Goal: Task Accomplishment & Management: Manage account settings

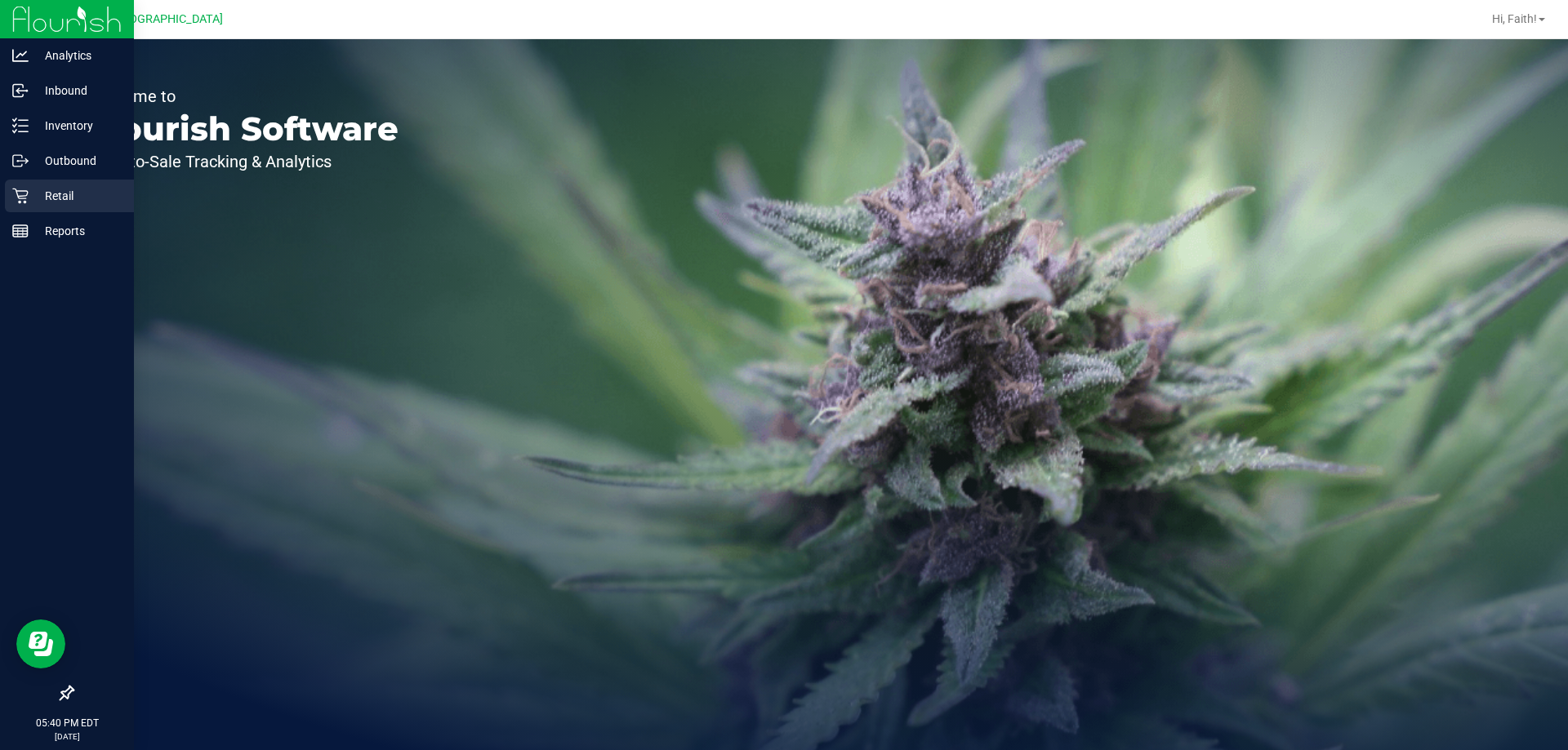
click at [94, 199] on p "Retail" at bounding box center [77, 195] width 98 height 20
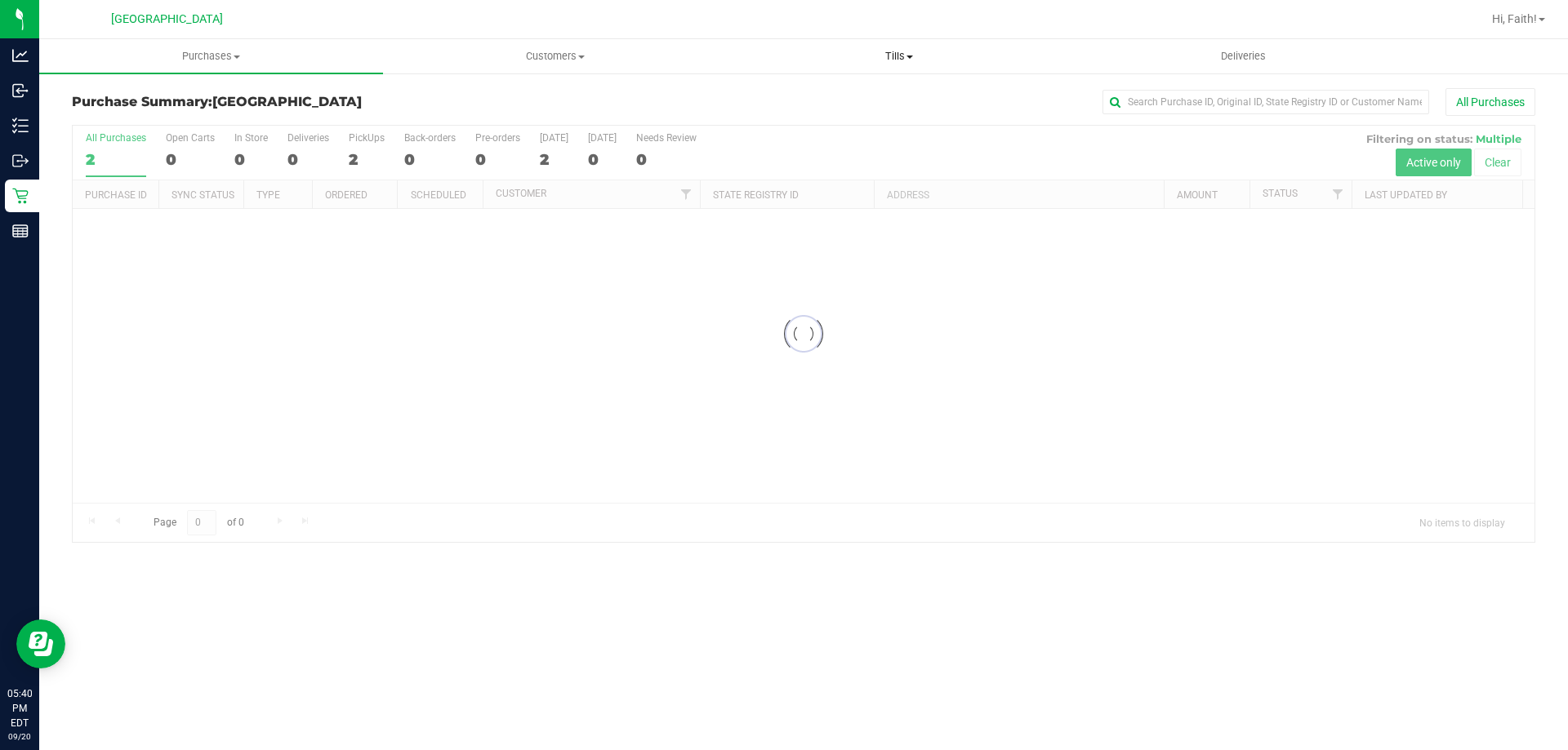
click at [899, 67] on uib-tab-heading "Tills Manage tills Reconcile e-payments" at bounding box center [899, 56] width 342 height 33
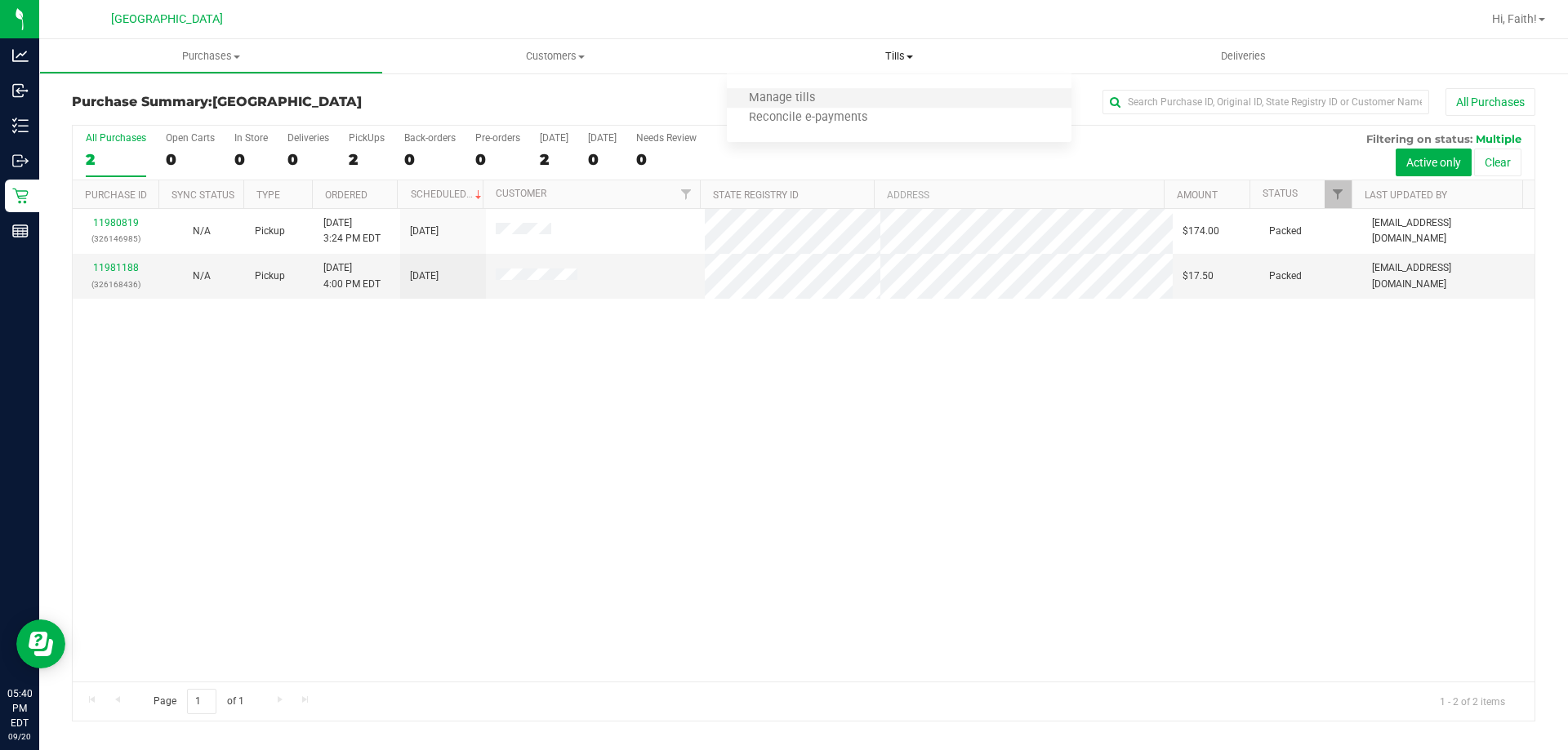
click at [918, 101] on li "Manage tills" at bounding box center [898, 99] width 343 height 20
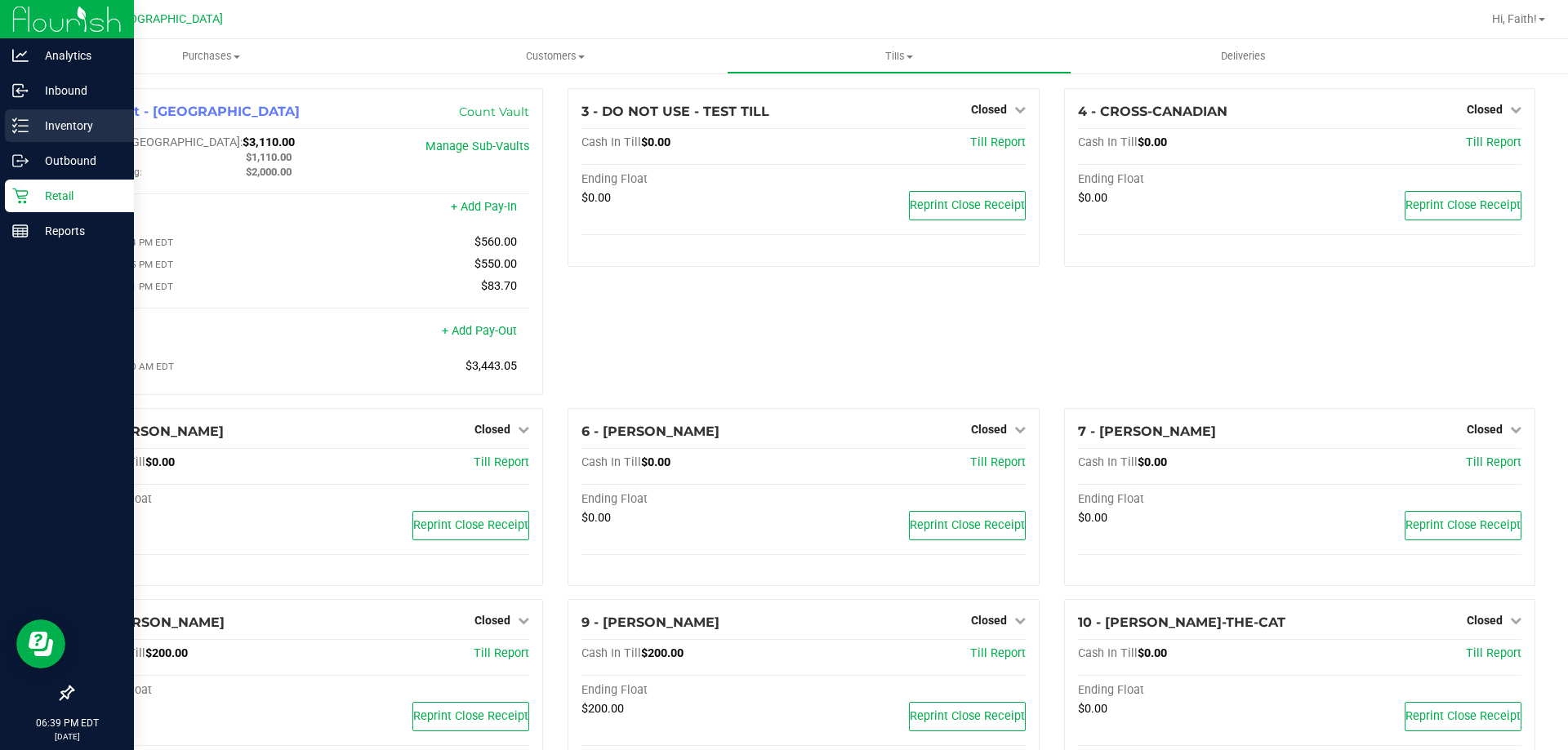
click at [75, 115] on div "Inventory" at bounding box center [69, 126] width 129 height 33
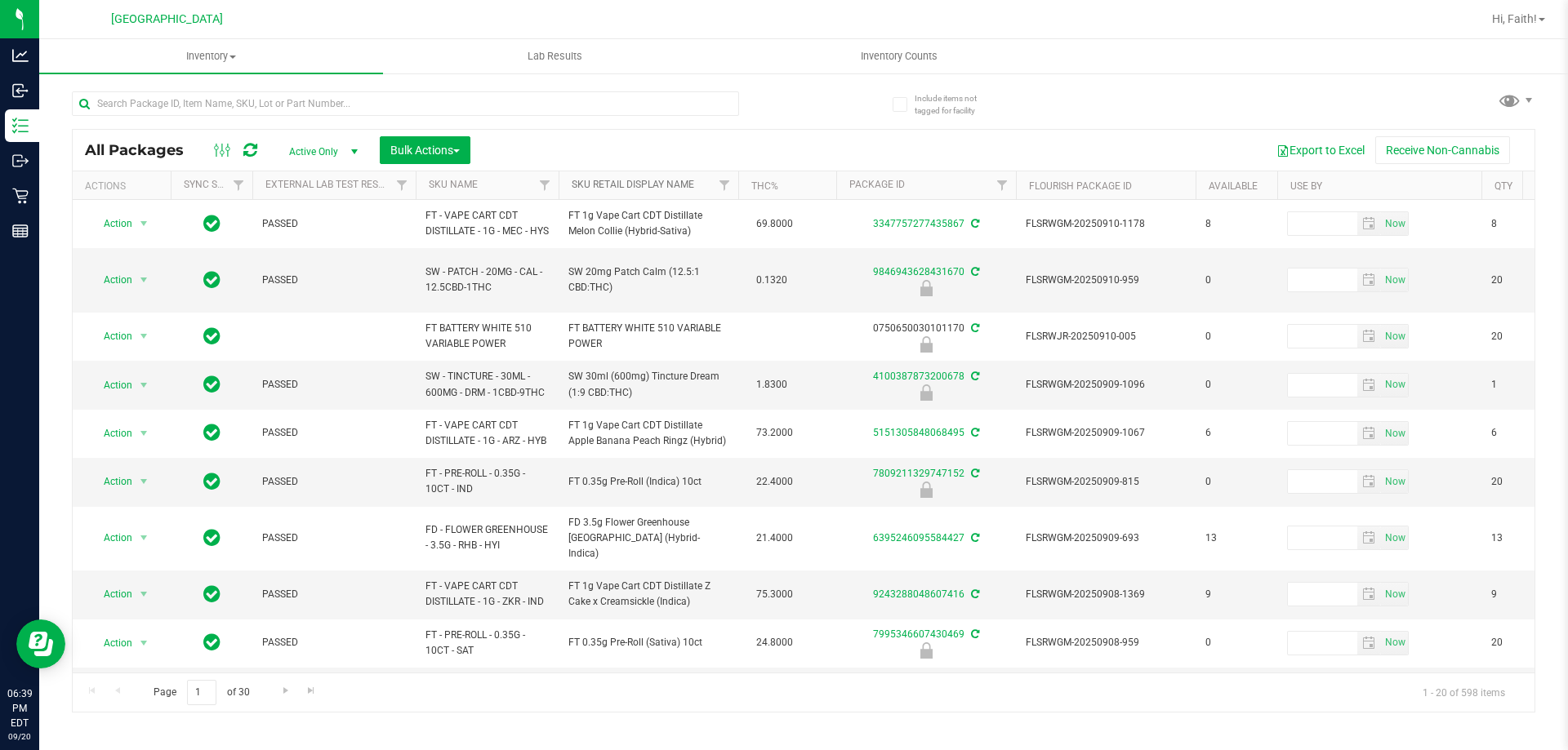
click at [595, 181] on link "Sku Retail Display Name" at bounding box center [633, 184] width 123 height 11
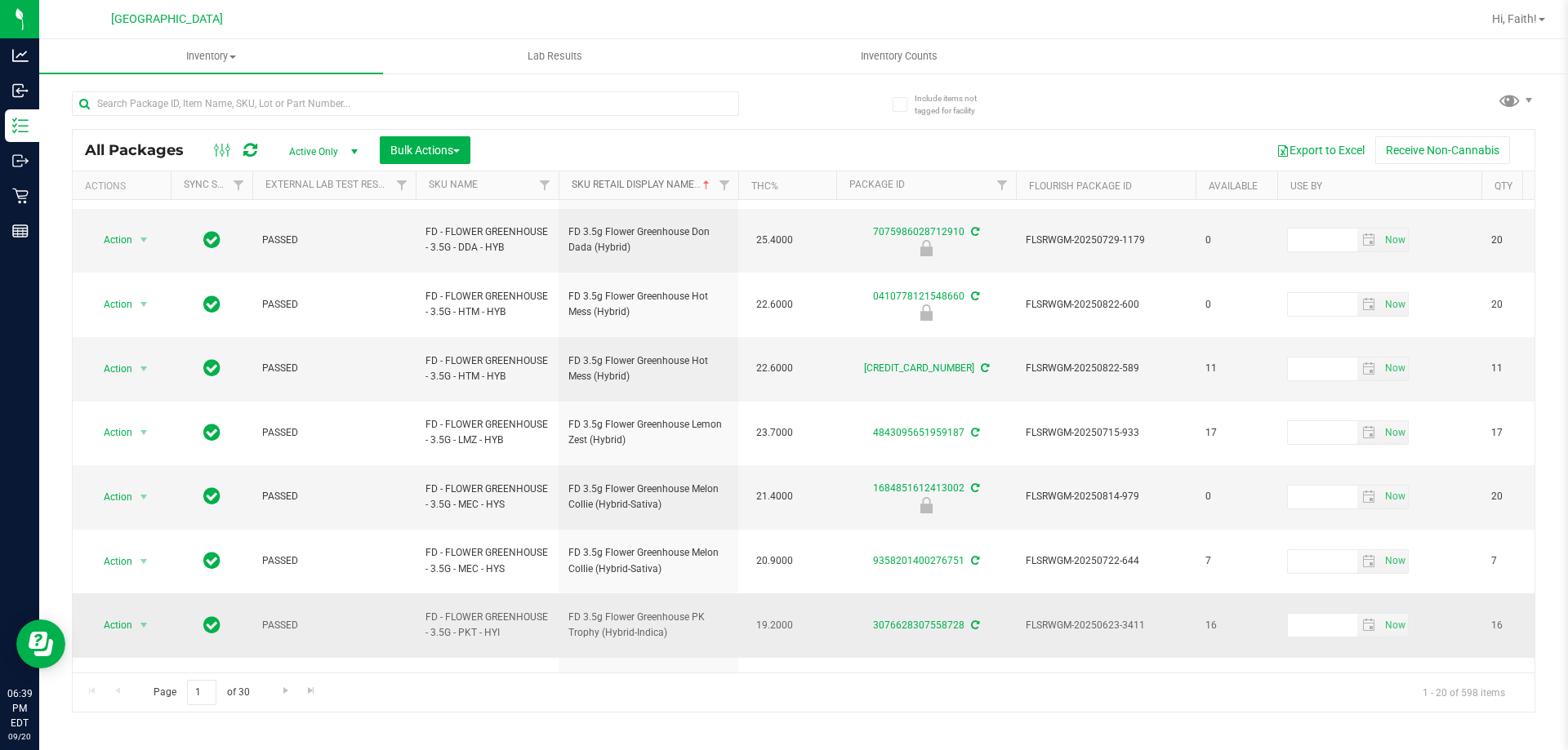
scroll to position [509, 0]
click at [279, 695] on span "Go to the next page" at bounding box center [286, 690] width 13 height 13
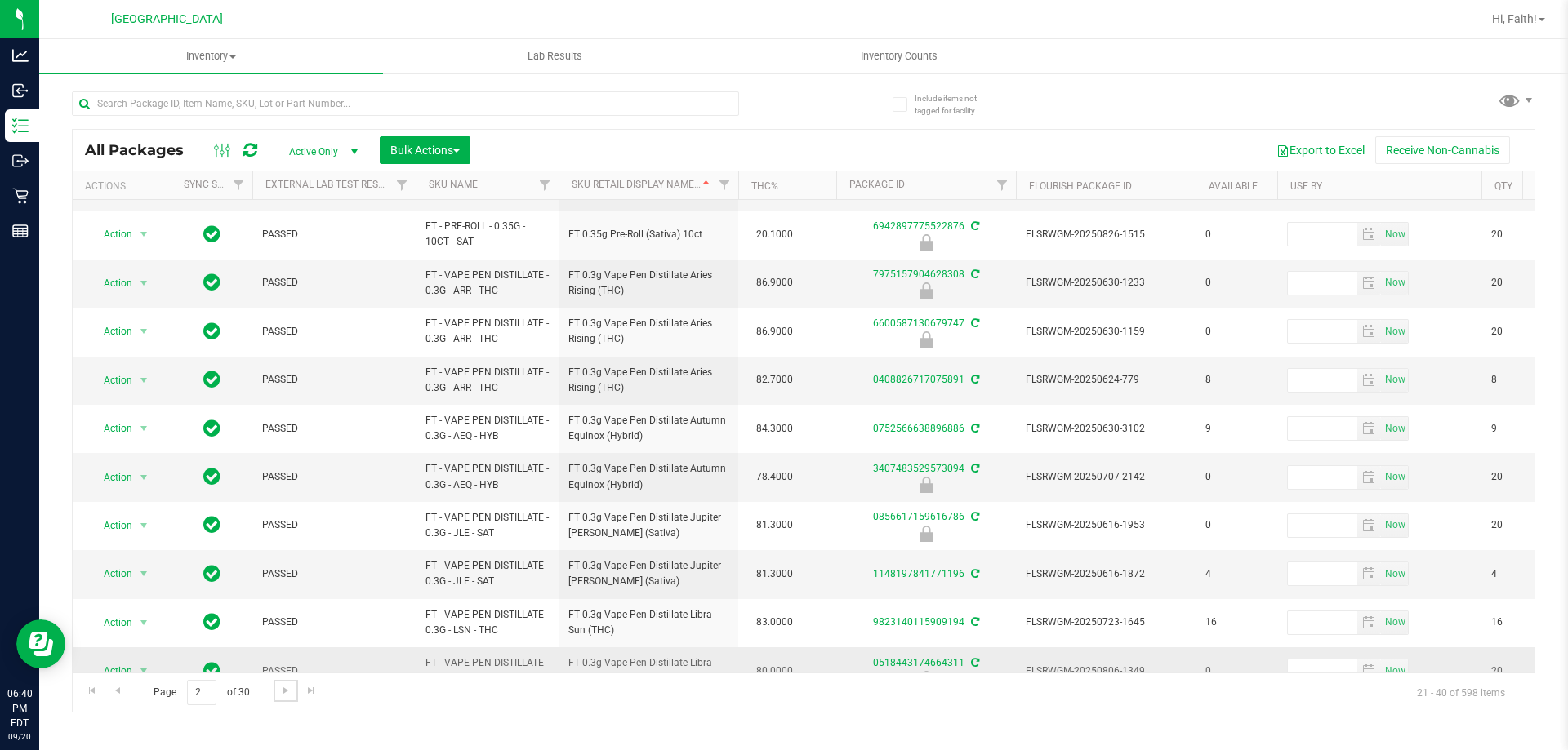
scroll to position [509, 0]
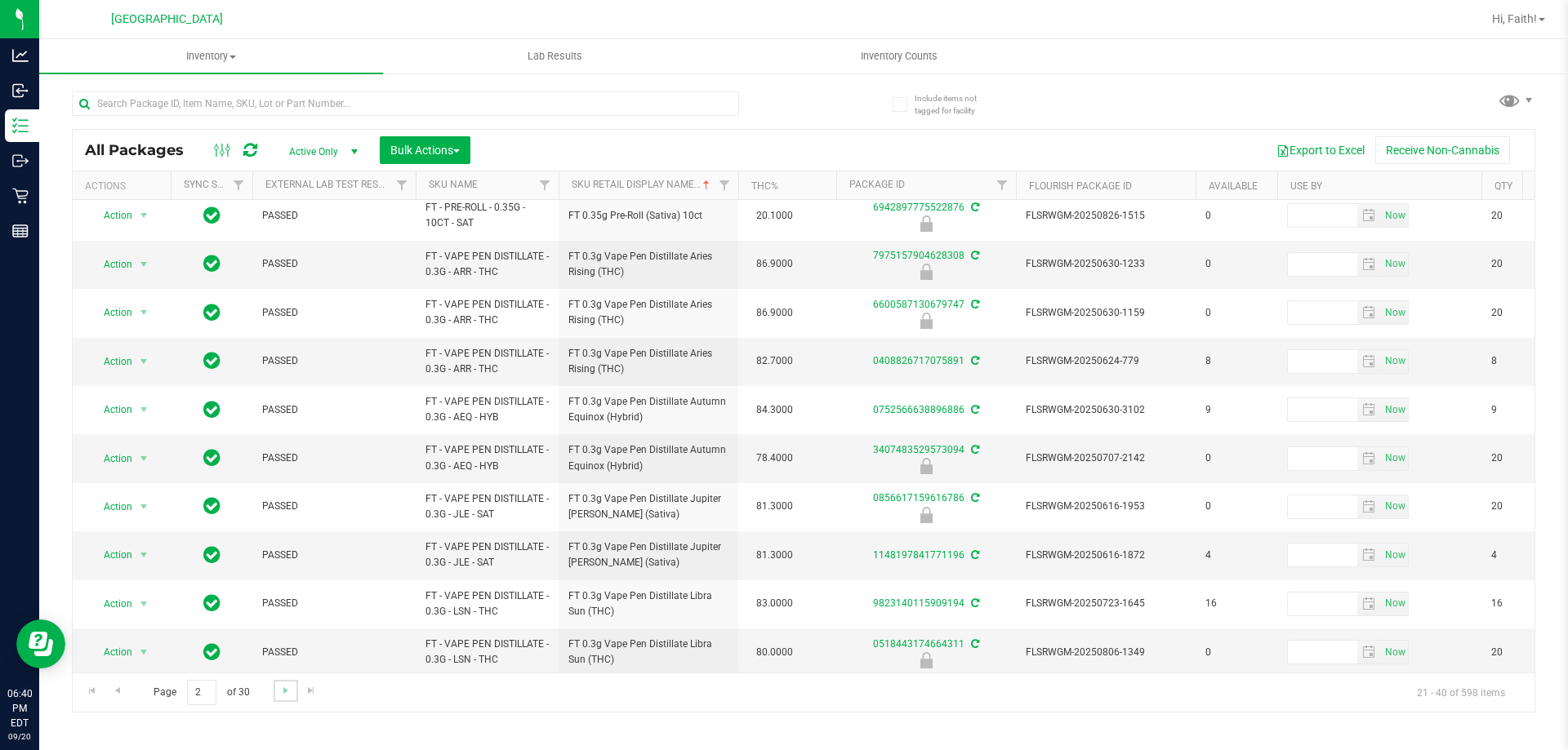
click at [276, 686] on link "Go to the next page" at bounding box center [285, 691] width 23 height 22
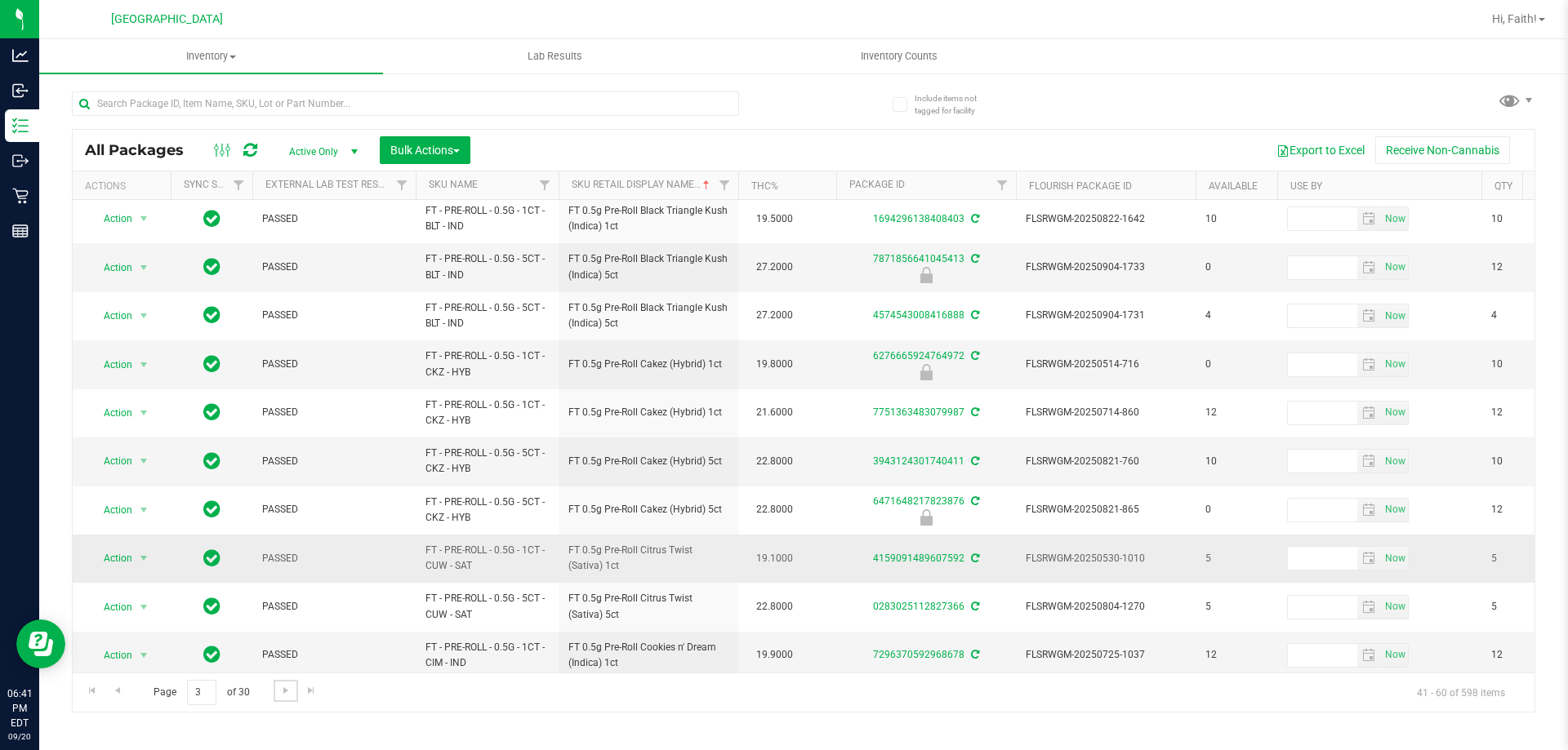
scroll to position [509, 0]
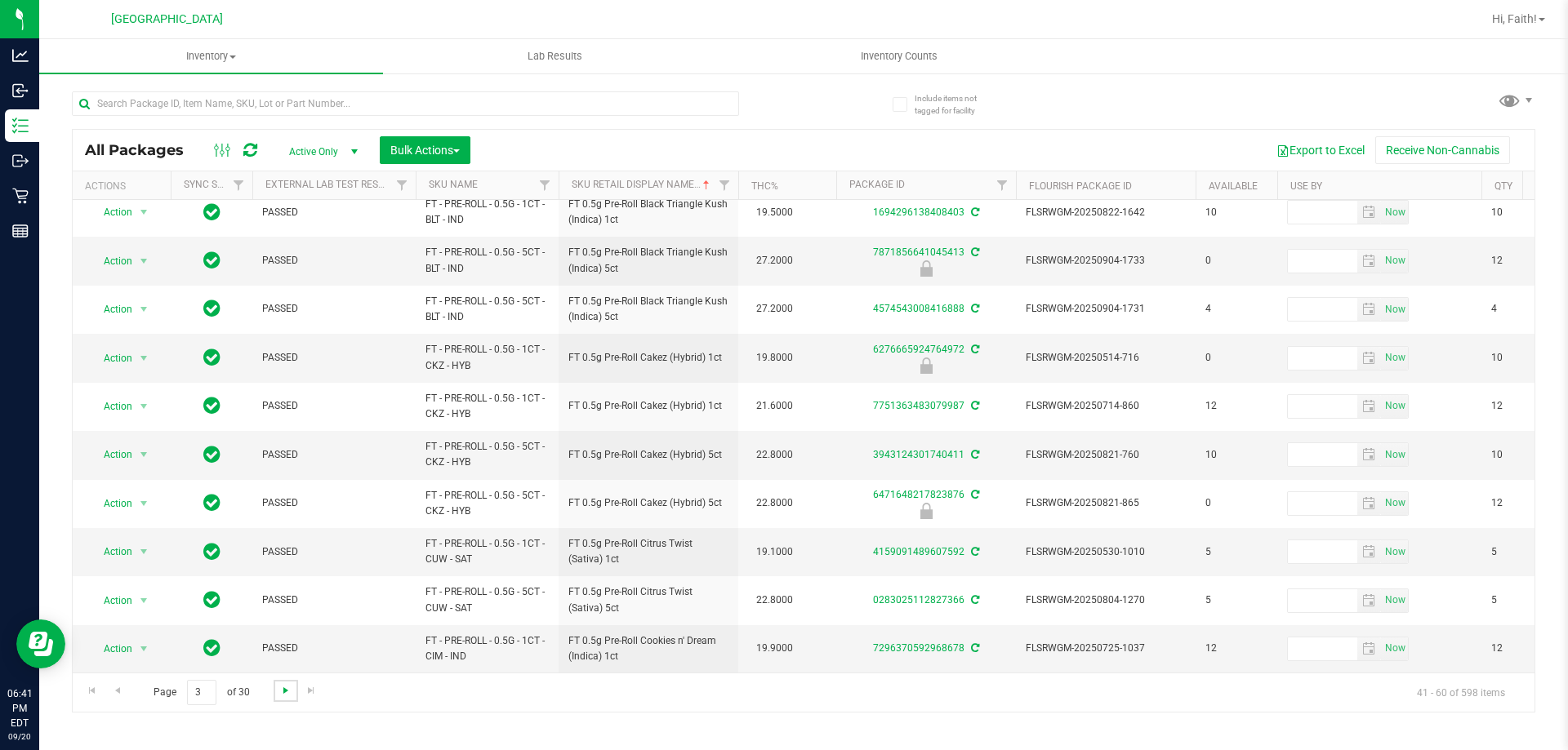
click at [288, 696] on span "Go to the next page" at bounding box center [286, 690] width 13 height 13
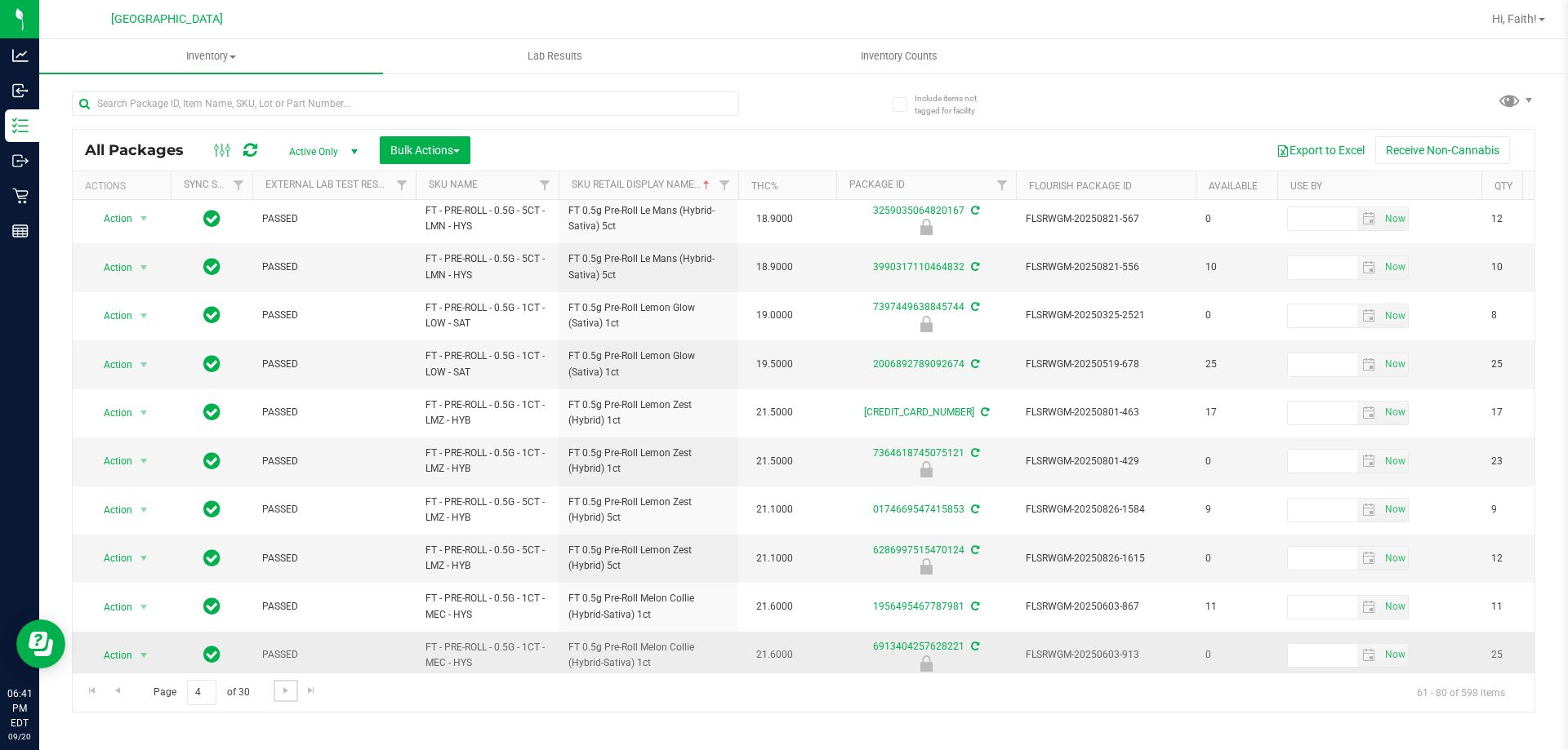
scroll to position [509, 0]
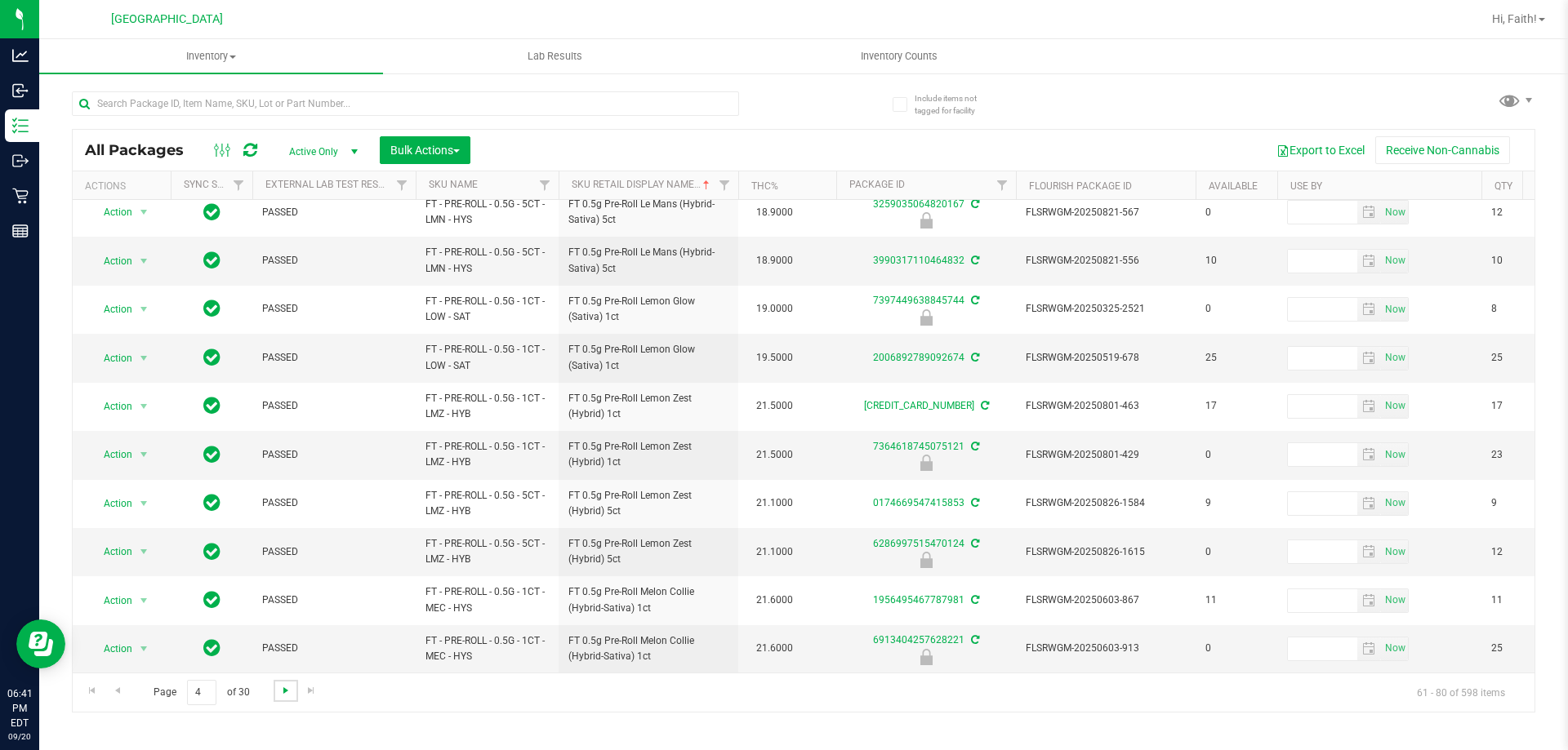
click at [285, 696] on span "Go to the next page" at bounding box center [286, 690] width 13 height 13
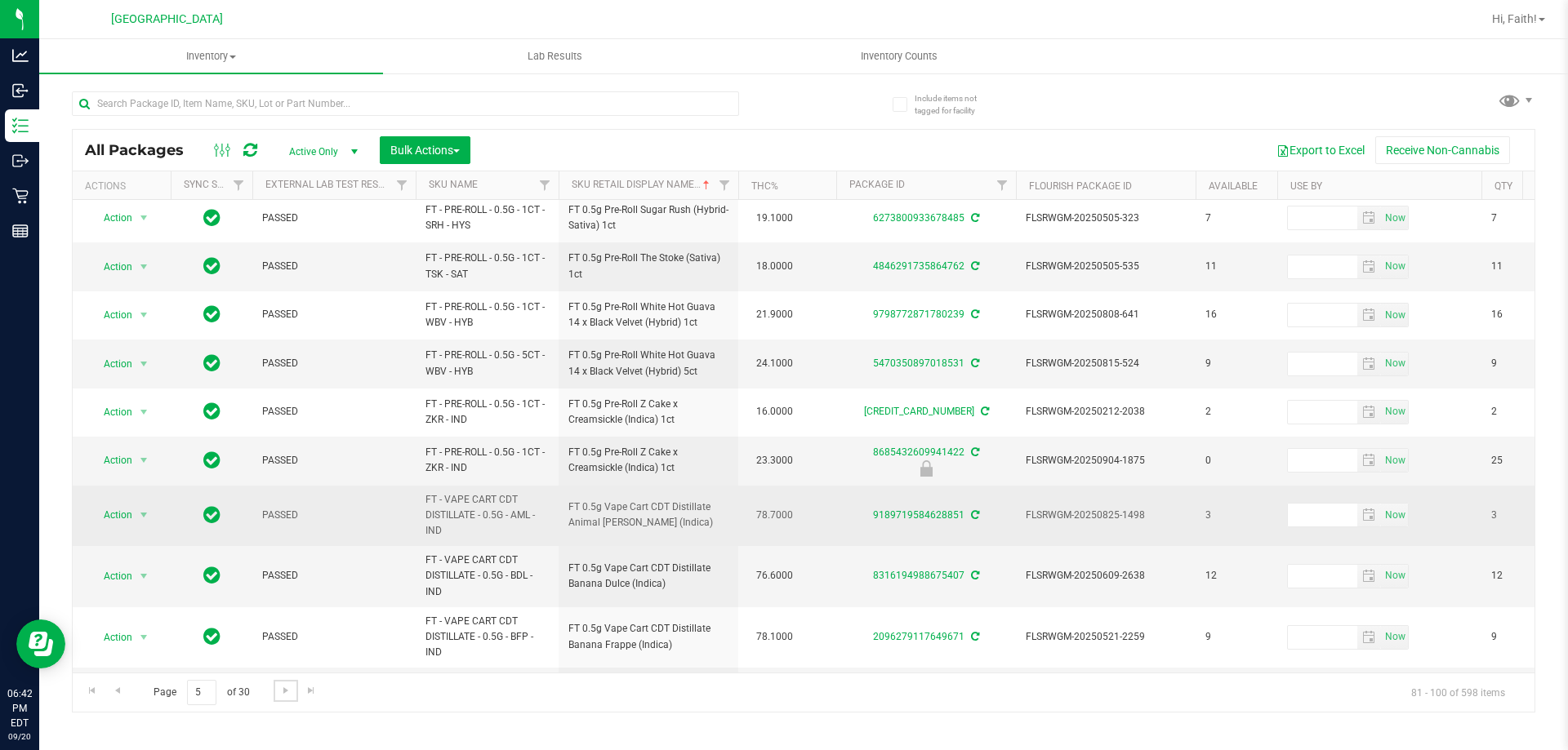
scroll to position [558, 0]
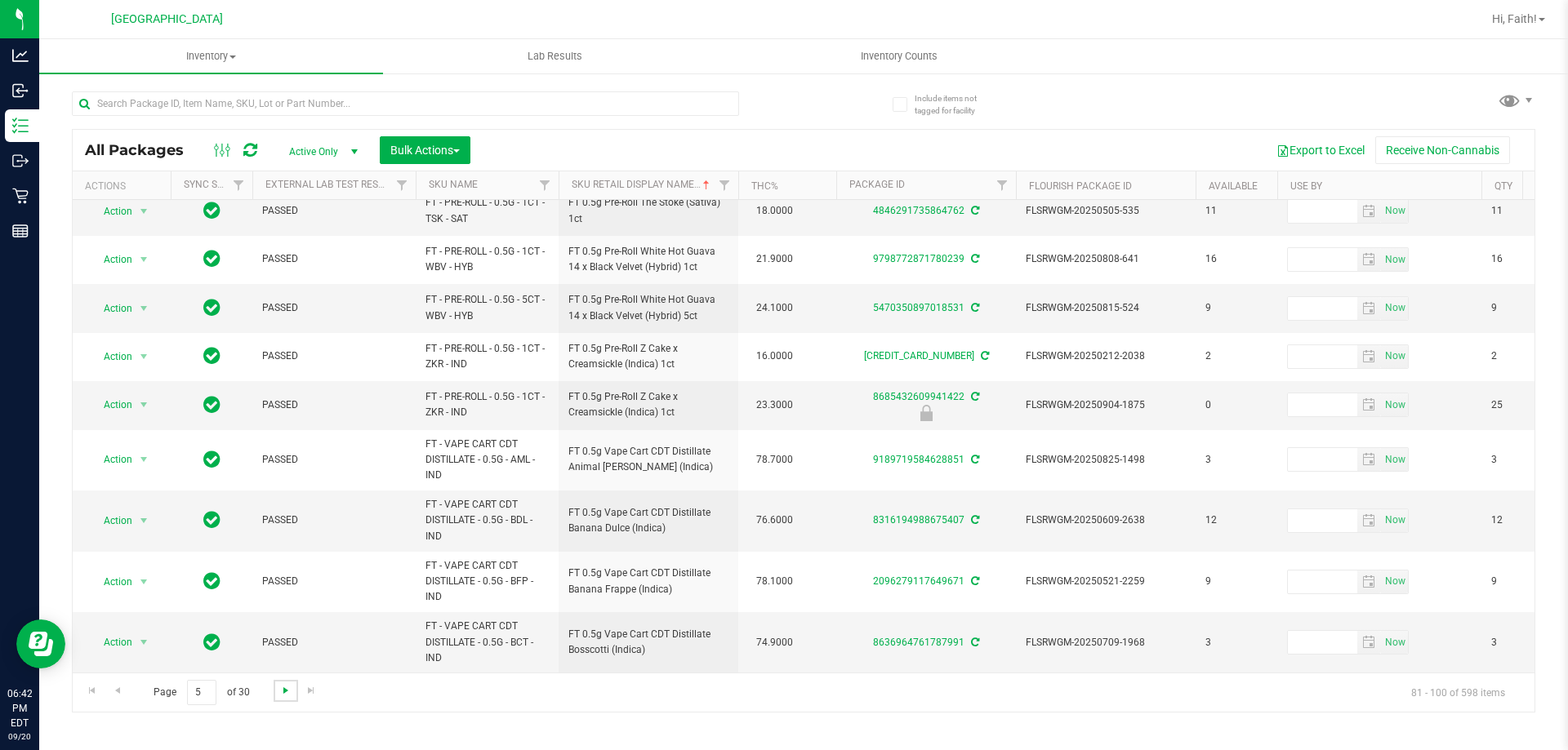
click at [283, 691] on span "Go to the next page" at bounding box center [286, 690] width 13 height 13
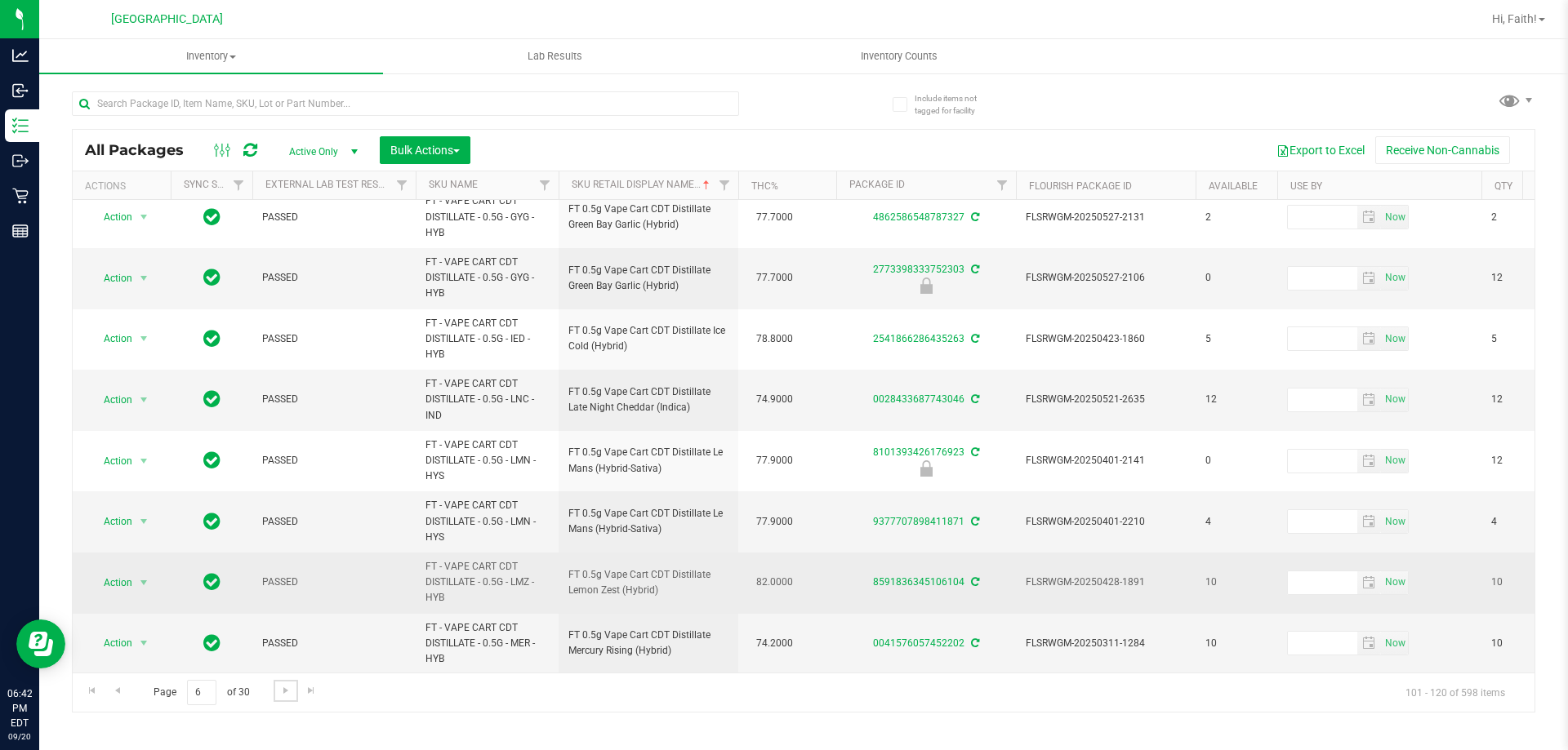
scroll to position [757, 0]
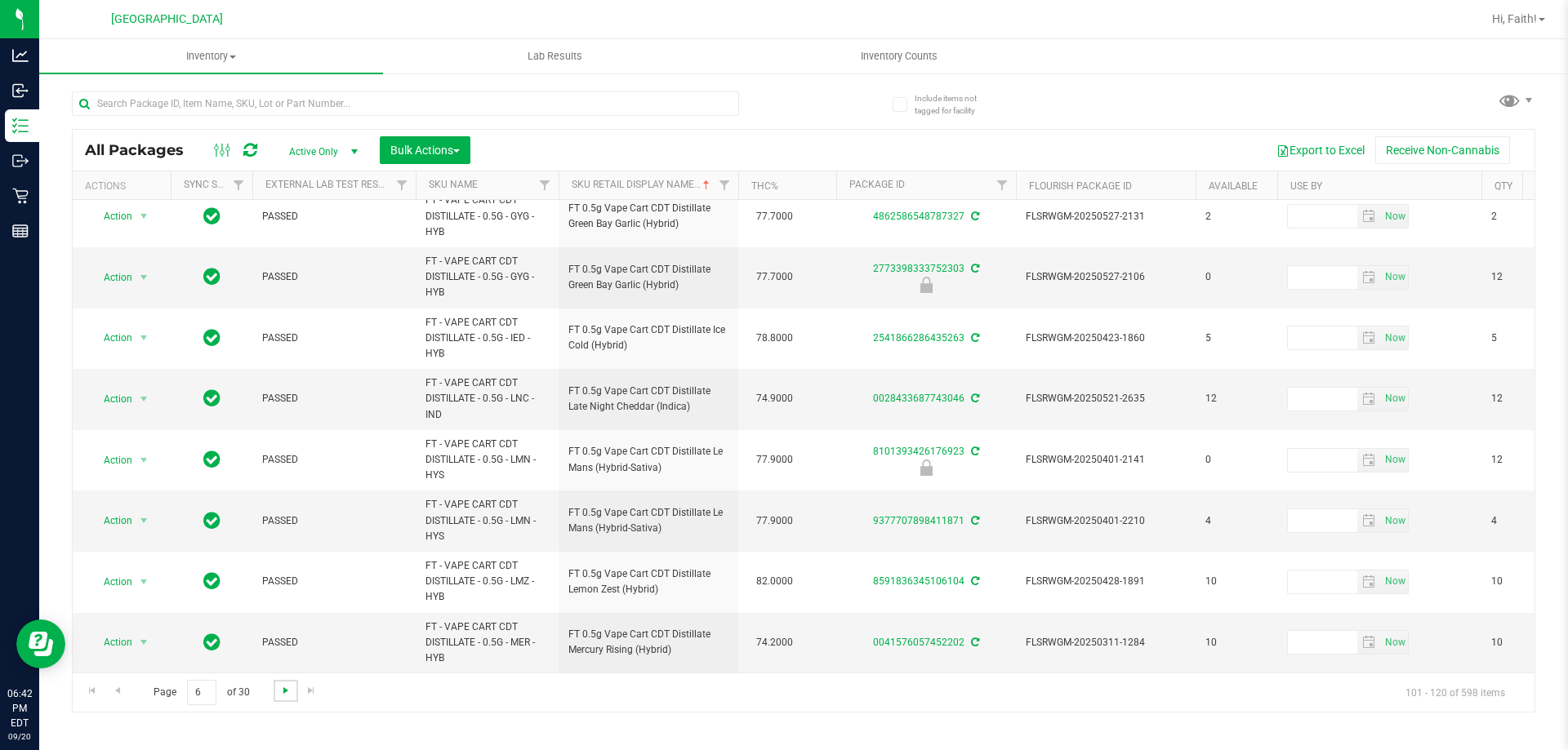
click at [279, 696] on span "Go to the next page" at bounding box center [286, 690] width 13 height 13
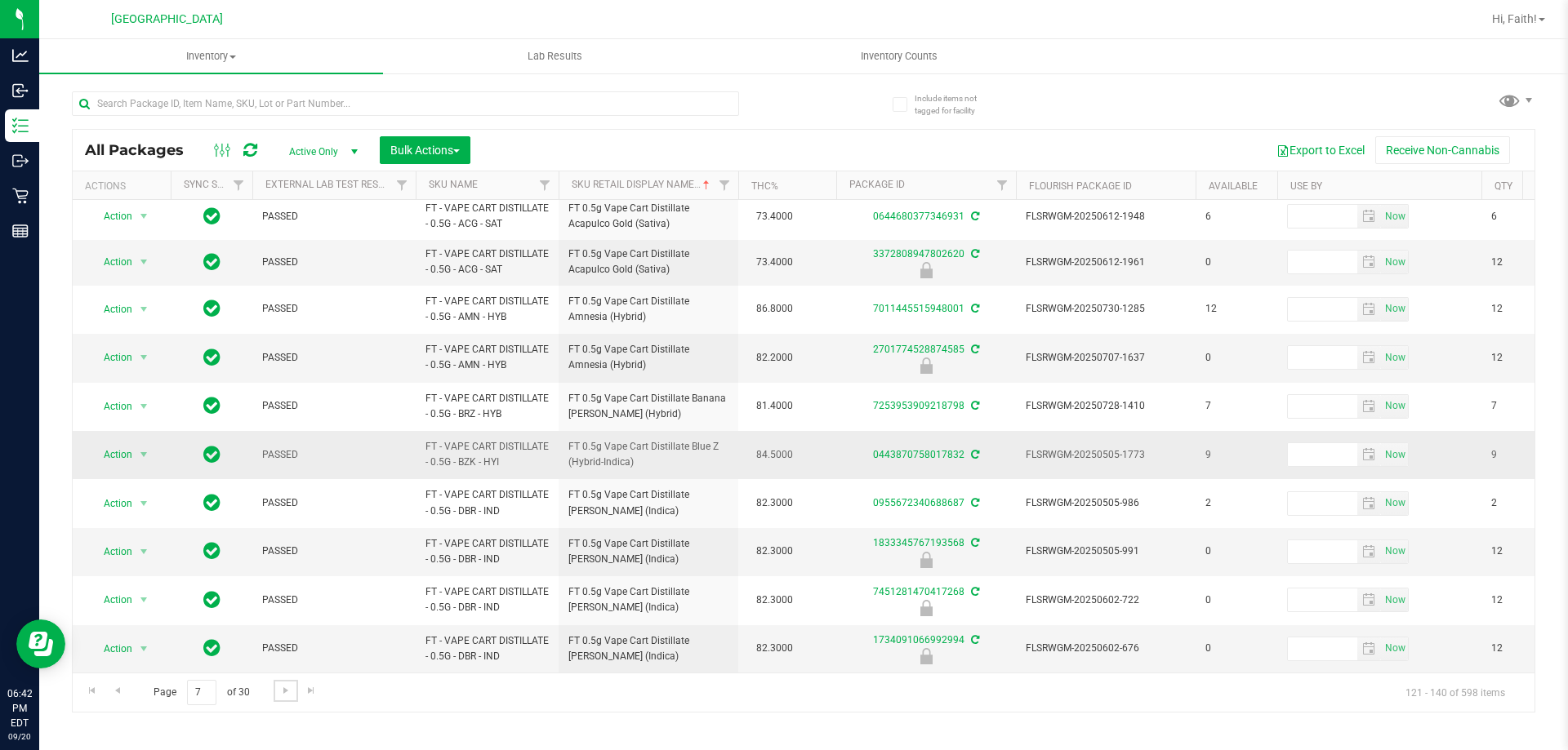
scroll to position [627, 0]
click at [283, 695] on span "Go to the next page" at bounding box center [286, 690] width 13 height 13
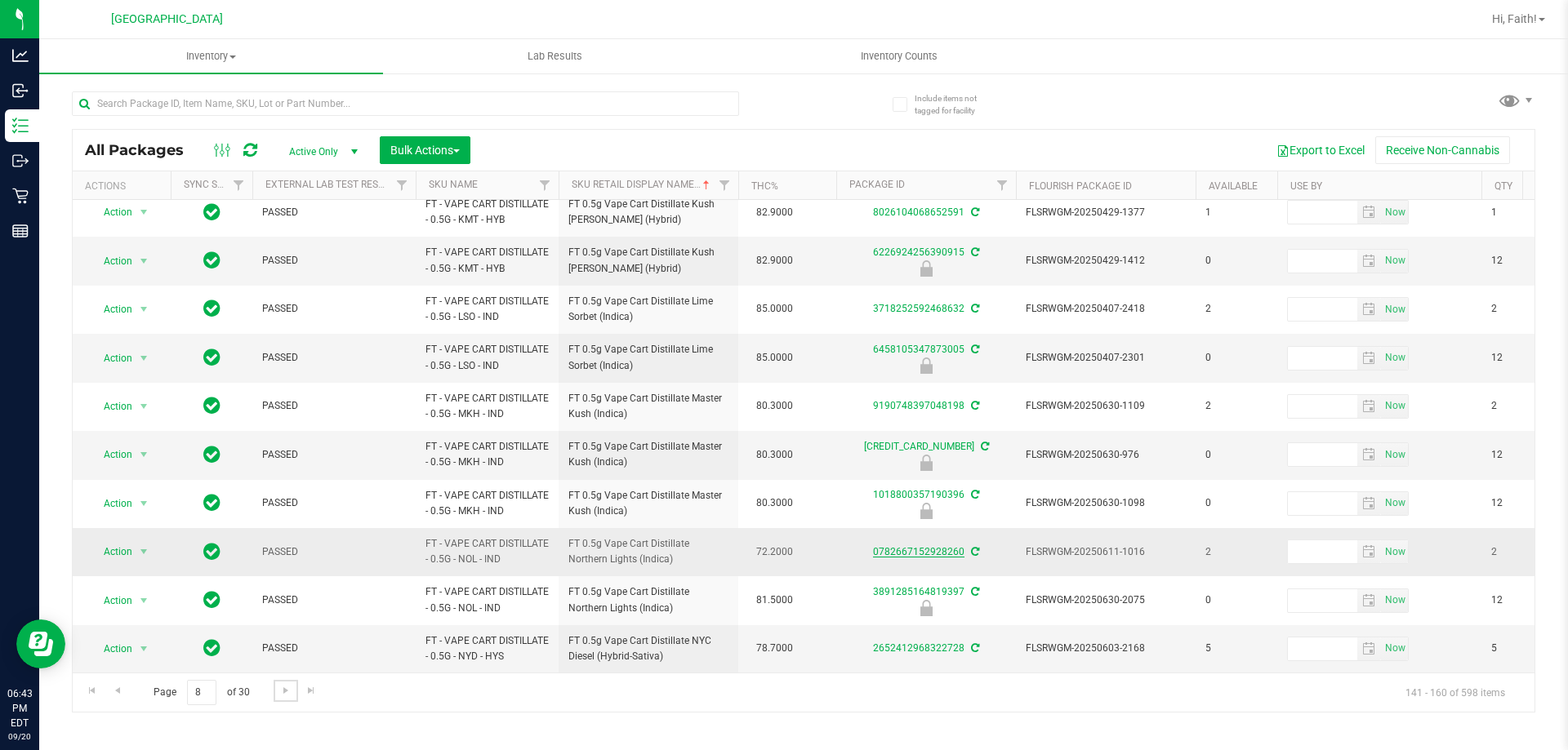
scroll to position [509, 0]
click at [287, 689] on span "Go to the next page" at bounding box center [286, 690] width 13 height 13
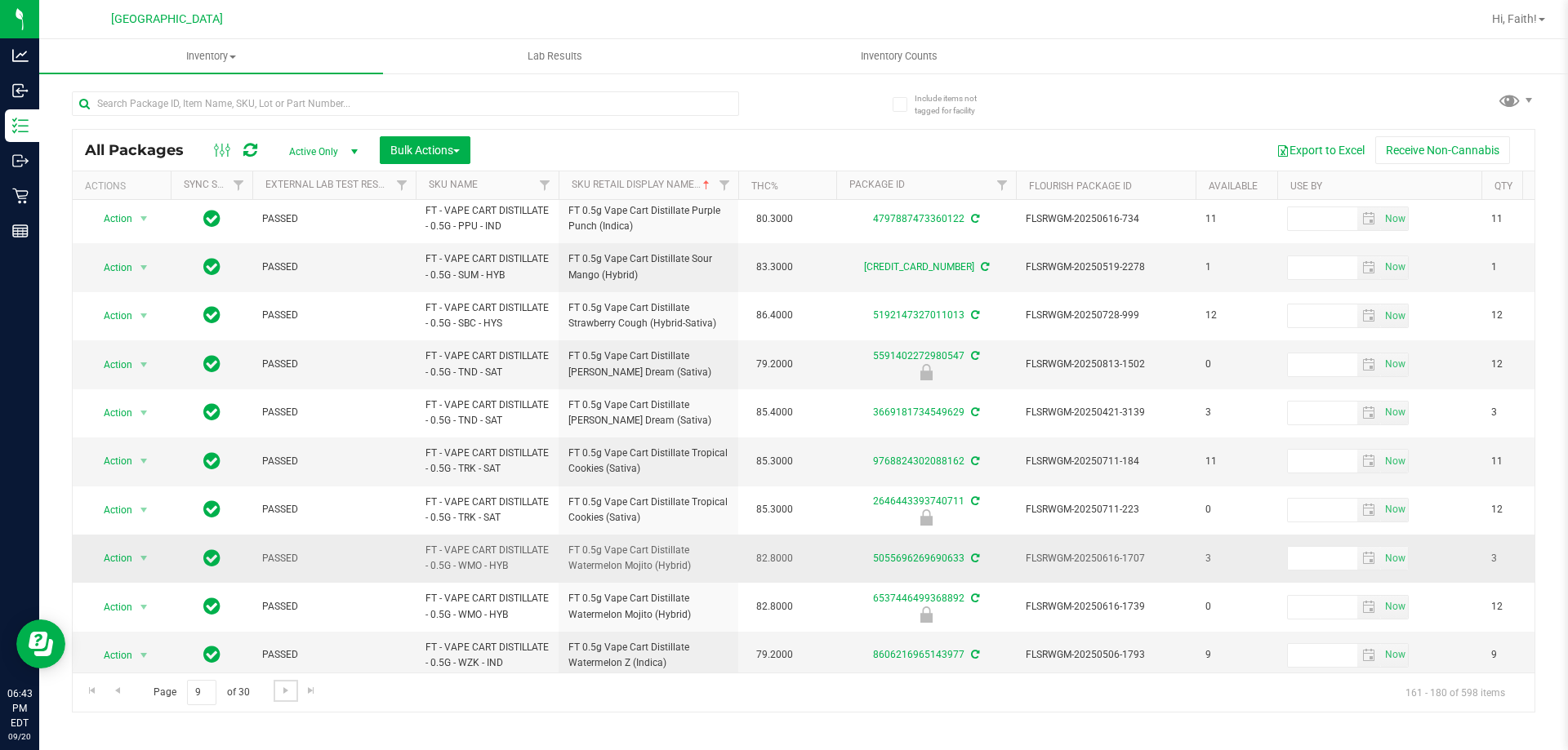
scroll to position [541, 0]
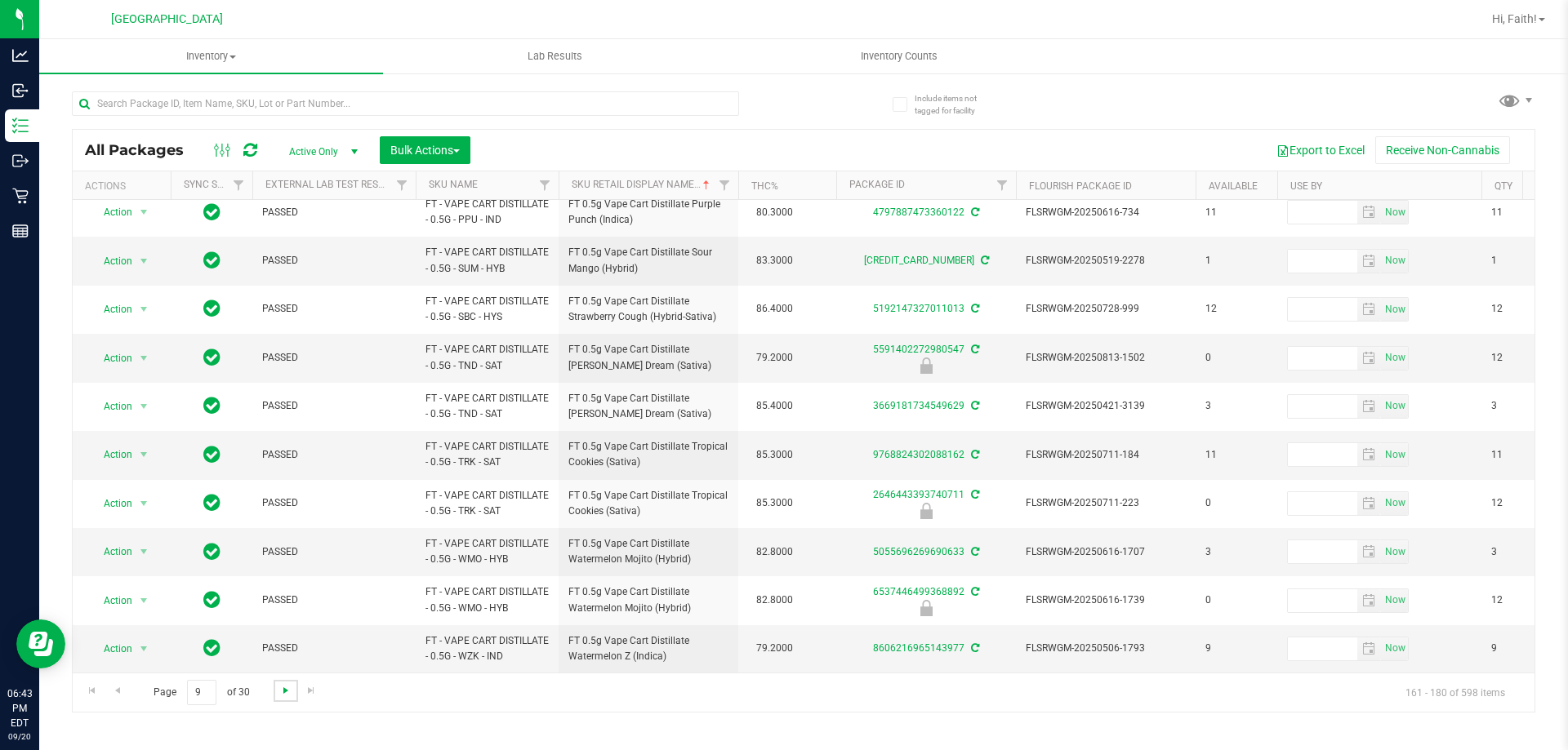
click at [287, 690] on span "Go to the next page" at bounding box center [286, 690] width 13 height 13
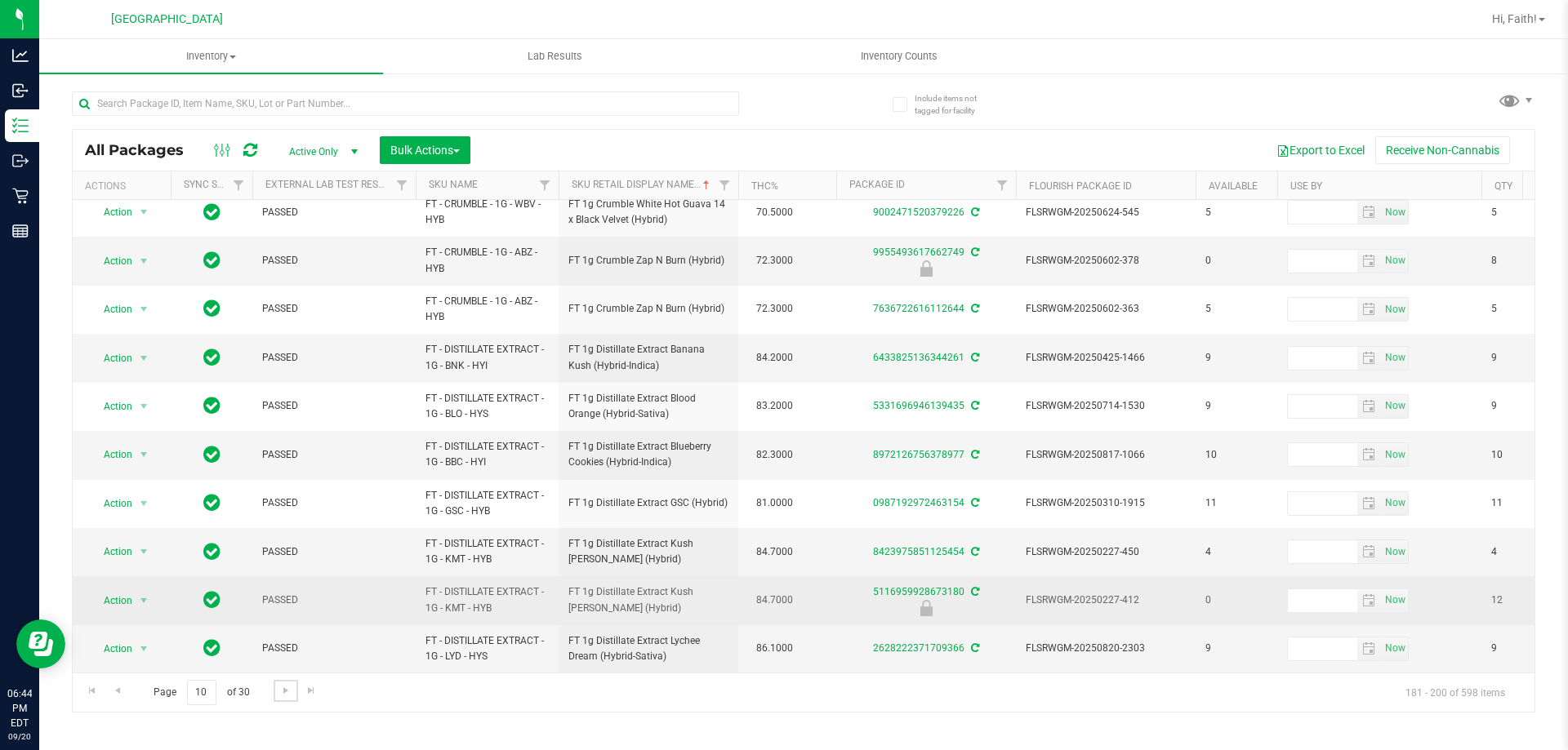
scroll to position [509, 0]
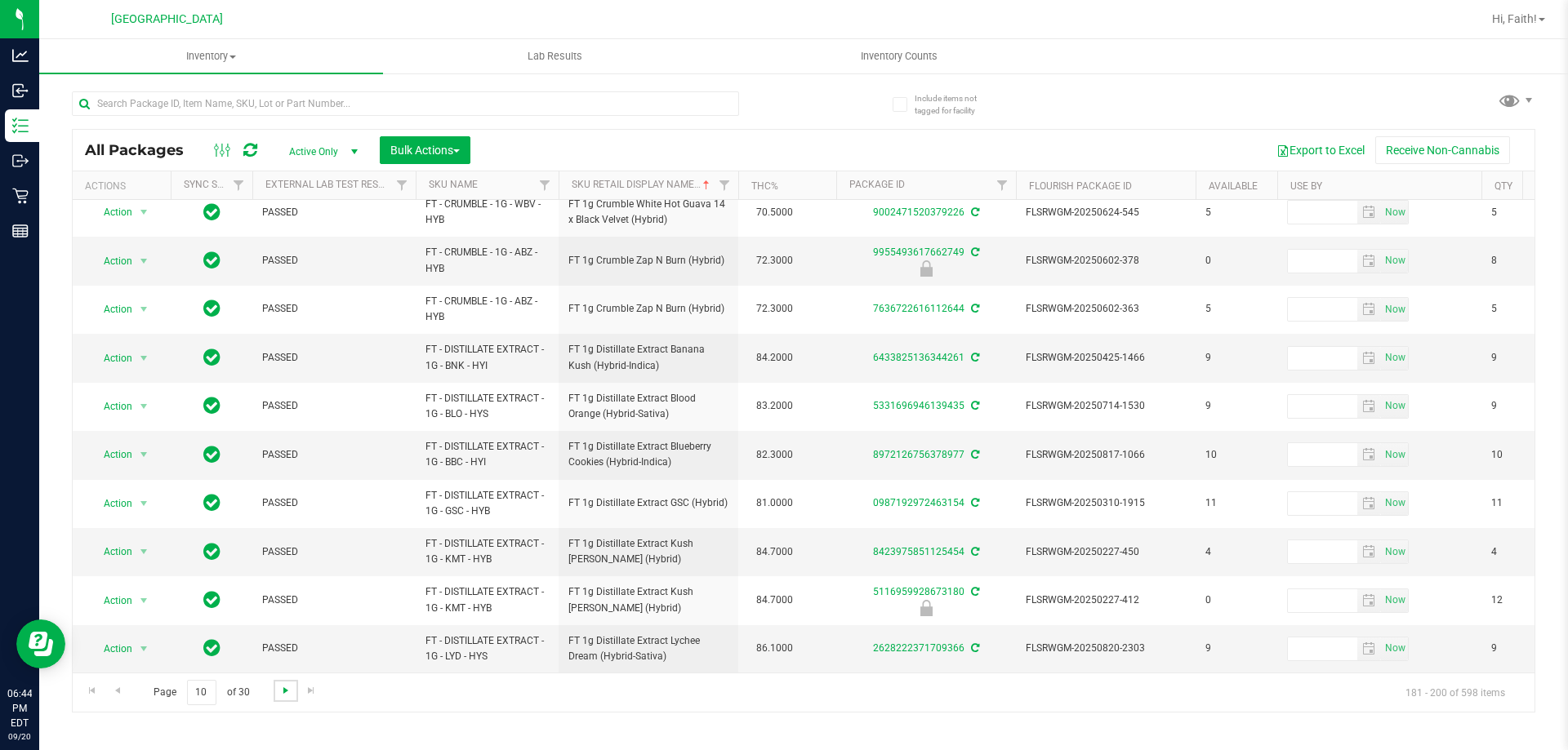
click at [279, 696] on span "Go to the next page" at bounding box center [286, 690] width 13 height 13
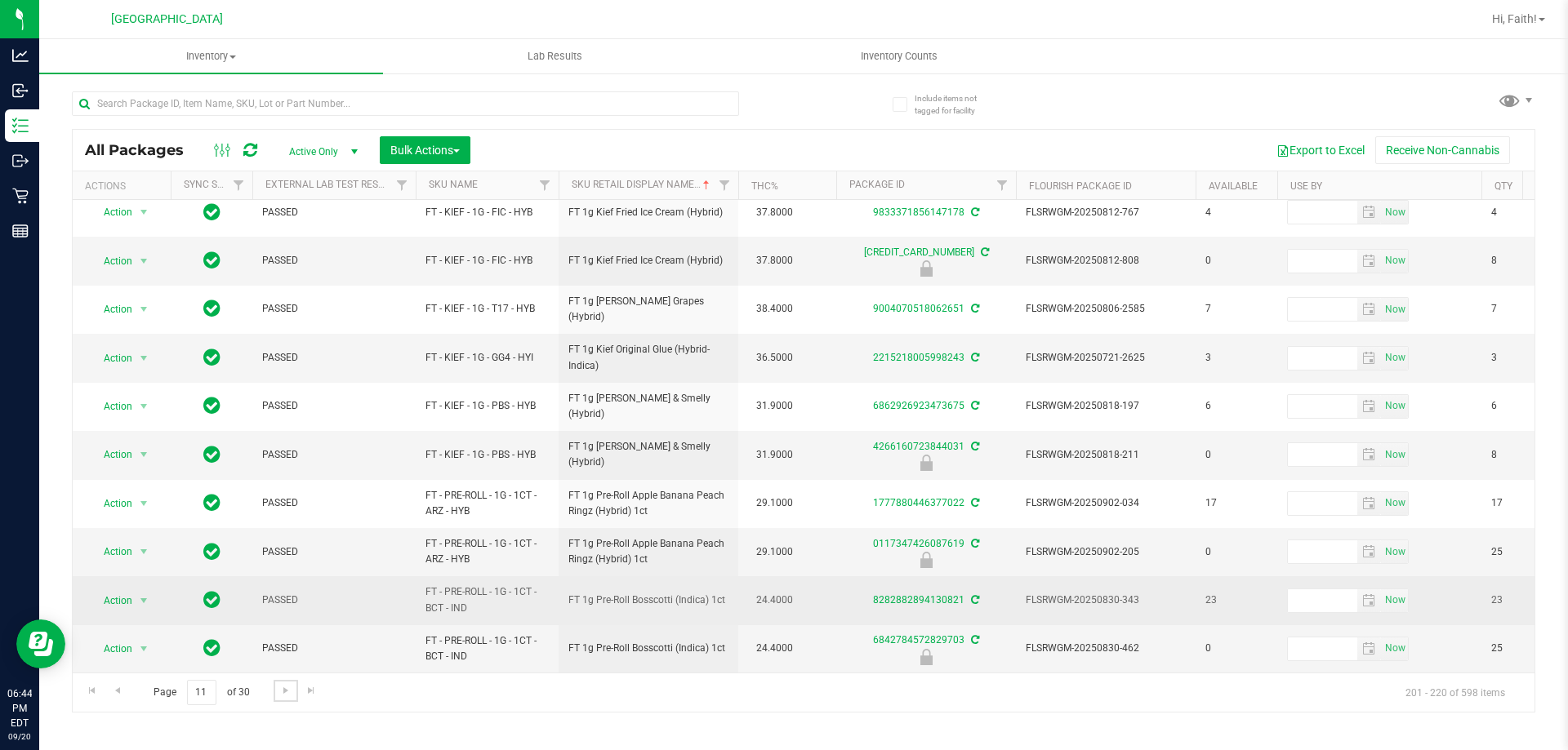
scroll to position [509, 0]
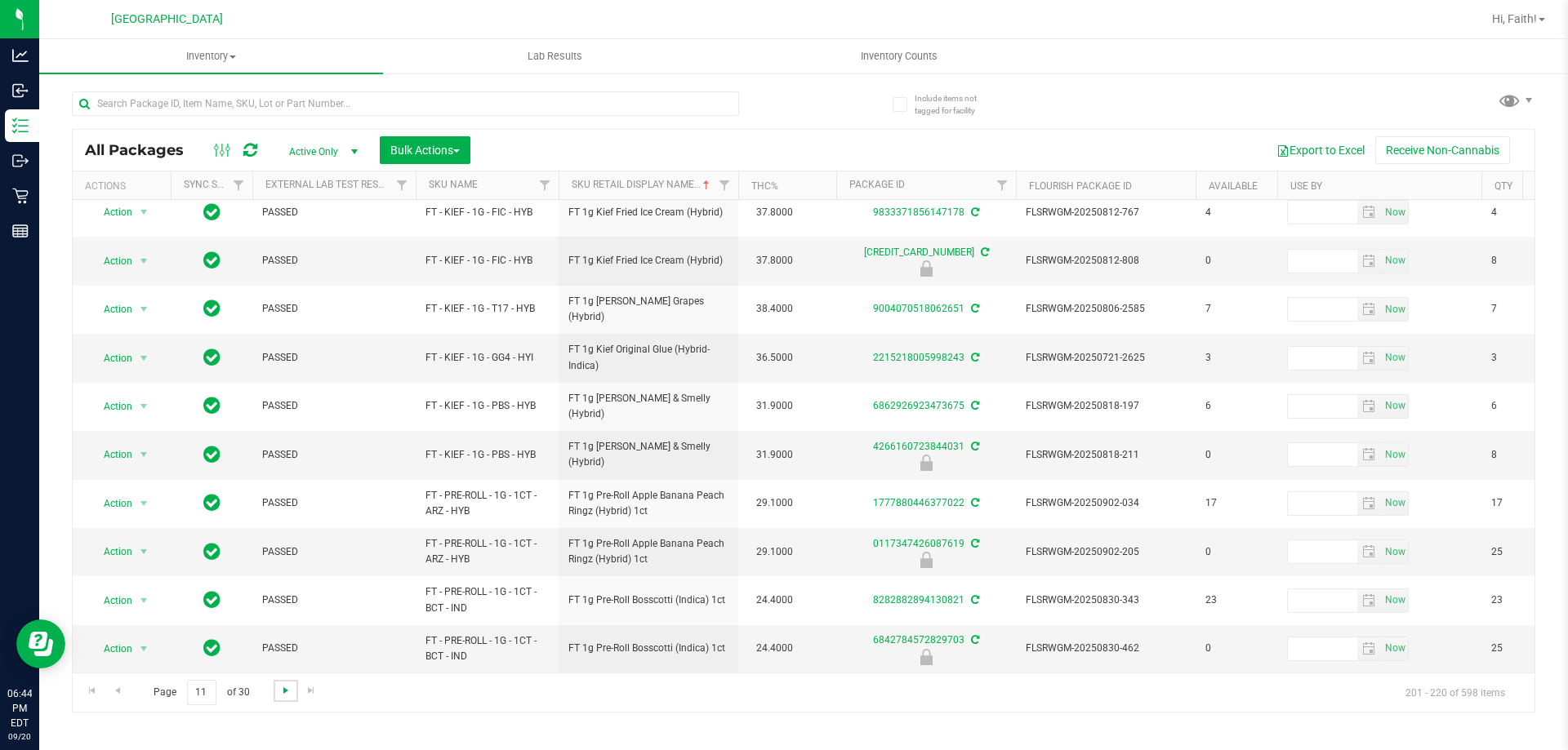
click at [283, 696] on span "Go to the next page" at bounding box center [286, 690] width 13 height 13
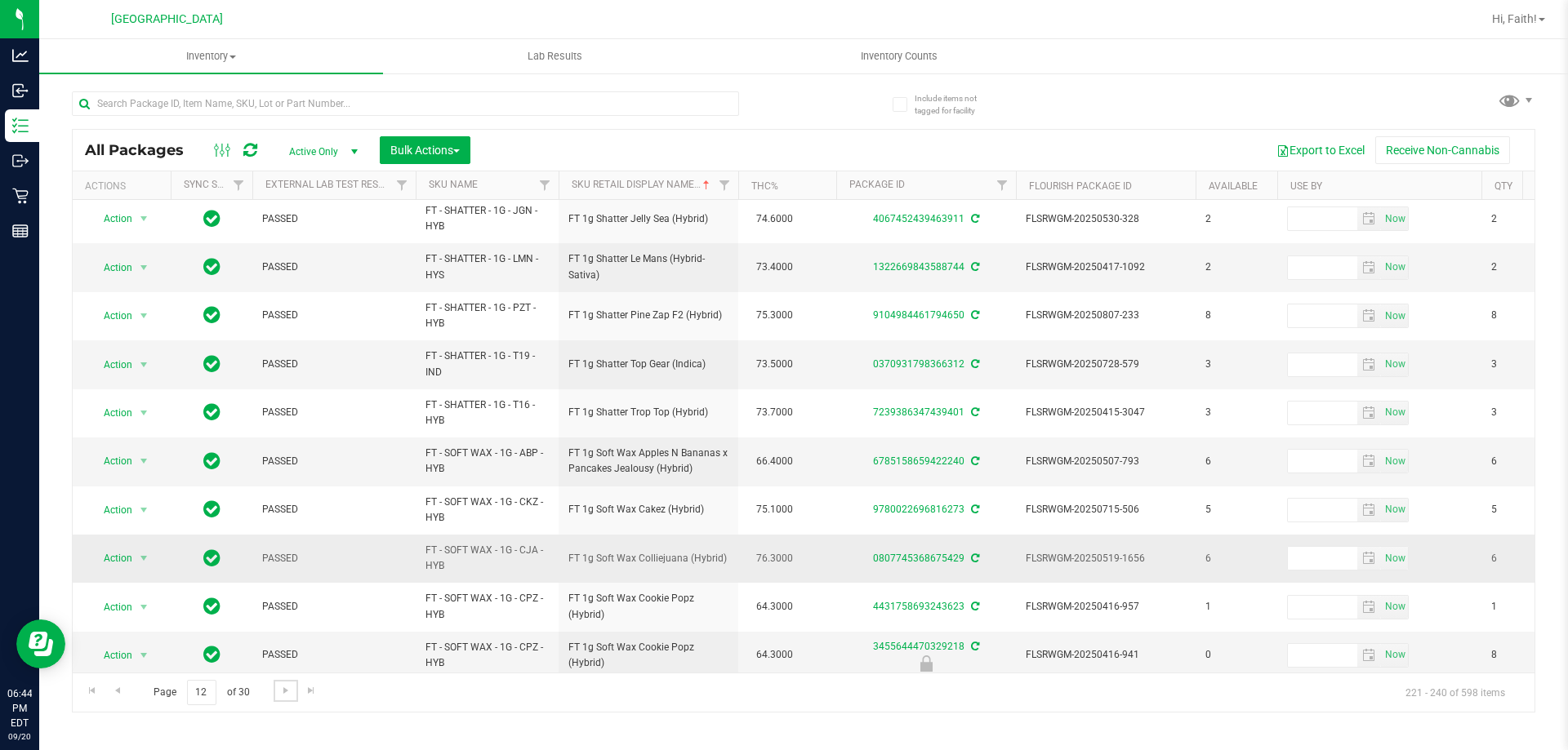
scroll to position [509, 0]
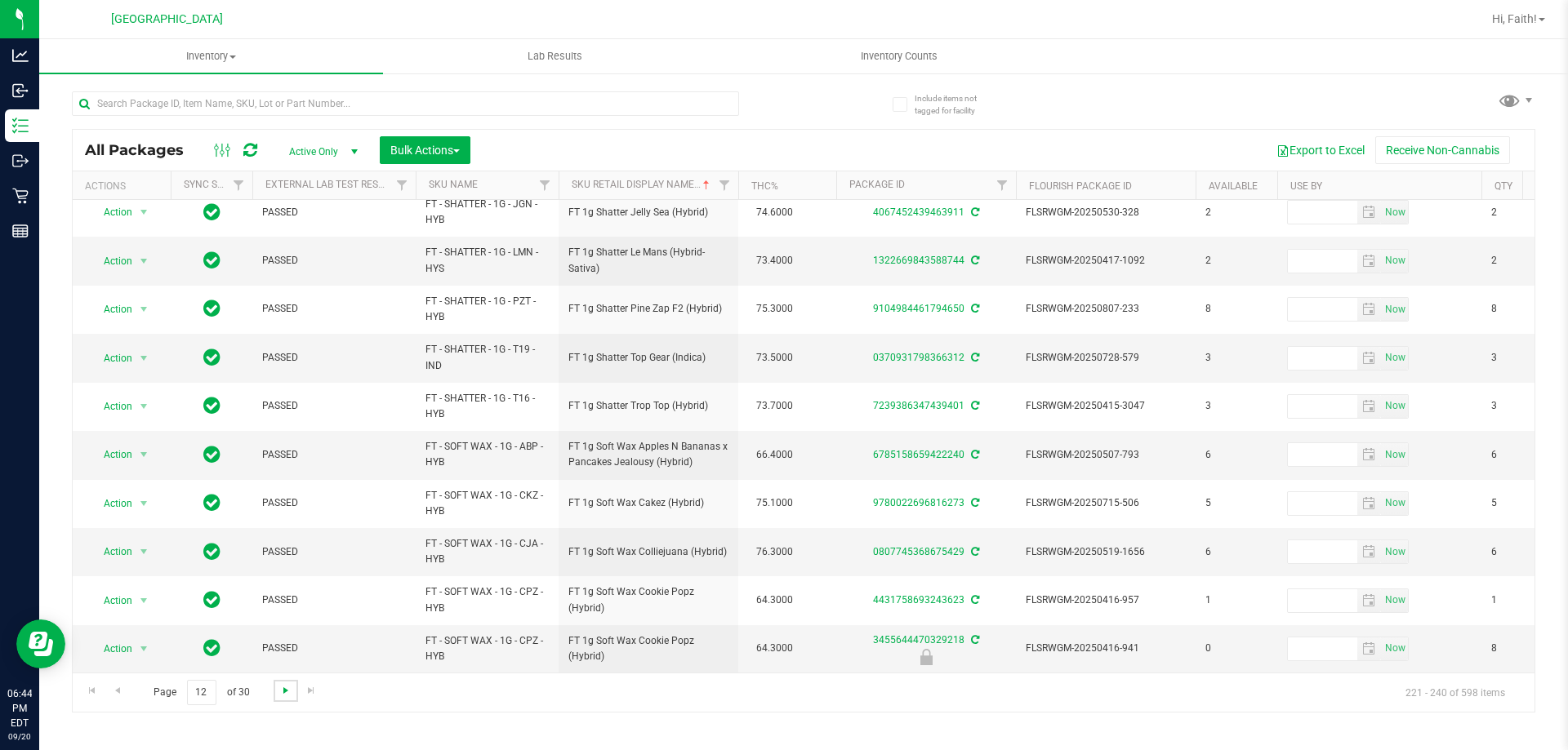
click at [286, 684] on span "Go to the next page" at bounding box center [286, 690] width 13 height 13
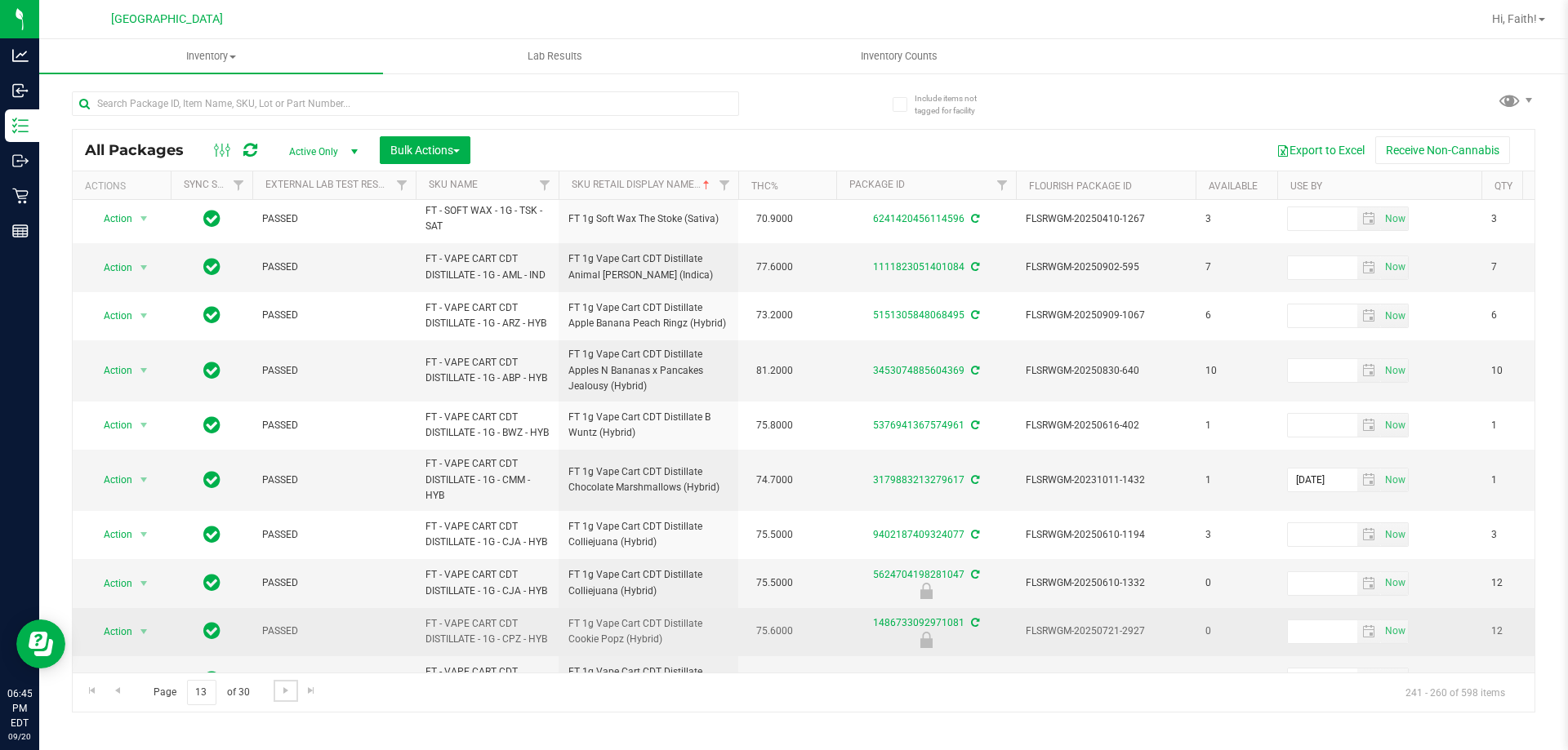
scroll to position [546, 0]
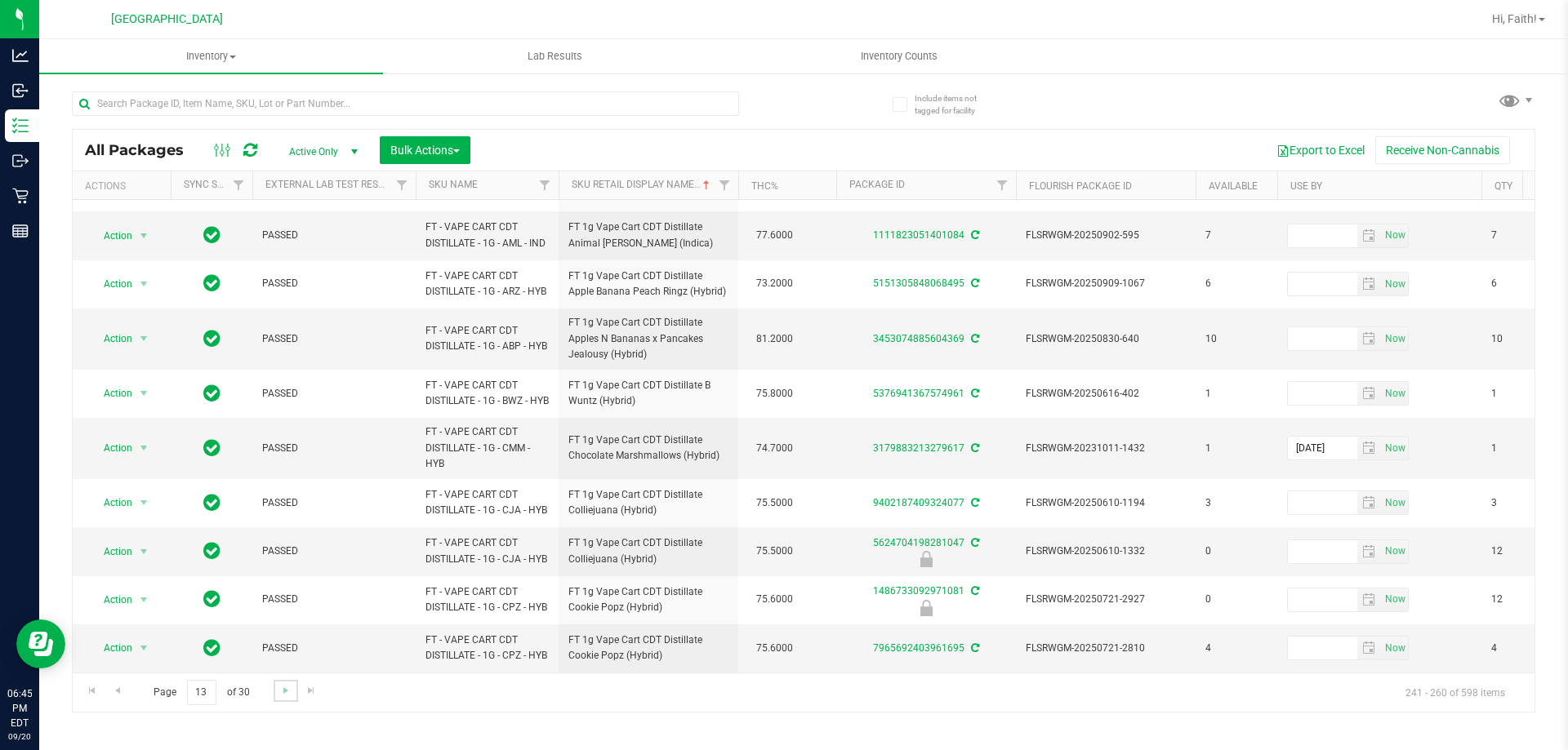
click at [275, 695] on link "Go to the next page" at bounding box center [285, 691] width 23 height 22
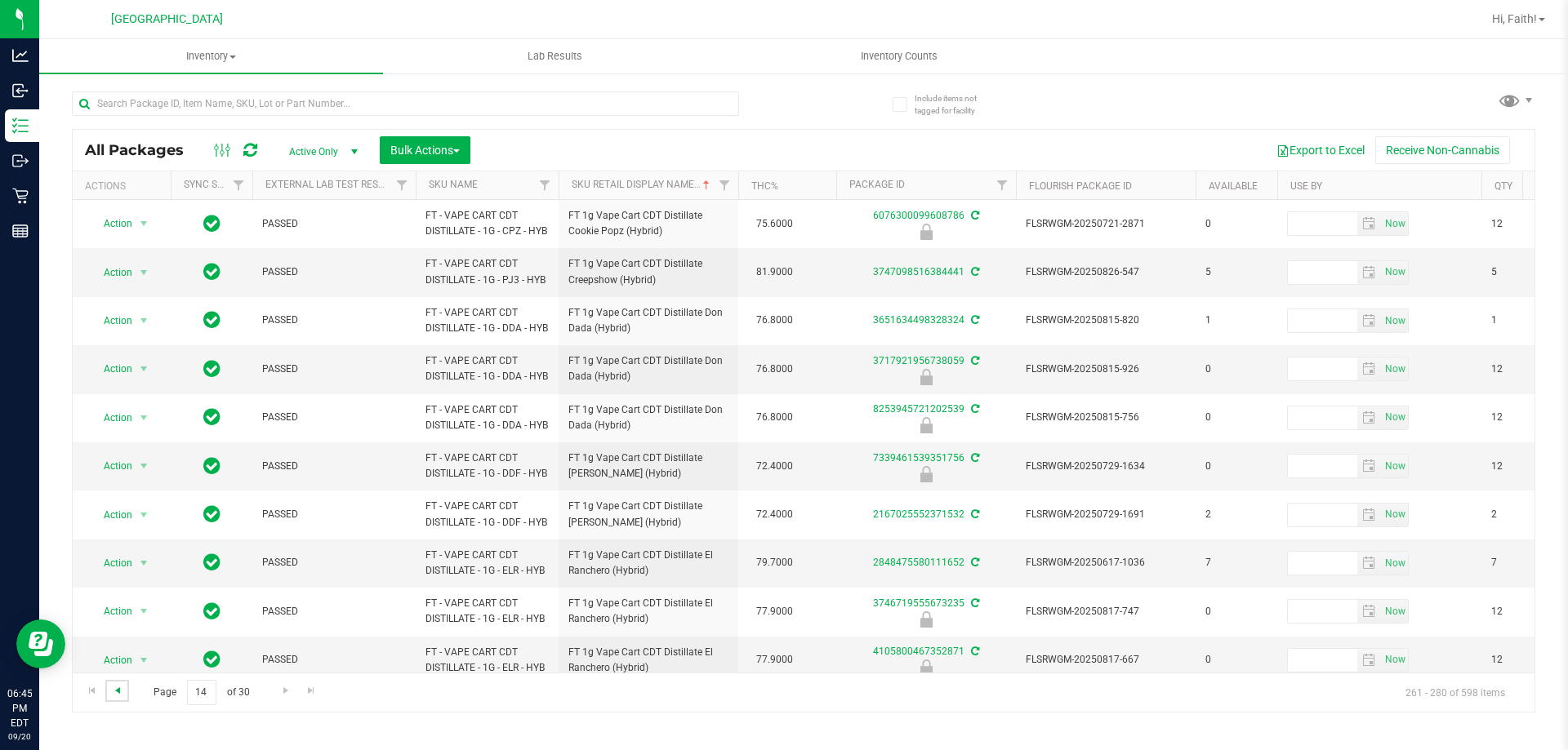
click at [117, 694] on span "Go to the previous page" at bounding box center [117, 690] width 13 height 13
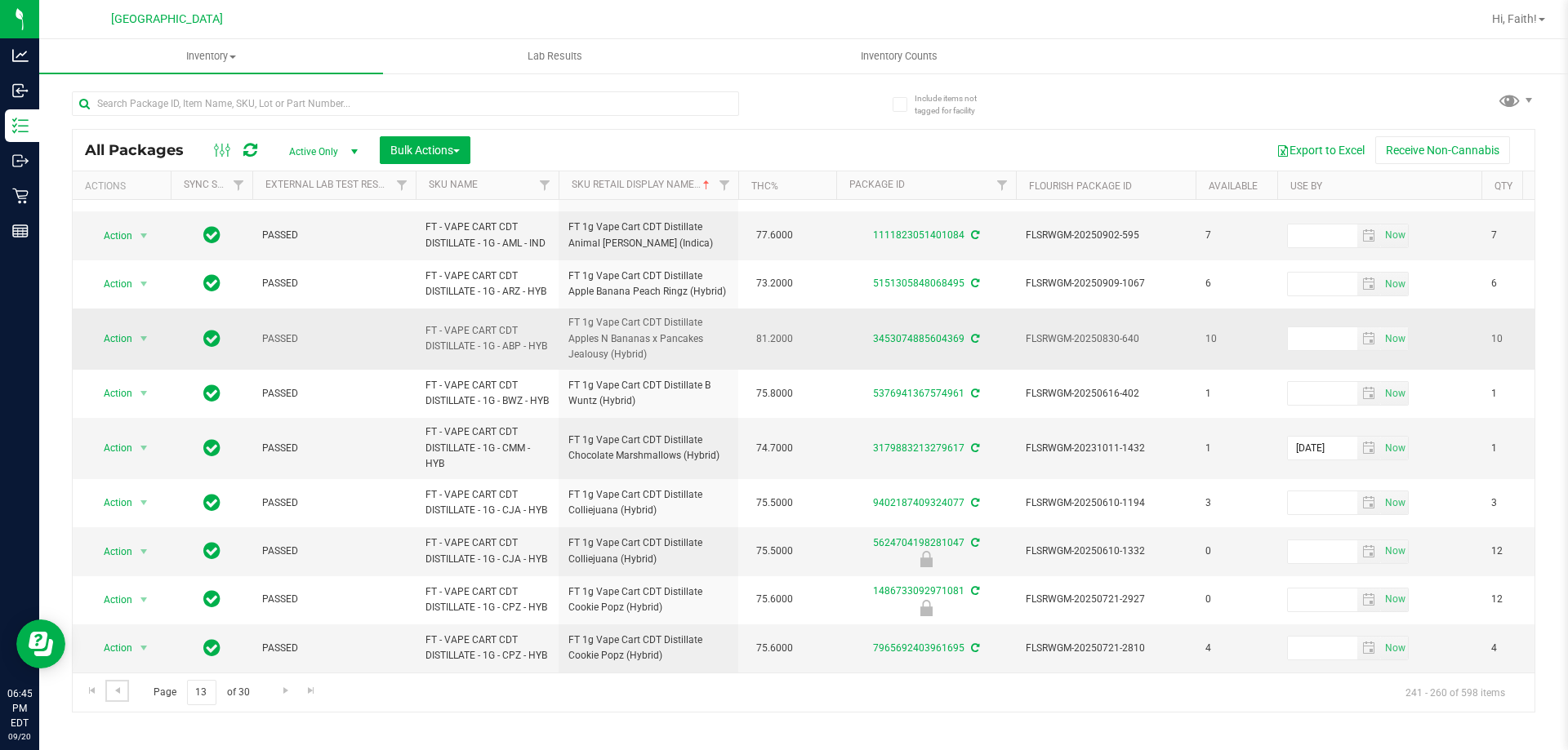
scroll to position [546, 0]
click at [289, 690] on span "Go to the next page" at bounding box center [286, 690] width 13 height 13
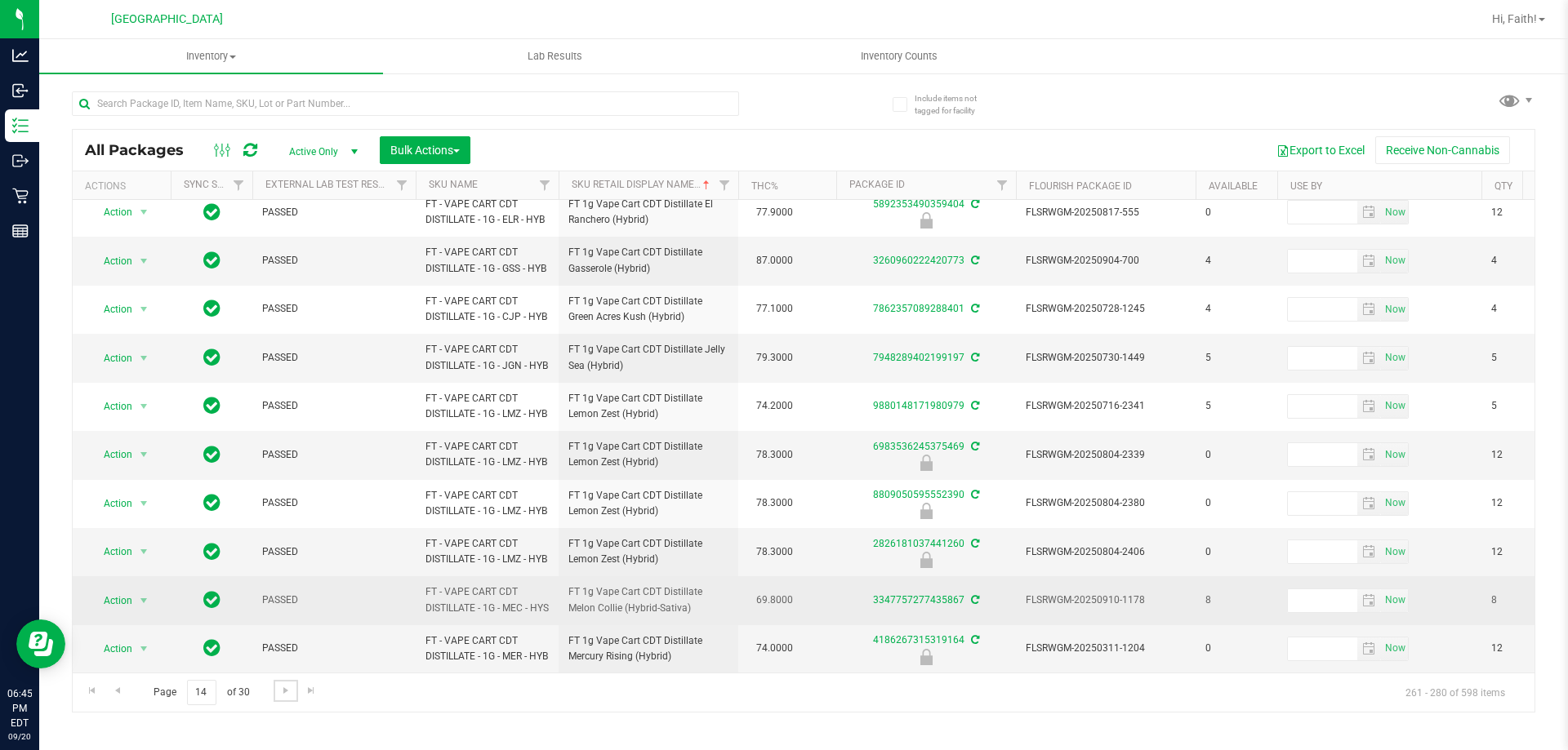
scroll to position [633, 0]
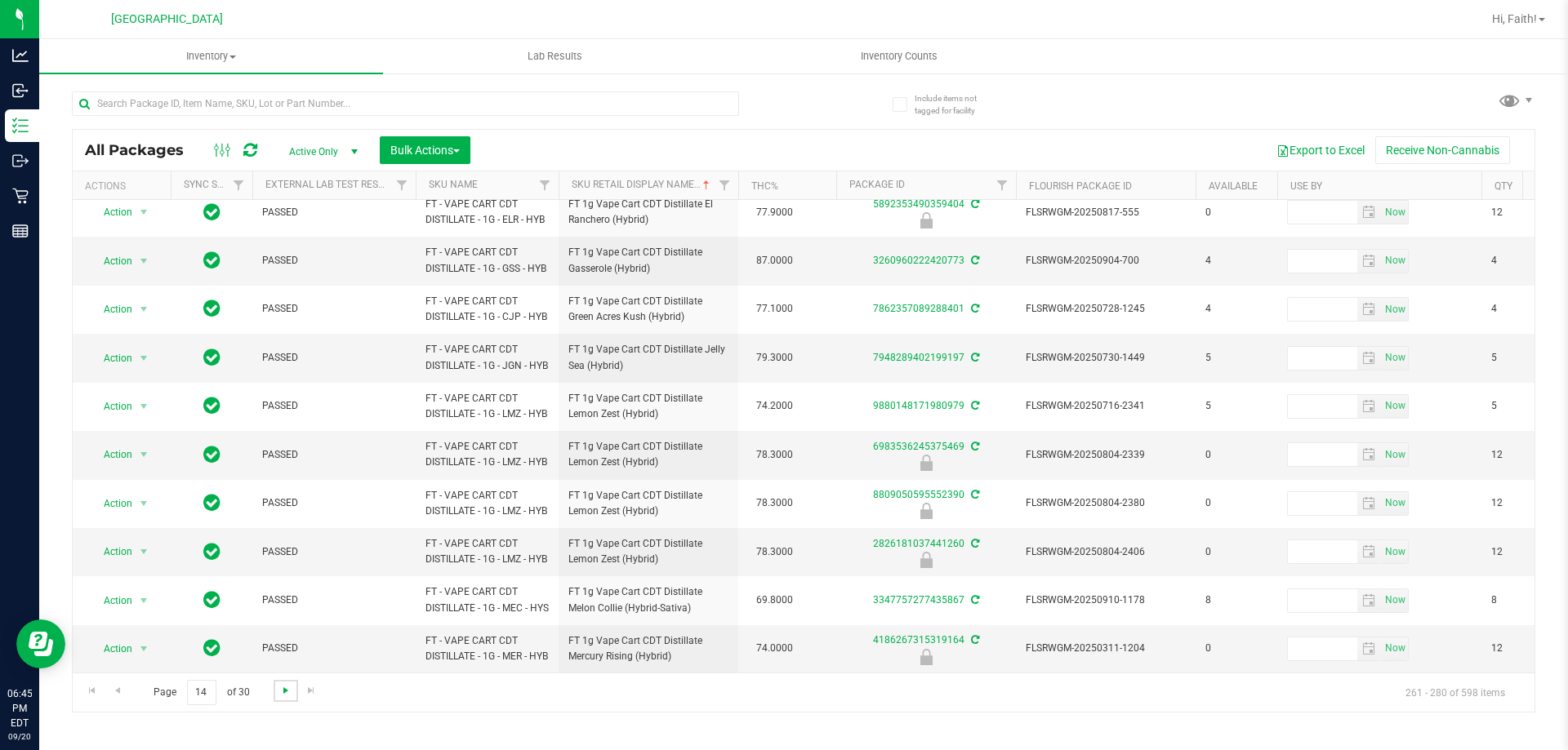
click at [280, 696] on span "Go to the next page" at bounding box center [286, 690] width 13 height 13
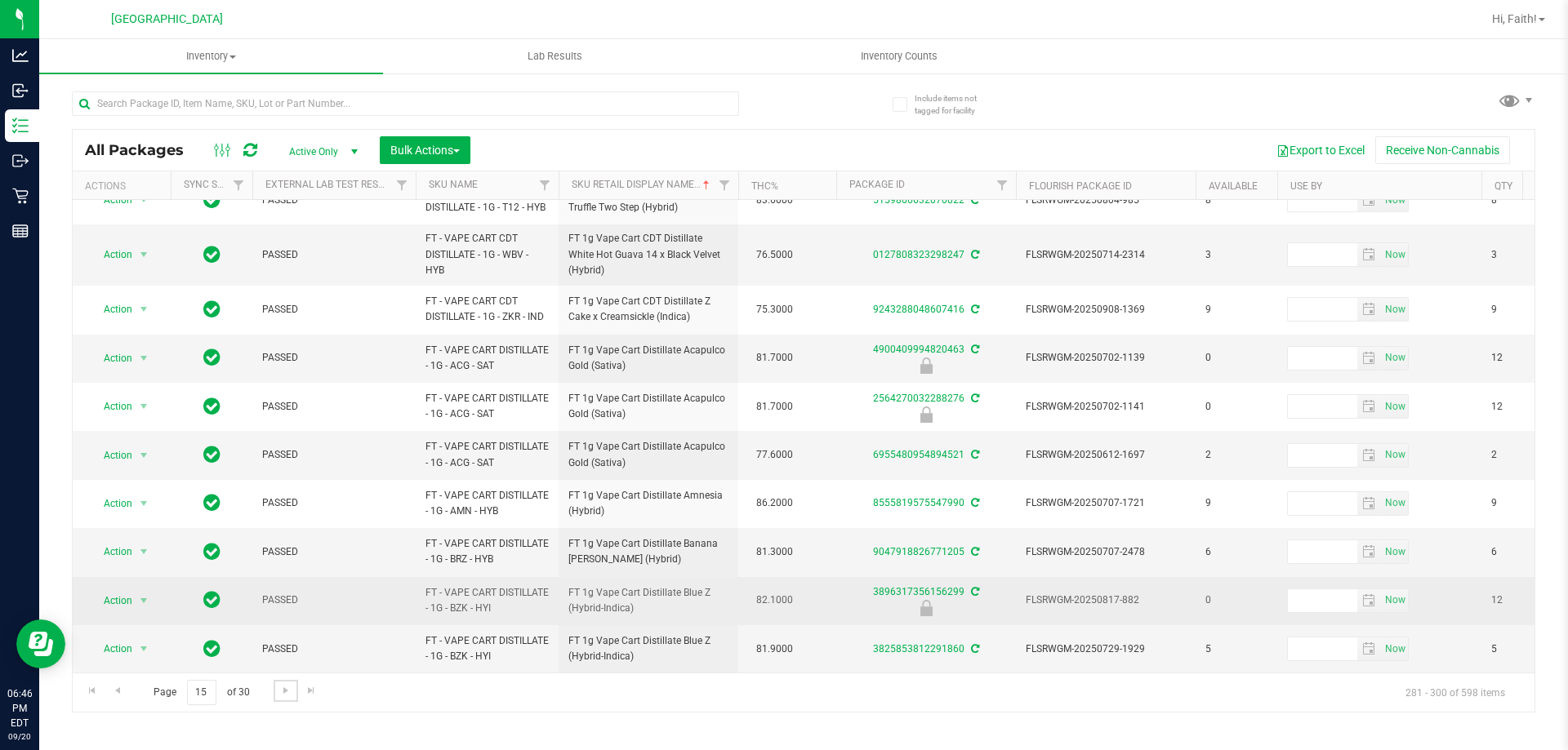
scroll to position [583, 0]
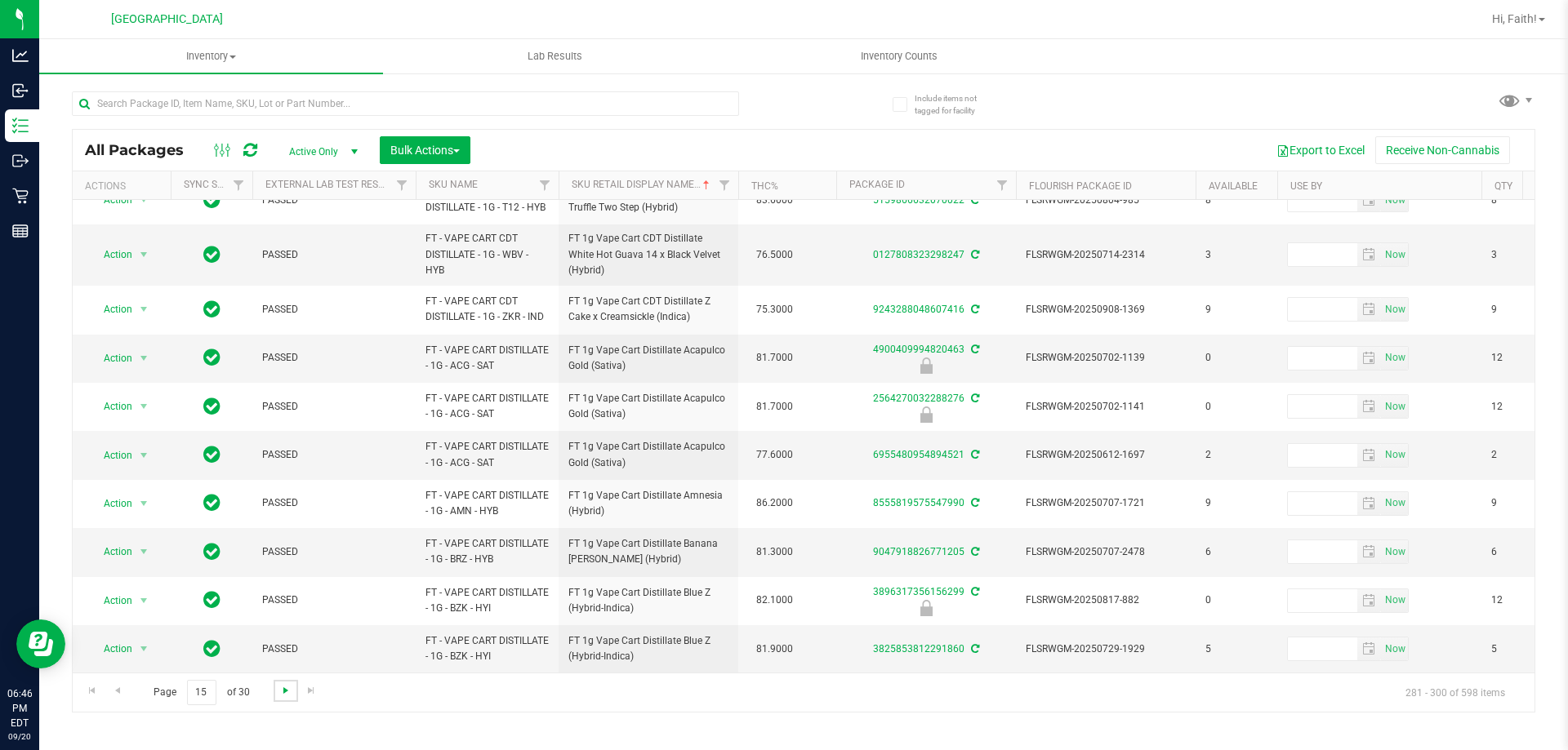
click at [288, 695] on span "Go to the next page" at bounding box center [286, 690] width 13 height 13
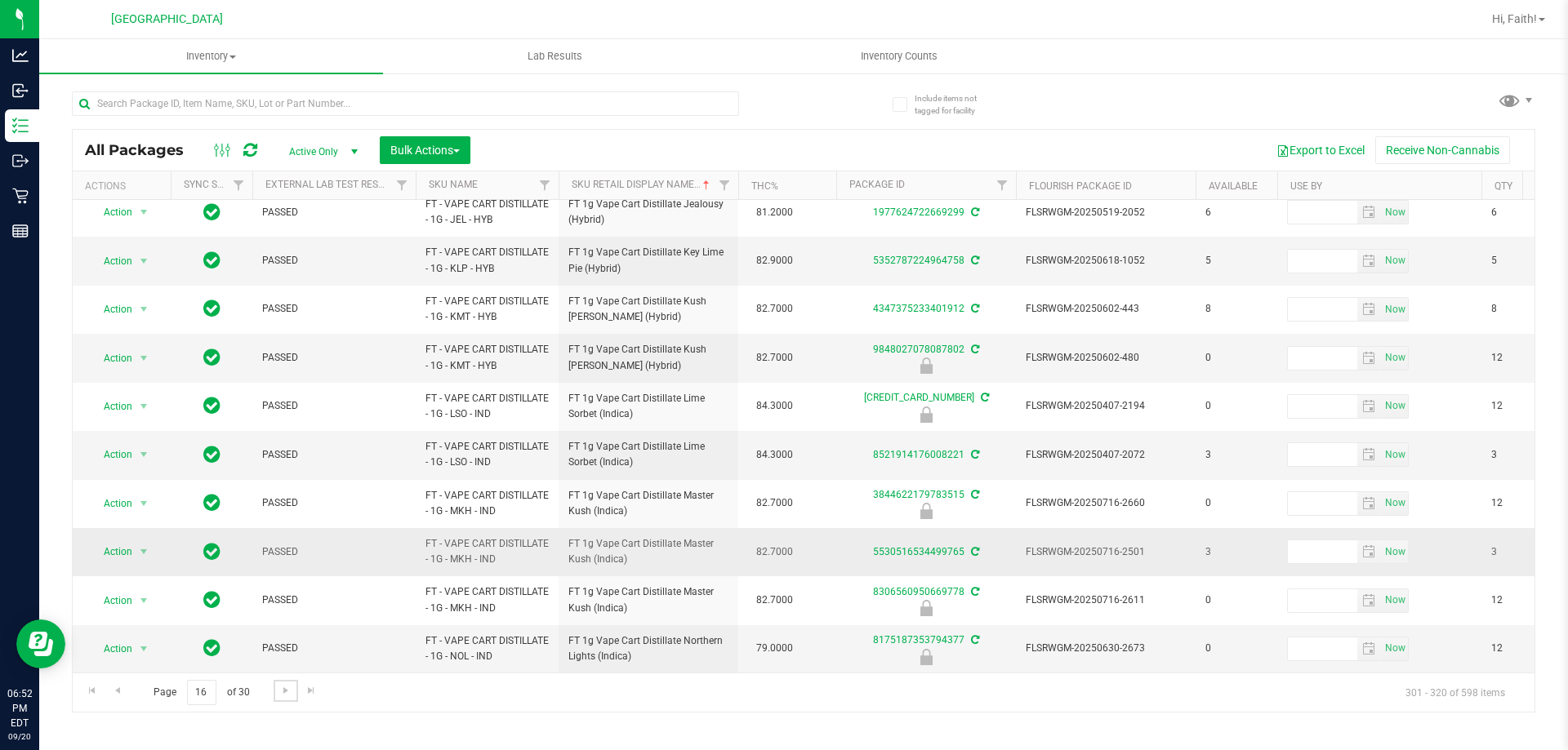
scroll to position [509, 0]
click at [291, 690] on link "Go to the next page" at bounding box center [285, 691] width 23 height 22
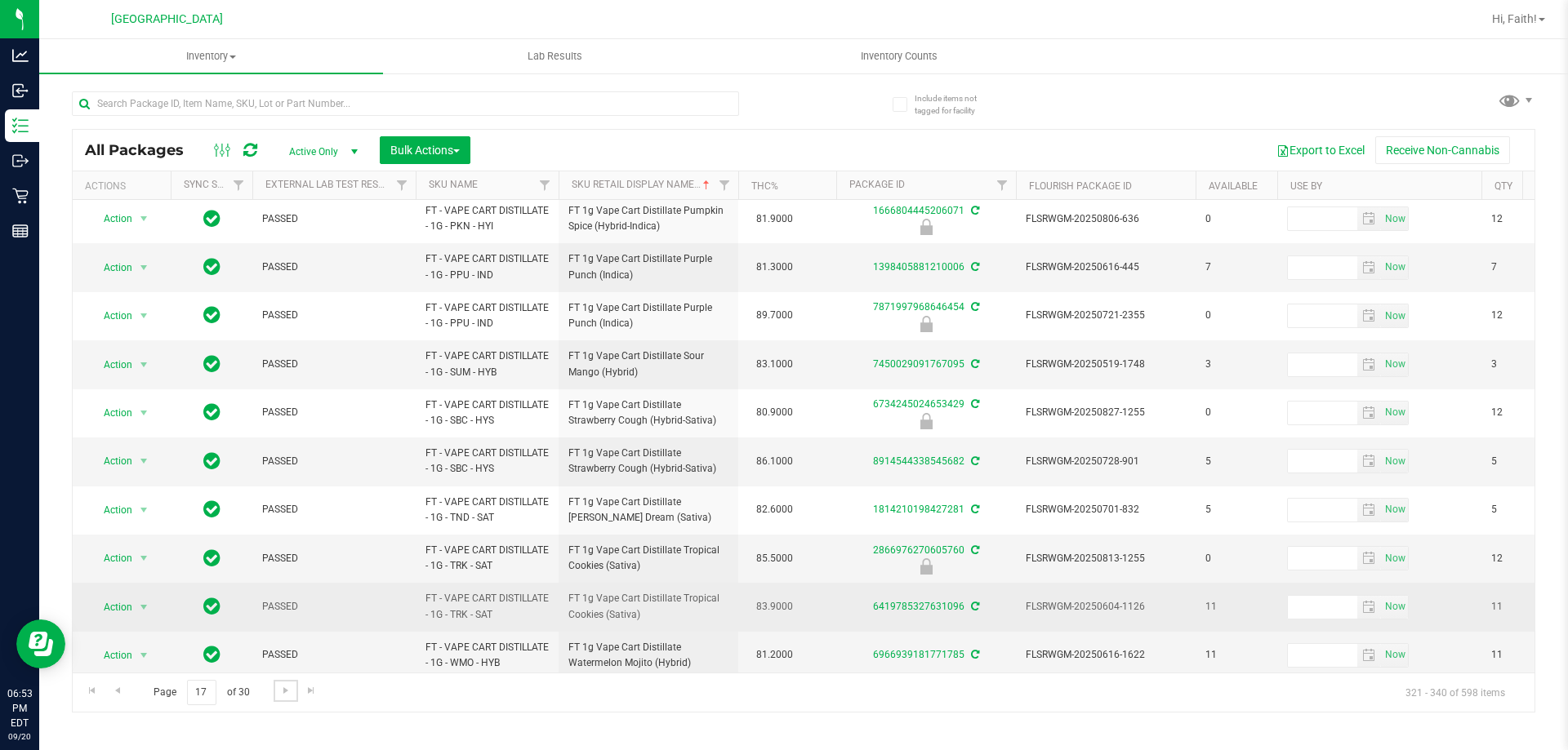
scroll to position [509, 0]
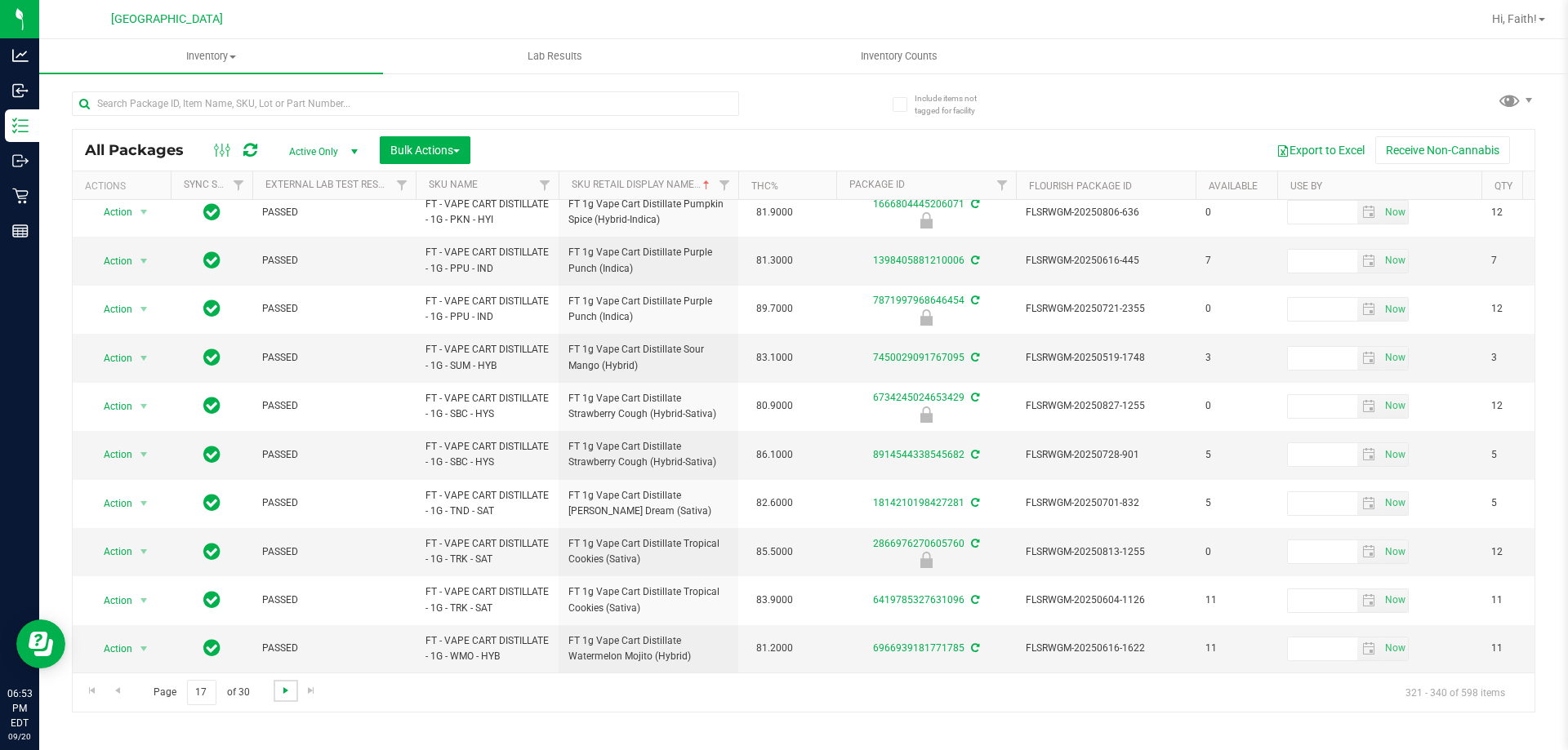
click at [279, 692] on span "Go to the next page" at bounding box center [286, 690] width 13 height 13
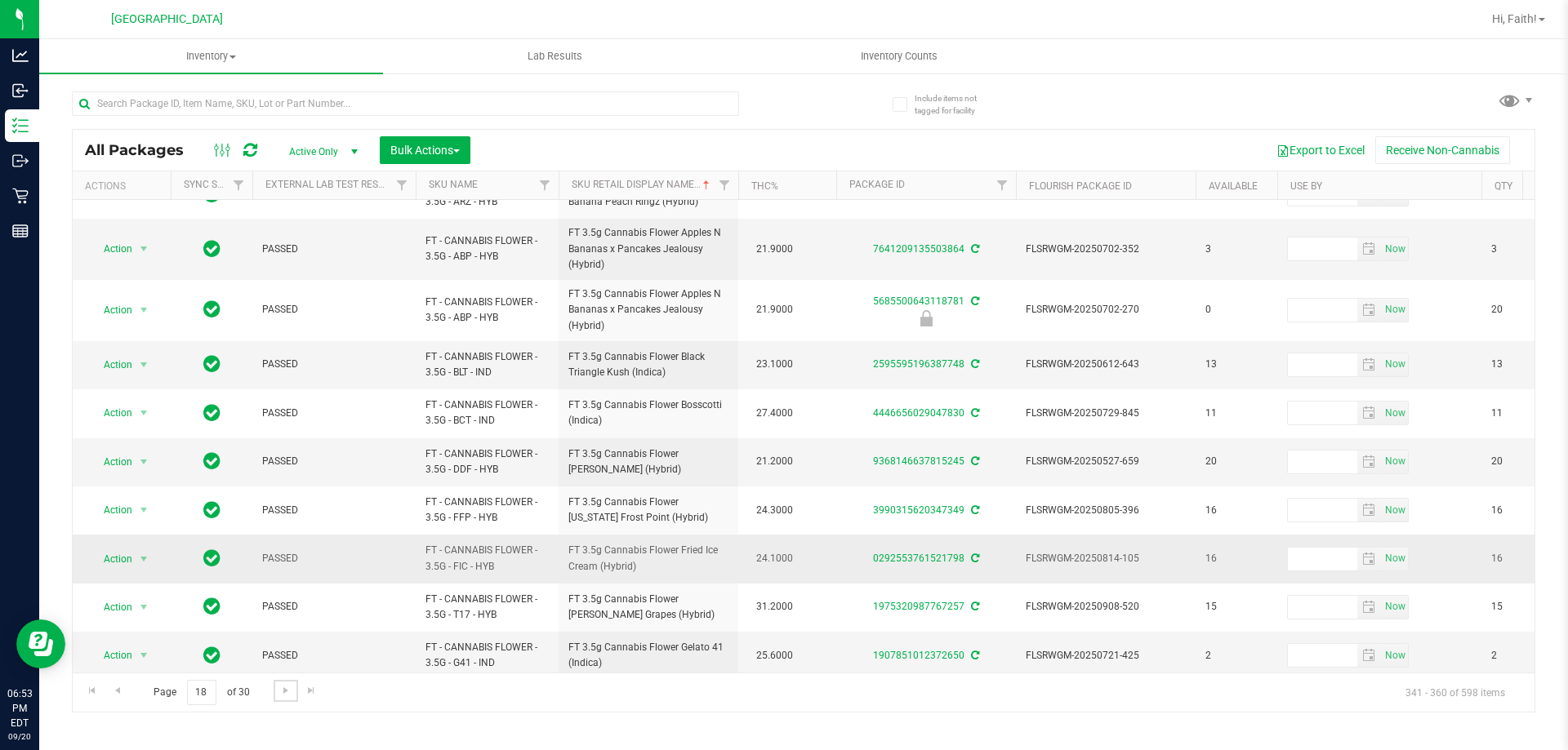
scroll to position [534, 0]
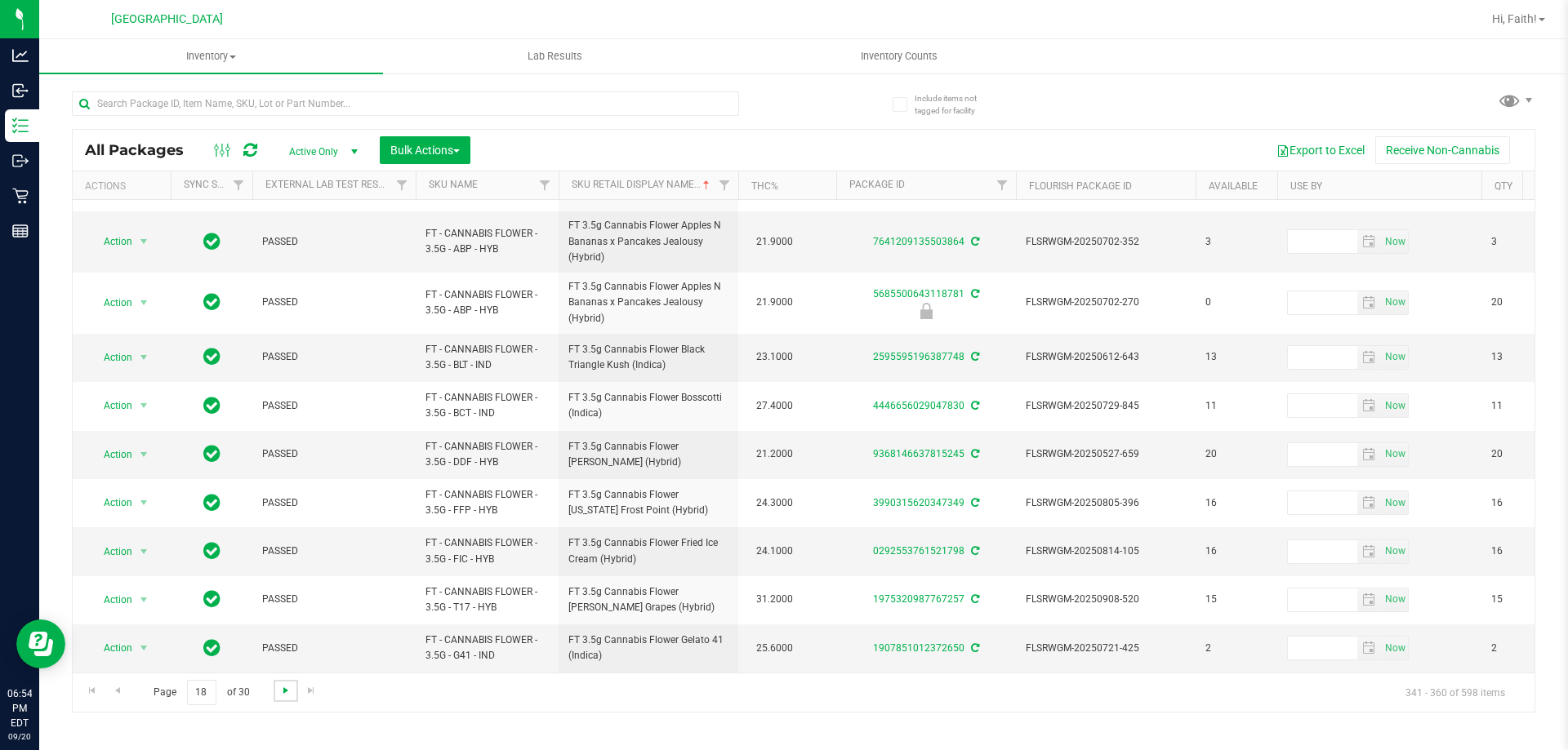
click at [286, 688] on span "Go to the next page" at bounding box center [286, 690] width 13 height 13
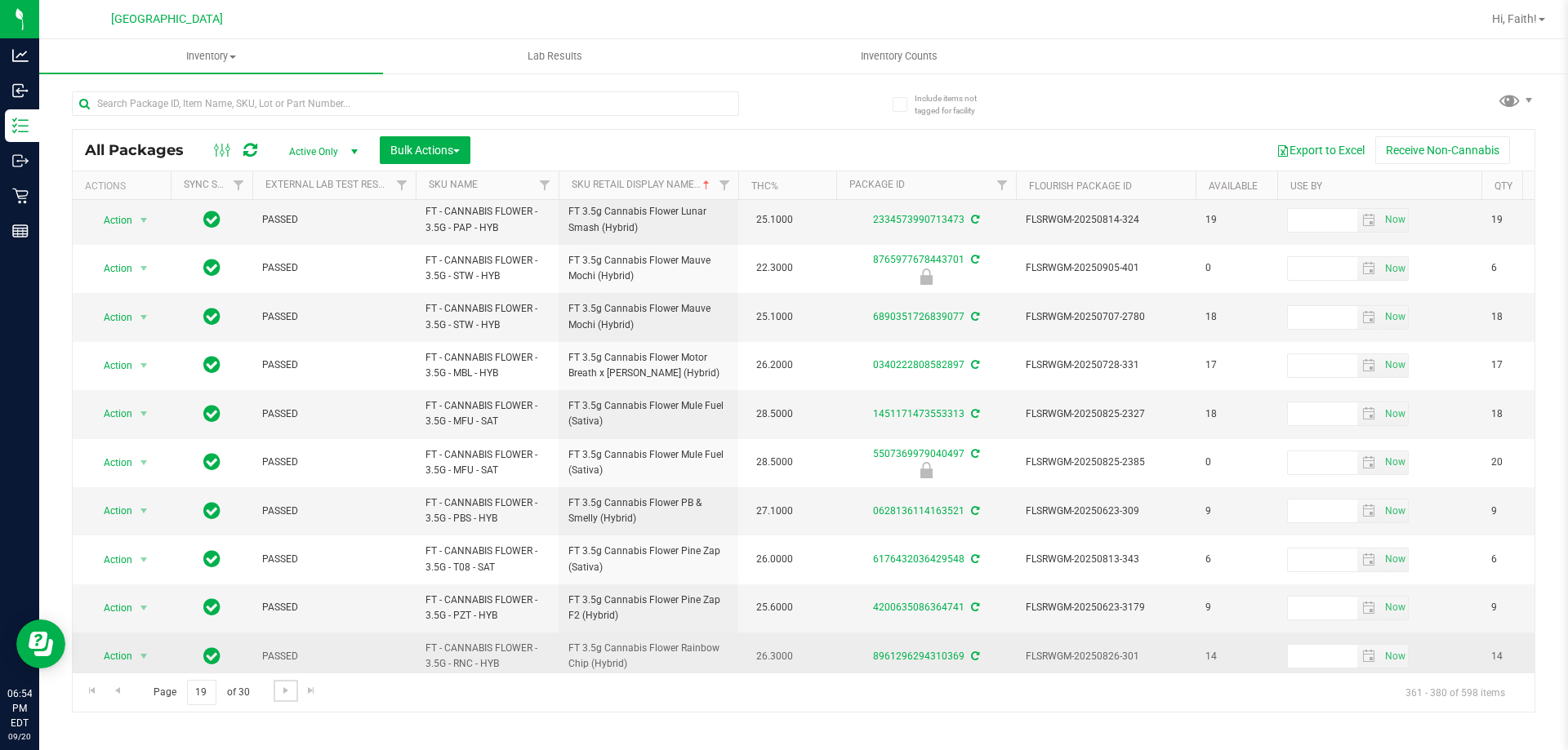
scroll to position [509, 0]
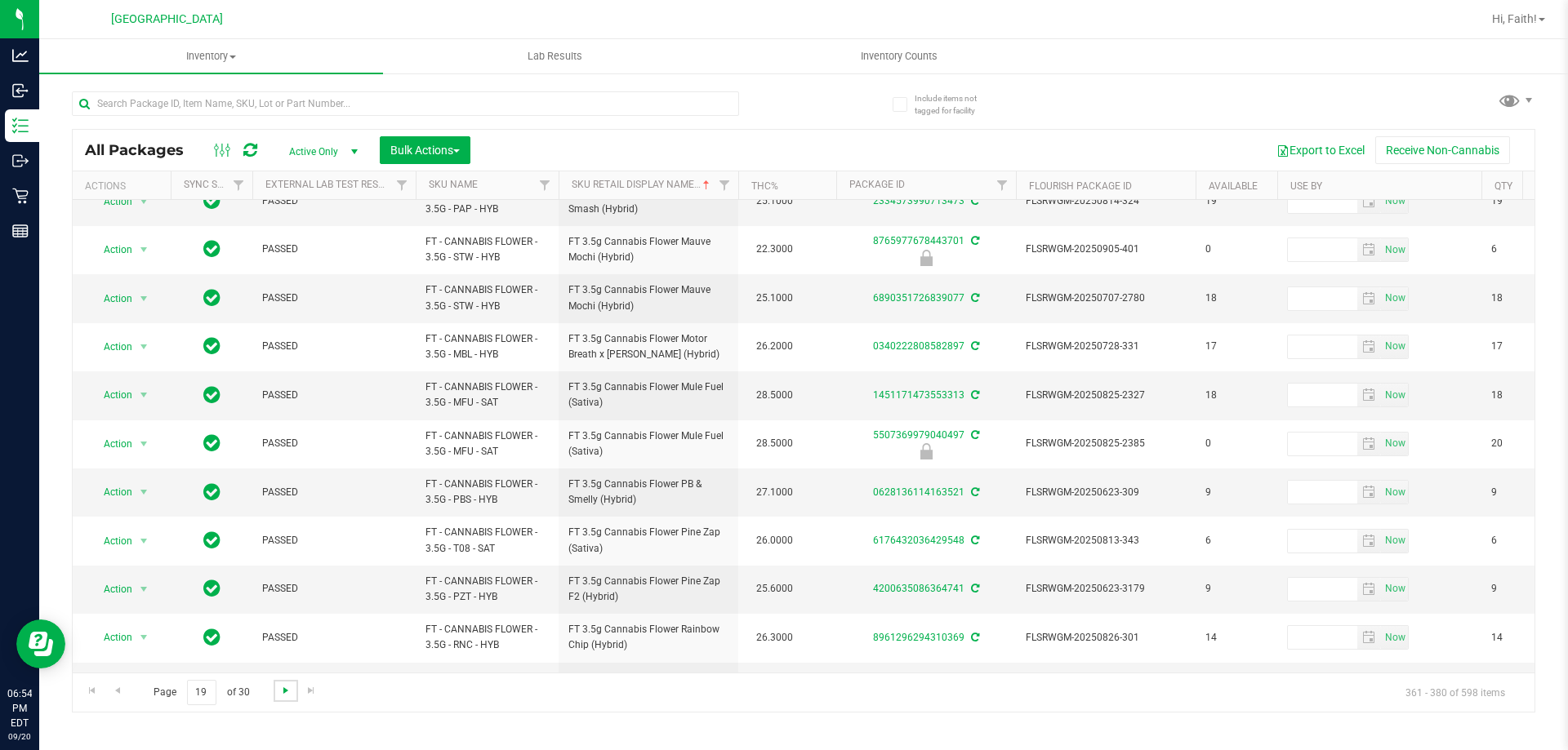
click at [285, 694] on span "Go to the next page" at bounding box center [286, 690] width 13 height 13
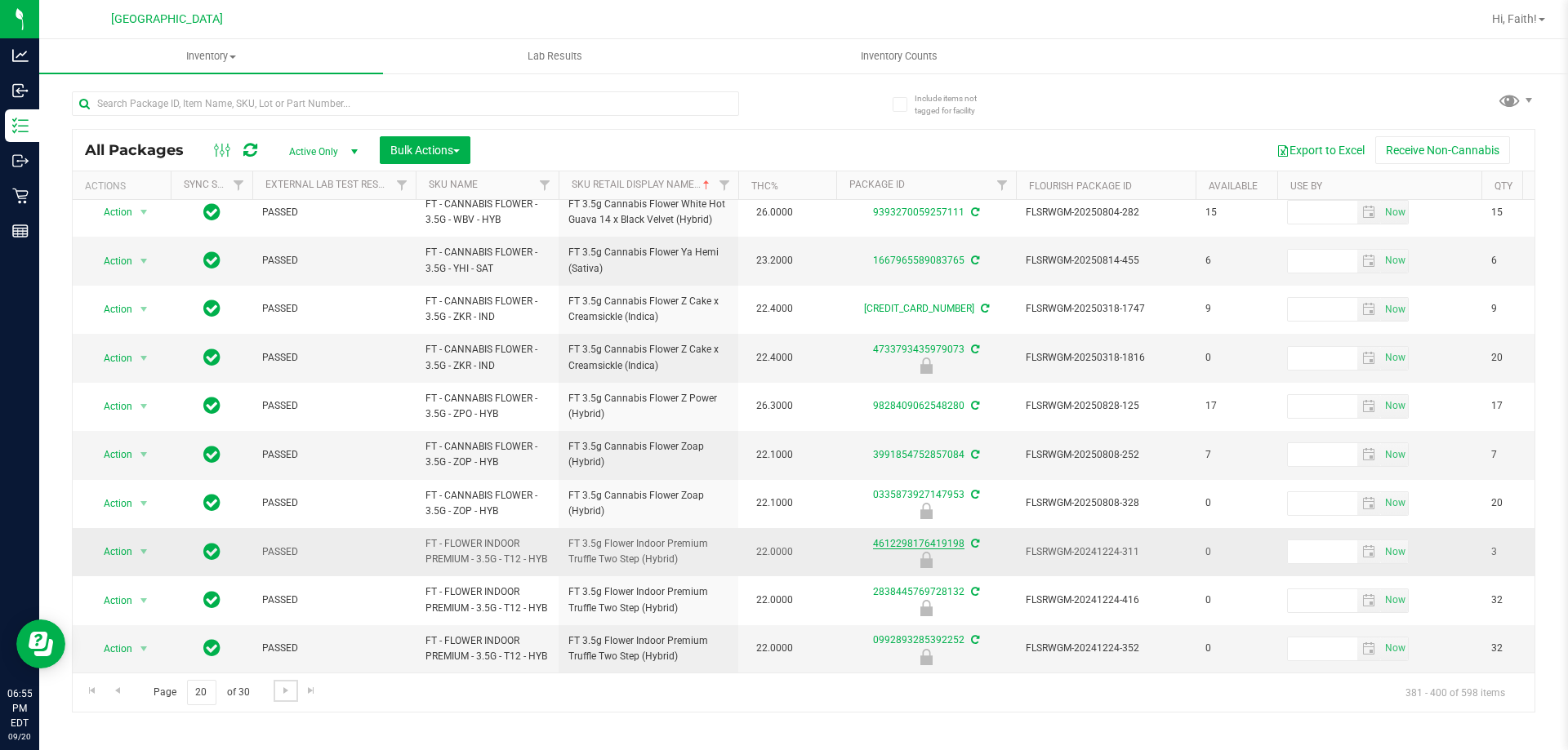
scroll to position [509, 0]
click at [282, 693] on span "Go to the next page" at bounding box center [286, 690] width 13 height 13
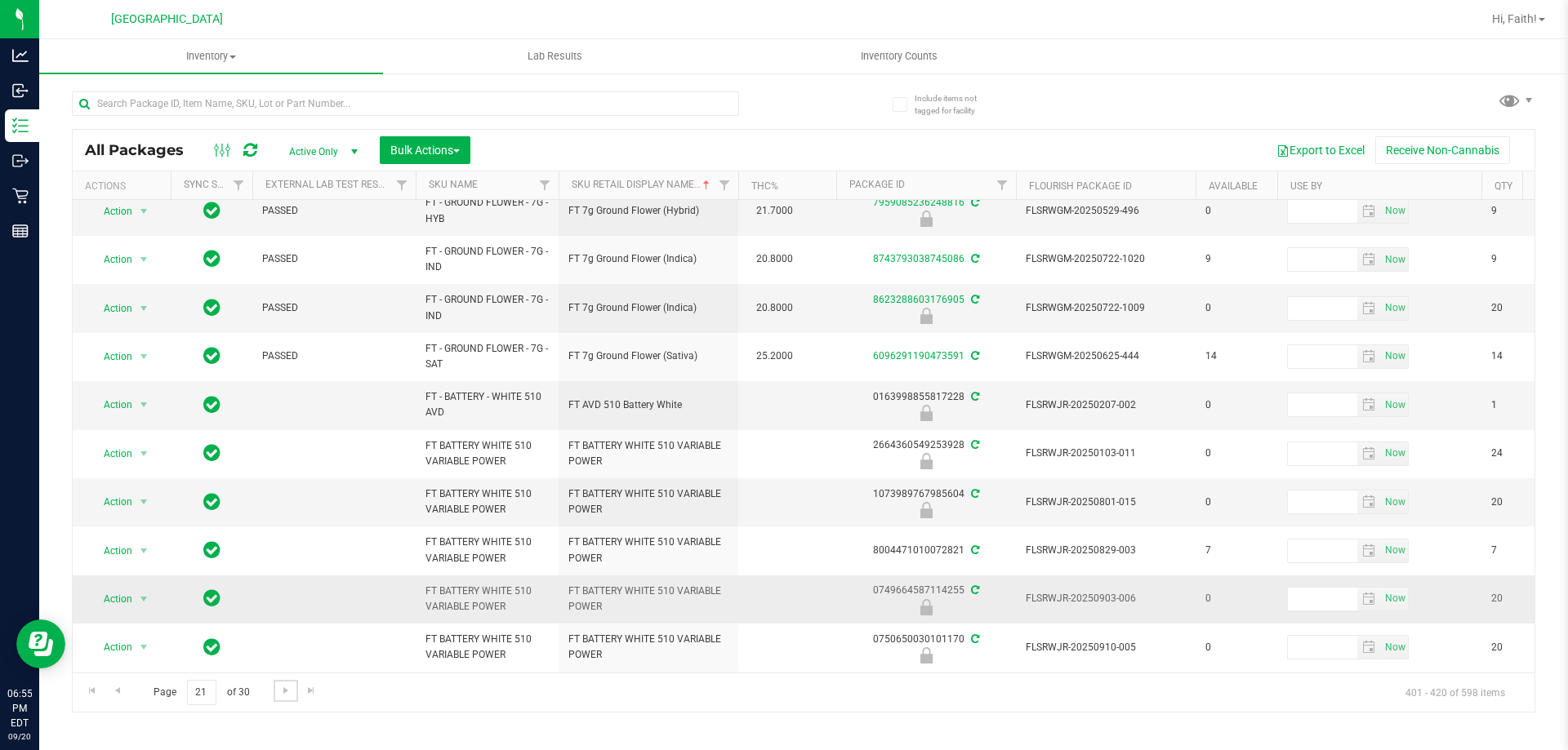
scroll to position [534, 0]
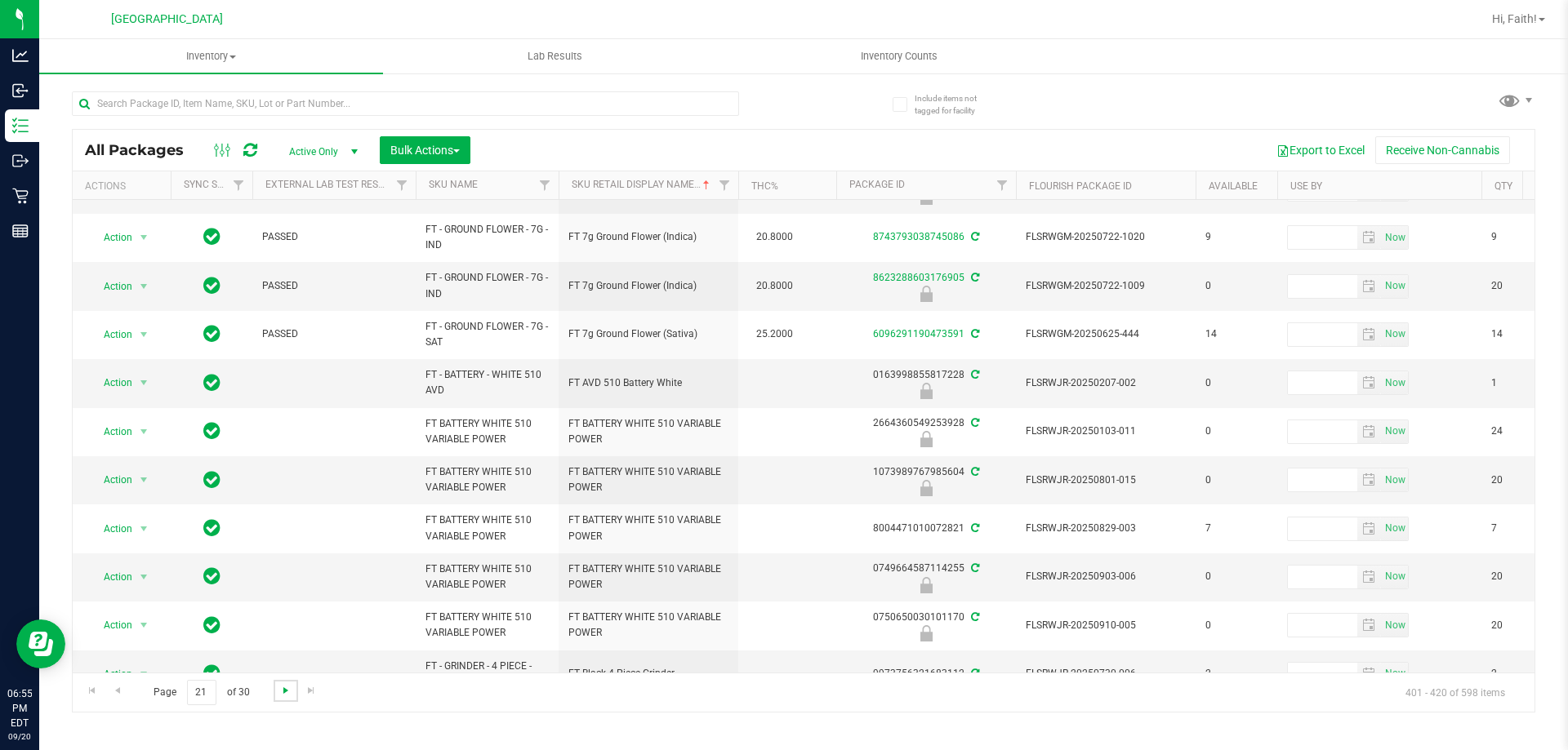
click at [286, 688] on span "Go to the next page" at bounding box center [286, 690] width 13 height 13
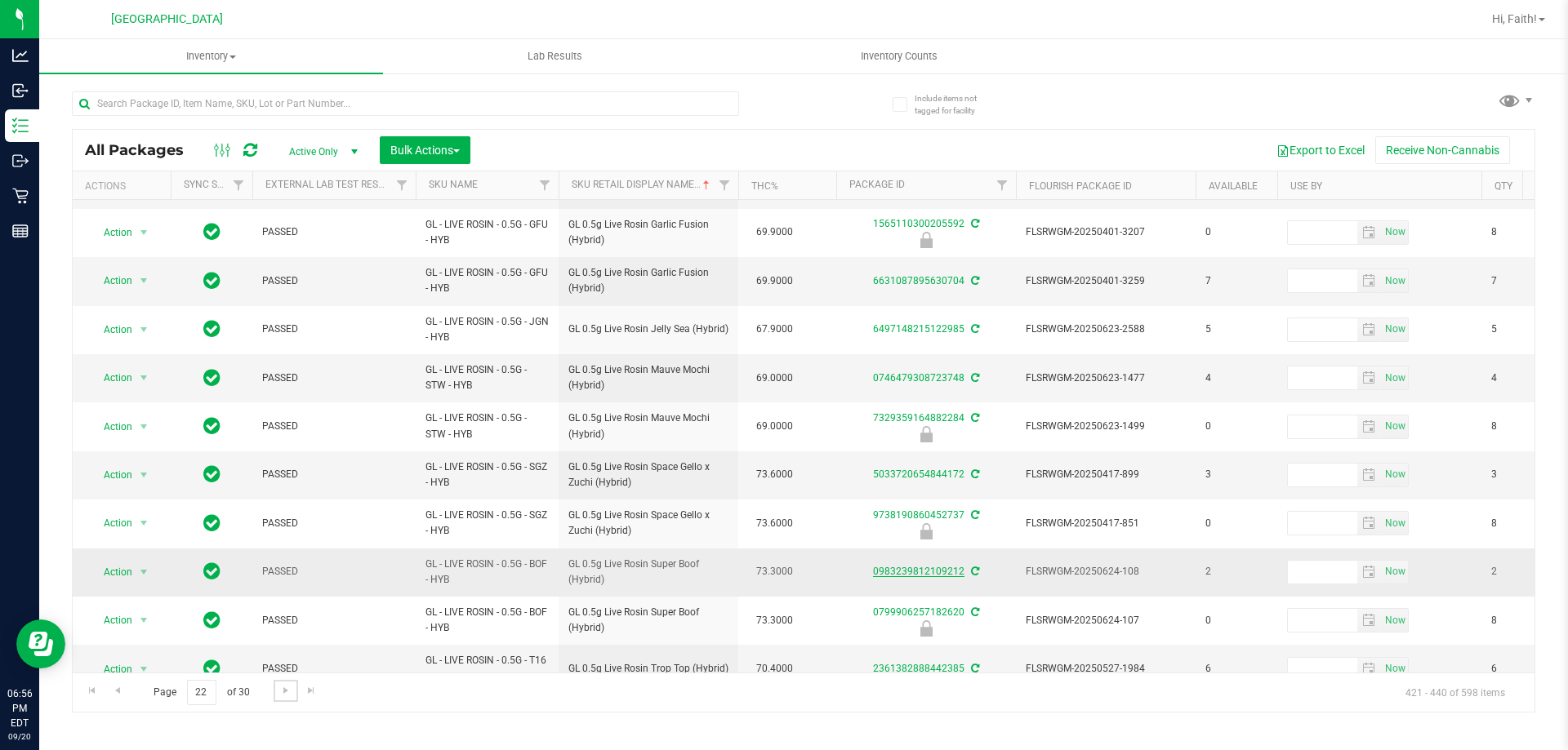
scroll to position [524, 0]
click at [278, 700] on link "Go to the next page" at bounding box center [285, 691] width 23 height 22
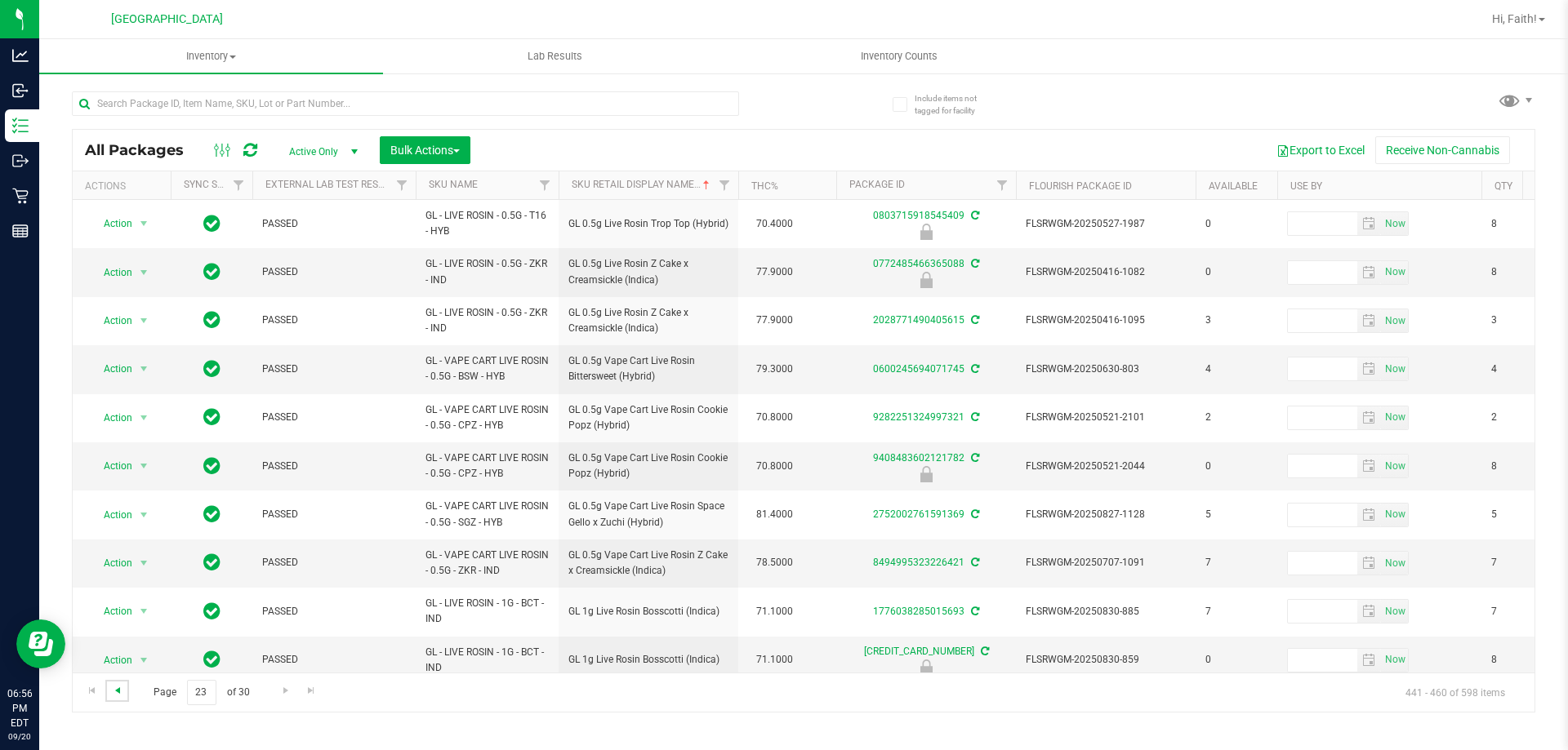
click at [115, 695] on span "Go to the previous page" at bounding box center [117, 690] width 13 height 13
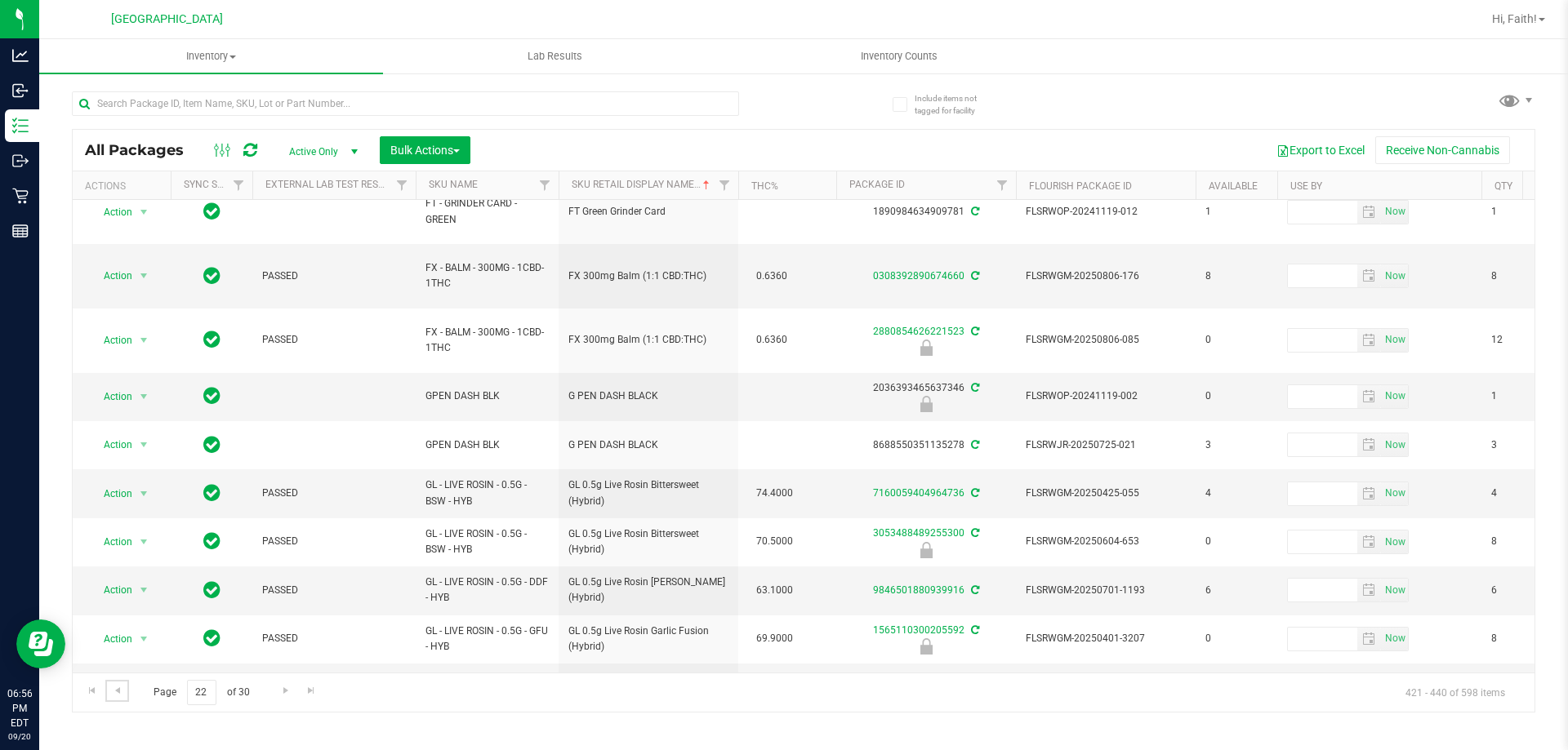
scroll to position [524, 0]
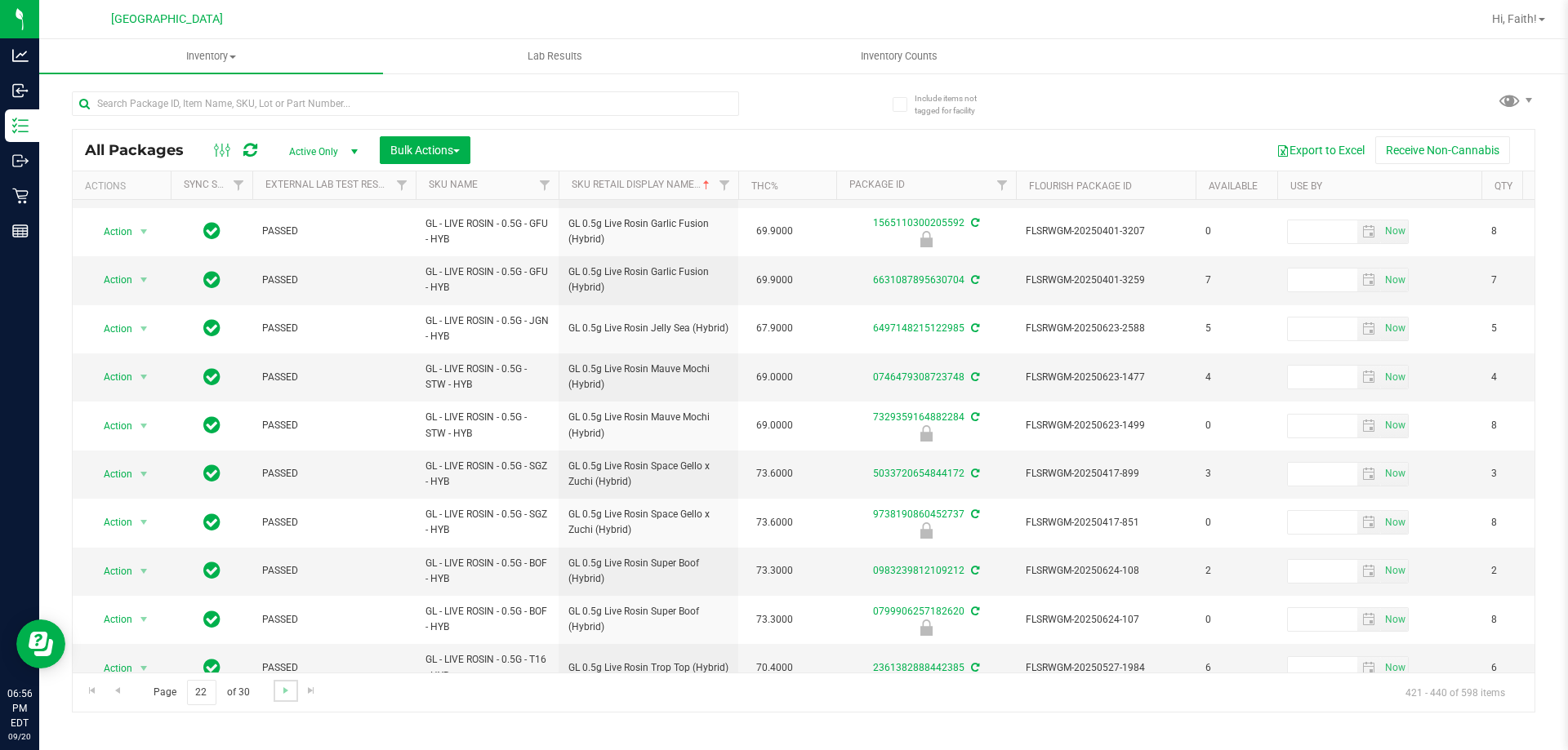
click at [287, 701] on link "Go to the next page" at bounding box center [285, 691] width 23 height 22
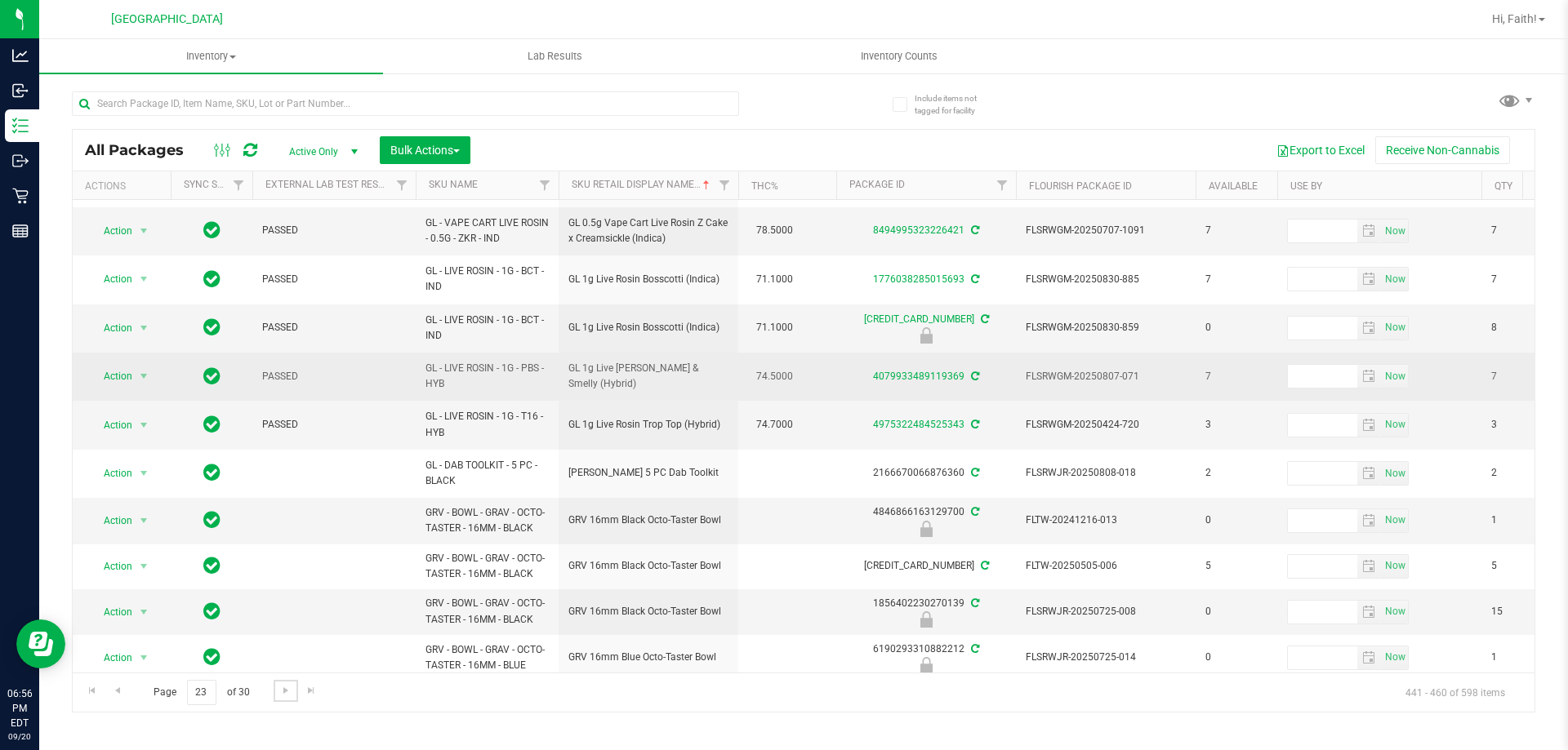
scroll to position [526, 0]
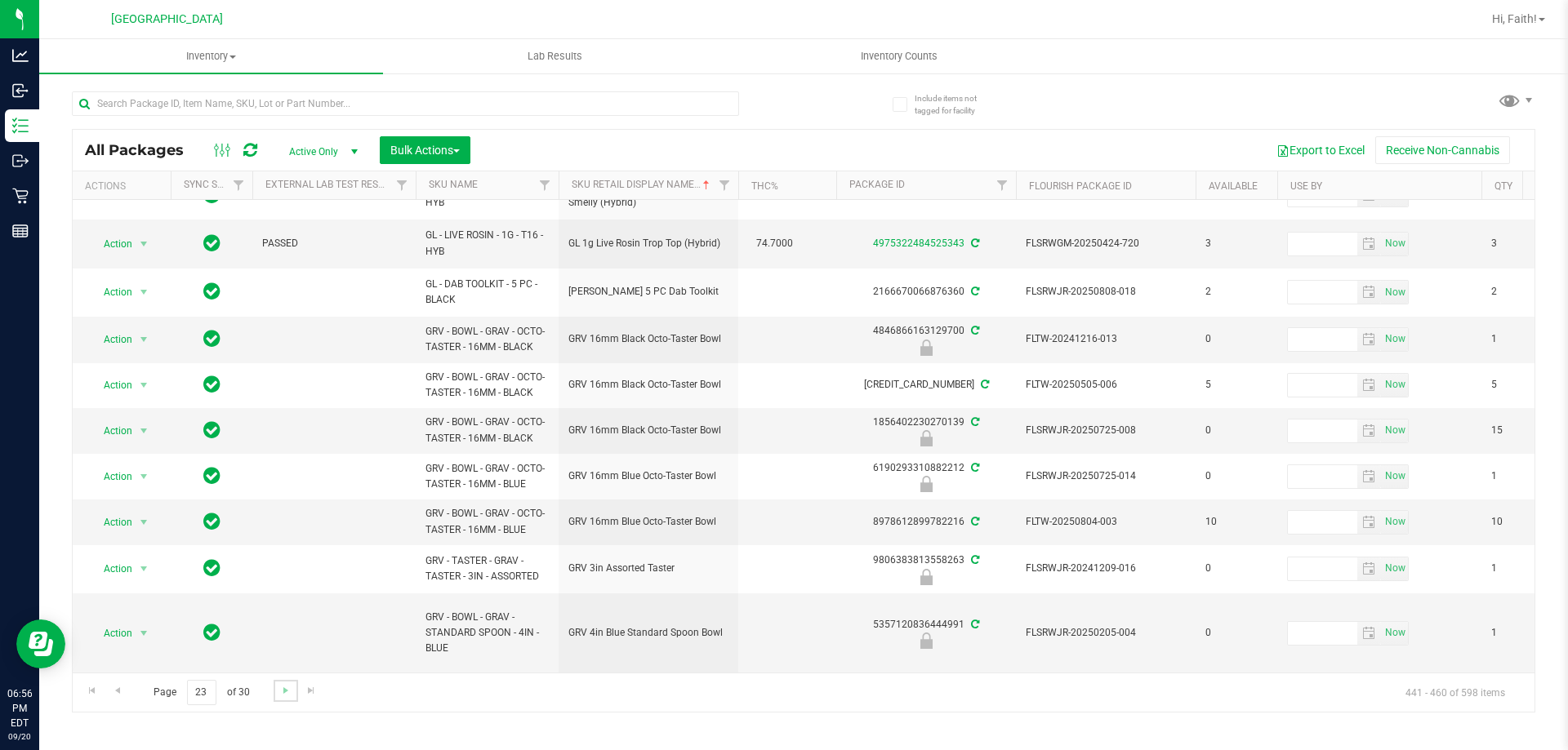
click at [285, 682] on link "Go to the next page" at bounding box center [285, 691] width 23 height 22
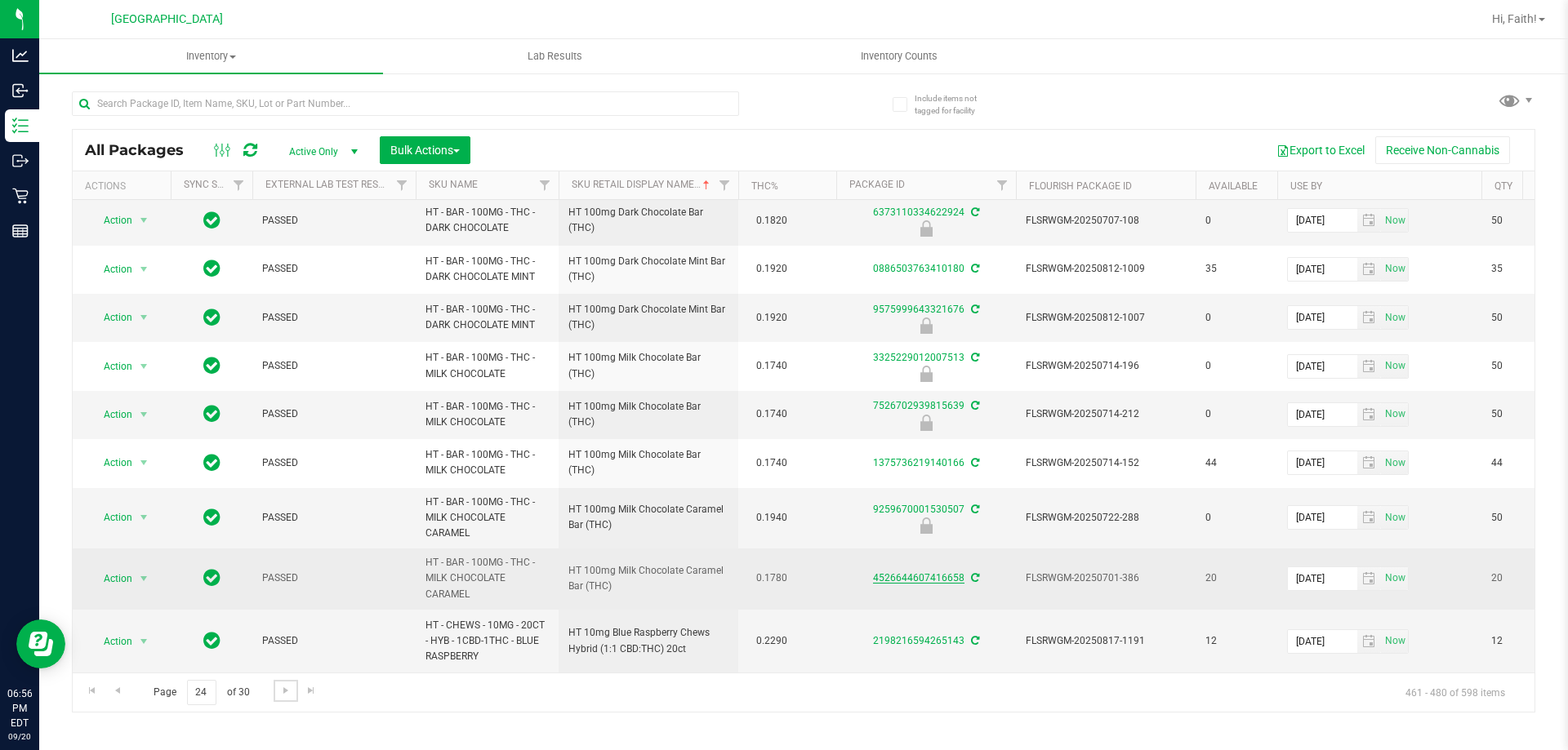
scroll to position [831, 0]
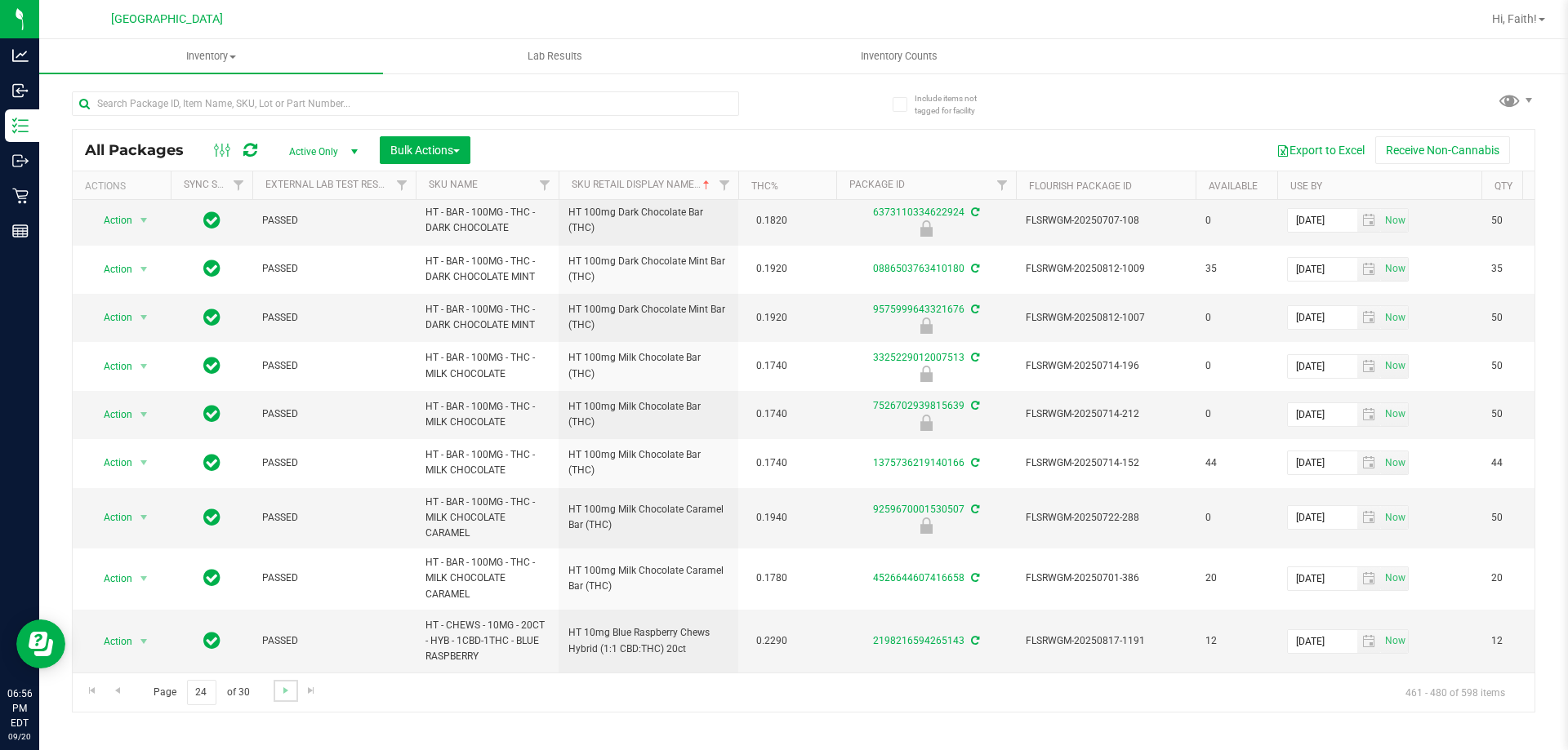
click at [277, 697] on link "Go to the next page" at bounding box center [285, 691] width 23 height 22
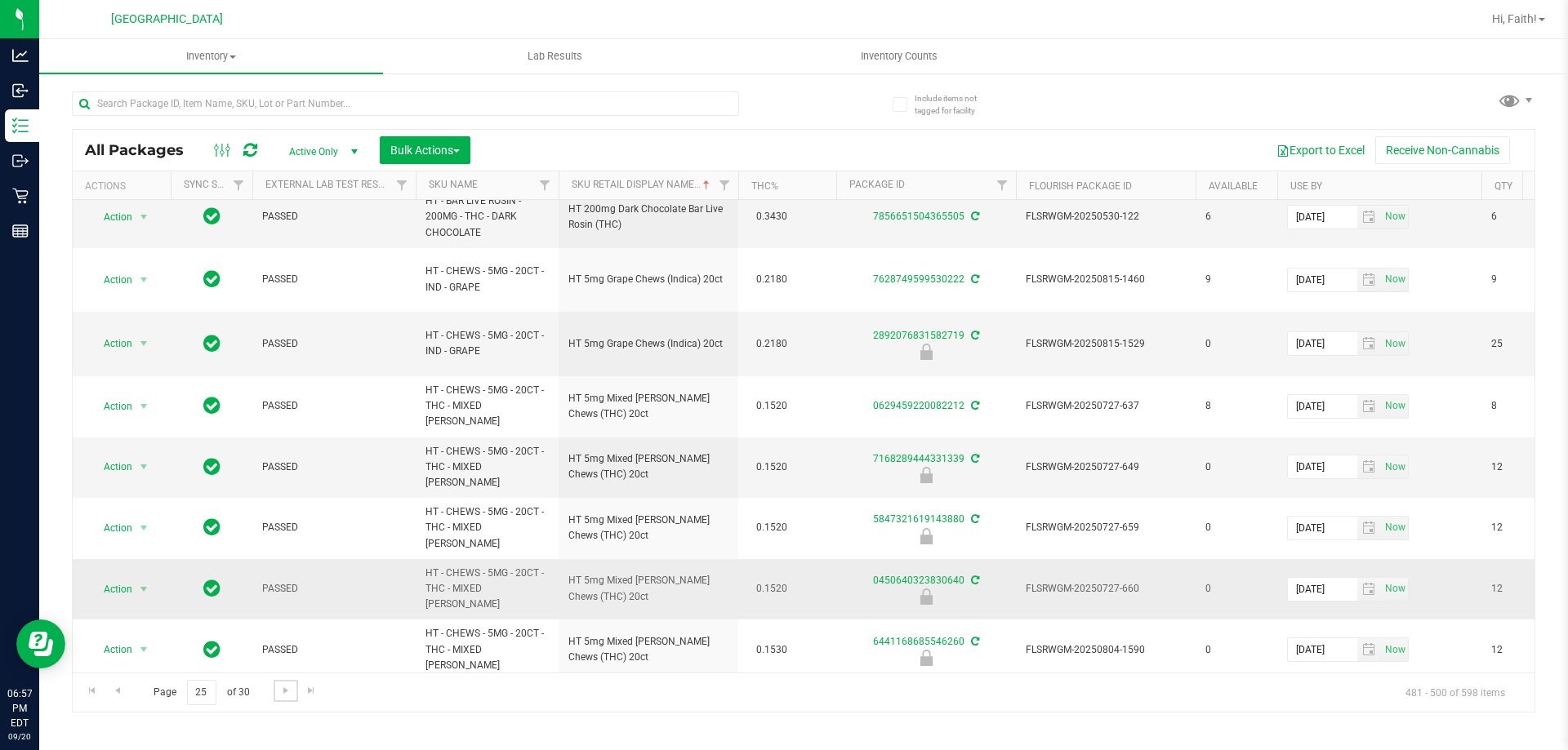
scroll to position [596, 0]
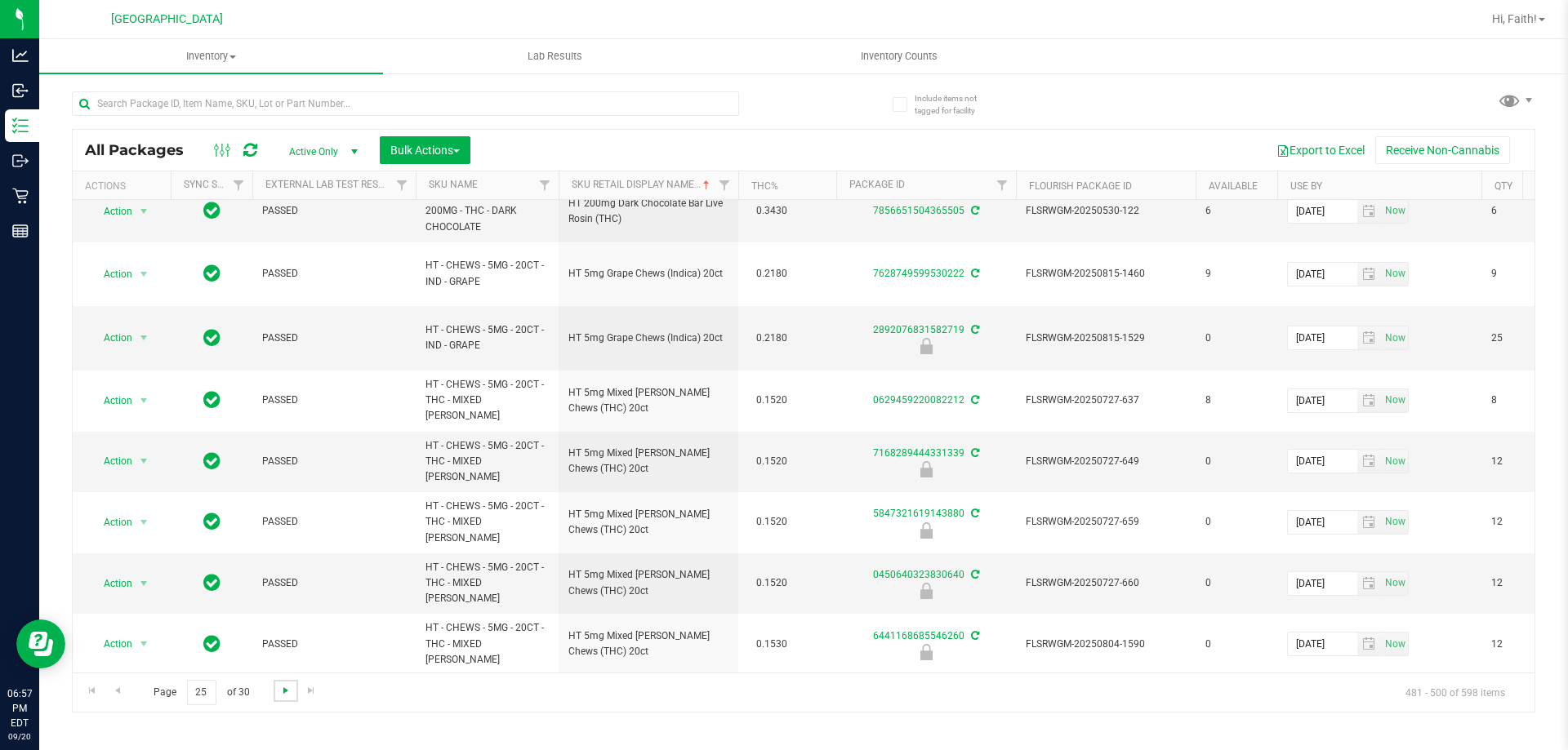
click at [281, 690] on span "Go to the next page" at bounding box center [286, 690] width 13 height 13
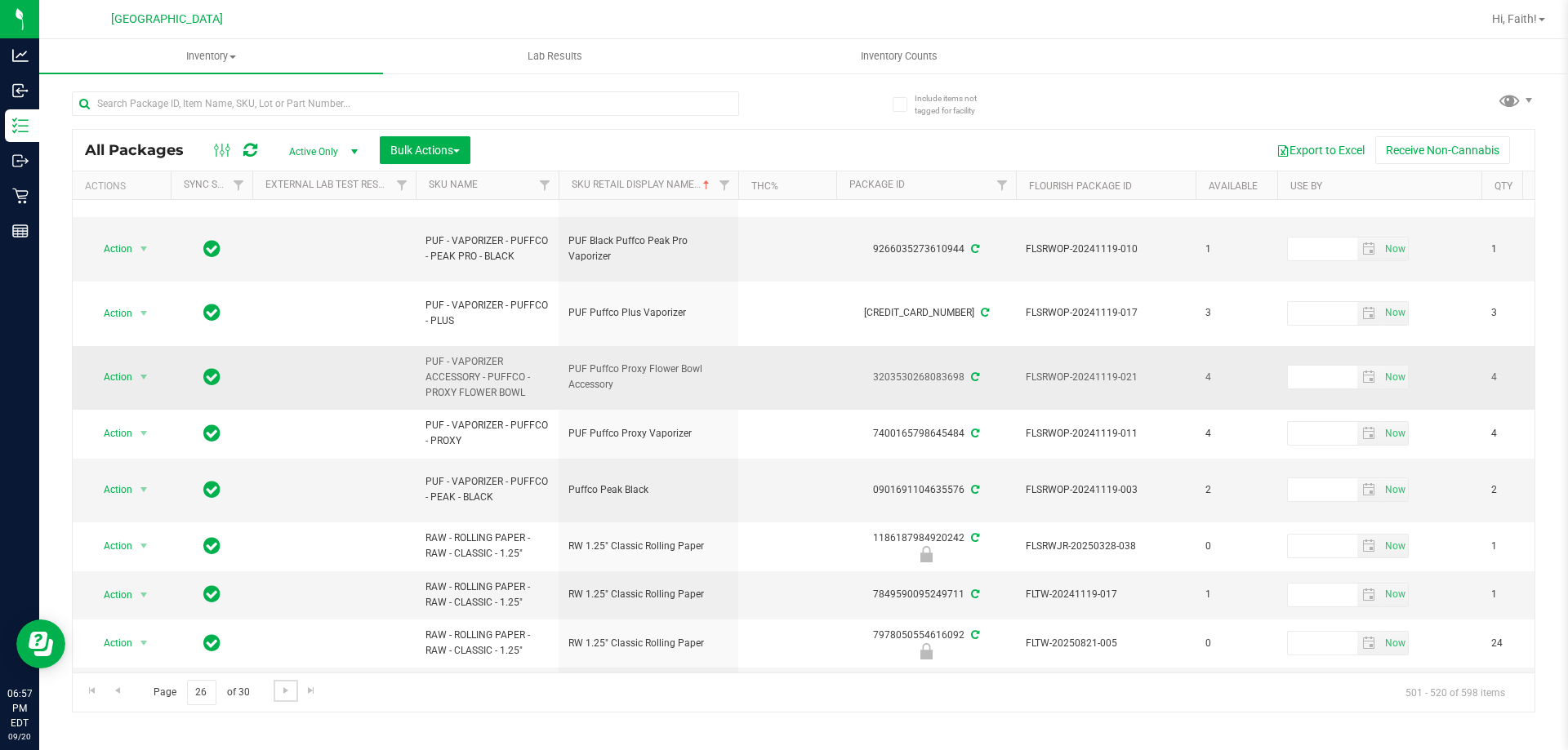
scroll to position [631, 0]
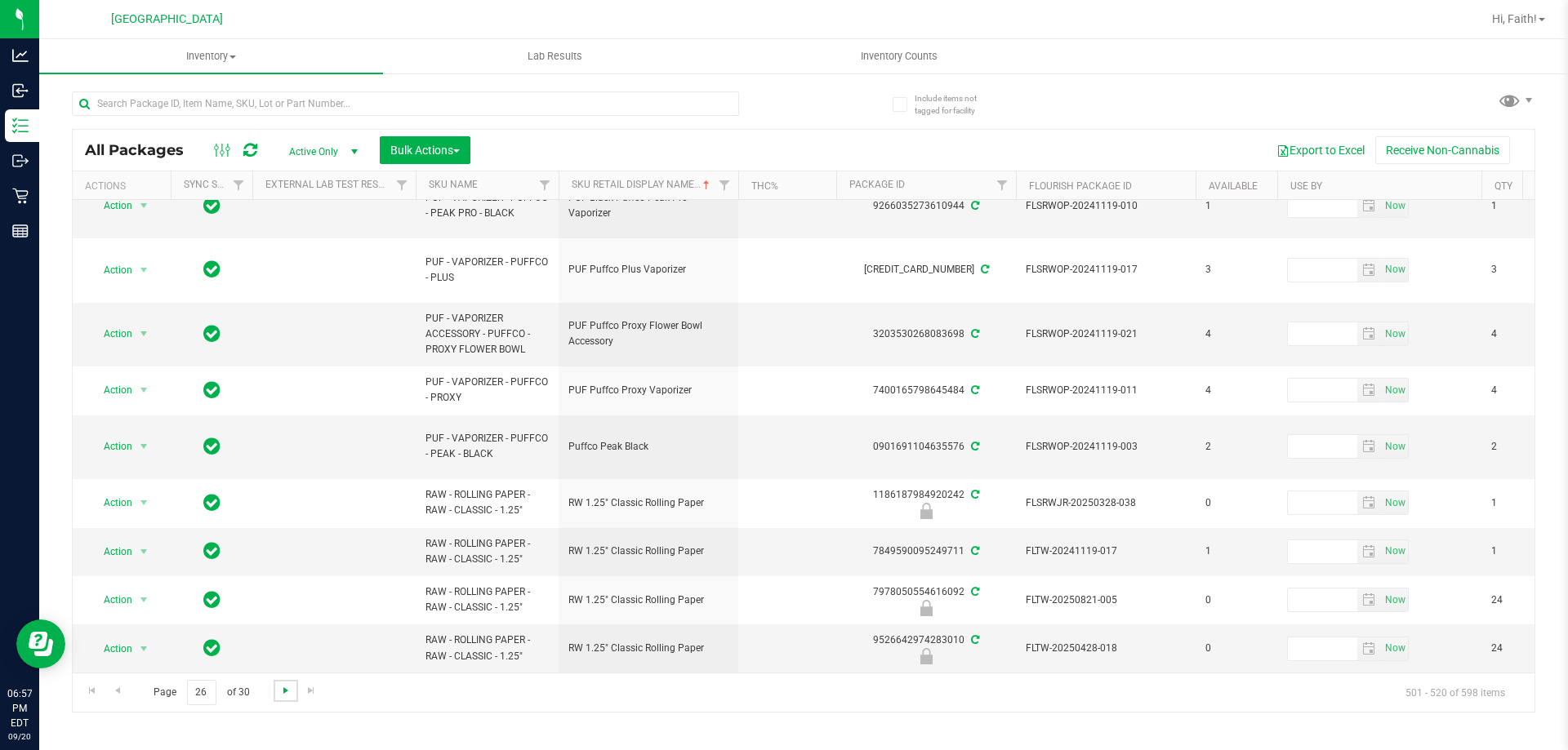
click at [285, 694] on span "Go to the next page" at bounding box center [286, 690] width 13 height 13
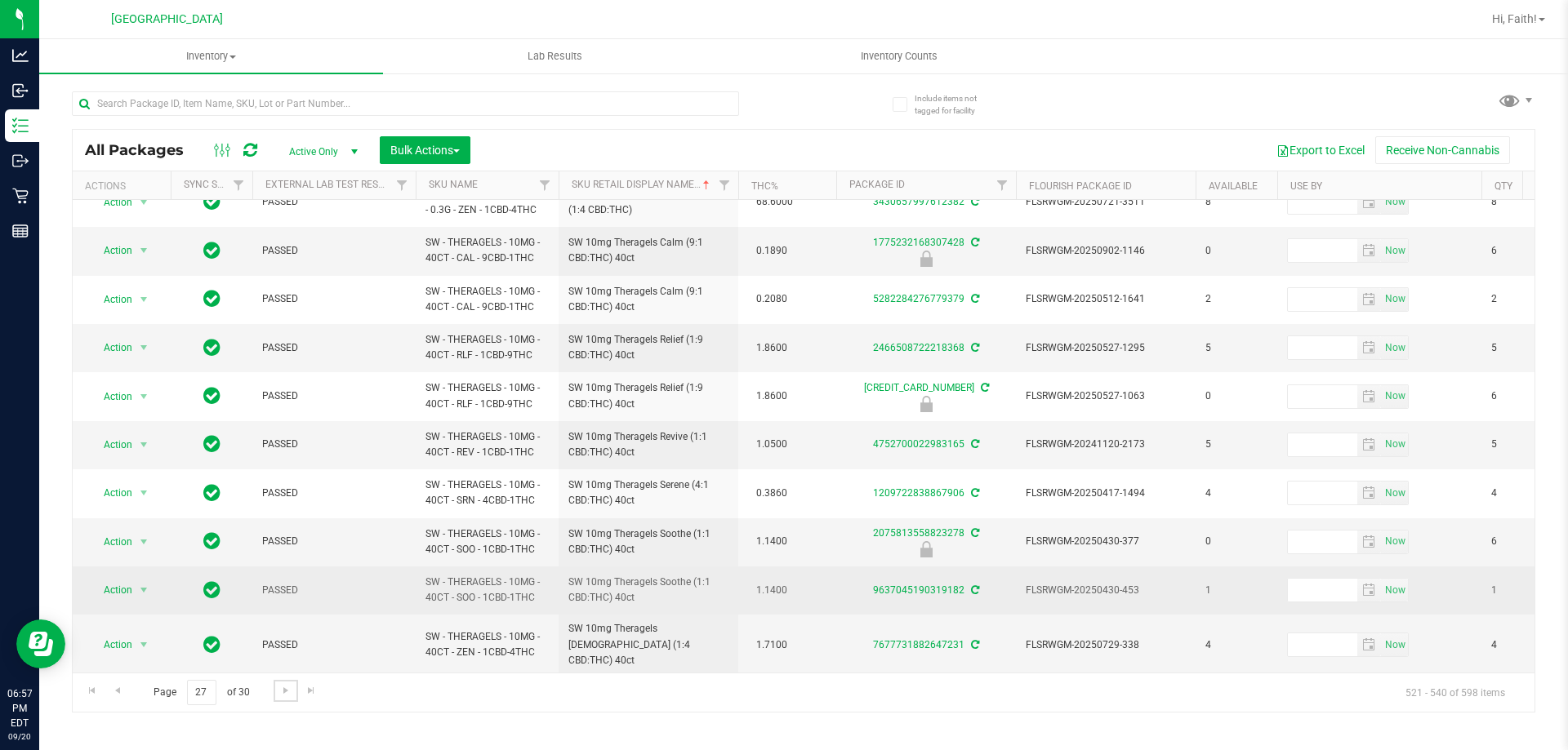
scroll to position [556, 0]
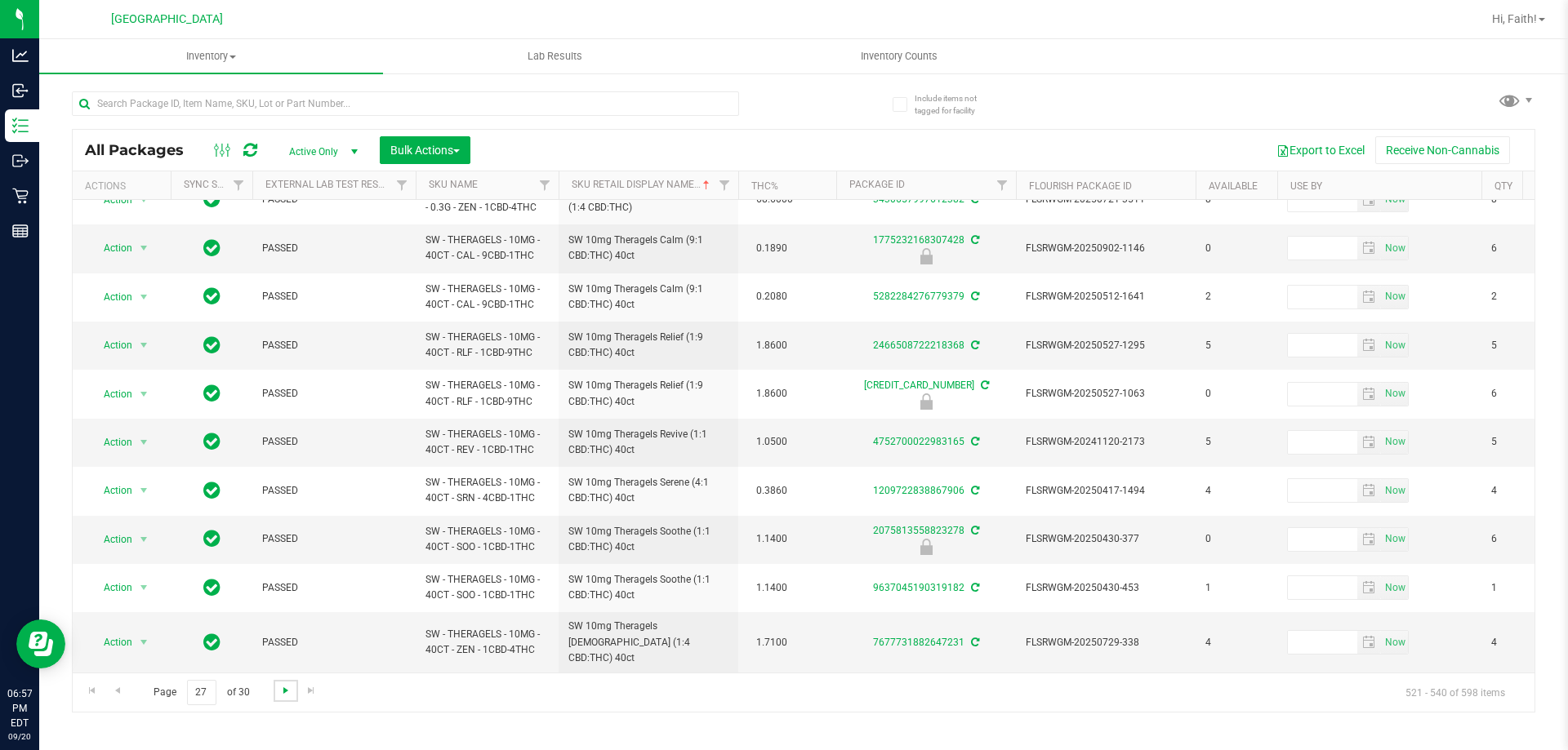
click at [288, 687] on span "Go to the next page" at bounding box center [286, 690] width 13 height 13
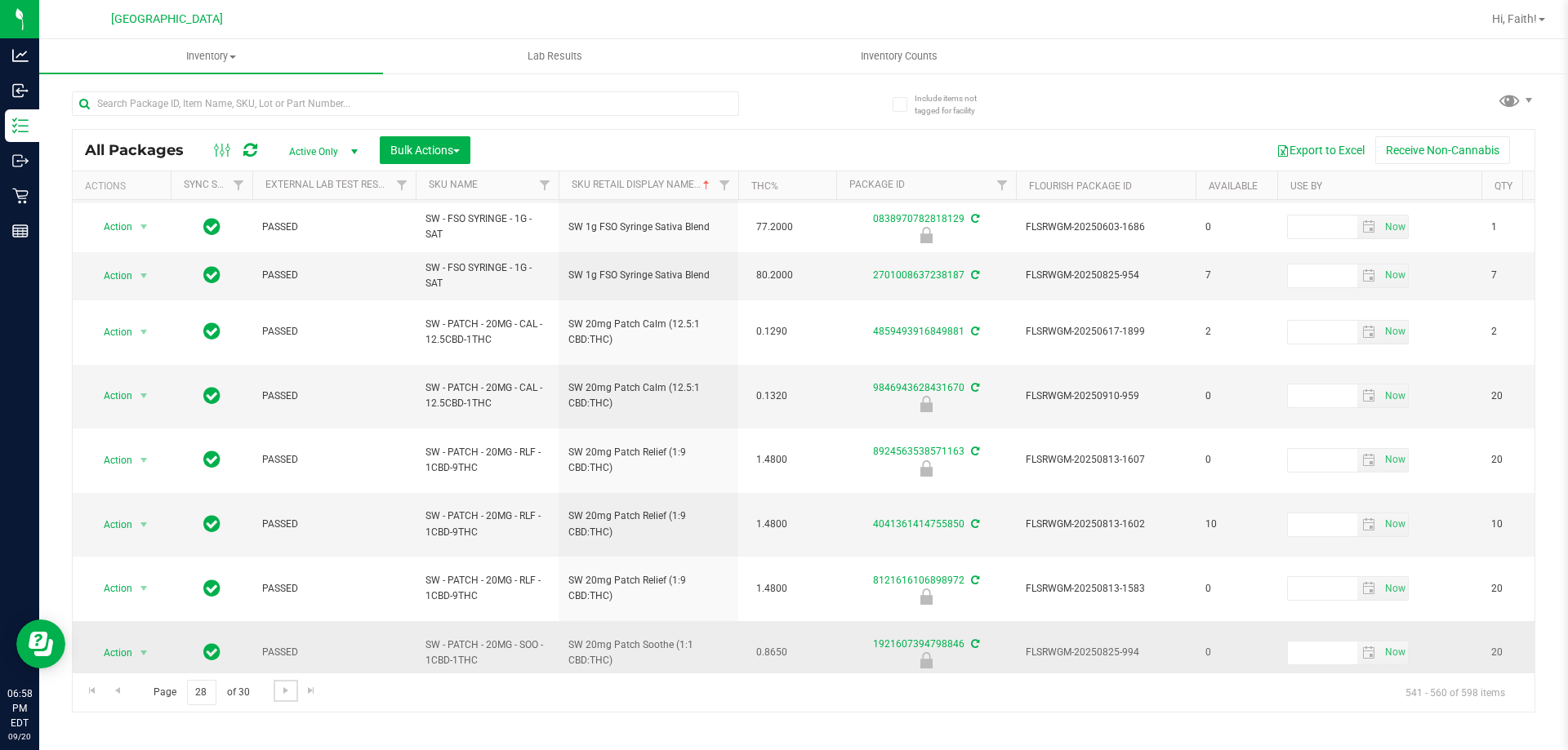
scroll to position [570, 0]
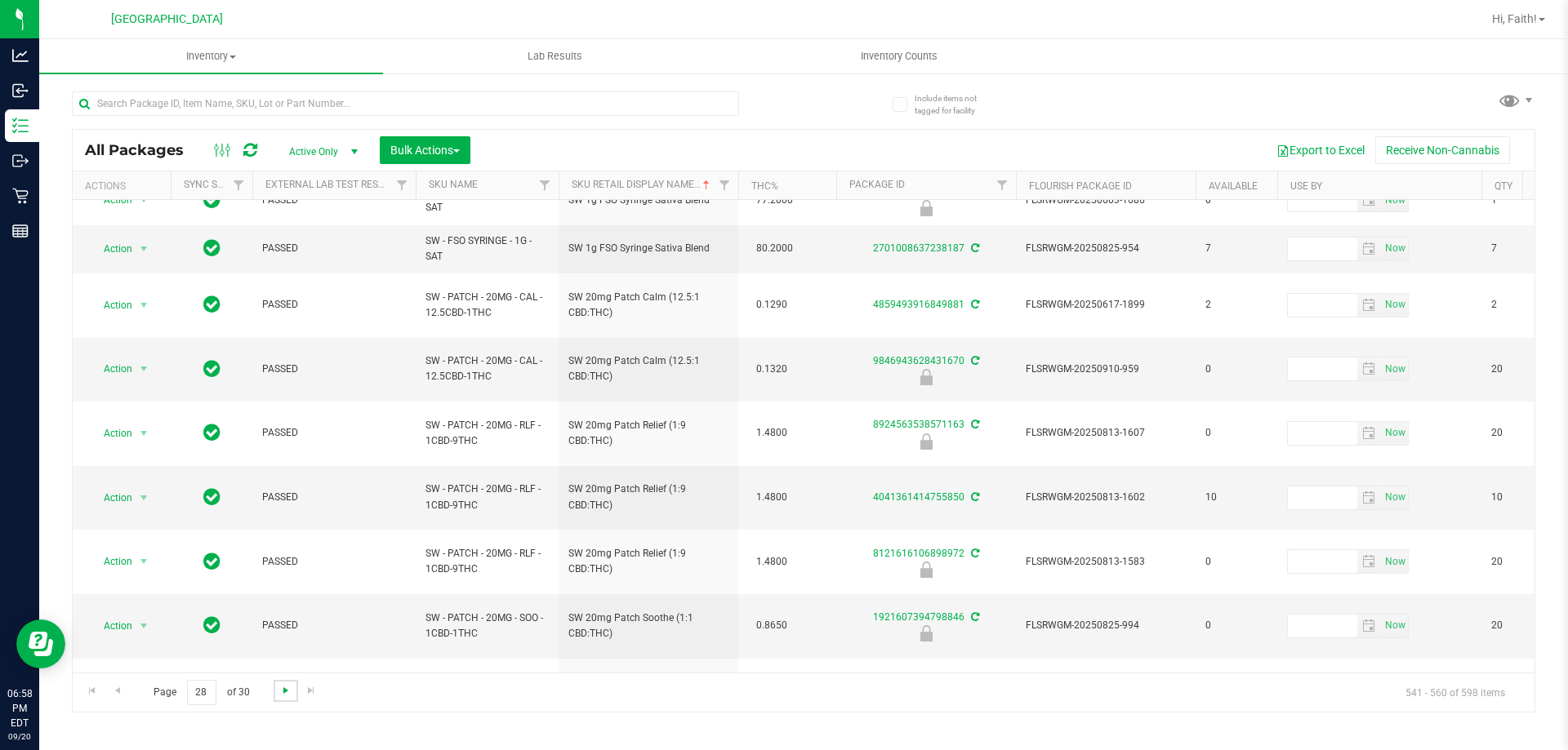
click at [279, 684] on span "Go to the next page" at bounding box center [286, 690] width 13 height 13
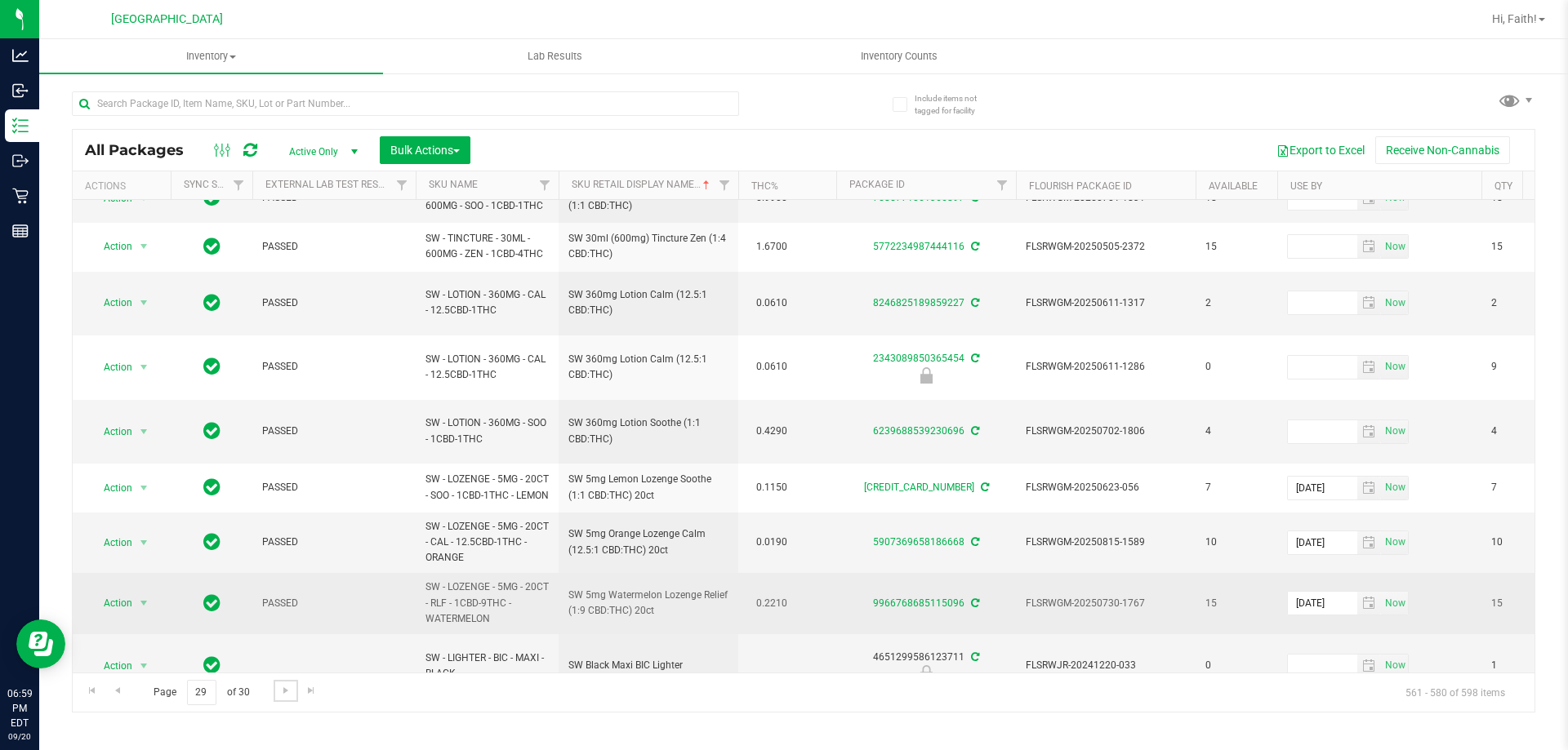
scroll to position [574, 0]
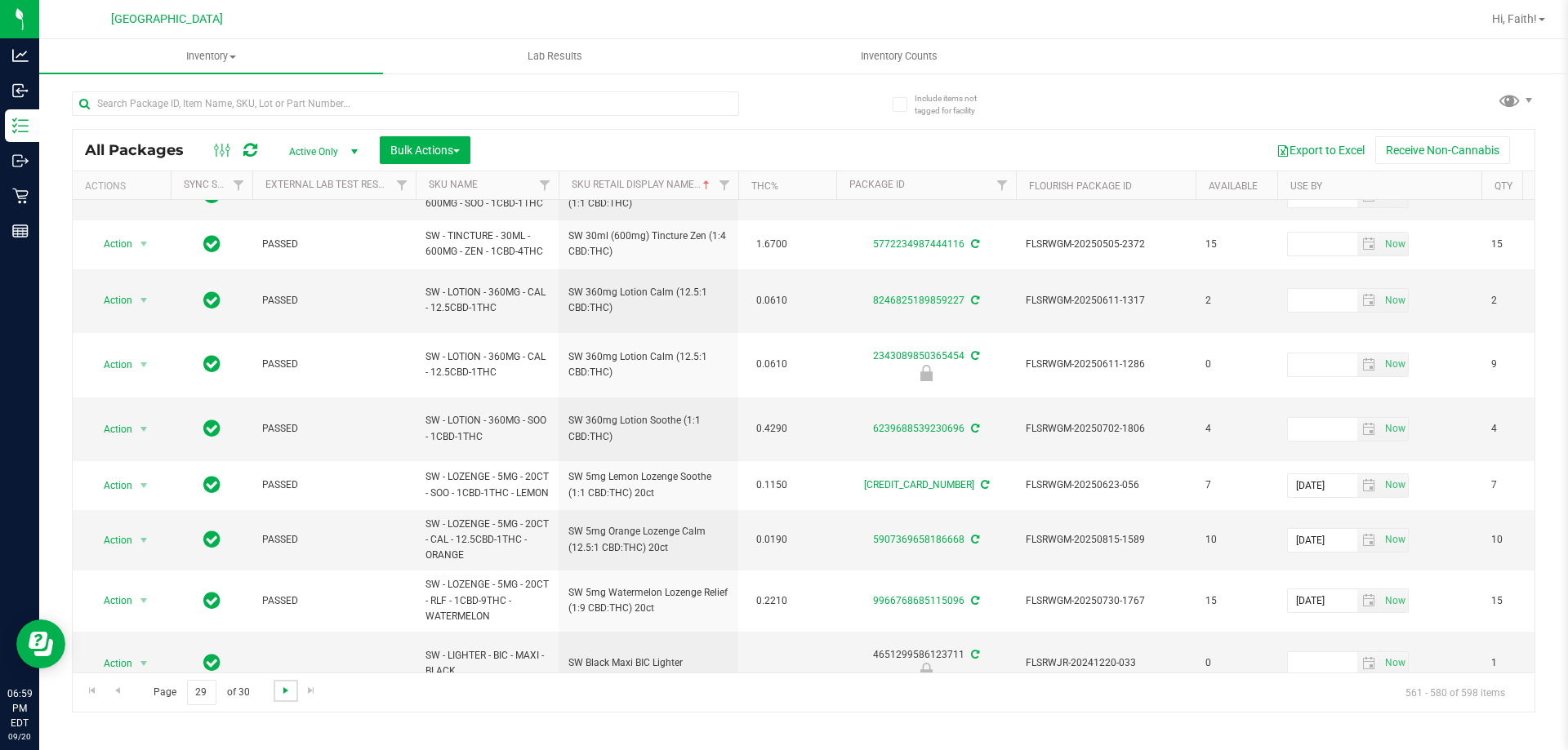
click at [279, 694] on span "Go to the next page" at bounding box center [286, 690] width 13 height 13
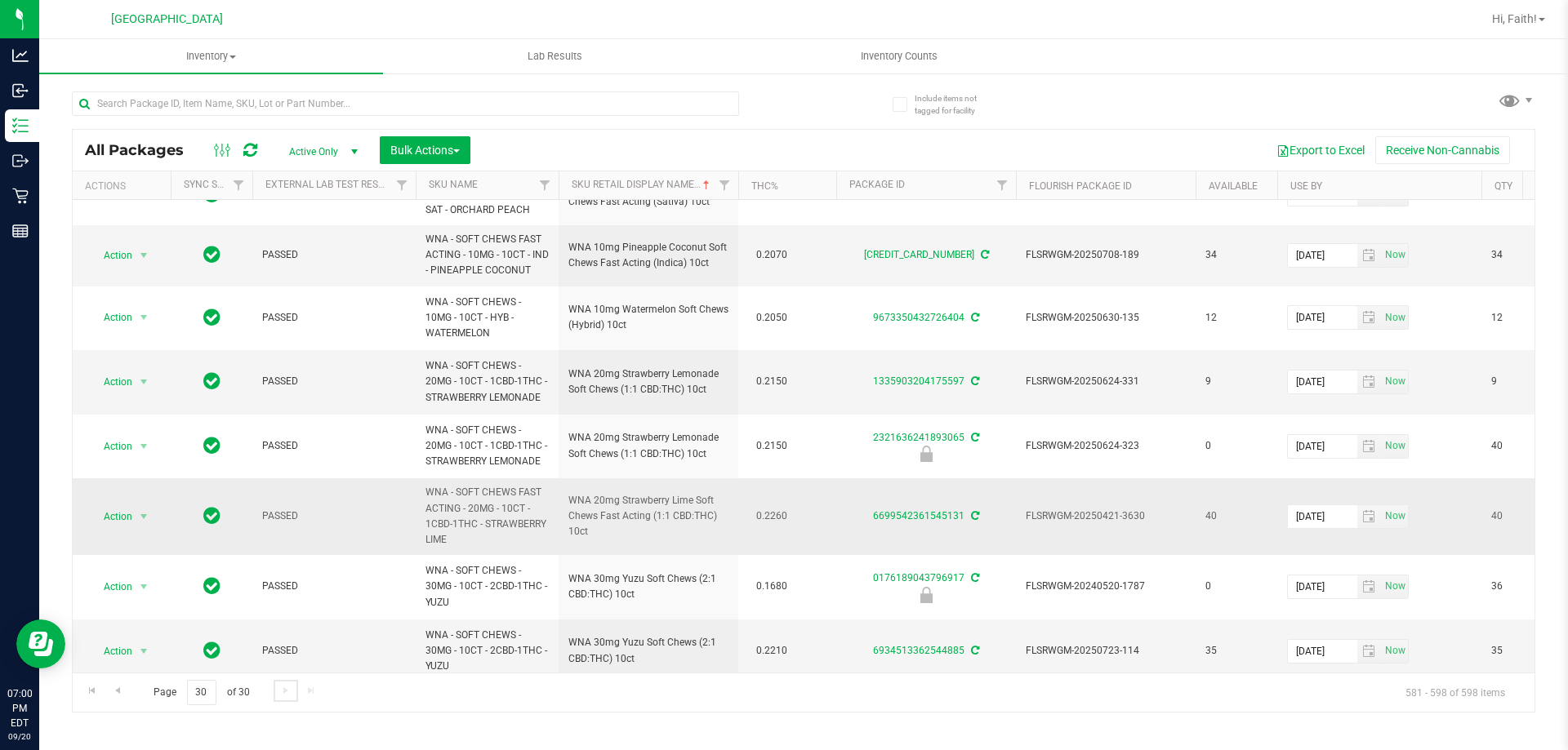
scroll to position [634, 0]
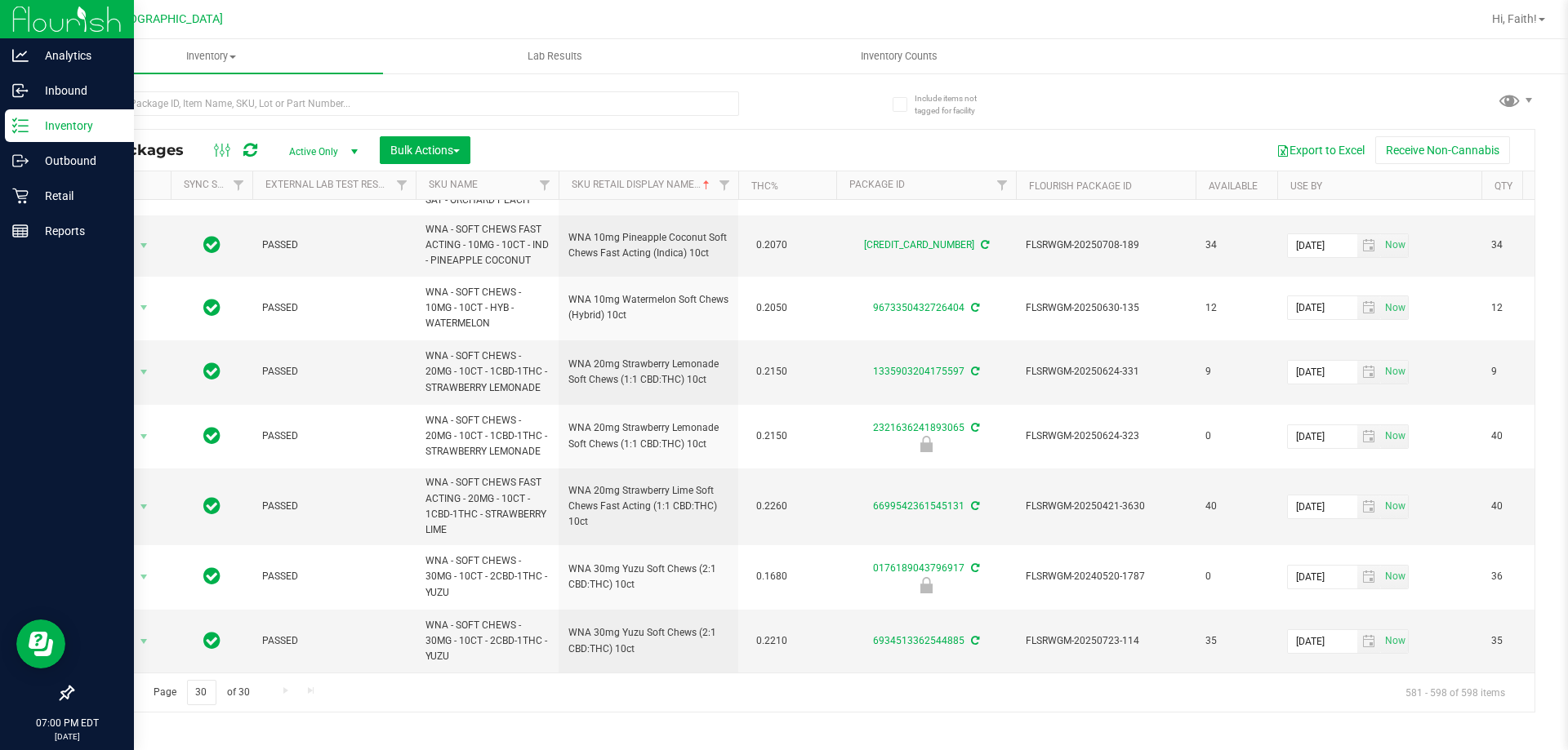
click at [16, 123] on icon at bounding box center [20, 126] width 17 height 17
click at [47, 200] on p "Retail" at bounding box center [77, 195] width 98 height 20
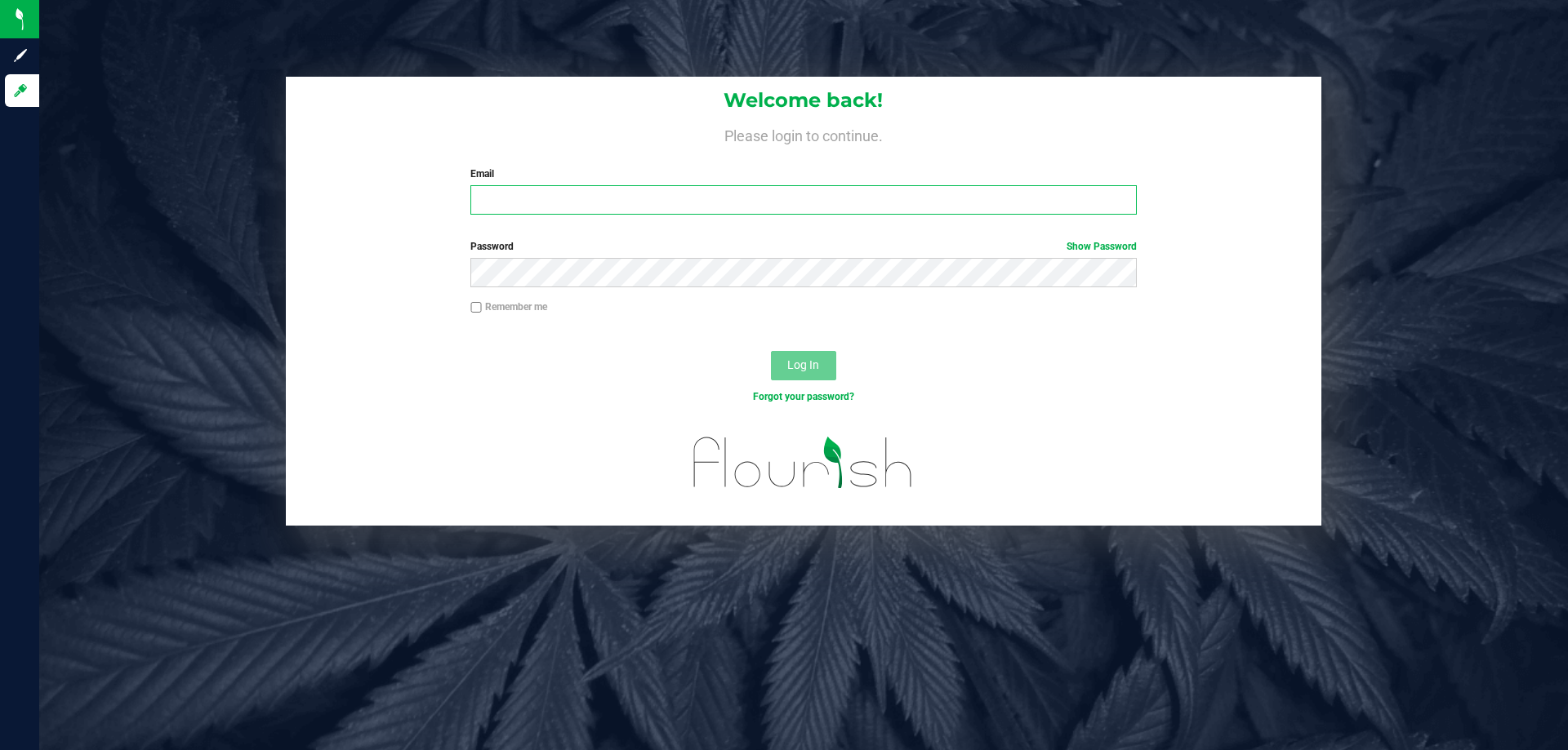
click at [565, 207] on input "Email" at bounding box center [802, 200] width 665 height 30
type input "fverity@liveparallel.com"
click at [771, 351] on button "Log In" at bounding box center [803, 366] width 65 height 30
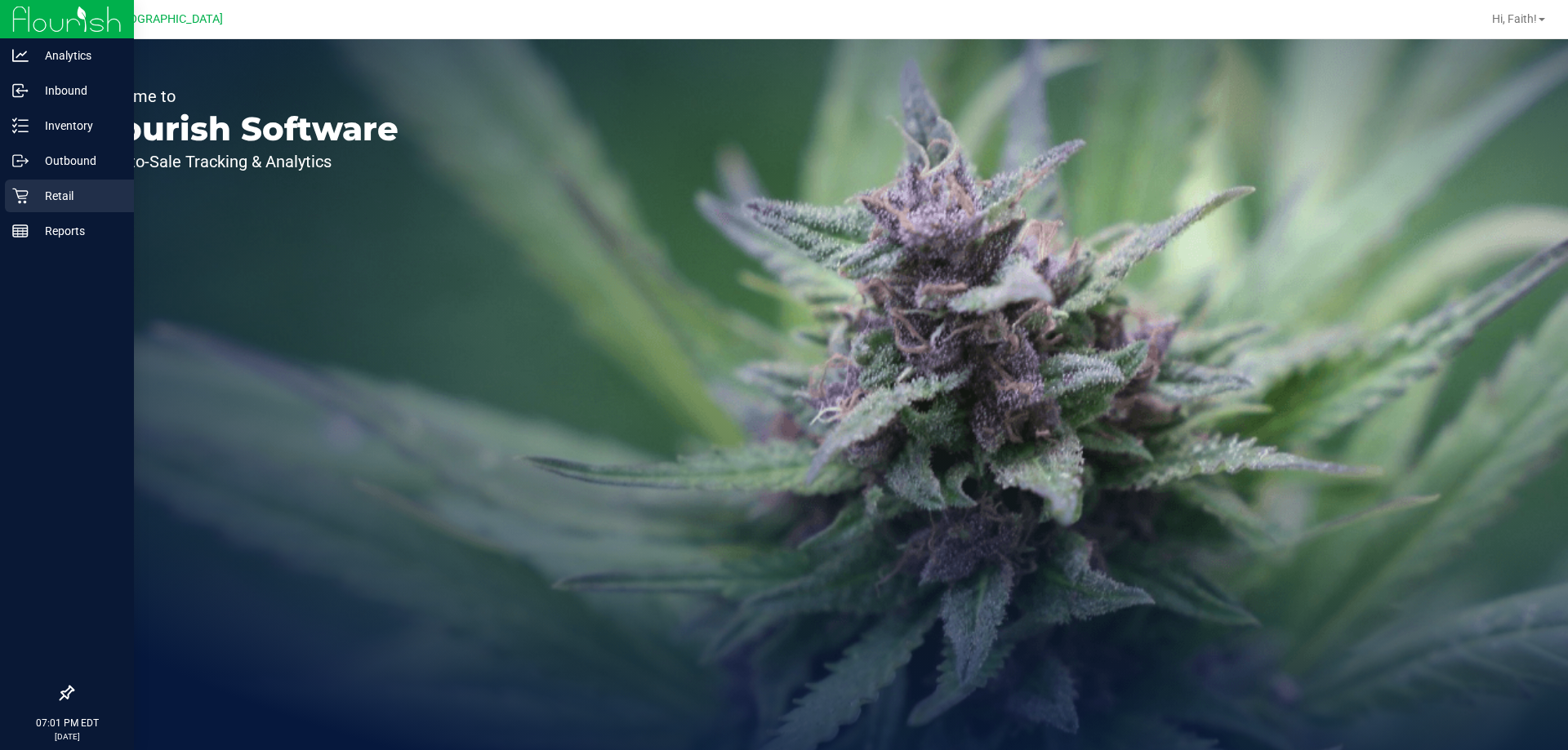
click at [30, 208] on div "Retail" at bounding box center [69, 195] width 129 height 33
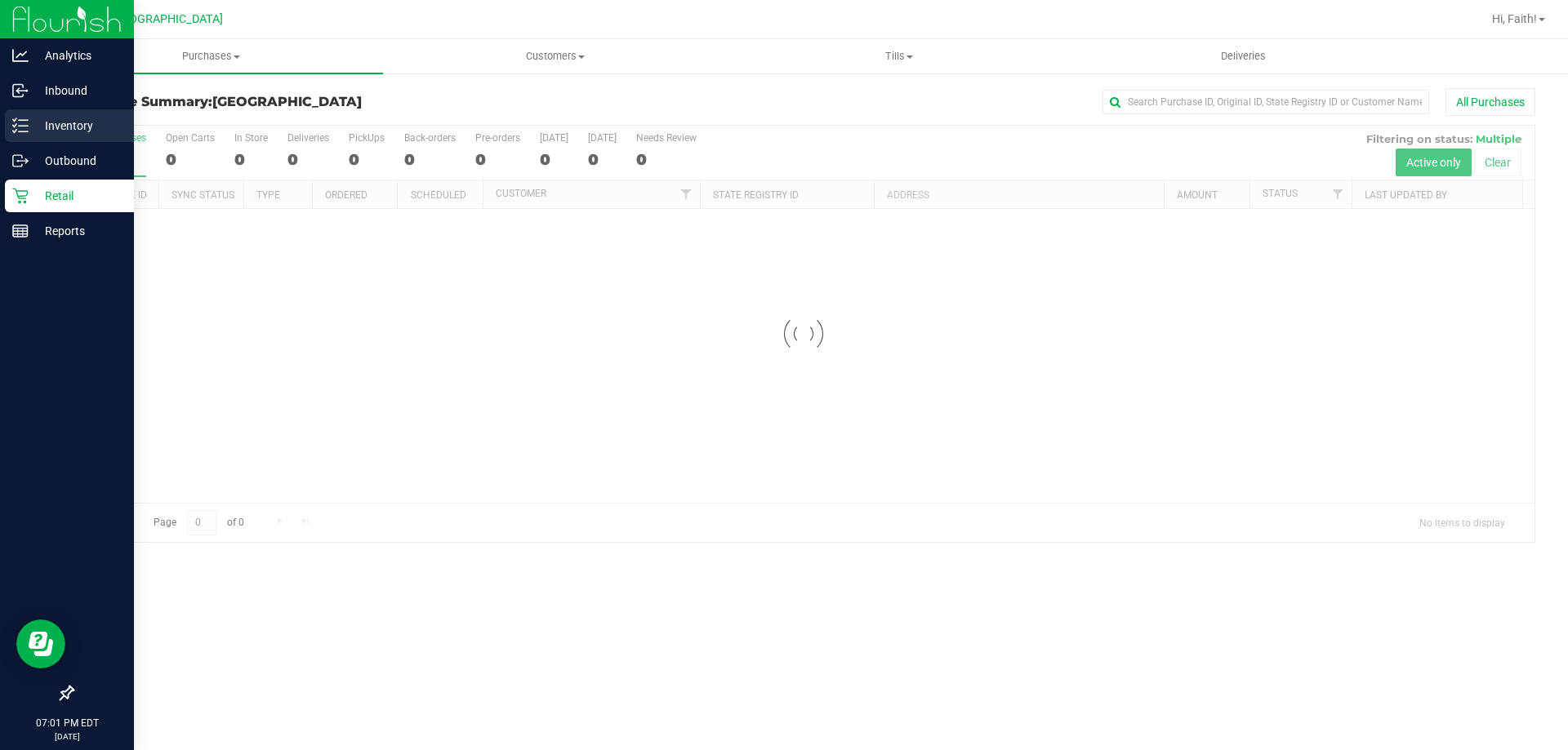
click at [31, 123] on p "Inventory" at bounding box center [77, 126] width 98 height 20
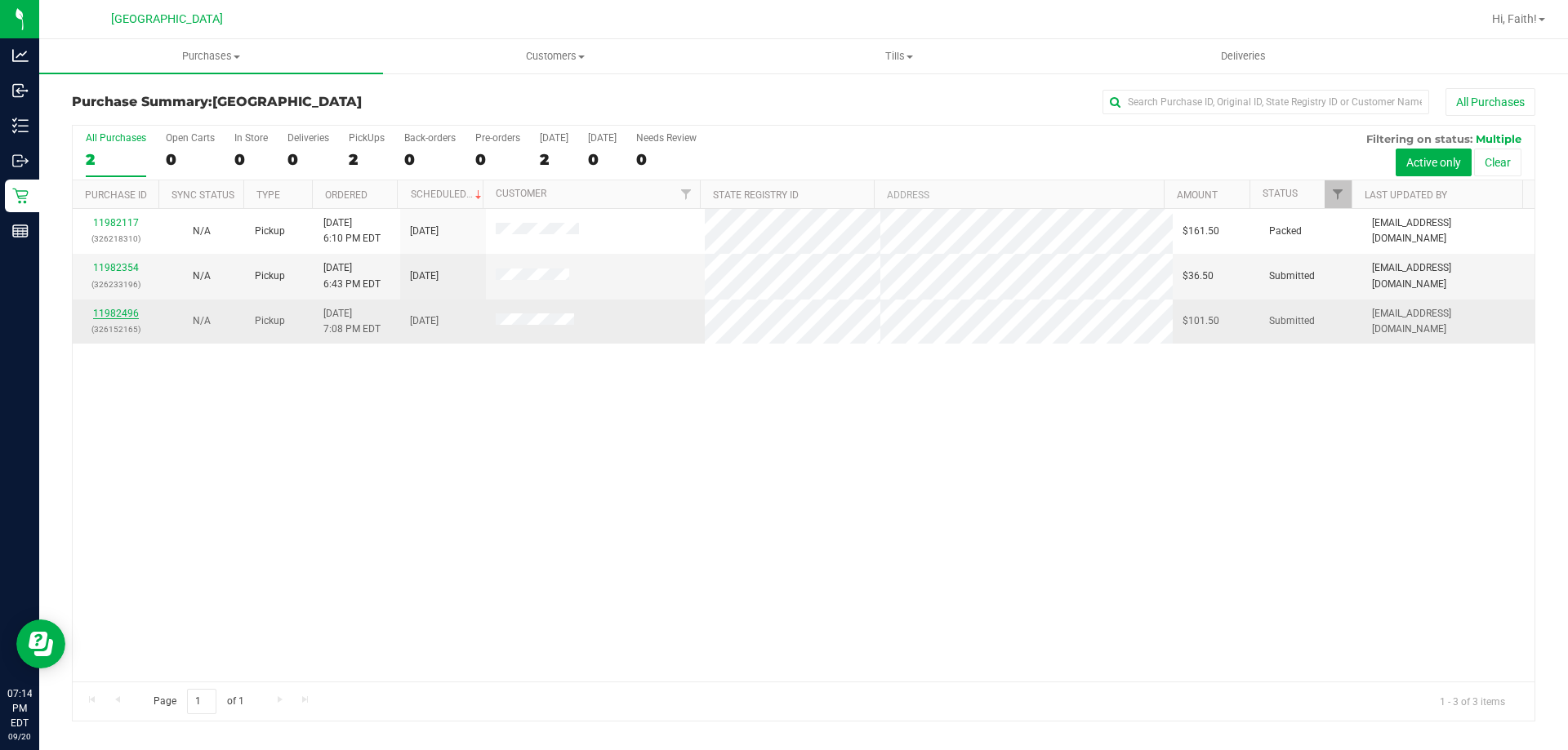
click at [116, 309] on link "11982496" at bounding box center [115, 314] width 46 height 11
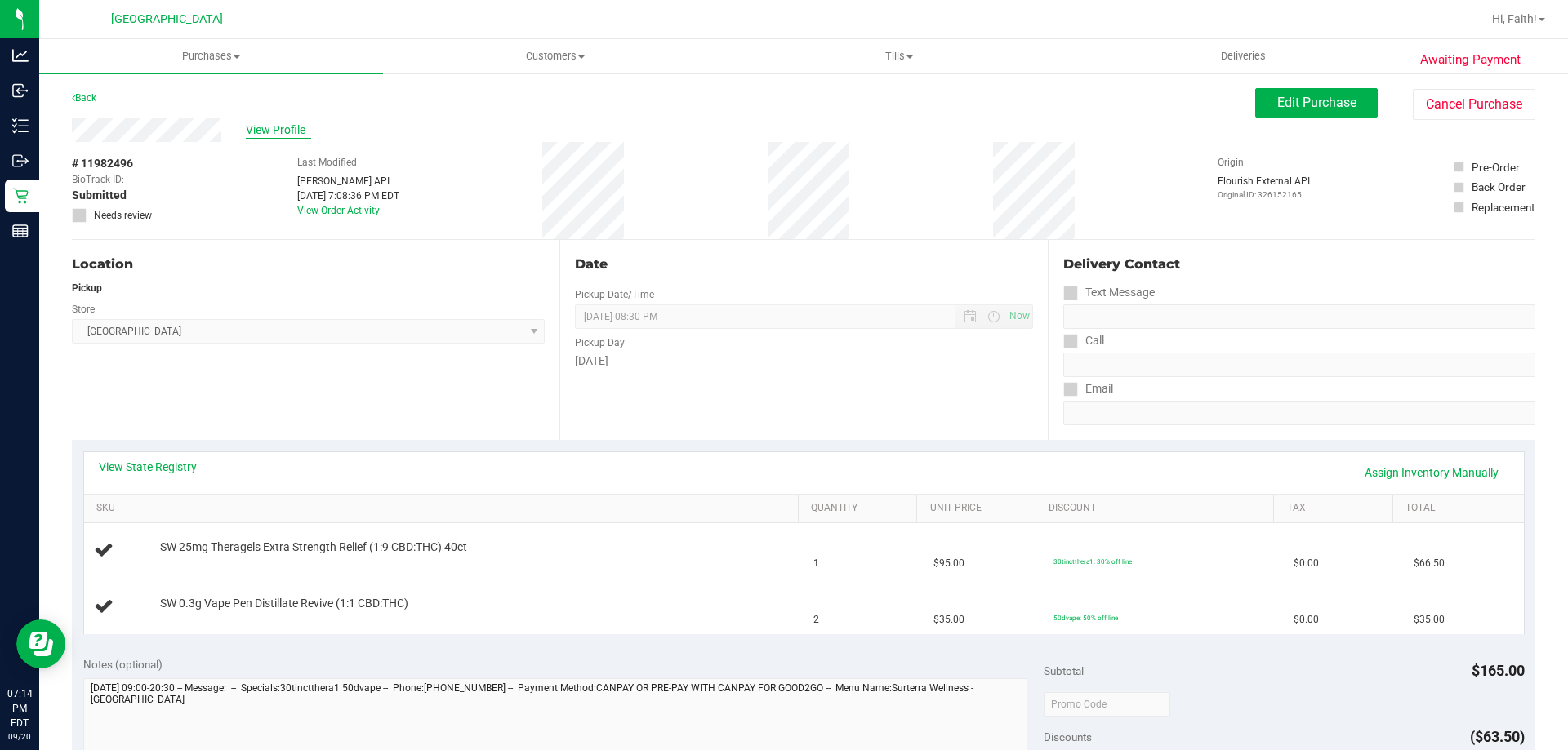
click at [269, 131] on span "View Profile" at bounding box center [278, 130] width 65 height 17
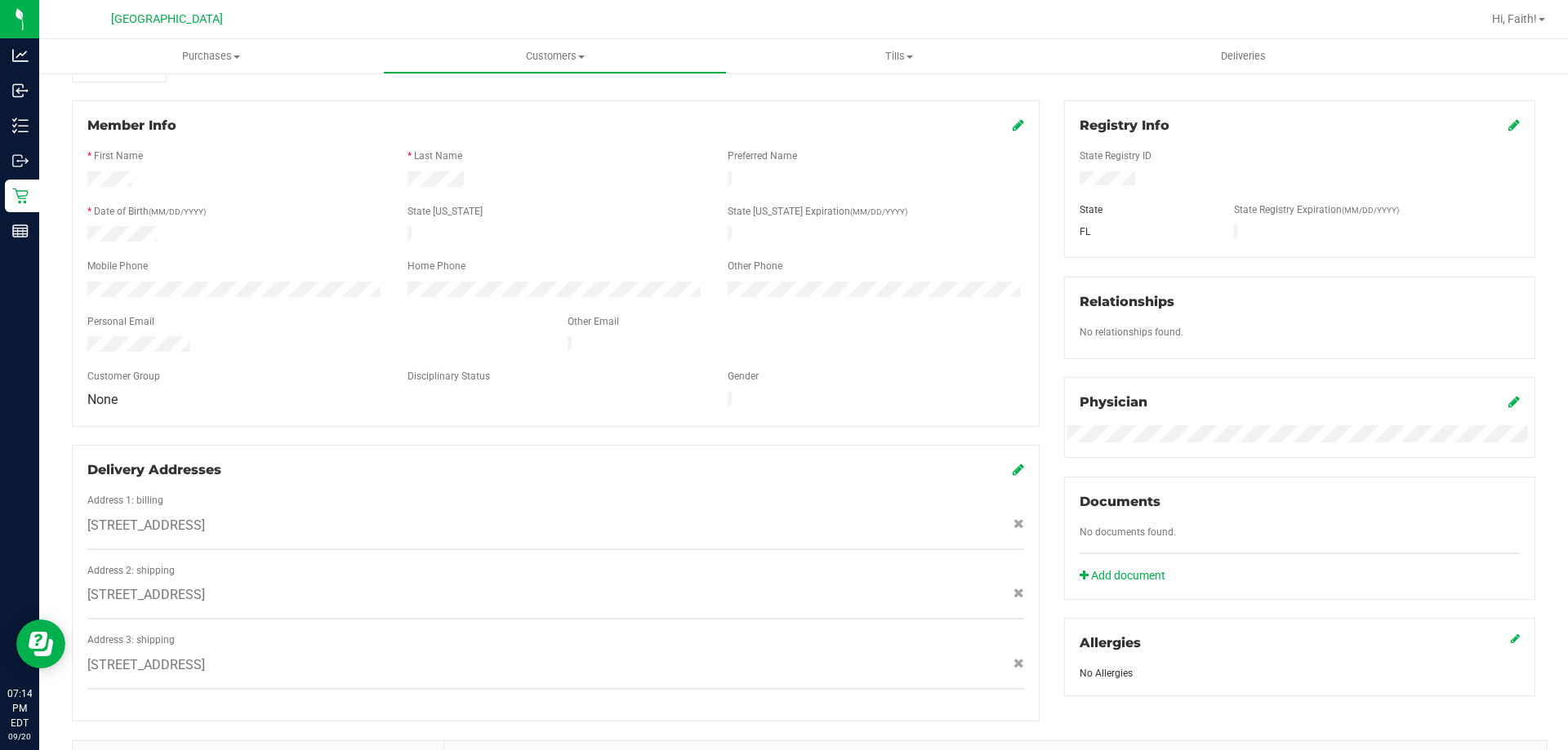
scroll to position [408, 0]
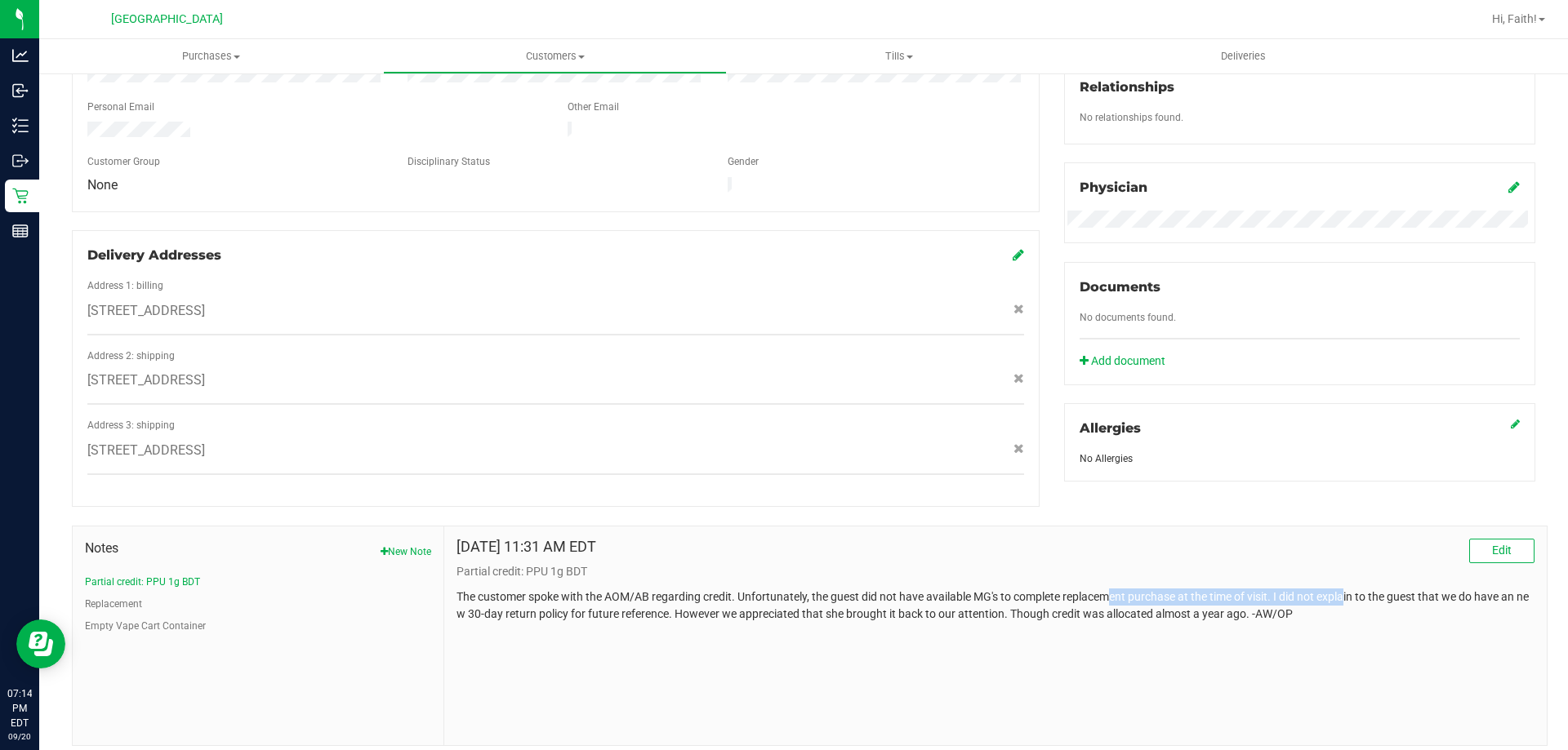
drag, startPoint x: 1108, startPoint y: 580, endPoint x: 1349, endPoint y: 579, distance: 241.0
click at [1349, 589] on p "The customer spoke with the AOM/AB regarding credit. Unfortunately, the guest d…" at bounding box center [995, 606] width 1078 height 34
click at [1350, 589] on p "The customer spoke with the AOM/AB regarding credit. Unfortunately, the guest d…" at bounding box center [995, 606] width 1078 height 34
click at [1319, 590] on p "The customer spoke with the AOM/AB regarding credit. Unfortunately, the guest d…" at bounding box center [995, 606] width 1078 height 34
drag, startPoint x: 1312, startPoint y: 584, endPoint x: 618, endPoint y: 602, distance: 694.2
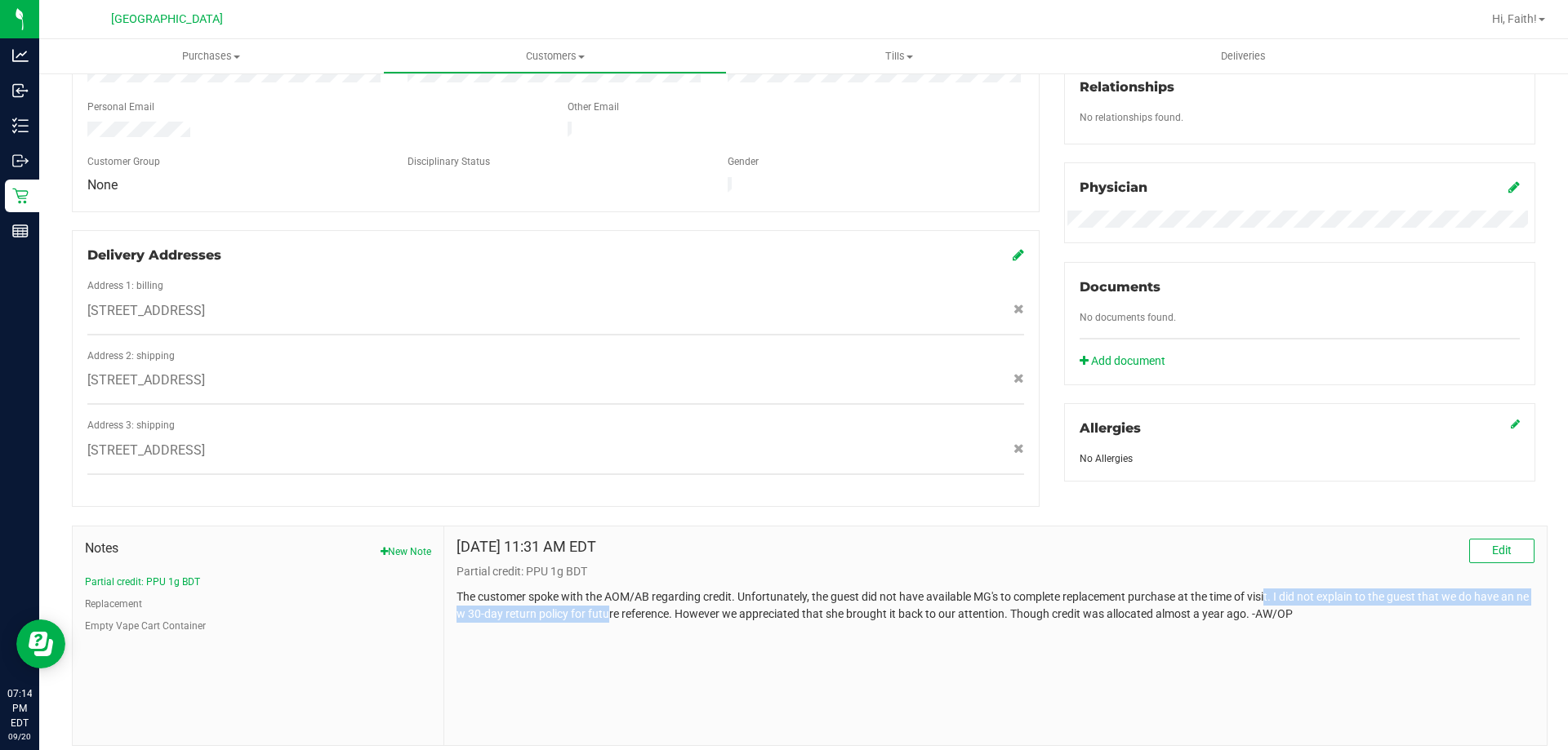
click at [618, 602] on p "The customer spoke with the AOM/AB regarding credit. Unfortunately, the guest d…" at bounding box center [995, 606] width 1078 height 34
click at [645, 612] on div "Apr 6, 2025 11:31 AM EDT Edit Partial credit: PPU 1g BDT The customer spoke wit…" at bounding box center [995, 636] width 1103 height 219
drag, startPoint x: 743, startPoint y: 590, endPoint x: 829, endPoint y: 592, distance: 86.0
click at [829, 592] on p "The customer spoke with the AOM/AB regarding credit. Unfortunately, the guest d…" at bounding box center [995, 606] width 1078 height 34
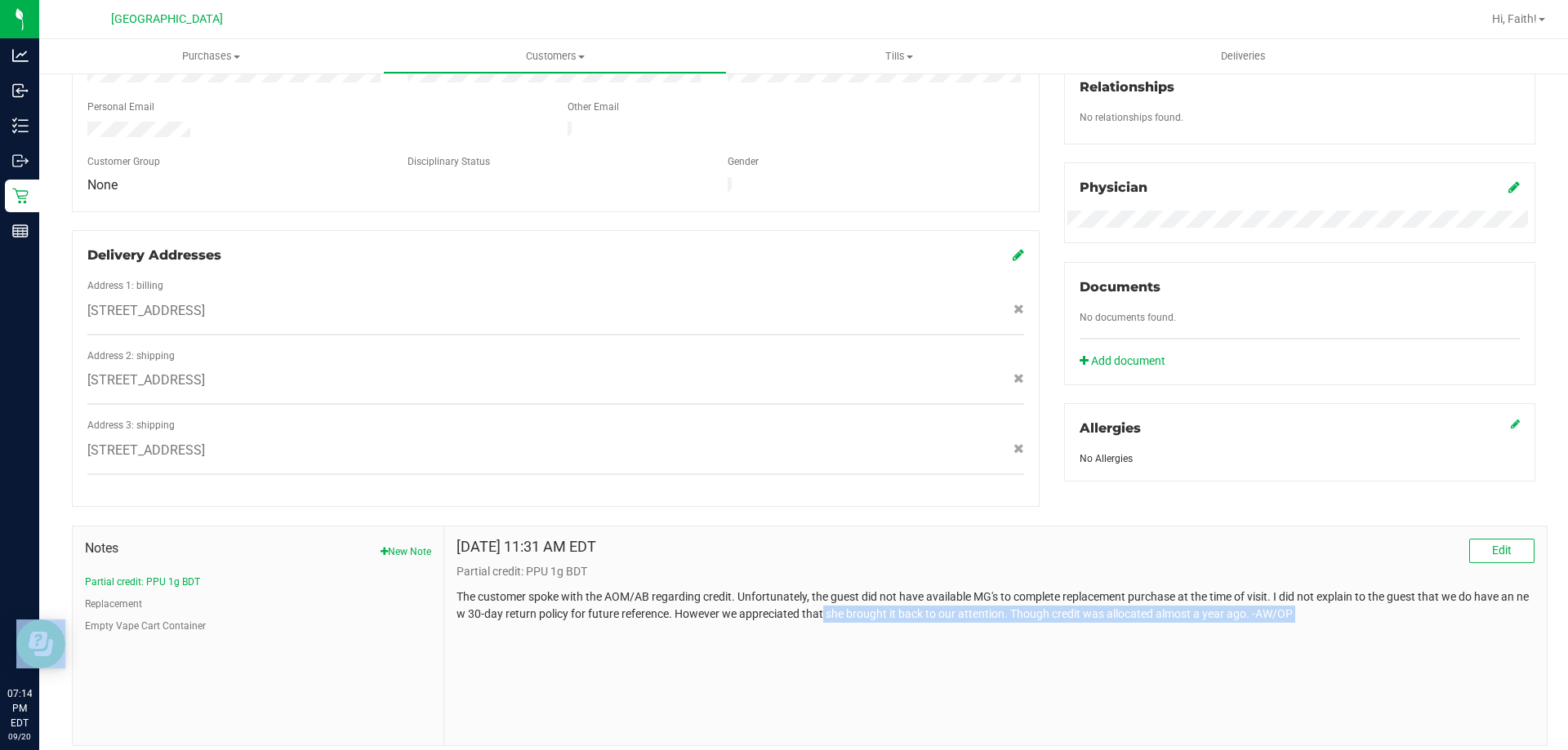
drag, startPoint x: 859, startPoint y: 593, endPoint x: 1301, endPoint y: 622, distance: 443.0
click at [1303, 616] on div "Apr 6, 2025 11:31 AM EDT Edit Partial credit: PPU 1g BDT The customer spoke wit…" at bounding box center [995, 636] width 1103 height 219
drag, startPoint x: 1301, startPoint y: 622, endPoint x: 1289, endPoint y: 627, distance: 13.0
click at [1299, 623] on div "Apr 6, 2025 11:31 AM EDT Edit Partial credit: PPU 1g BDT The customer spoke wit…" at bounding box center [995, 636] width 1103 height 219
click at [1052, 625] on div "Apr 6, 2025 11:31 AM EDT Edit Partial credit: PPU 1g BDT The customer spoke wit…" at bounding box center [995, 636] width 1103 height 219
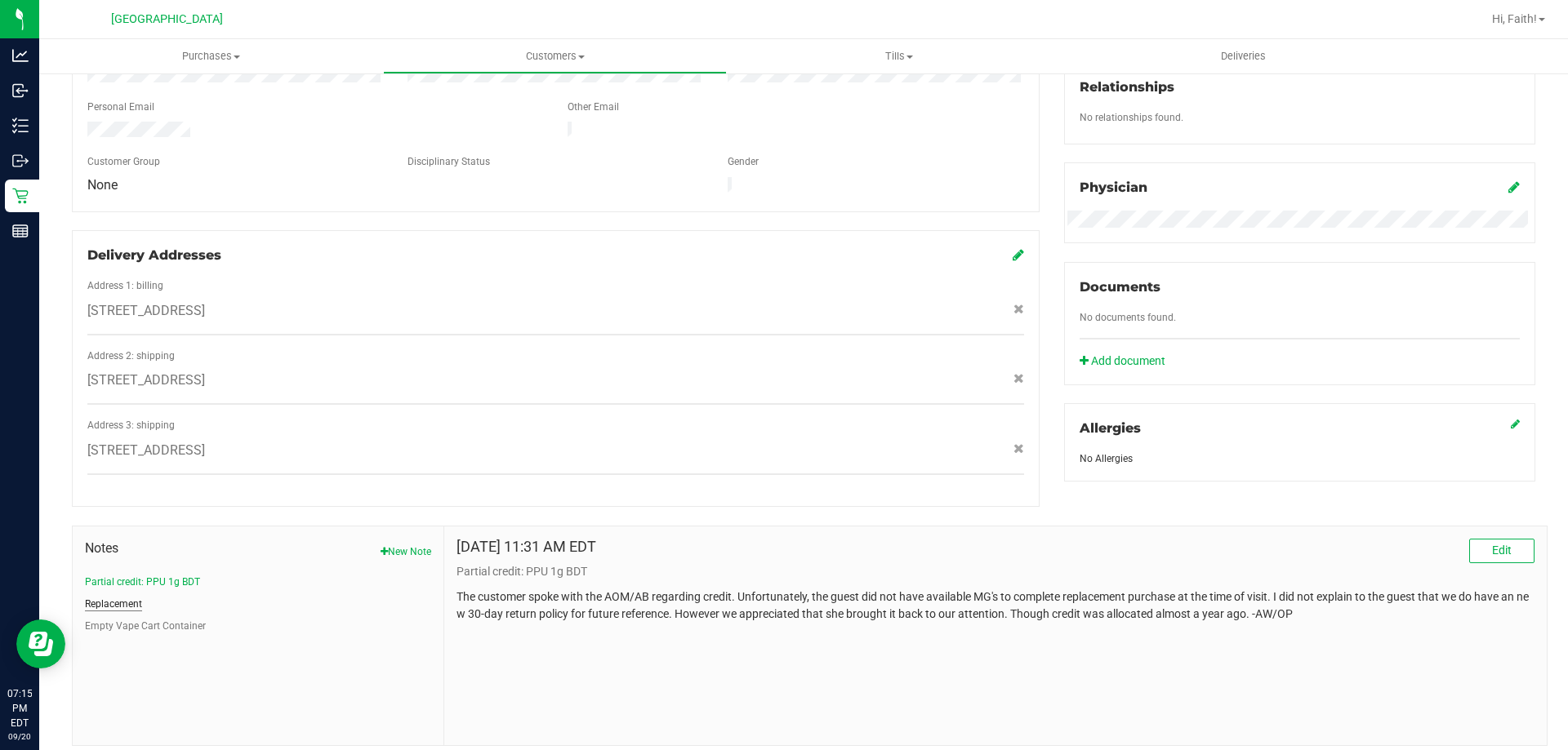
click at [128, 596] on button "Replacement" at bounding box center [113, 604] width 57 height 15
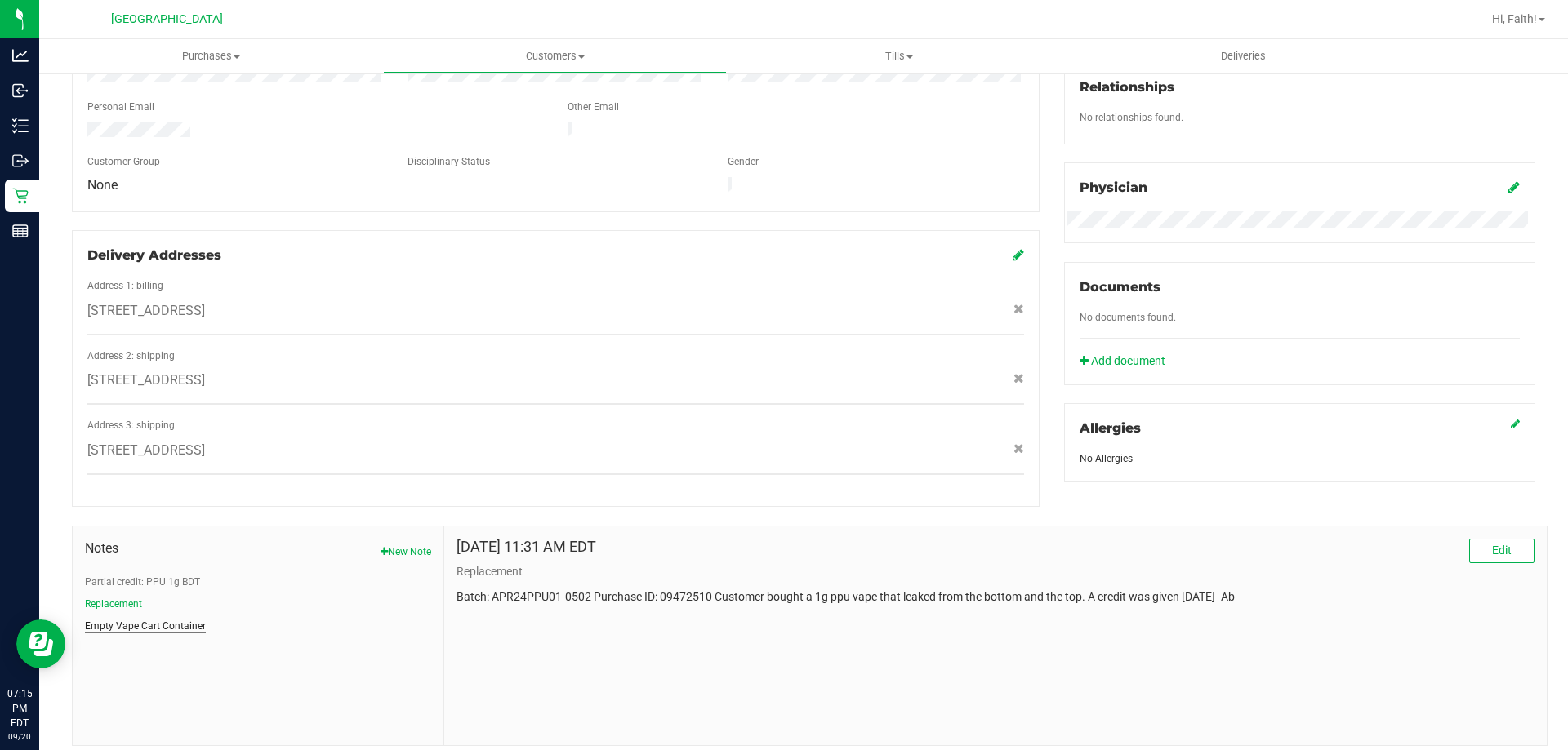
click at [155, 619] on button "Empty Vape Cart Container" at bounding box center [145, 626] width 121 height 15
click at [141, 575] on button "Partial credit: PPU 1g BDT" at bounding box center [142, 583] width 115 height 15
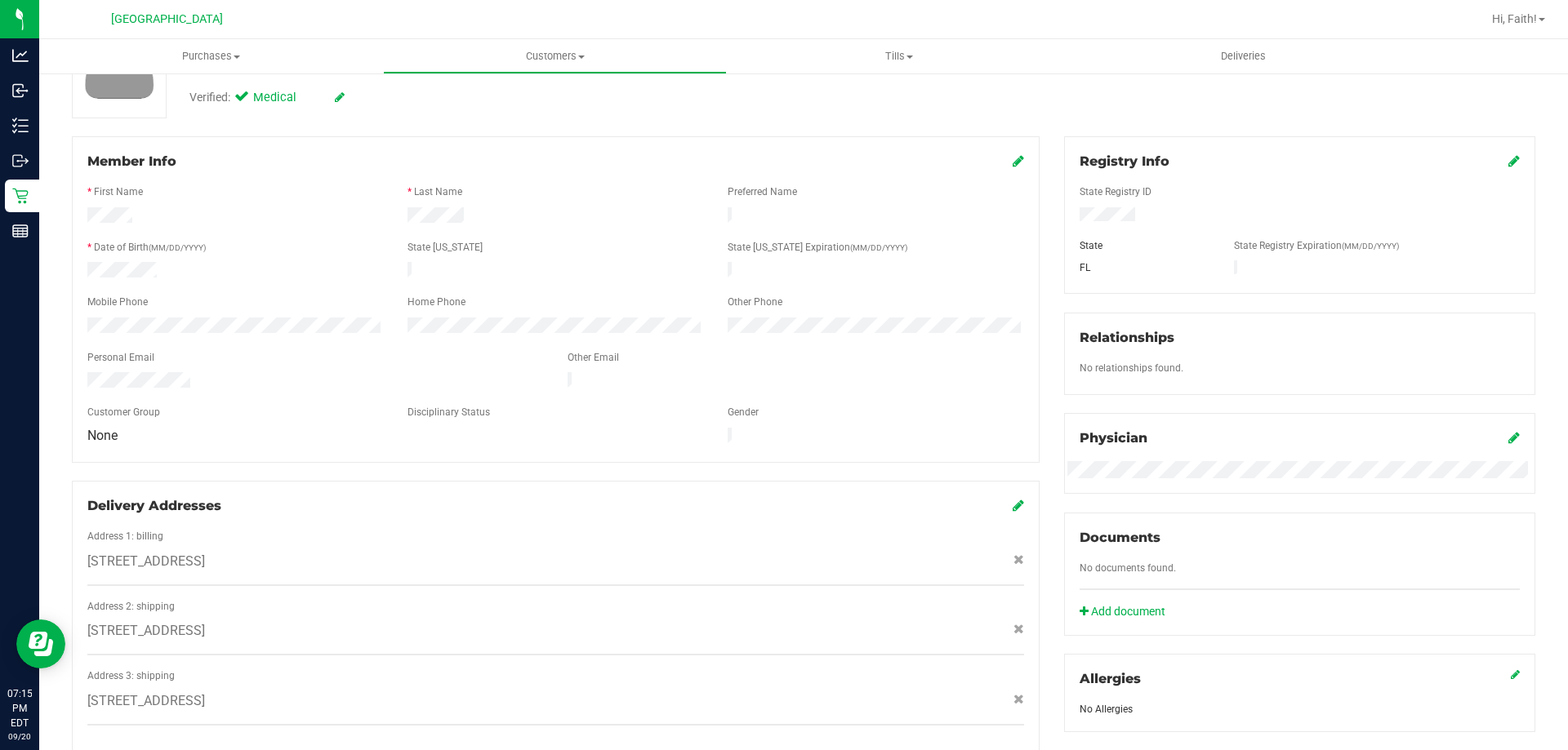
scroll to position [0, 0]
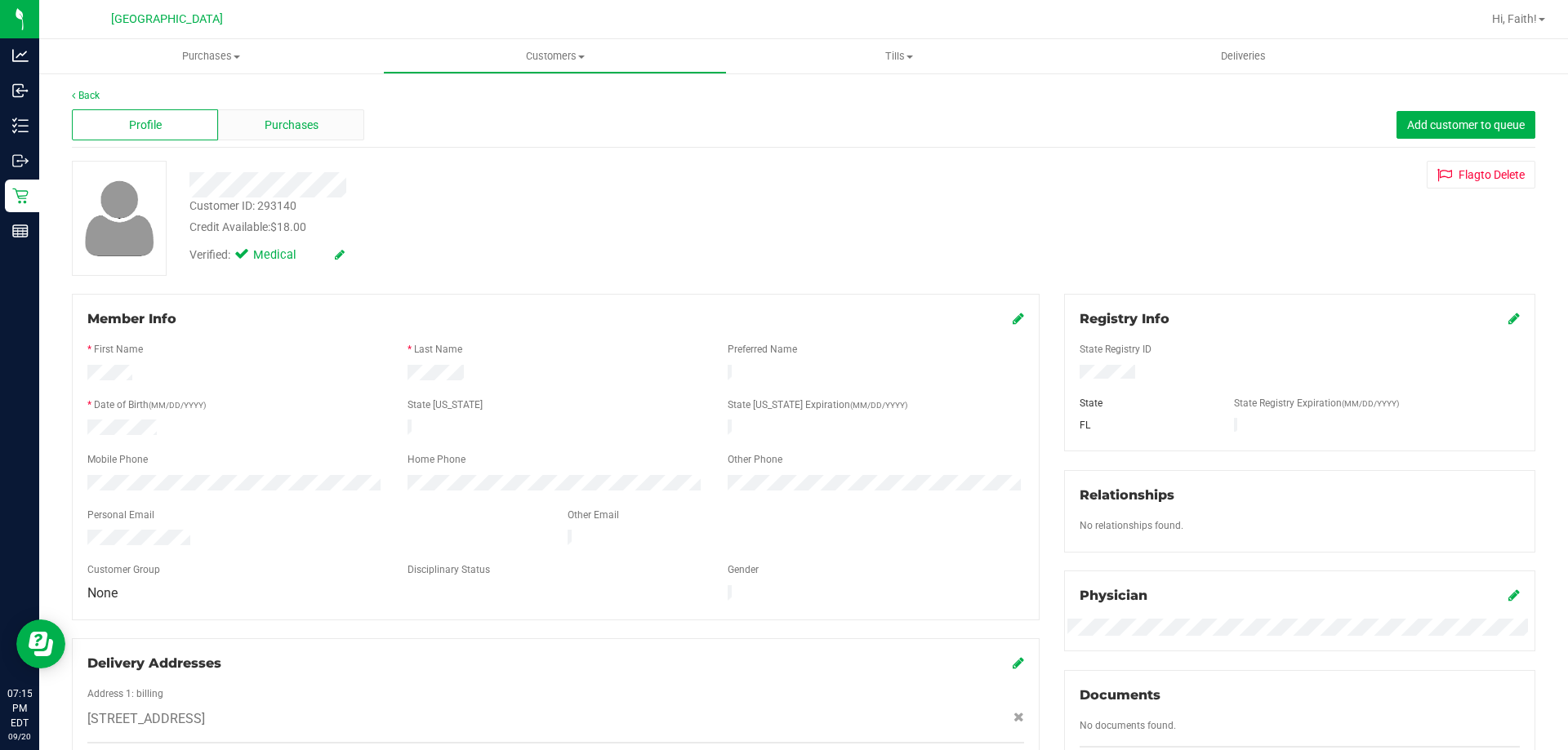
click at [271, 111] on div "Purchases" at bounding box center [290, 125] width 146 height 31
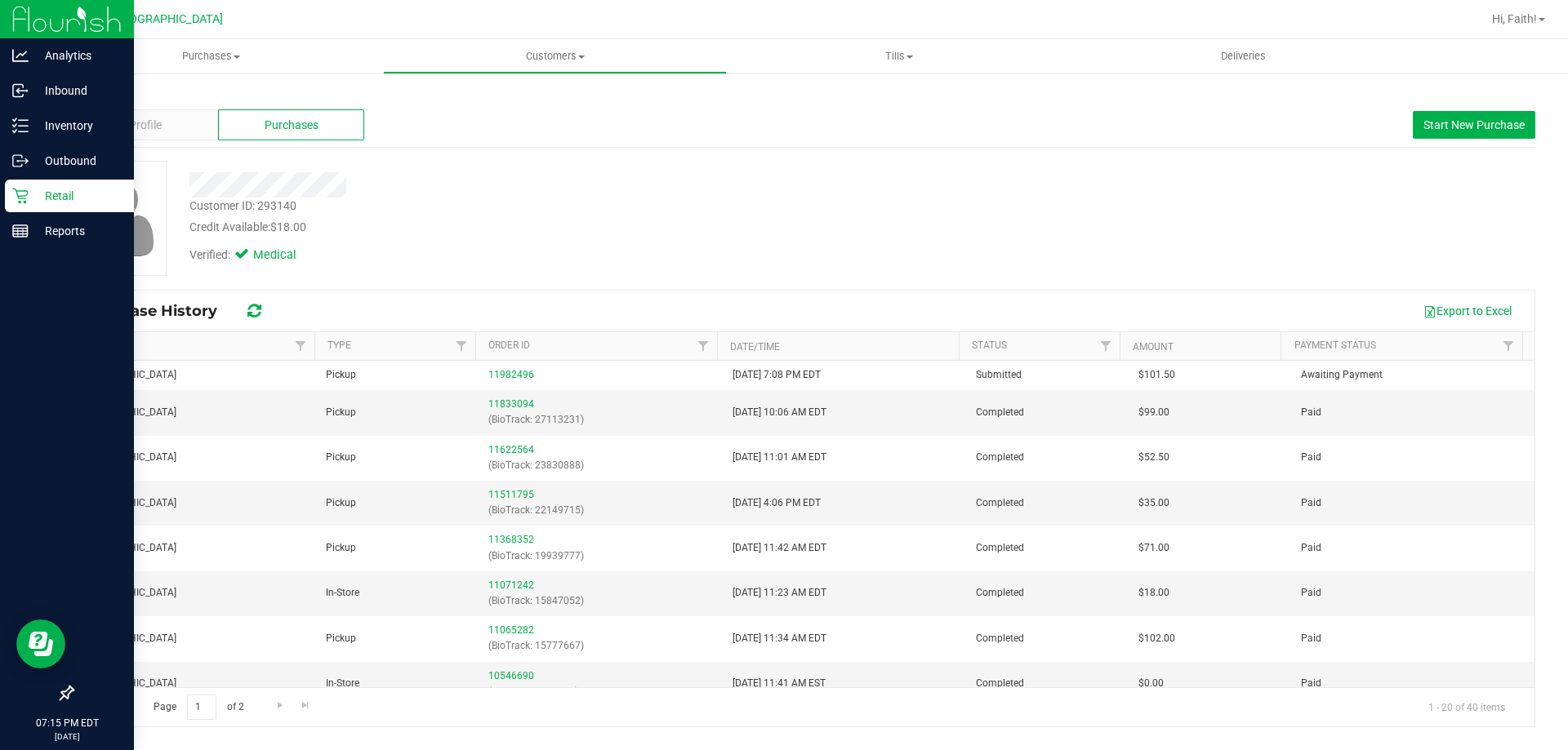
click at [36, 199] on p "Retail" at bounding box center [77, 195] width 98 height 20
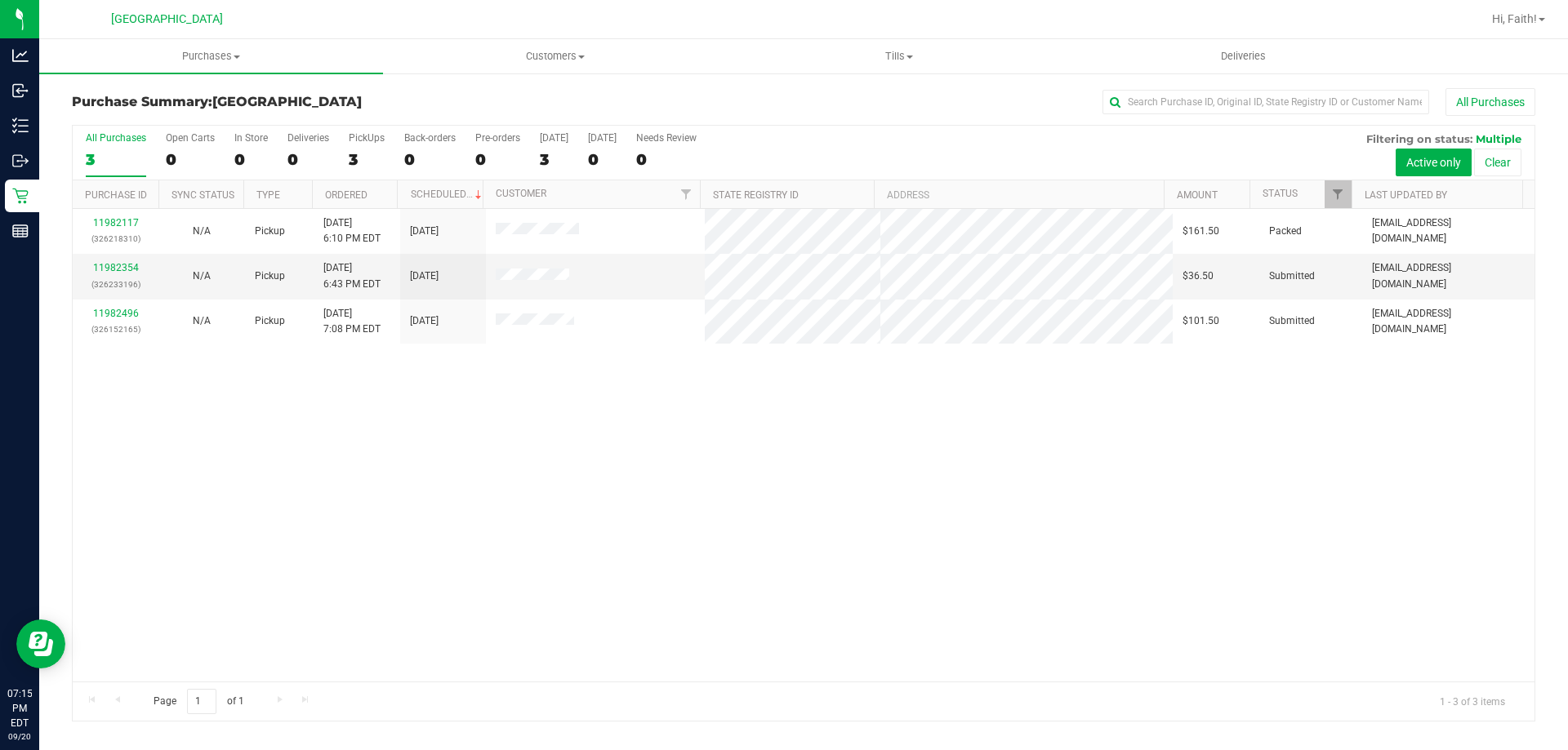
click at [717, 356] on div "11982117 (326218310) N/A Pickup 9/20/2025 6:10 PM EDT 9/20/2025 $161.50 Packed …" at bounding box center [803, 446] width 1462 height 473
click at [720, 459] on div "11982117 (326218310) N/A Pickup 9/20/2025 6:10 PM EDT 9/20/2025 $161.50 Packed …" at bounding box center [803, 446] width 1462 height 473
drag, startPoint x: 384, startPoint y: 676, endPoint x: 337, endPoint y: 587, distance: 100.6
click at [383, 676] on div "11982117 (326218310) N/A Pickup 9/20/2025 6:10 PM EDT 9/20/2025 $161.50 Packed …" at bounding box center [803, 446] width 1462 height 473
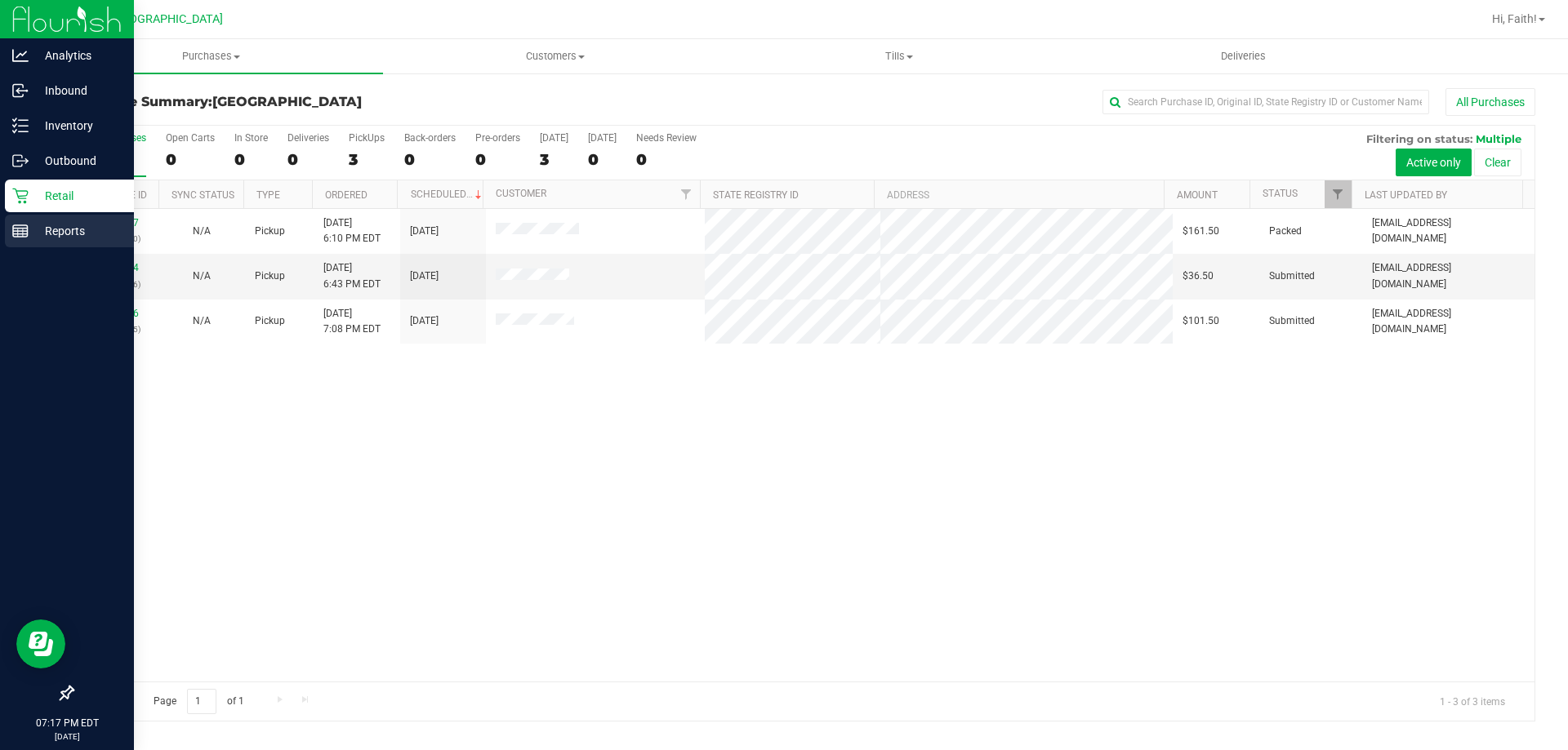
click at [26, 235] on icon at bounding box center [20, 232] width 17 height 17
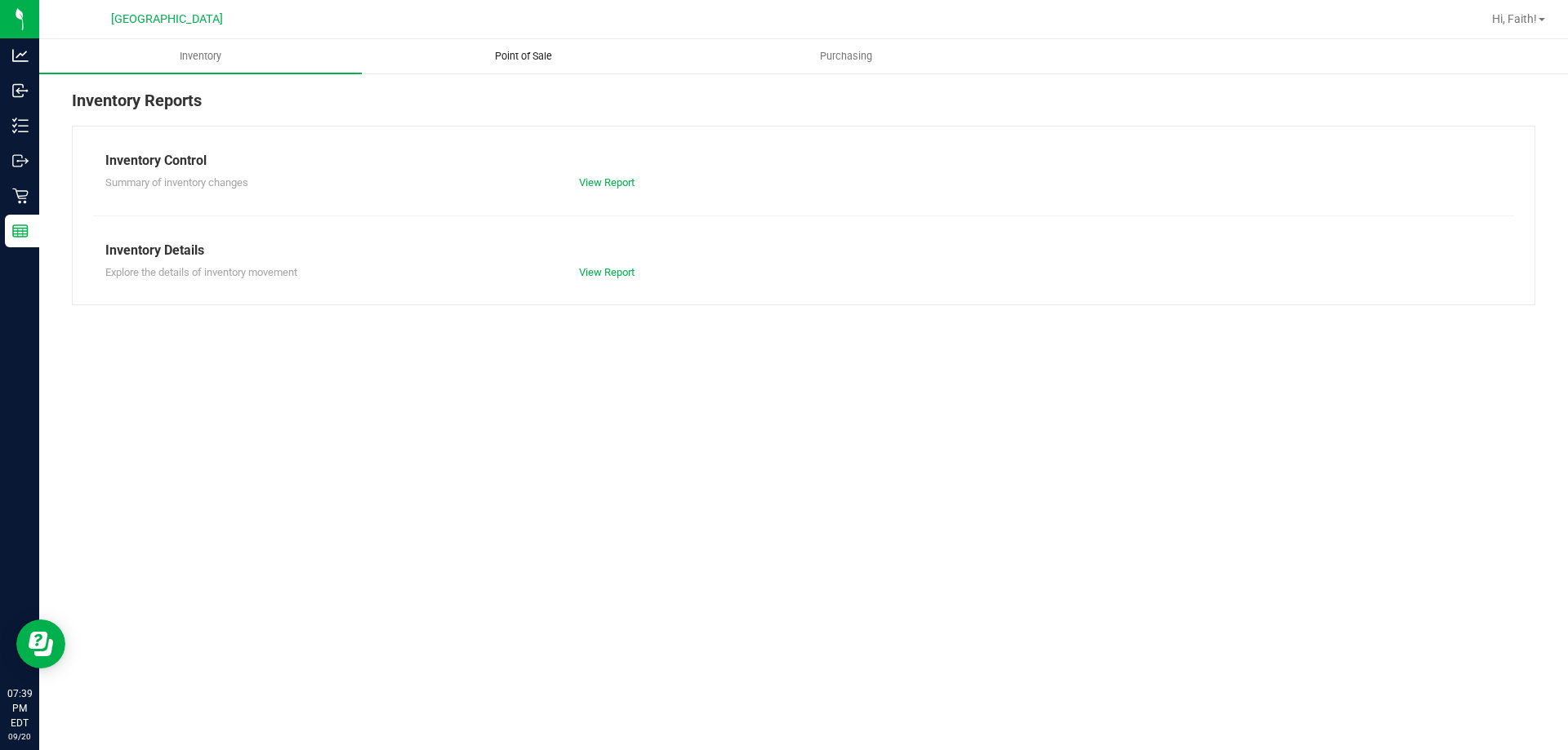
click at [557, 61] on span "Point of Sale" at bounding box center [523, 57] width 101 height 15
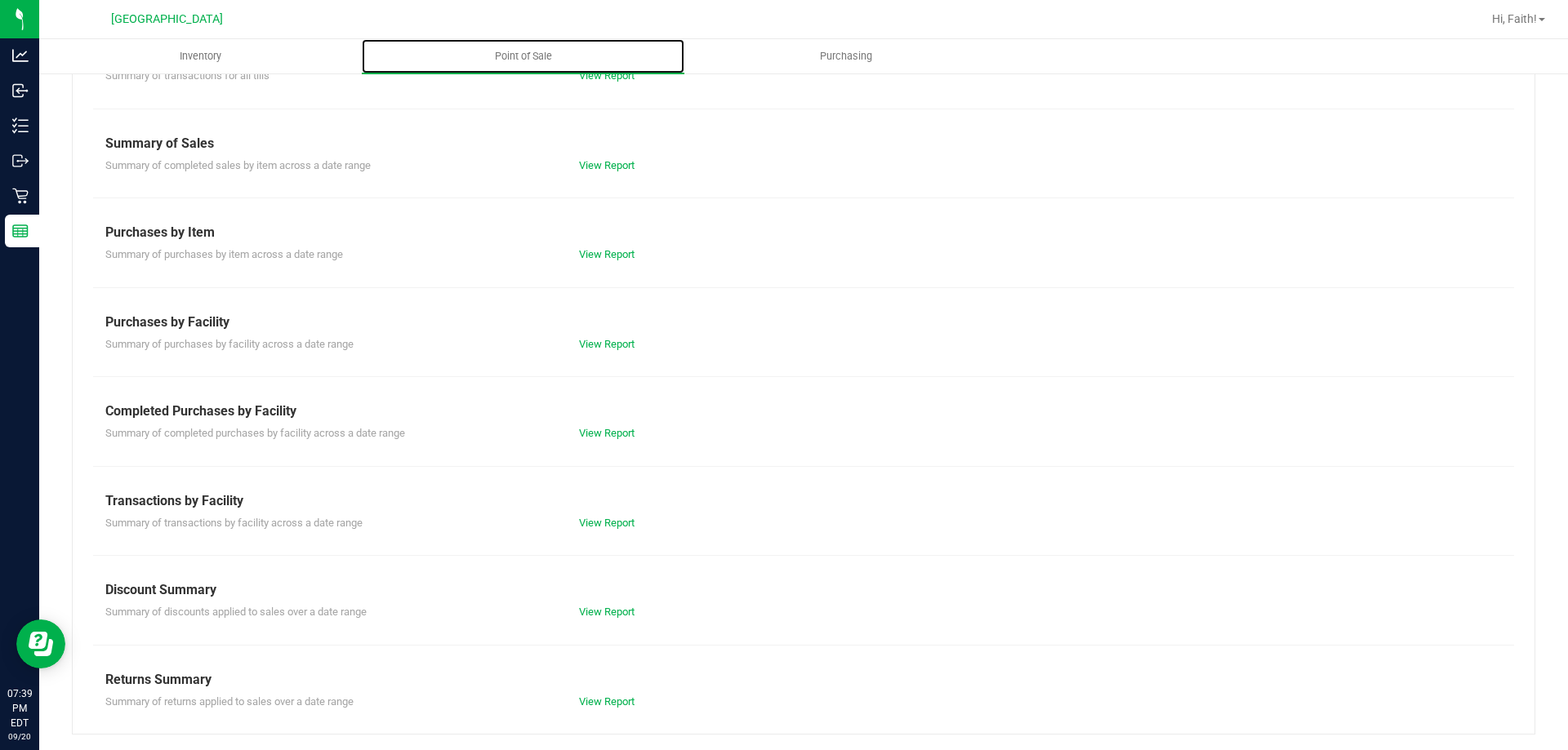
scroll to position [108, 0]
click at [586, 424] on div "View Report" at bounding box center [685, 433] width 236 height 17
click at [585, 428] on link "View Report" at bounding box center [607, 432] width 56 height 12
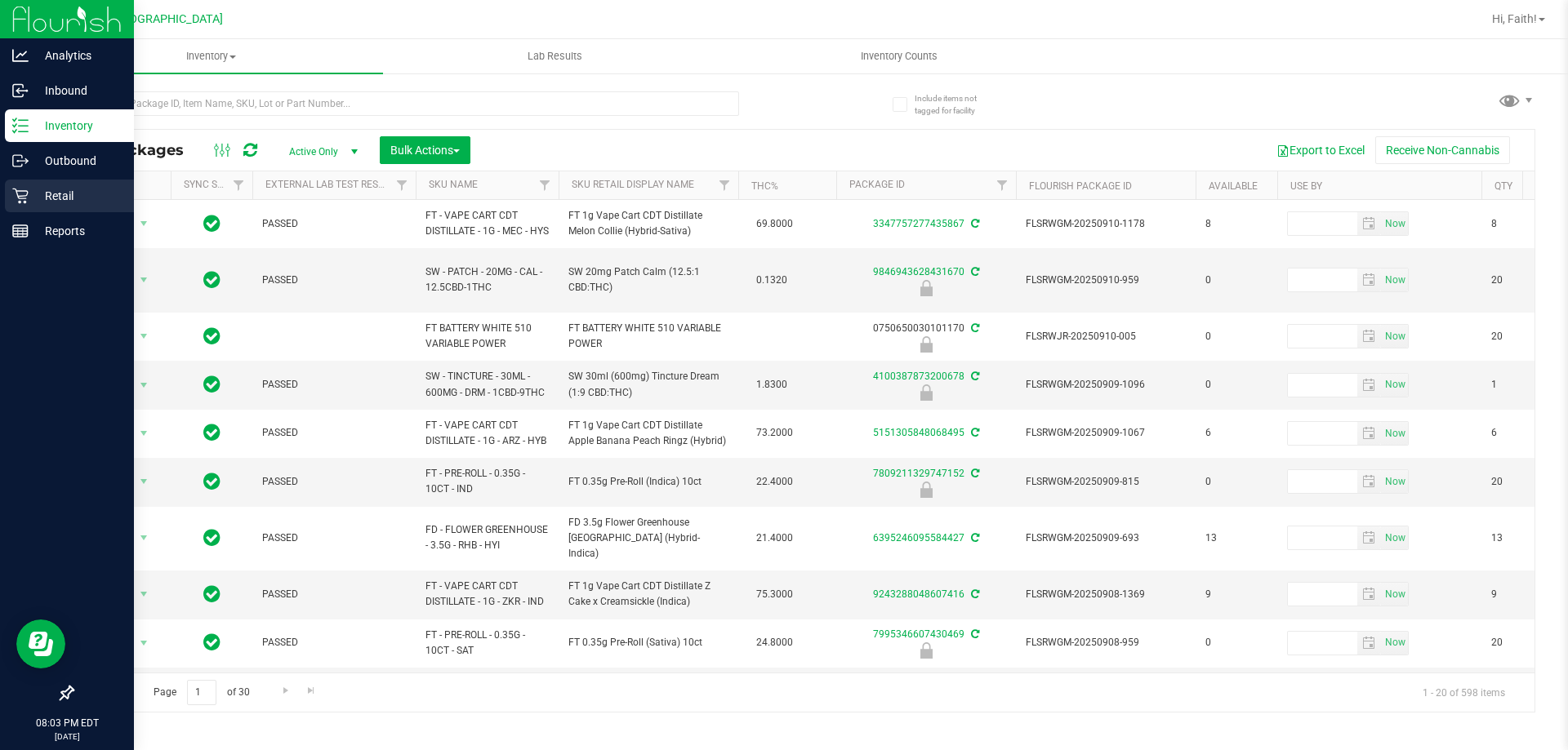
click at [45, 194] on p "Retail" at bounding box center [77, 195] width 98 height 20
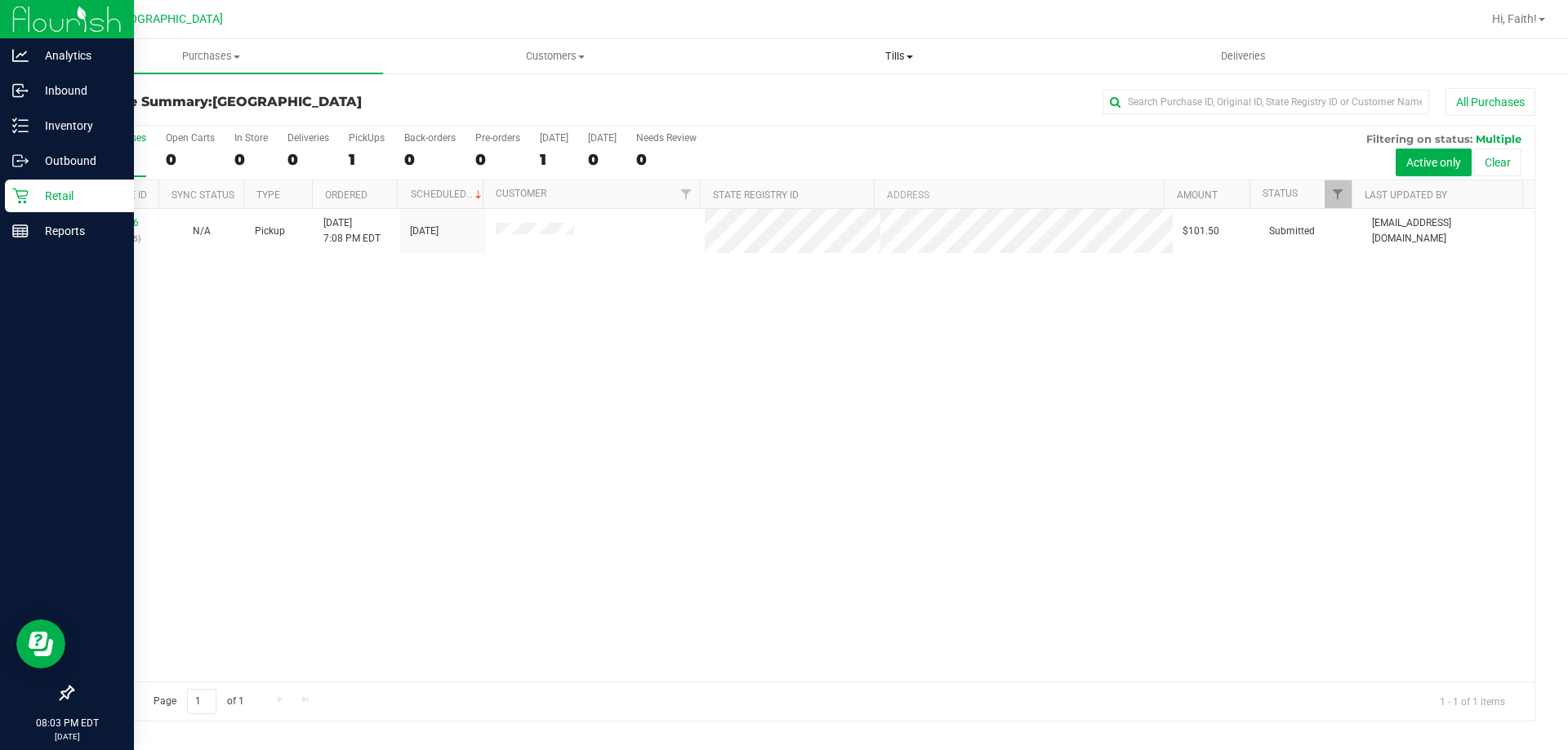
click at [879, 56] on span "Tills" at bounding box center [899, 57] width 342 height 15
click at [814, 89] on li "Manage tills" at bounding box center [898, 99] width 343 height 20
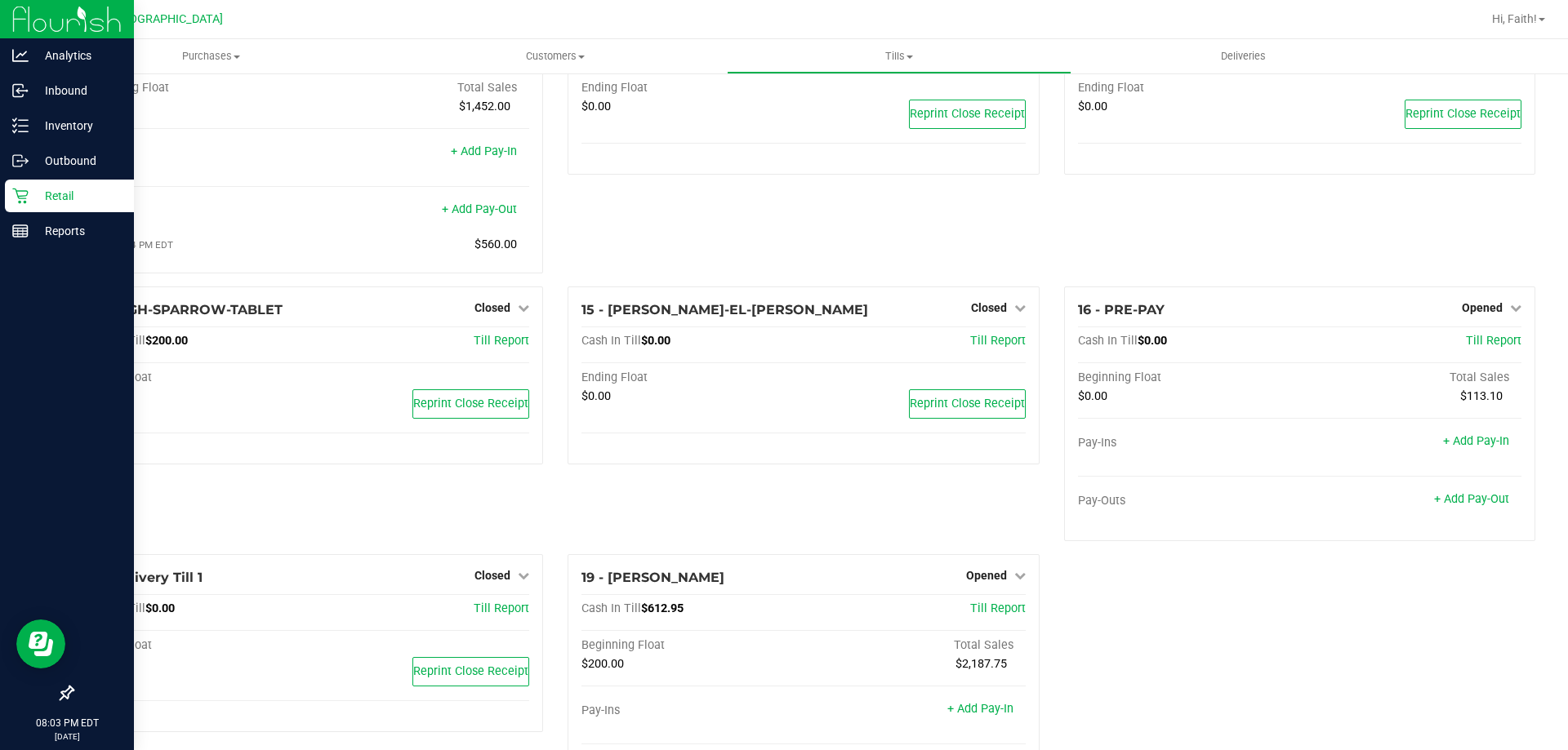
scroll to position [584, 0]
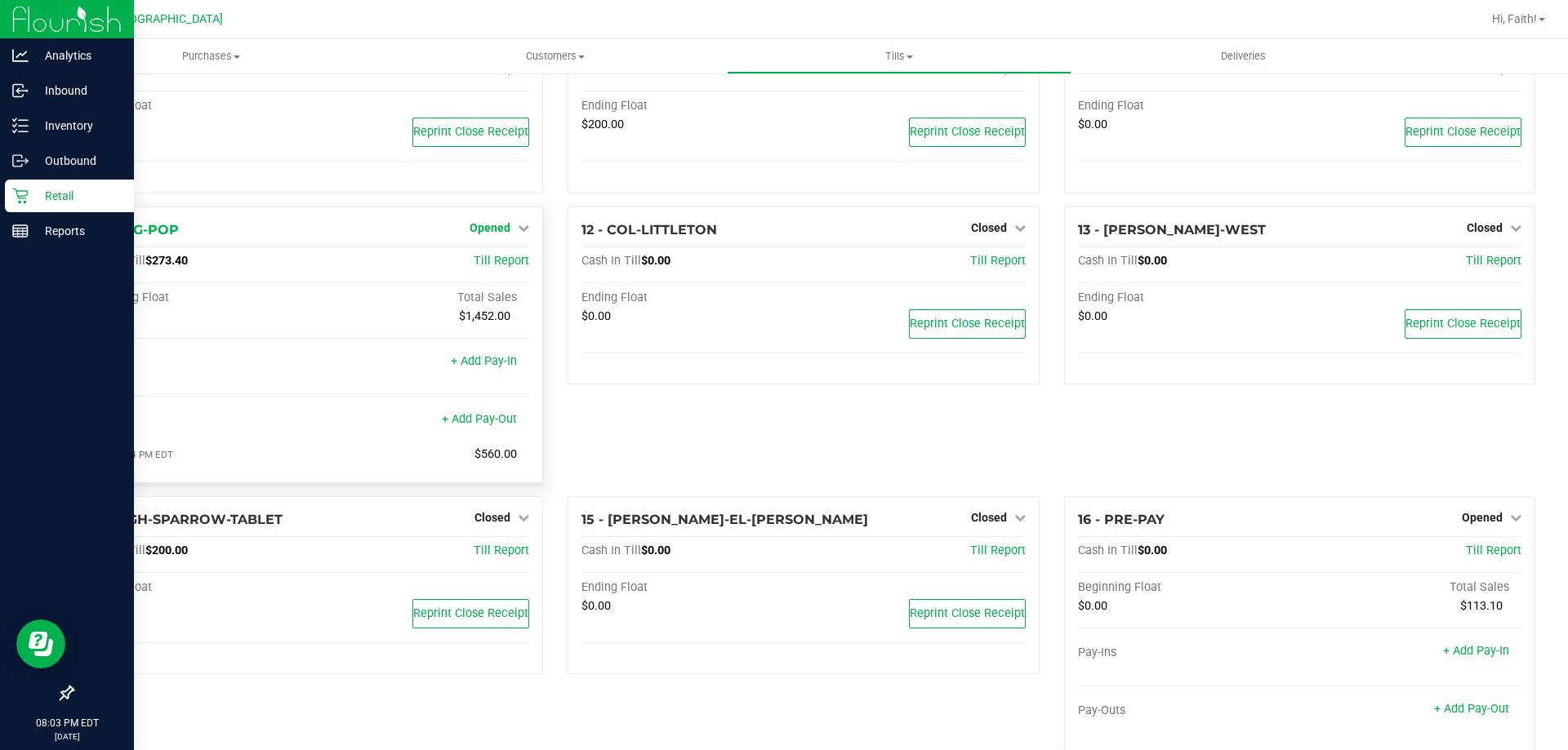
click at [483, 230] on span "Opened" at bounding box center [490, 228] width 41 height 13
click at [489, 261] on link "Close Till" at bounding box center [491, 261] width 44 height 13
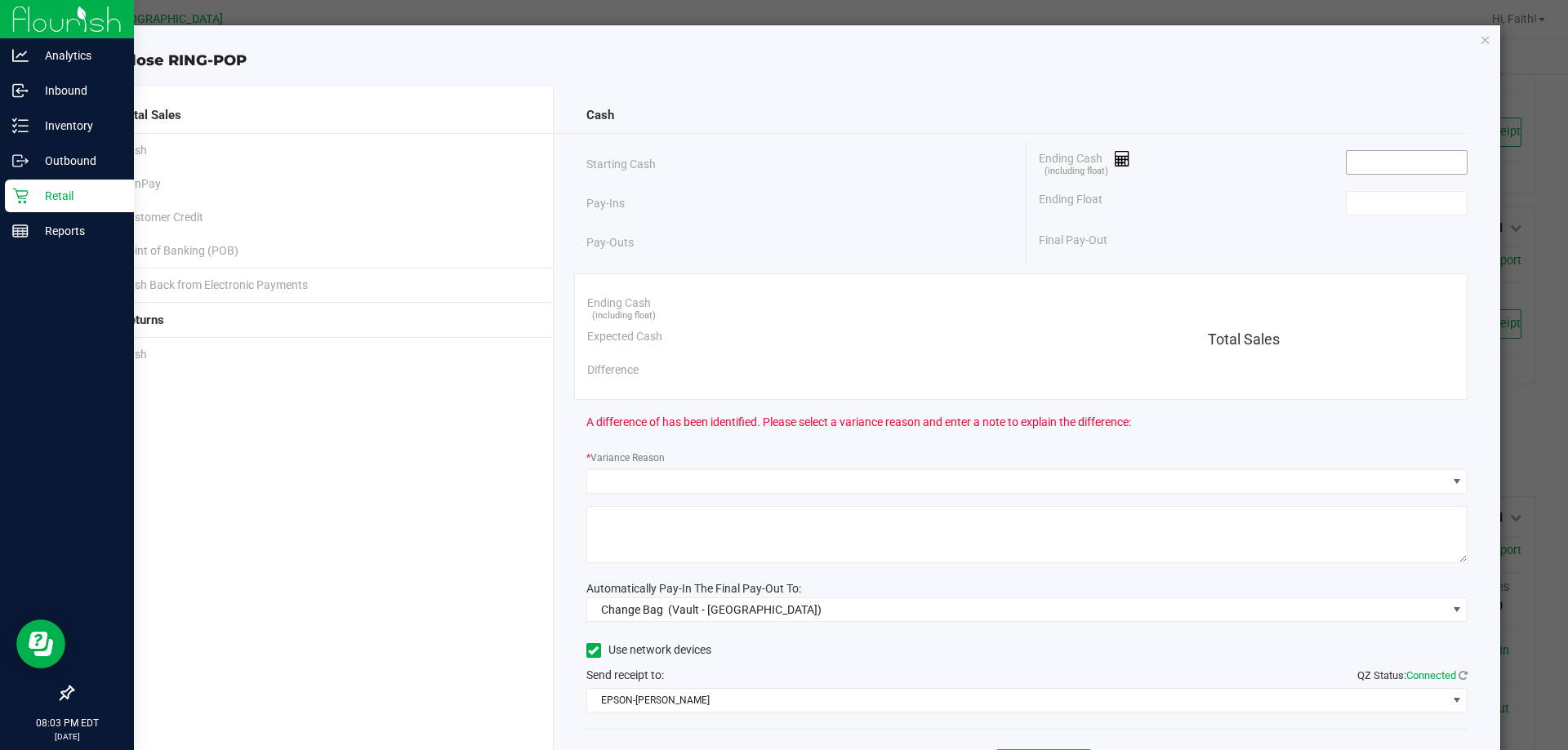
click at [1378, 168] on input at bounding box center [1406, 162] width 120 height 23
click at [1413, 164] on input at bounding box center [1406, 162] width 120 height 23
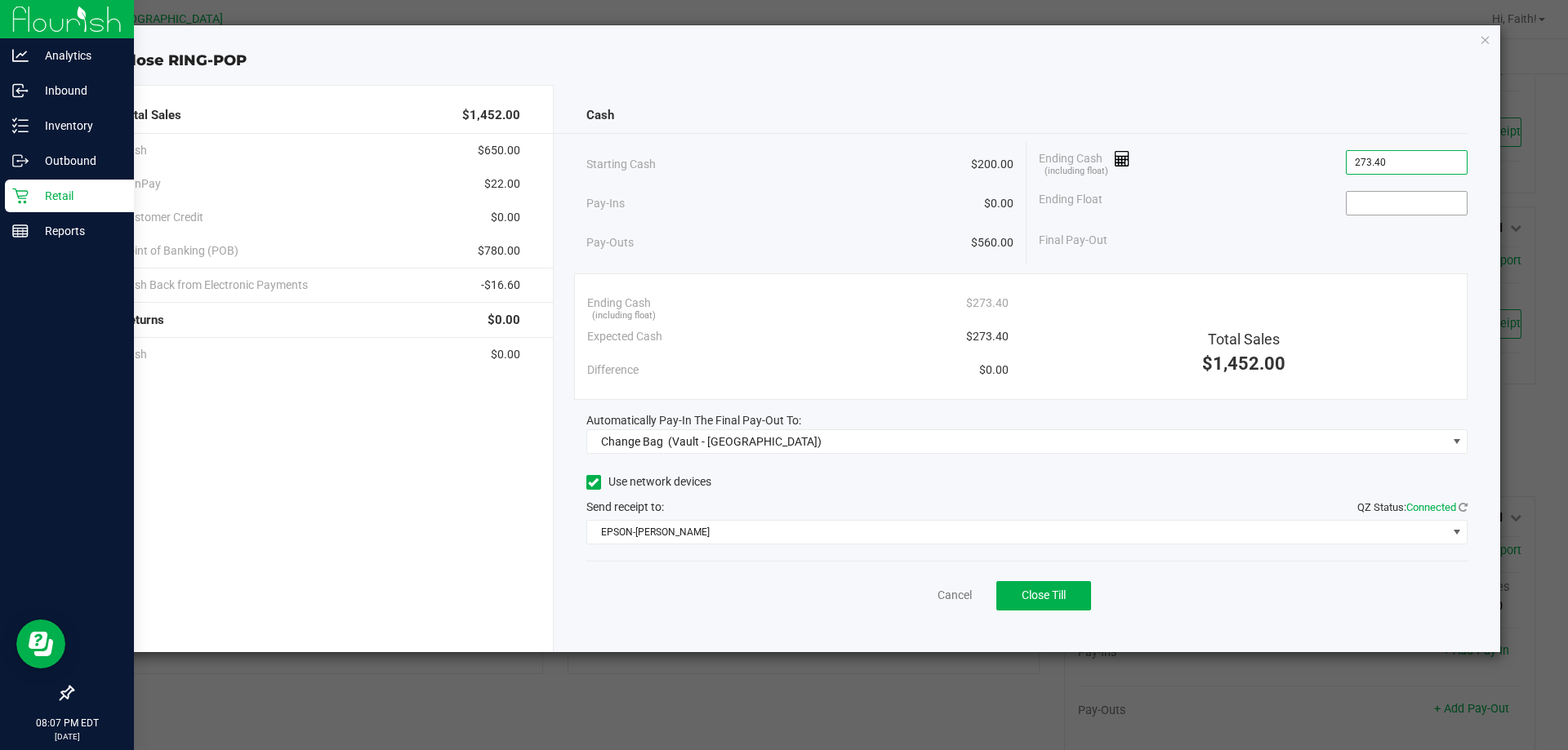
type input "$273.40"
click at [1441, 201] on input at bounding box center [1406, 203] width 120 height 23
type input "$200.00"
click at [1235, 283] on div "Ending Cash (including float) $273.40 Expected Cash $273.40 Difference $0.00 To…" at bounding box center [1021, 337] width 894 height 127
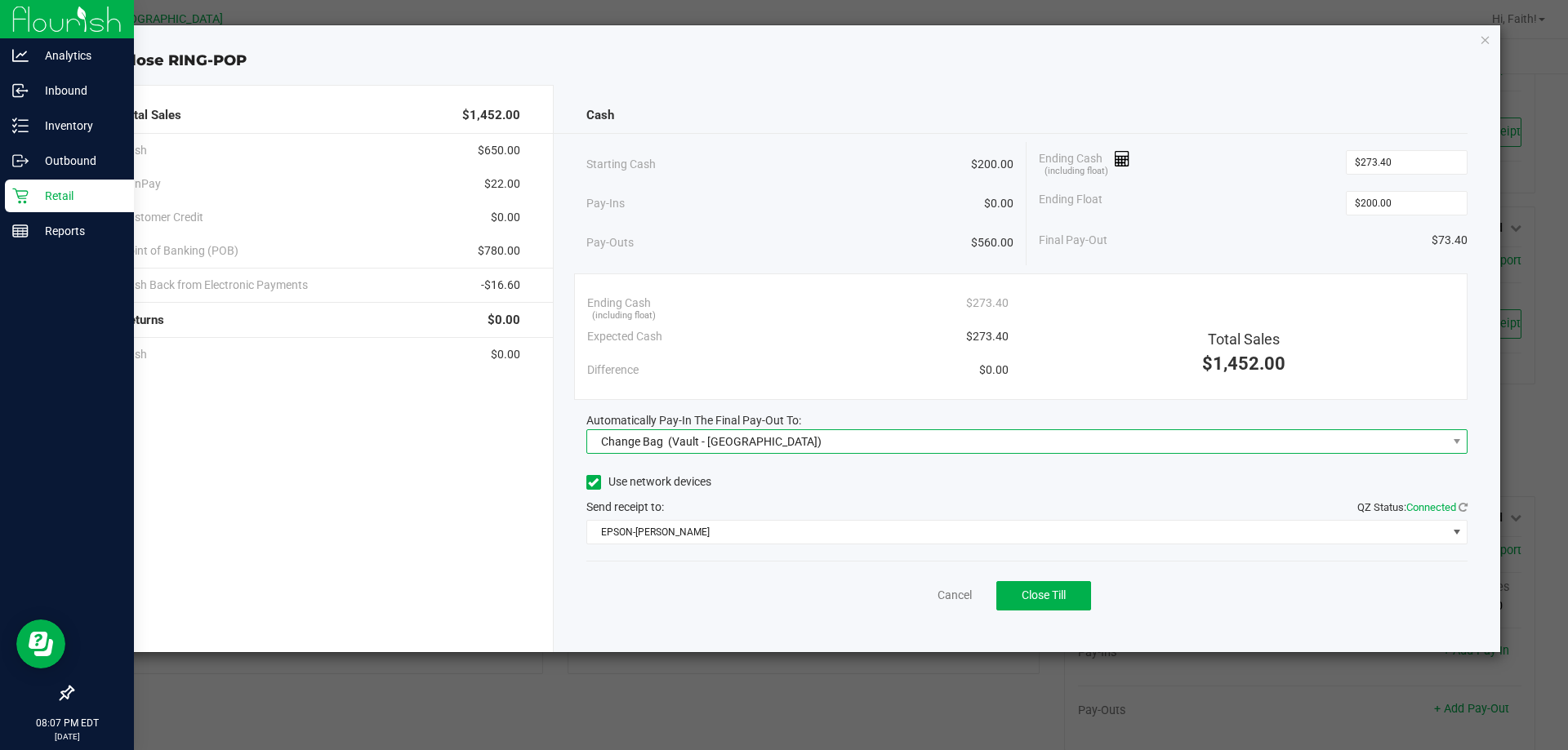
click at [696, 445] on span "(Vault - Orange Park WC)" at bounding box center [744, 442] width 154 height 13
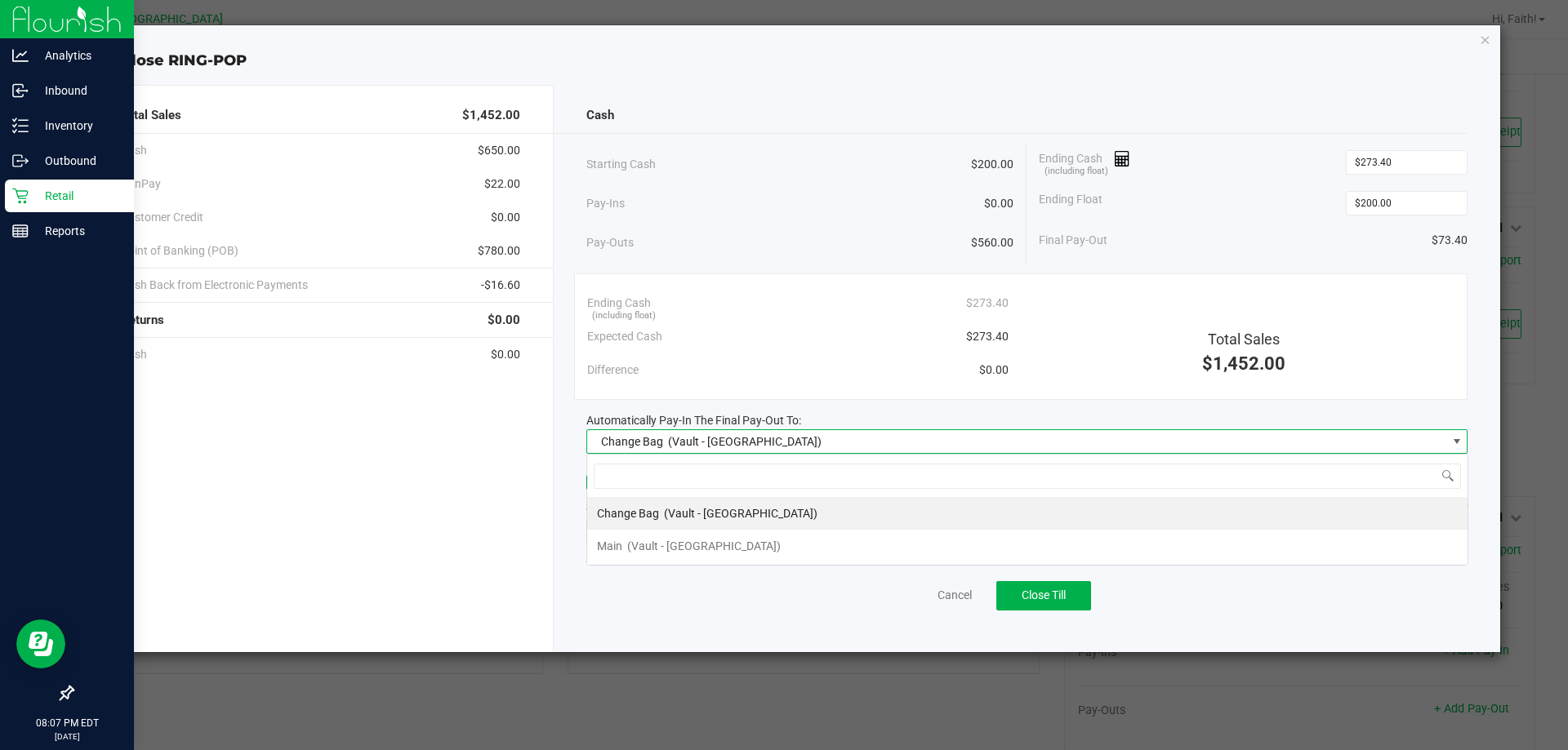
scroll to position [24, 881]
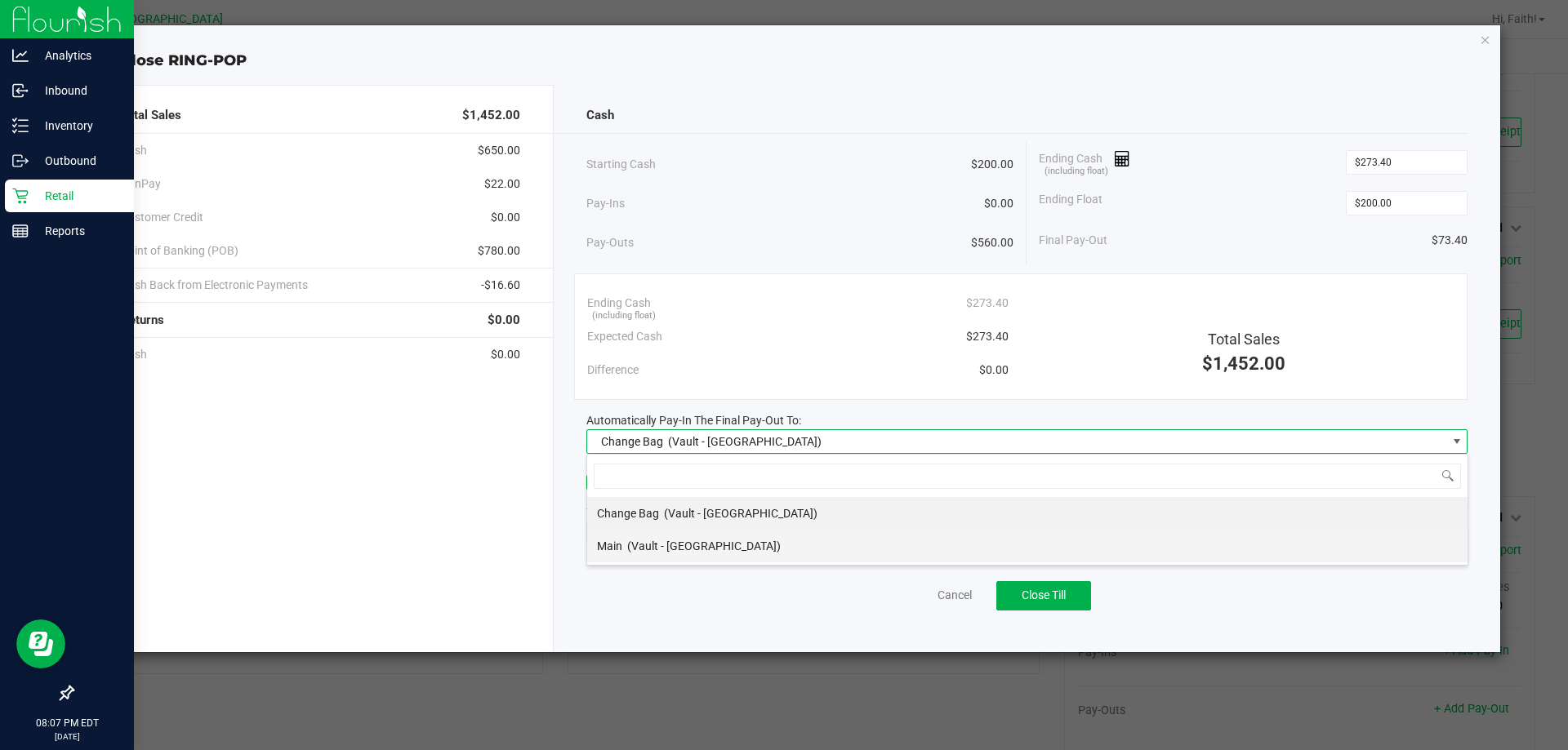
click at [666, 542] on span "(Vault - Orange Park WC)" at bounding box center [704, 546] width 154 height 13
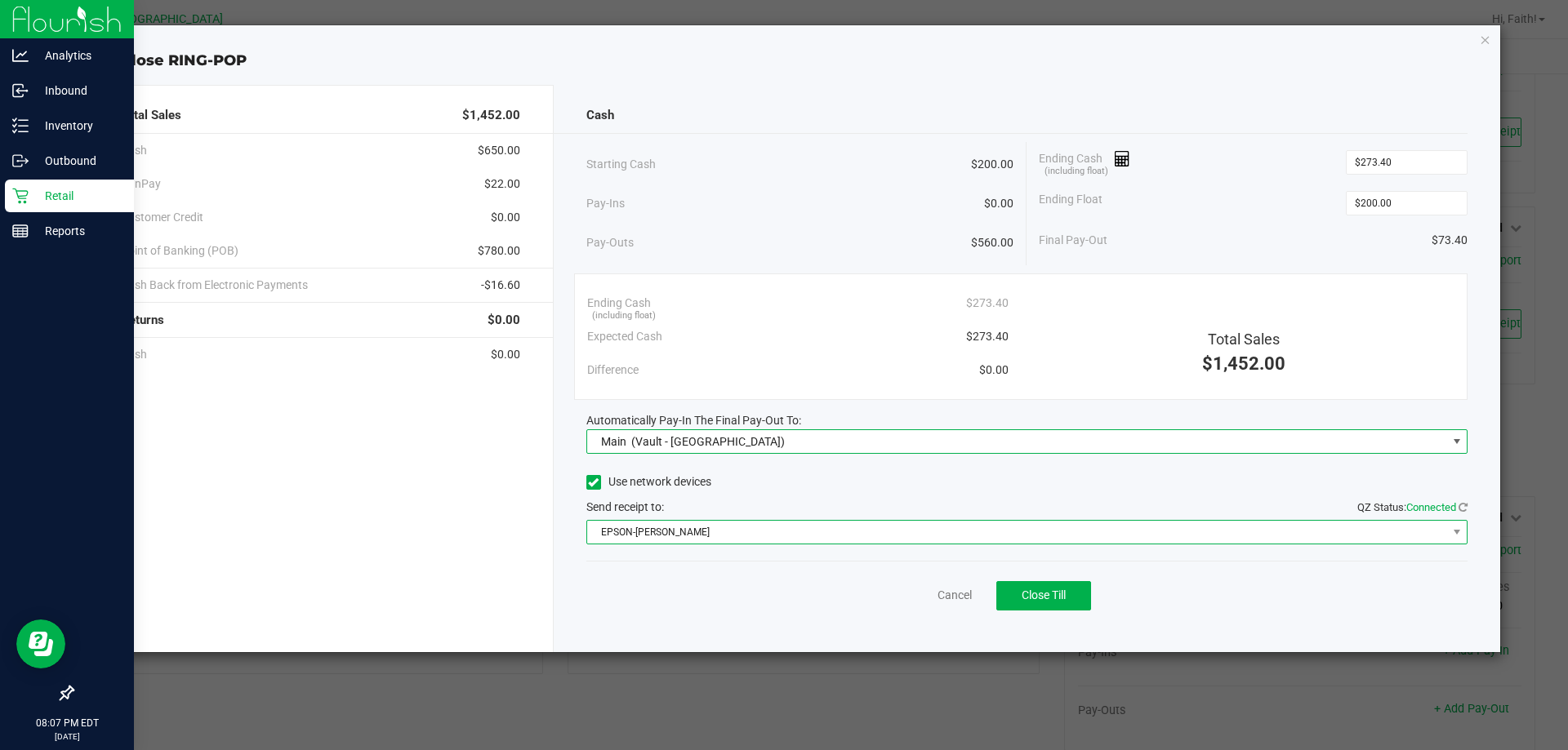
click at [663, 534] on span "EPSON-AUDREY-KITCHING" at bounding box center [1017, 532] width 860 height 23
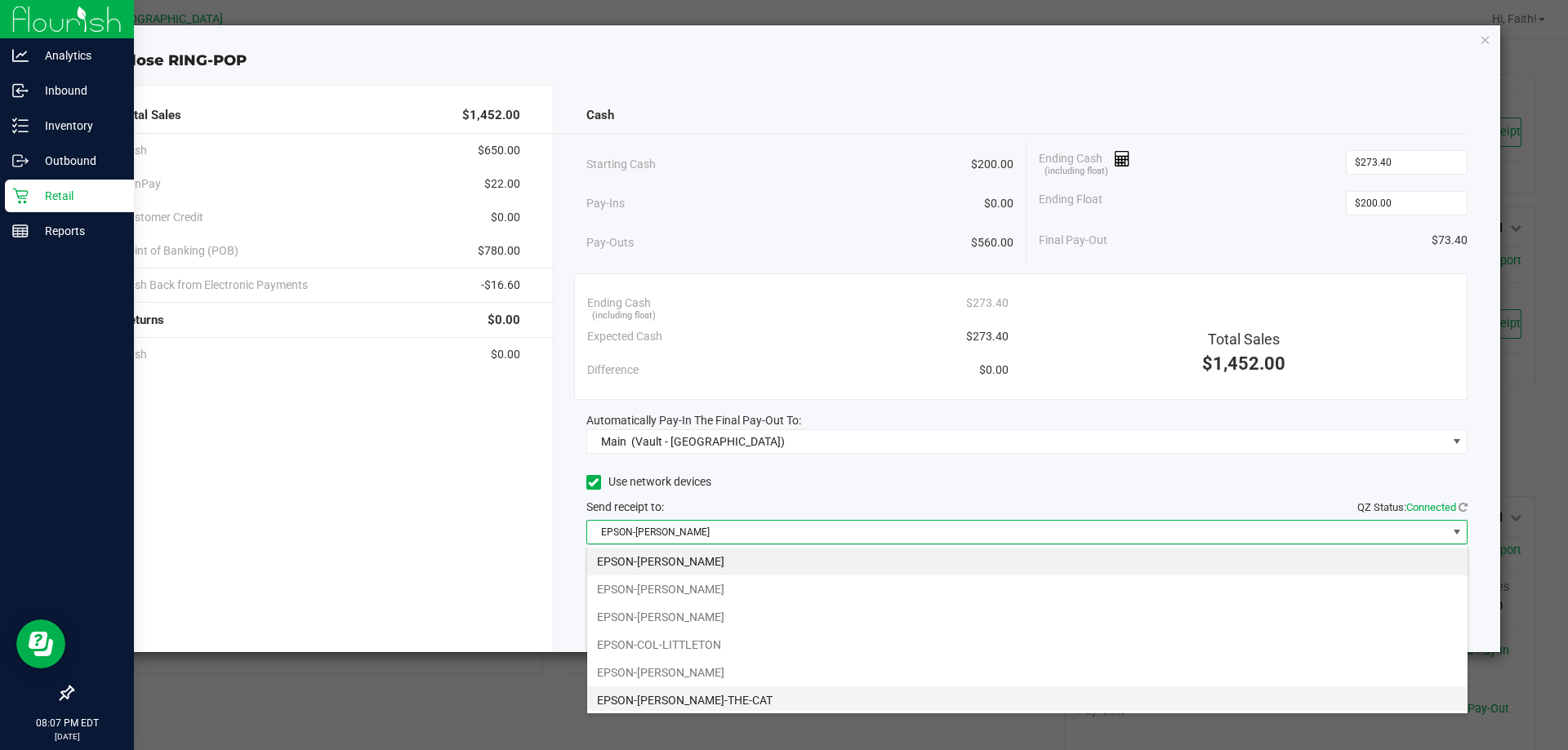
click at [730, 696] on li "EPSON-CONRAD-THE-CAT" at bounding box center [1027, 701] width 880 height 28
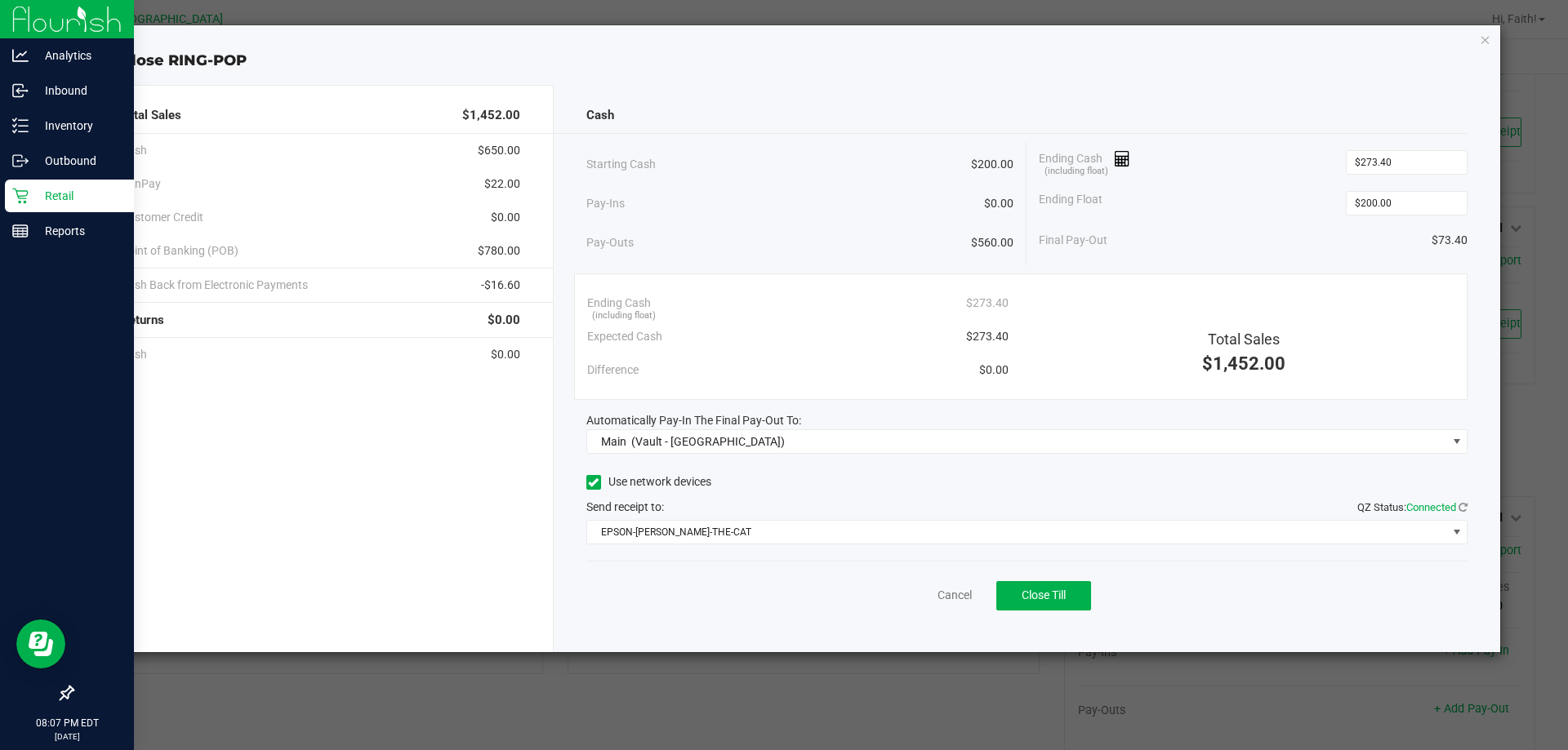
click at [820, 322] on div "Expected Cash $273.40" at bounding box center [797, 337] width 422 height 33
click at [1075, 586] on button "Close Till" at bounding box center [1043, 596] width 95 height 30
click at [1478, 32] on div "Close RING-POP Total Sales $1,452.00 Cash $650.00 CanPay $22.00 Customer Credit…" at bounding box center [790, 339] width 1421 height 627
click at [1484, 39] on icon "button" at bounding box center [1485, 39] width 11 height 20
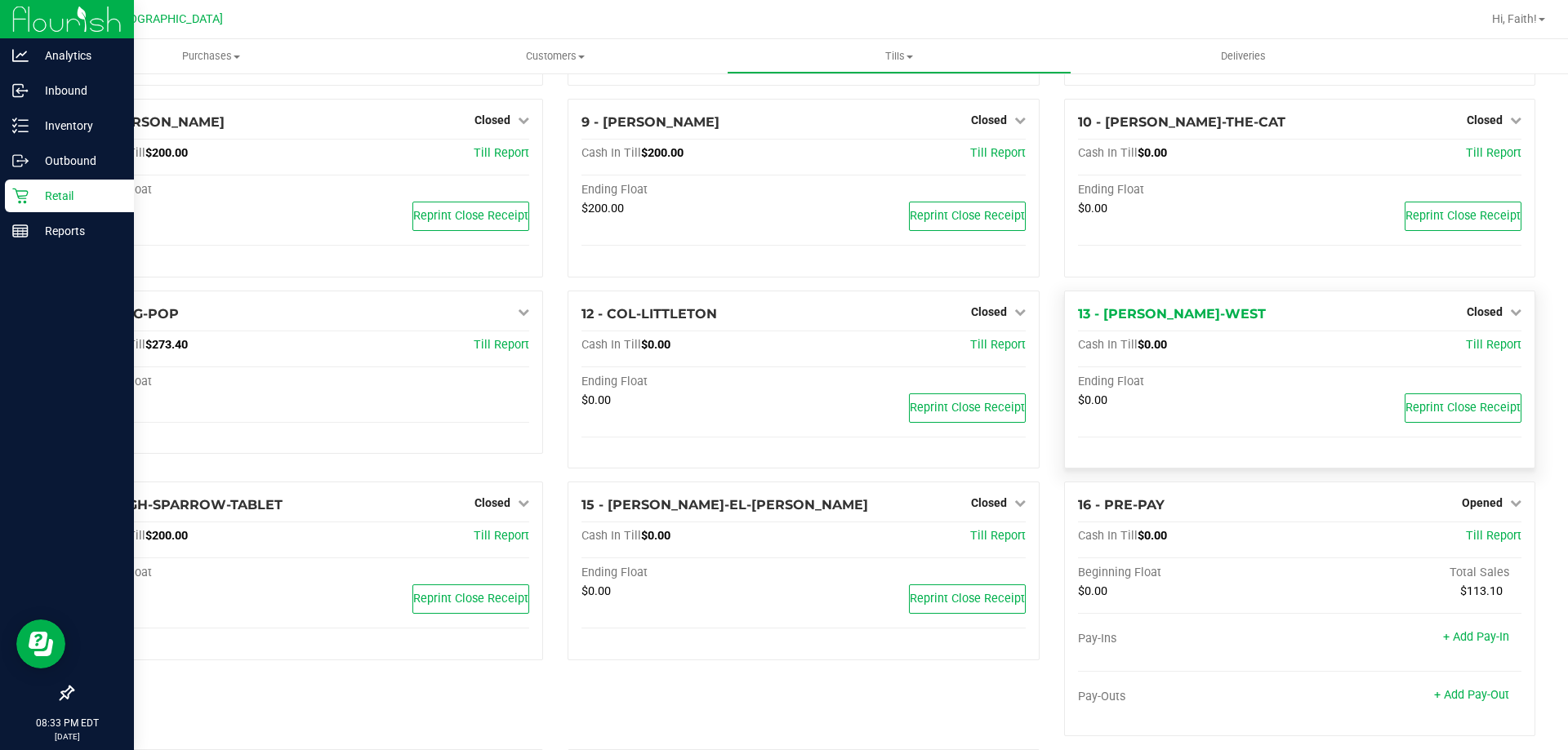
scroll to position [422, 0]
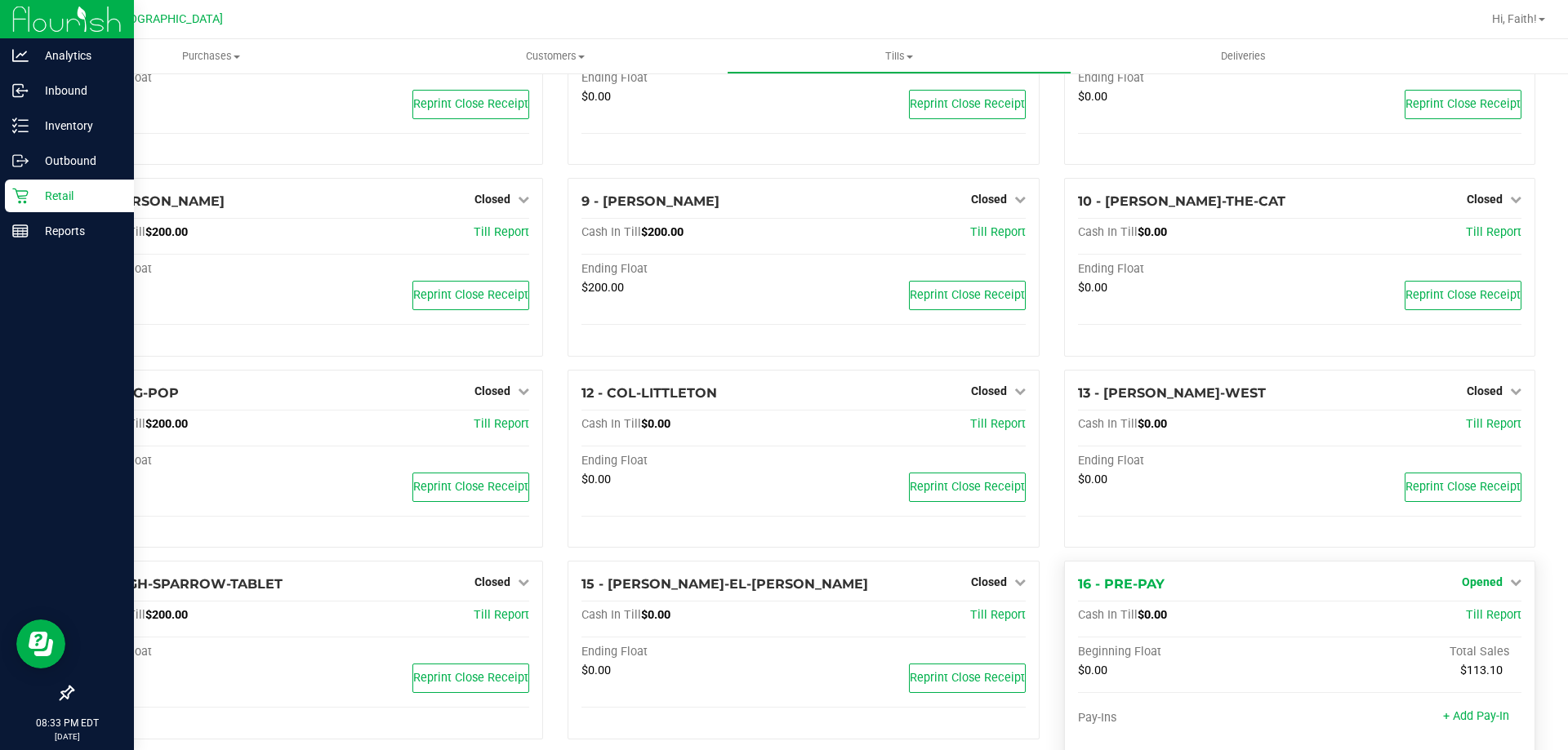
click at [1483, 586] on span "Opened" at bounding box center [1482, 583] width 41 height 13
click at [1468, 627] on div "Close Till" at bounding box center [1483, 617] width 121 height 20
click at [1462, 623] on link "Close Till" at bounding box center [1483, 616] width 44 height 13
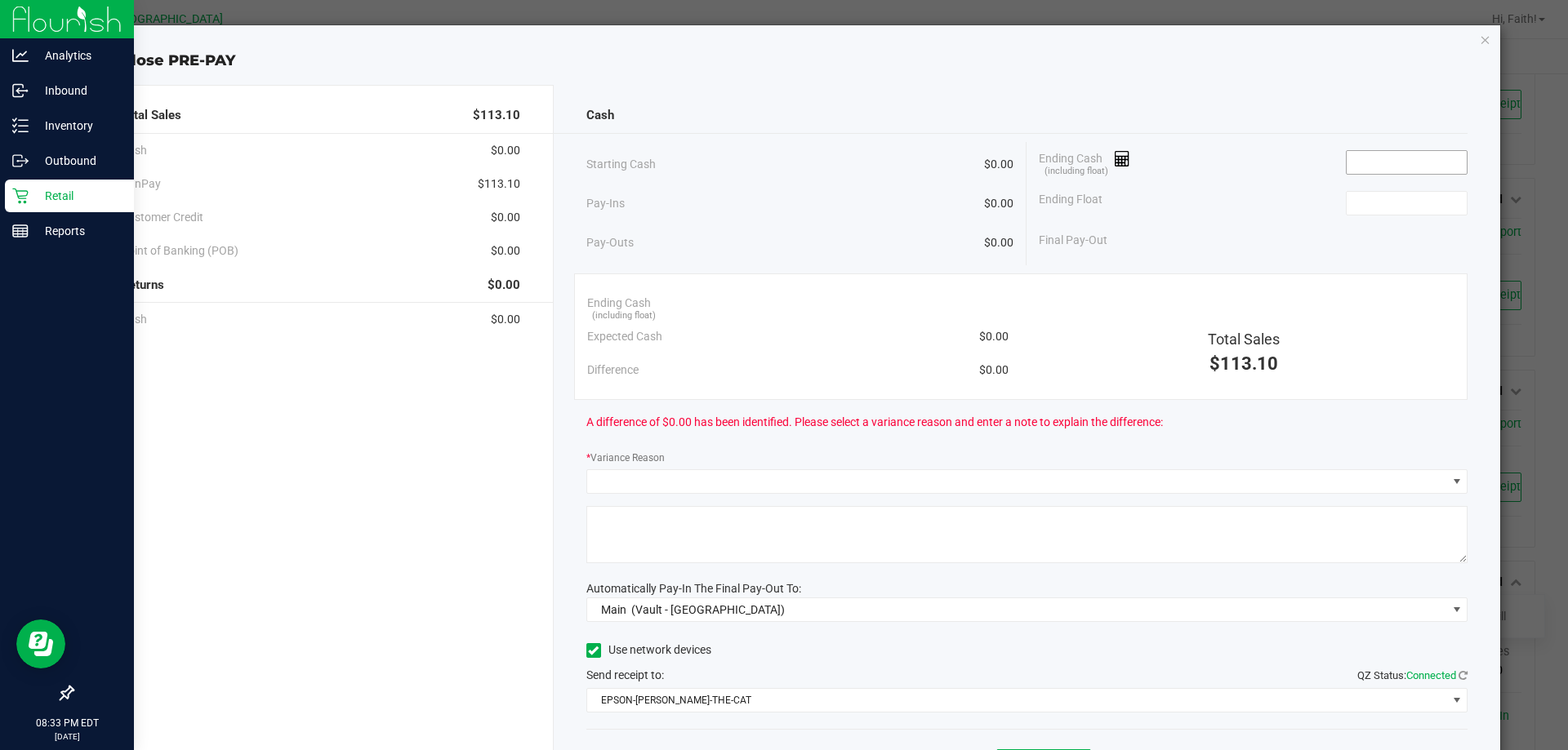
click at [1353, 159] on input at bounding box center [1406, 162] width 120 height 23
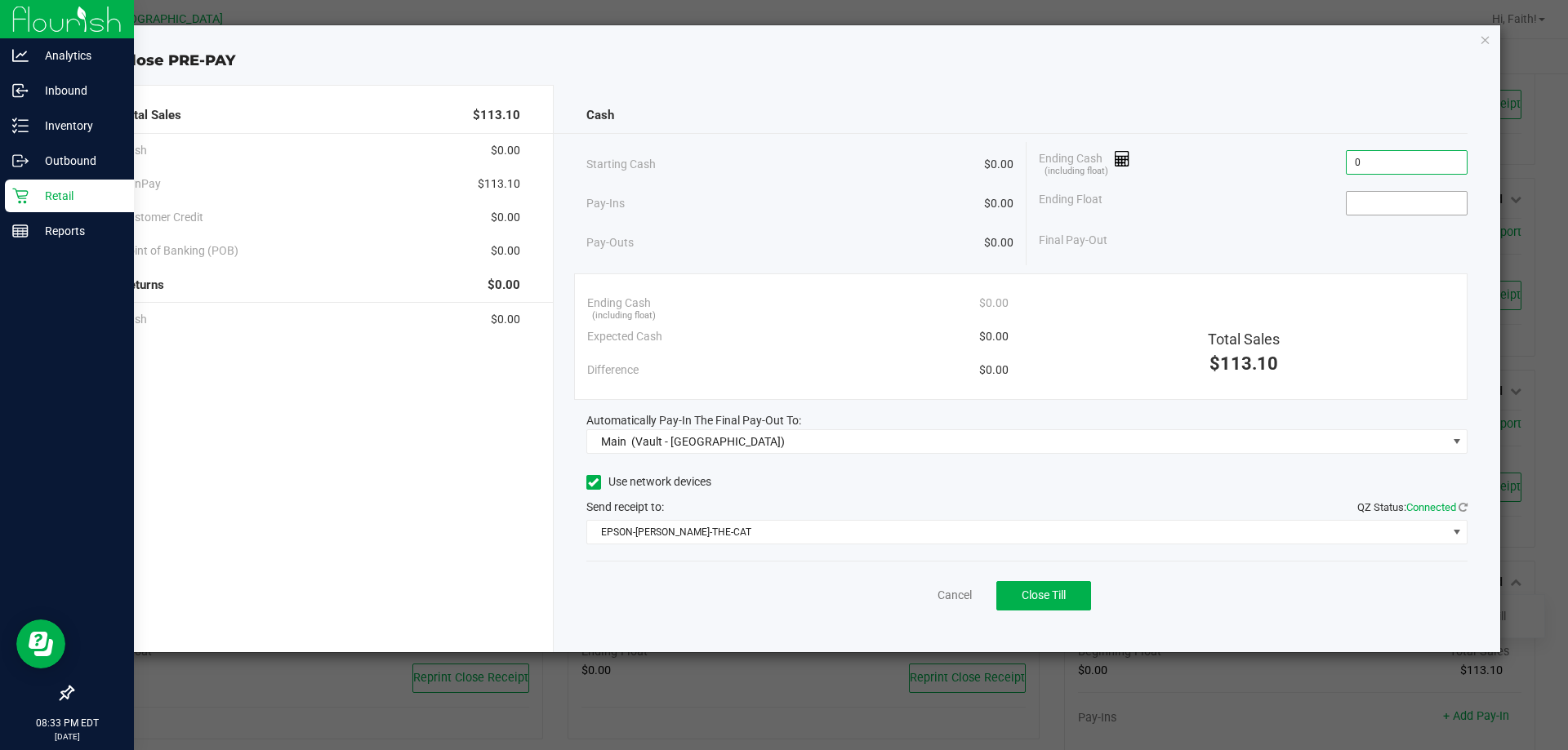
type input "$0.00"
click at [1363, 203] on input at bounding box center [1406, 203] width 120 height 23
type input "$0.00"
click at [1260, 243] on div "Final Pay-Out $0.00" at bounding box center [1253, 240] width 429 height 33
click at [1043, 593] on span "Close Till" at bounding box center [1043, 596] width 44 height 13
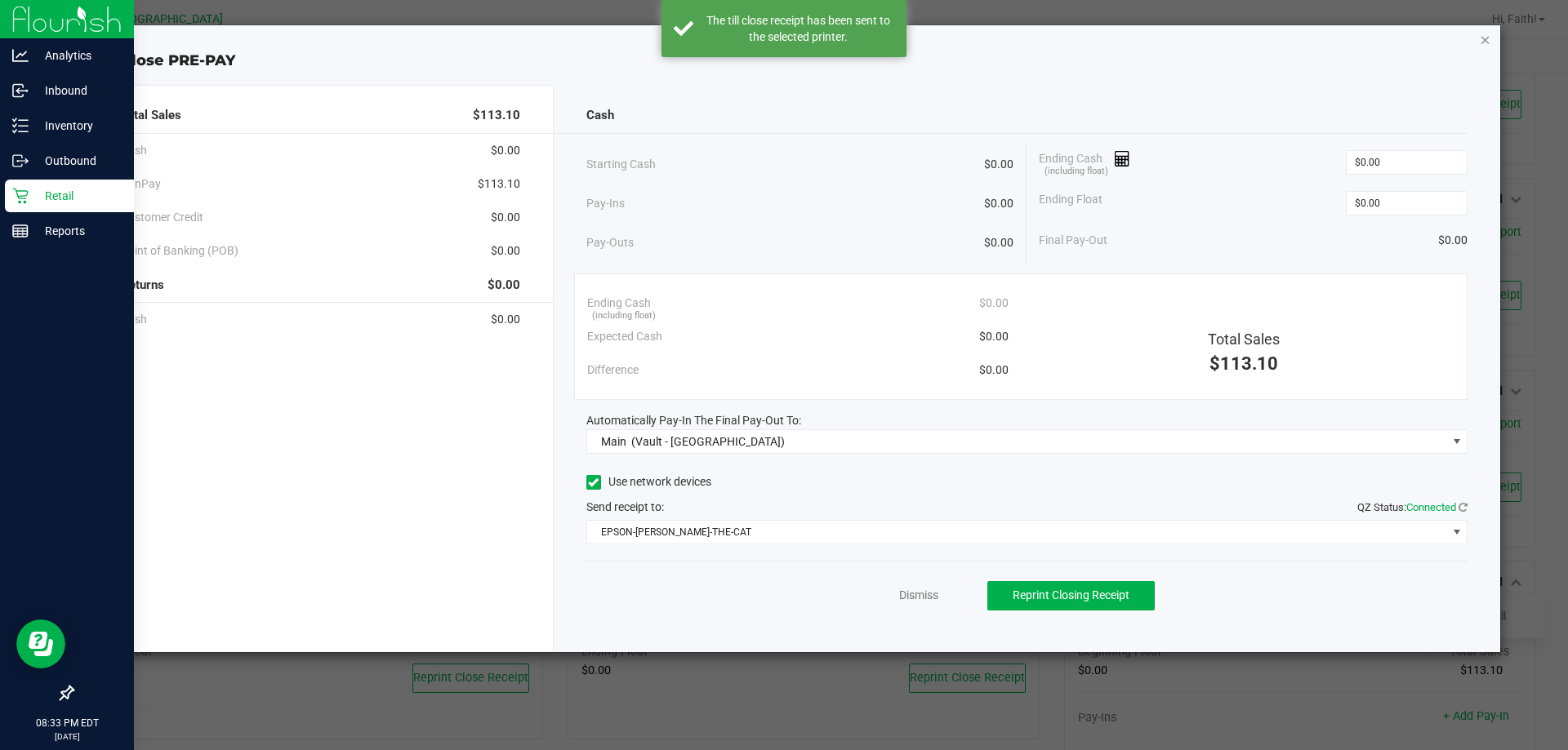
click at [1488, 30] on icon "button" at bounding box center [1485, 39] width 11 height 20
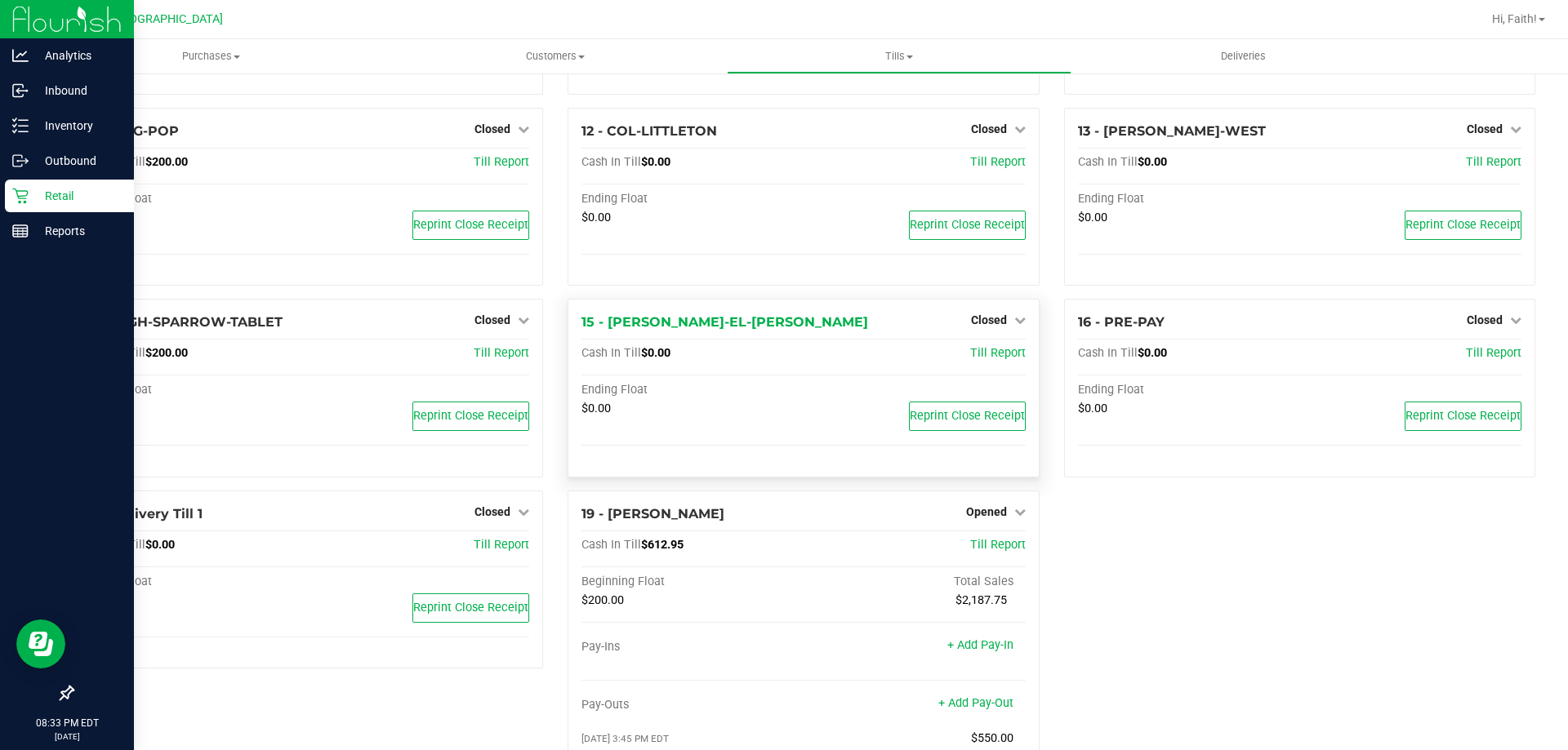
scroll to position [736, 0]
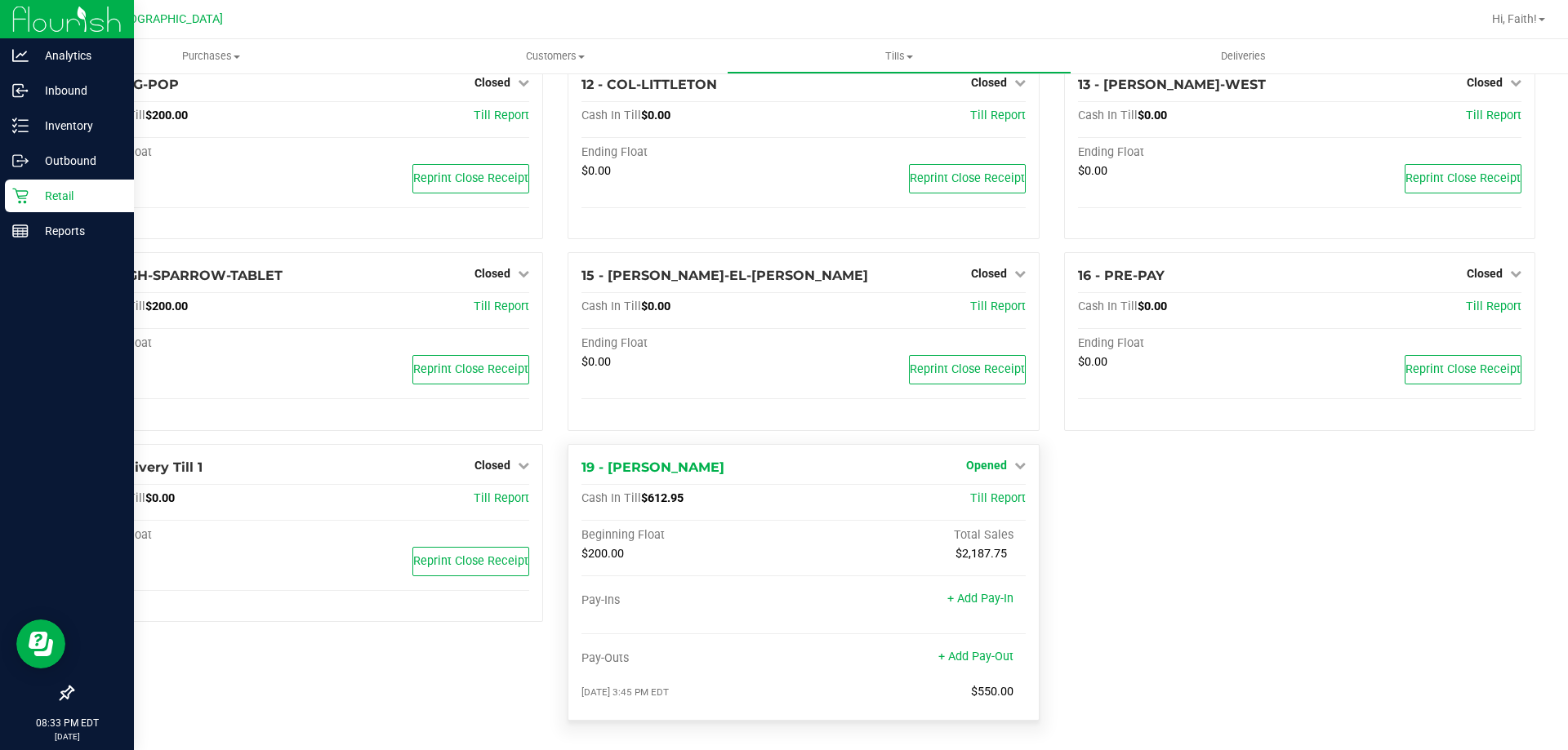
click at [966, 463] on span "Opened" at bounding box center [986, 465] width 41 height 13
click at [984, 500] on link "Close Till" at bounding box center [987, 499] width 44 height 13
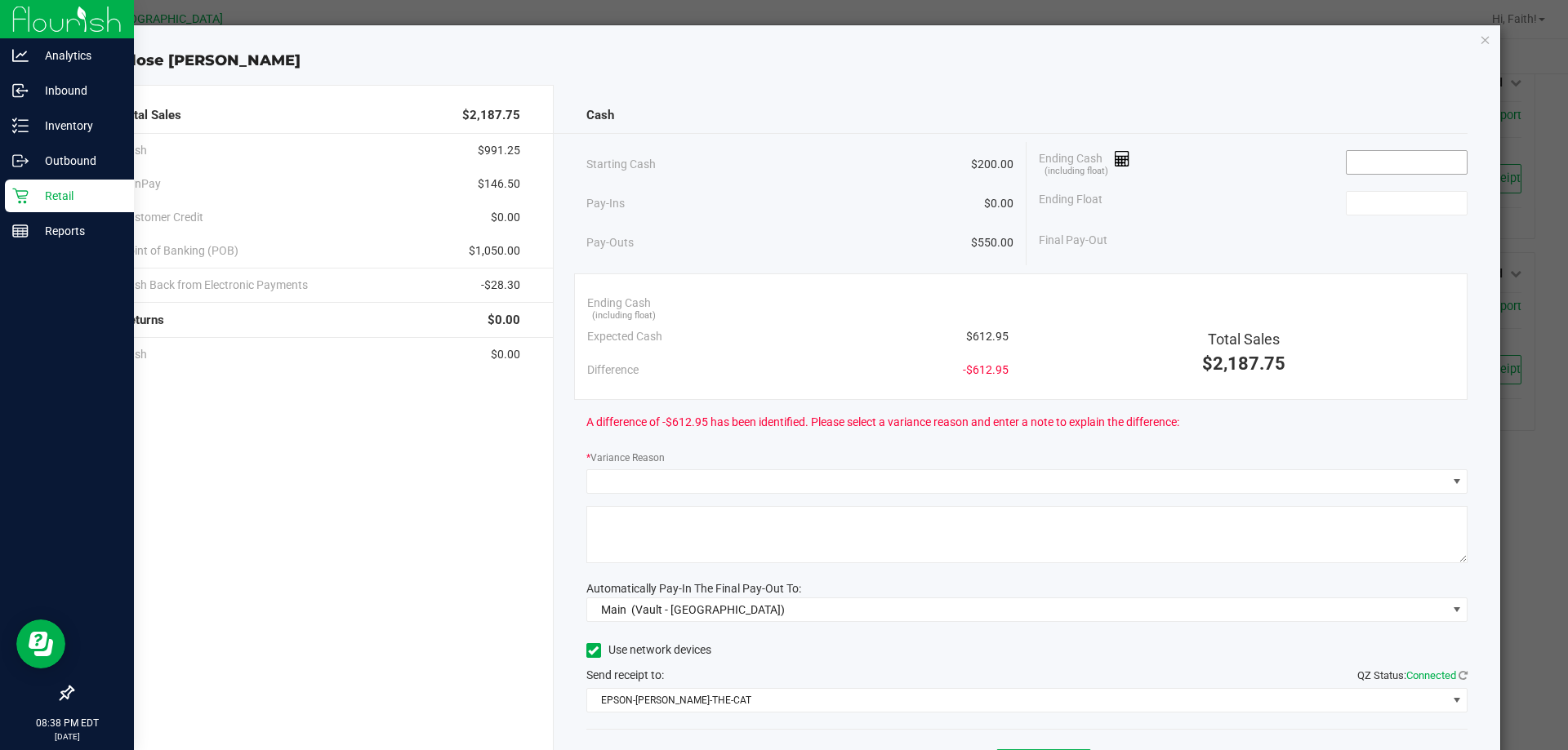
click at [1401, 172] on input at bounding box center [1406, 162] width 120 height 23
click at [1370, 152] on input at bounding box center [1406, 162] width 120 height 23
type input "$613.05"
click at [1354, 194] on input at bounding box center [1406, 203] width 120 height 23
type input "$200.00"
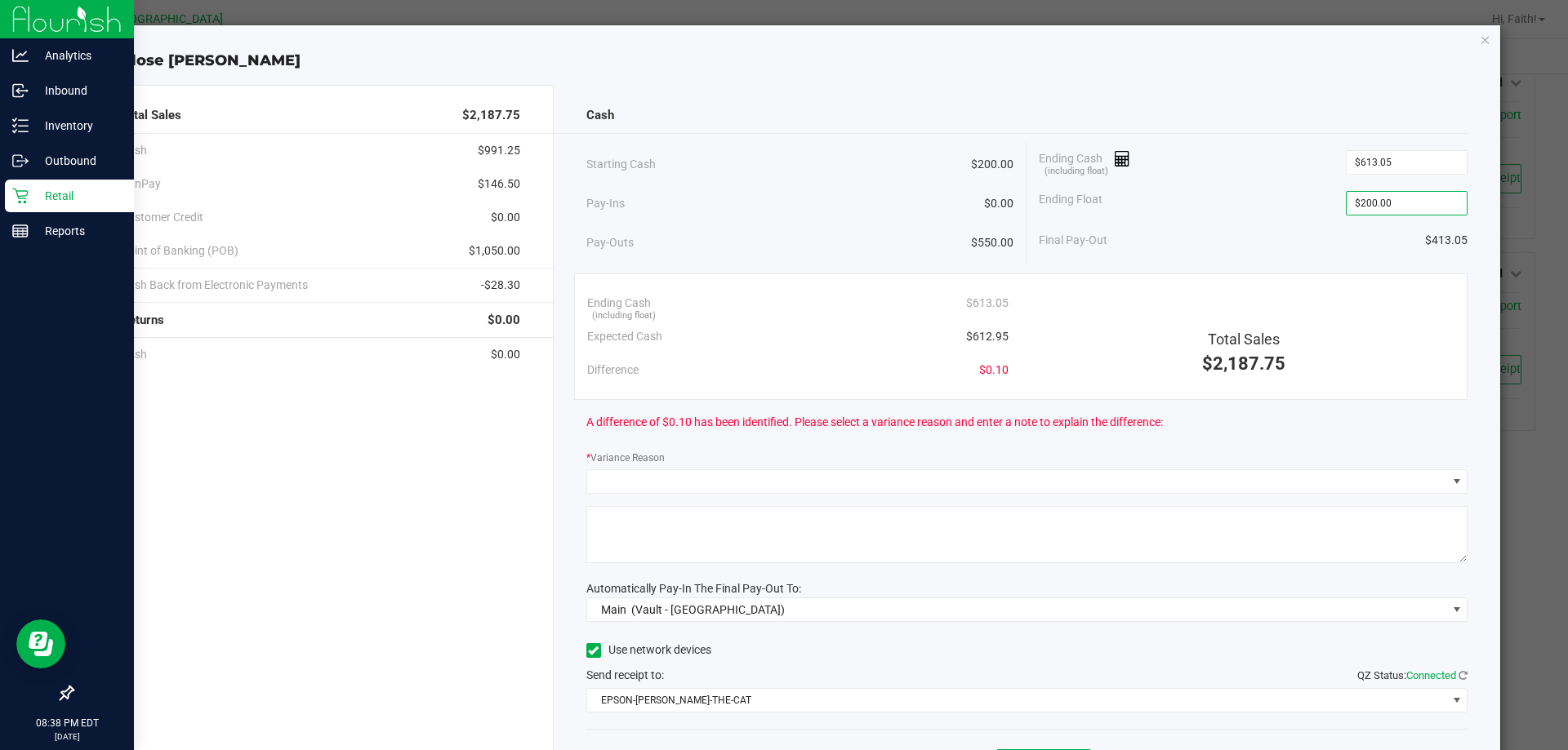
click at [1223, 259] on div "Starting Cash $200.00 Pay-Ins $0.00 Pay-Outs $550.00 Ending Cash (including flo…" at bounding box center [1027, 204] width 882 height 123
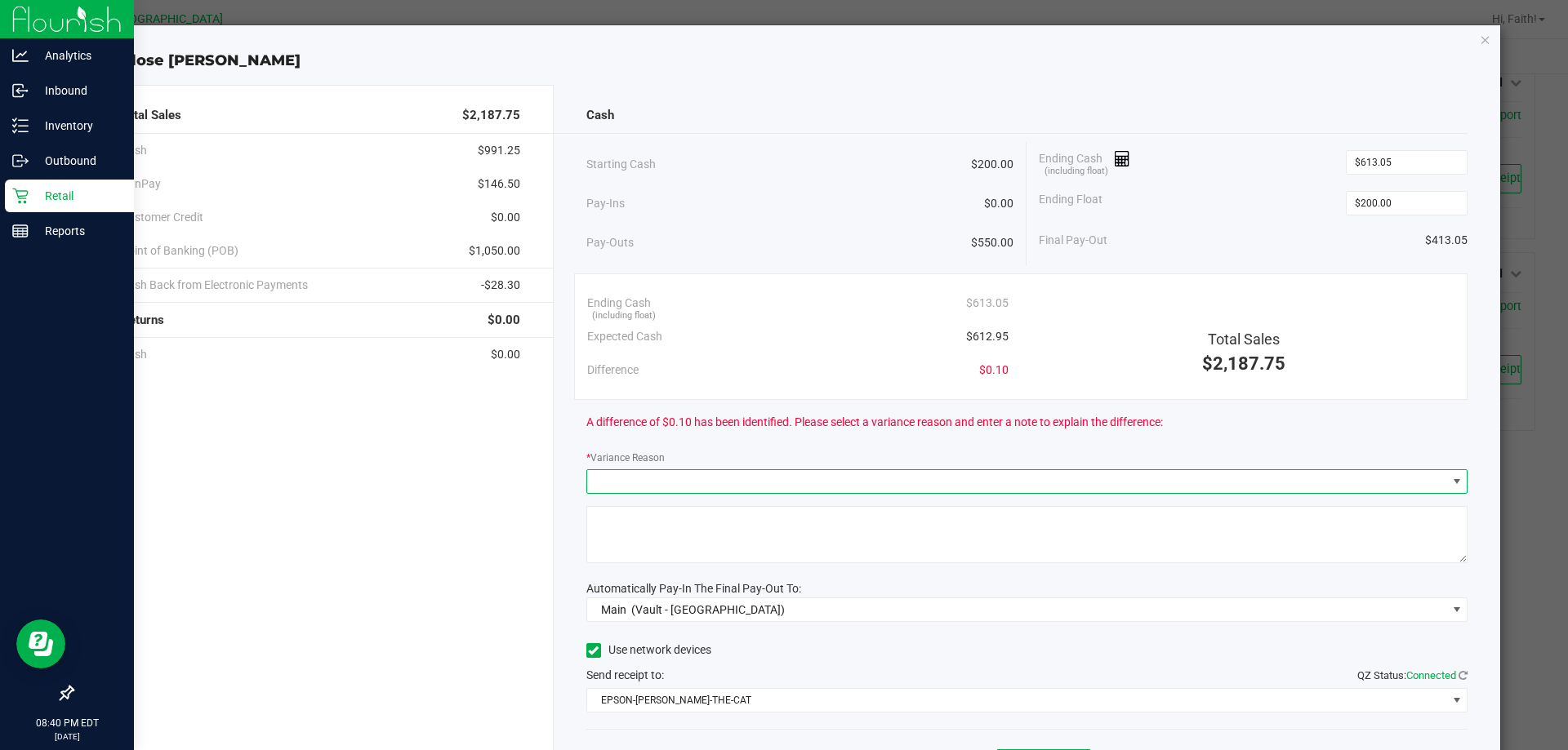
click at [983, 480] on span at bounding box center [1017, 481] width 860 height 23
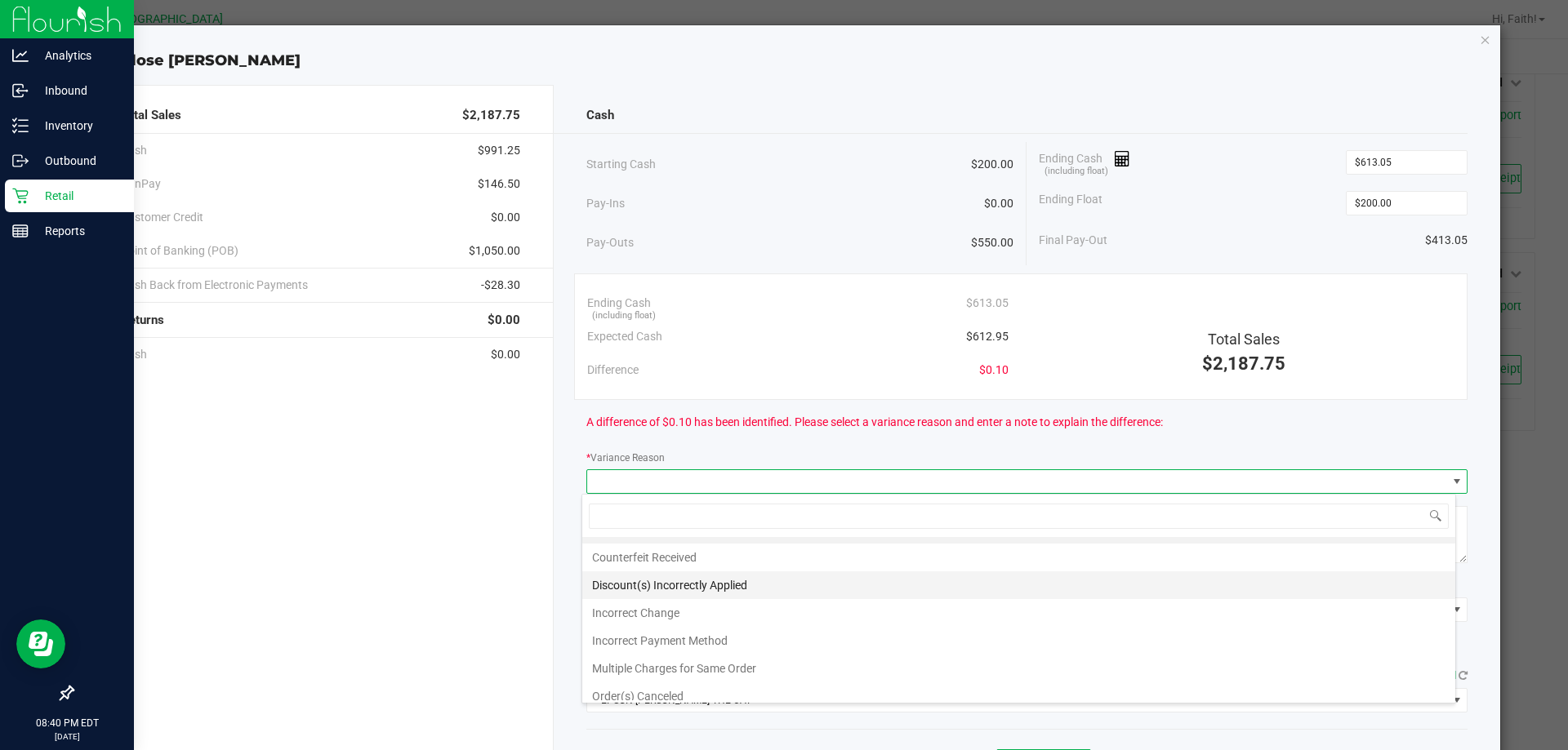
scroll to position [0, 0]
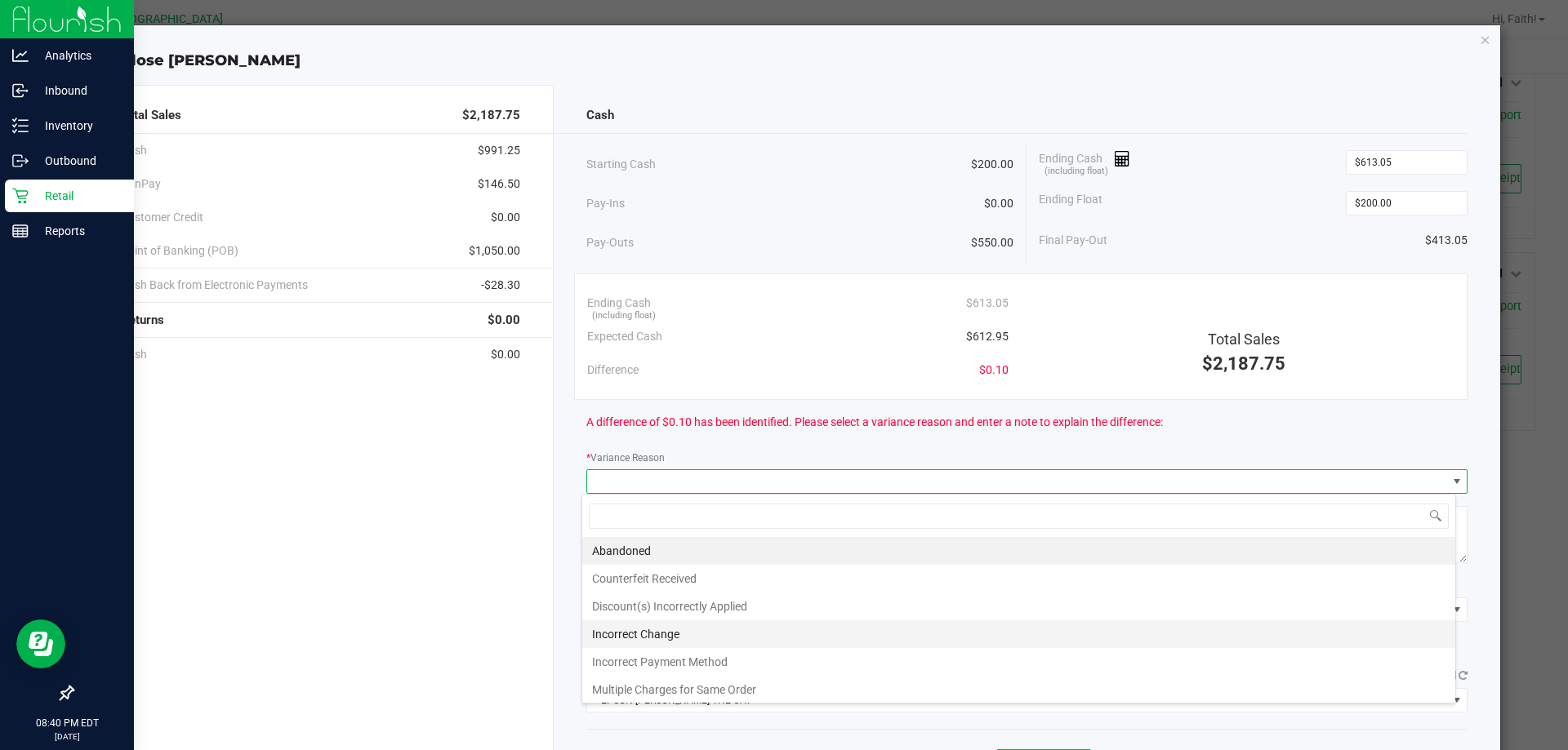
click at [695, 632] on li "Incorrect Change" at bounding box center [1019, 635] width 873 height 28
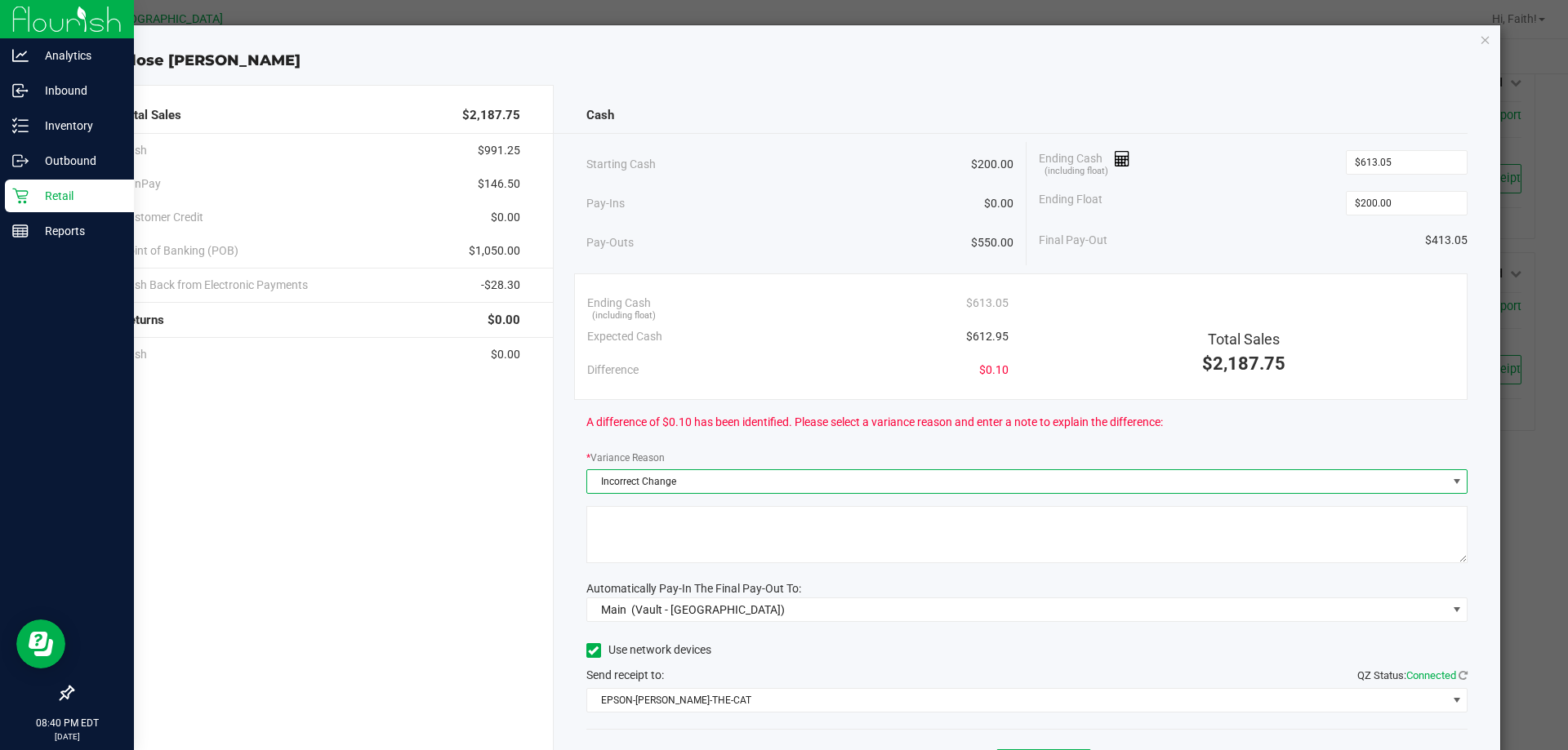
click at [697, 540] on textarea at bounding box center [1027, 534] width 882 height 57
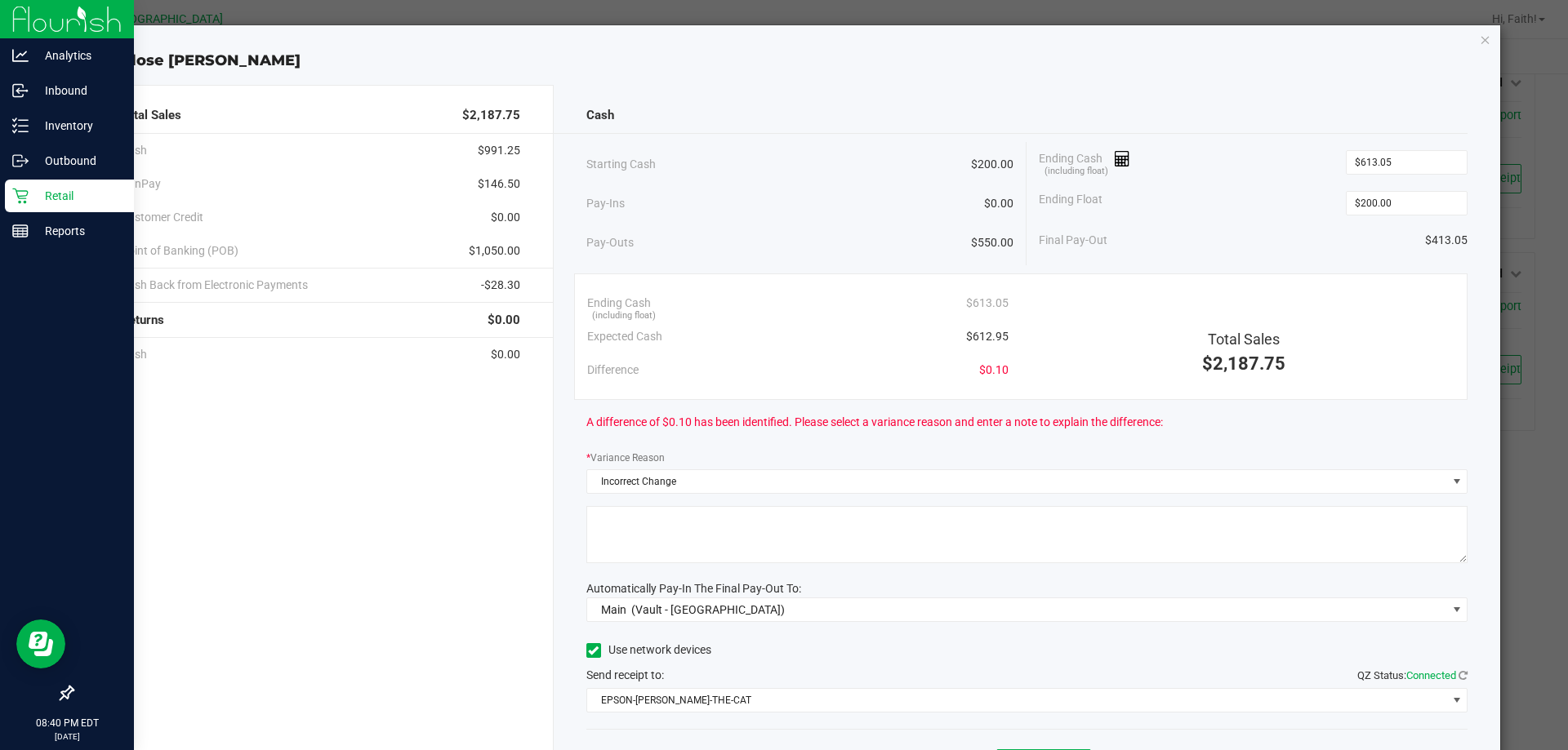
click at [806, 539] on textarea at bounding box center [1027, 534] width 882 height 57
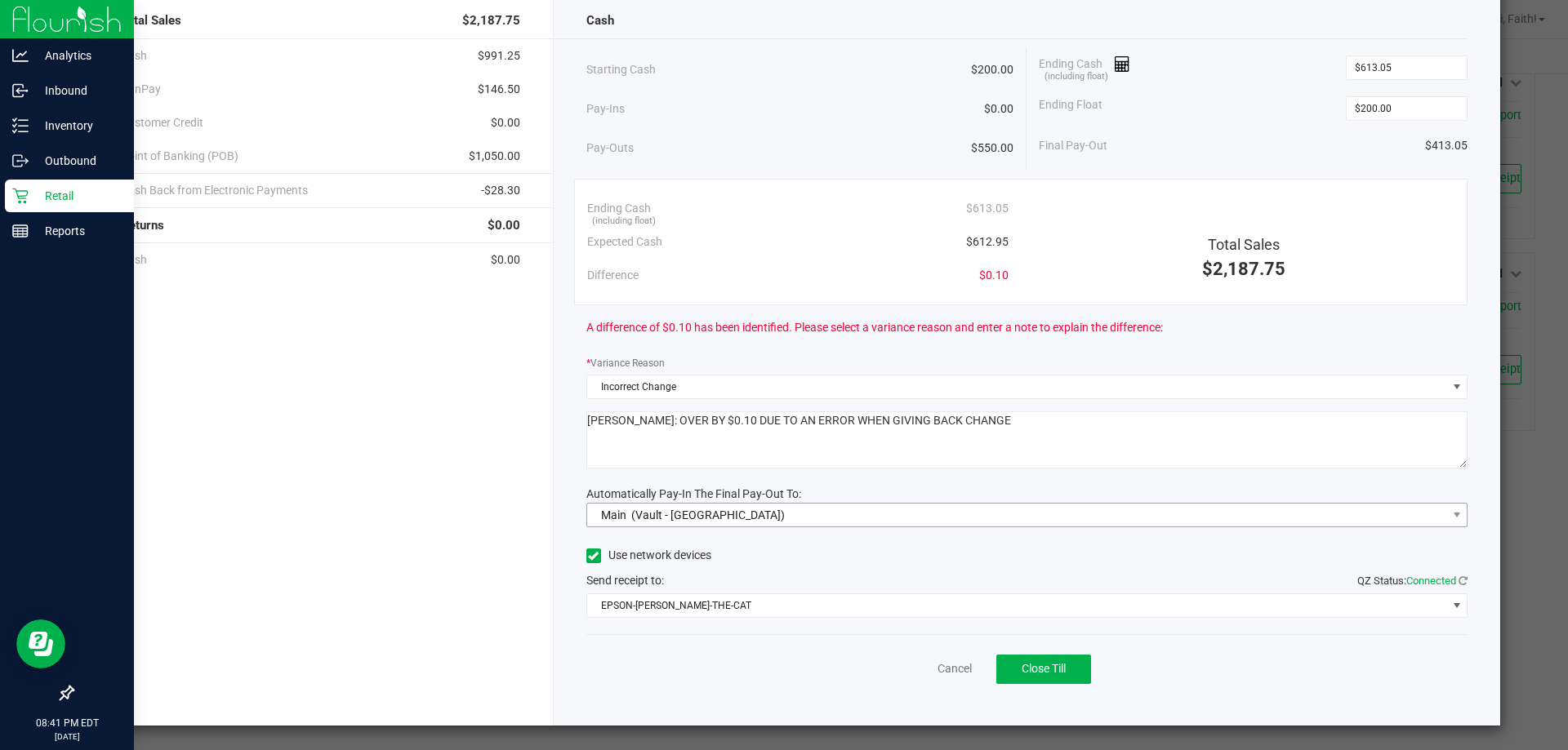
scroll to position [96, 0]
drag, startPoint x: 1014, startPoint y: 429, endPoint x: 294, endPoint y: 429, distance: 720.0
click at [294, 428] on div "Total Sales $2,187.75 Cash $991.25 CanPay $146.50 Customer Credit $0.00 Point o…" at bounding box center [790, 357] width 1421 height 736
type textarea "LIONEL-RICHIE: OVER BY $0.10 DUE TO AN ERROR WHEN GIVING BACK CHANGE"
click at [1039, 676] on button "Close Till" at bounding box center [1043, 669] width 95 height 30
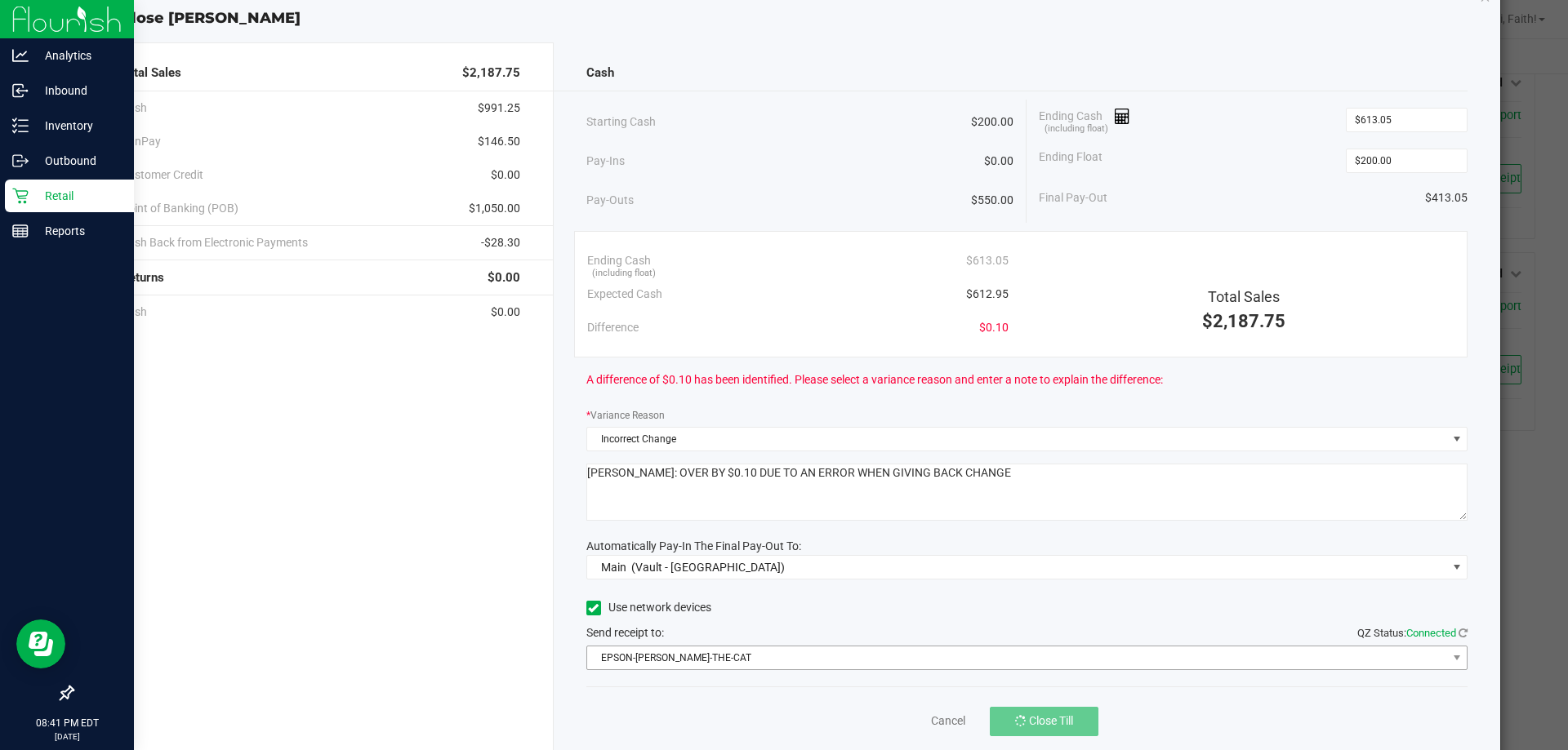
scroll to position [0, 0]
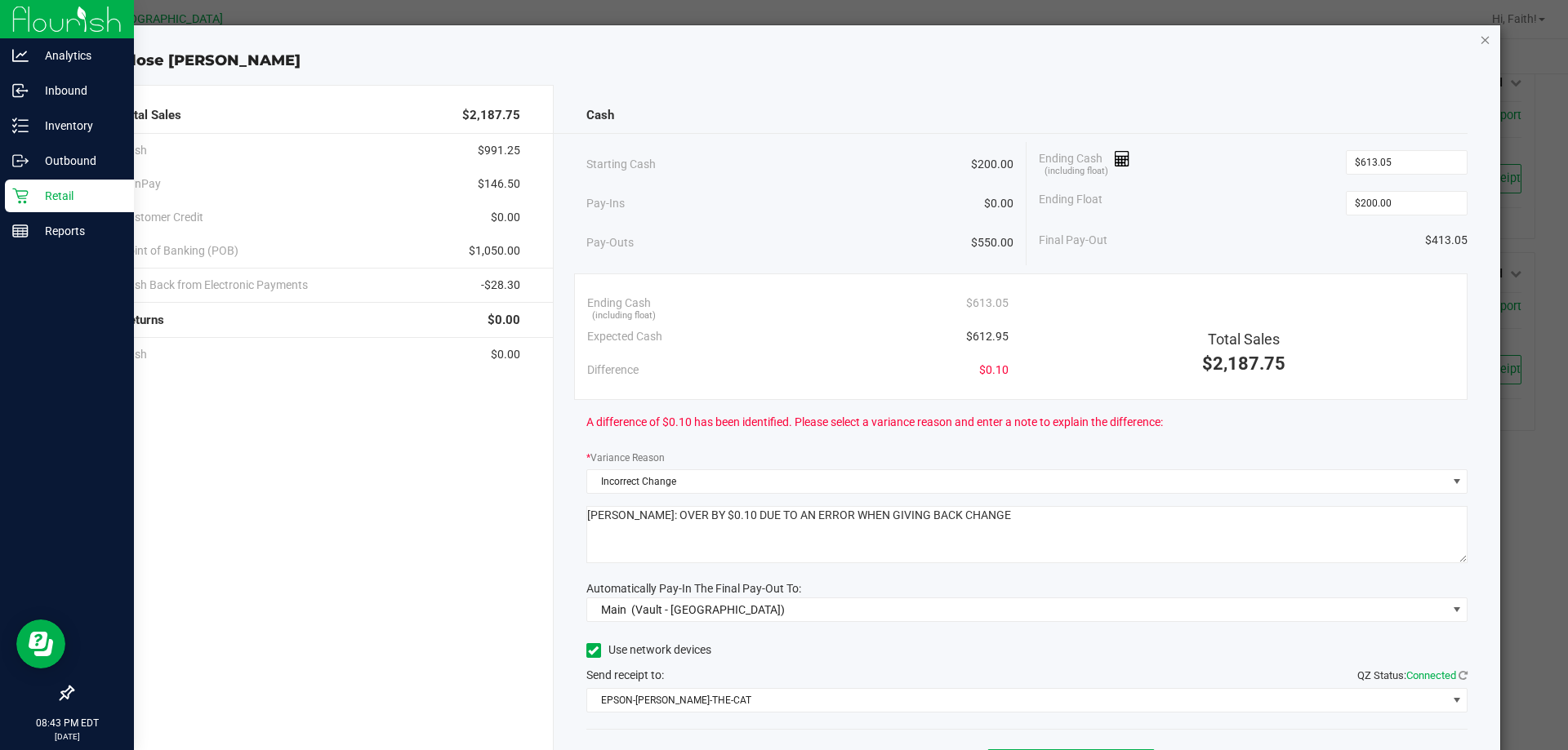
click at [1480, 40] on icon "button" at bounding box center [1485, 39] width 11 height 20
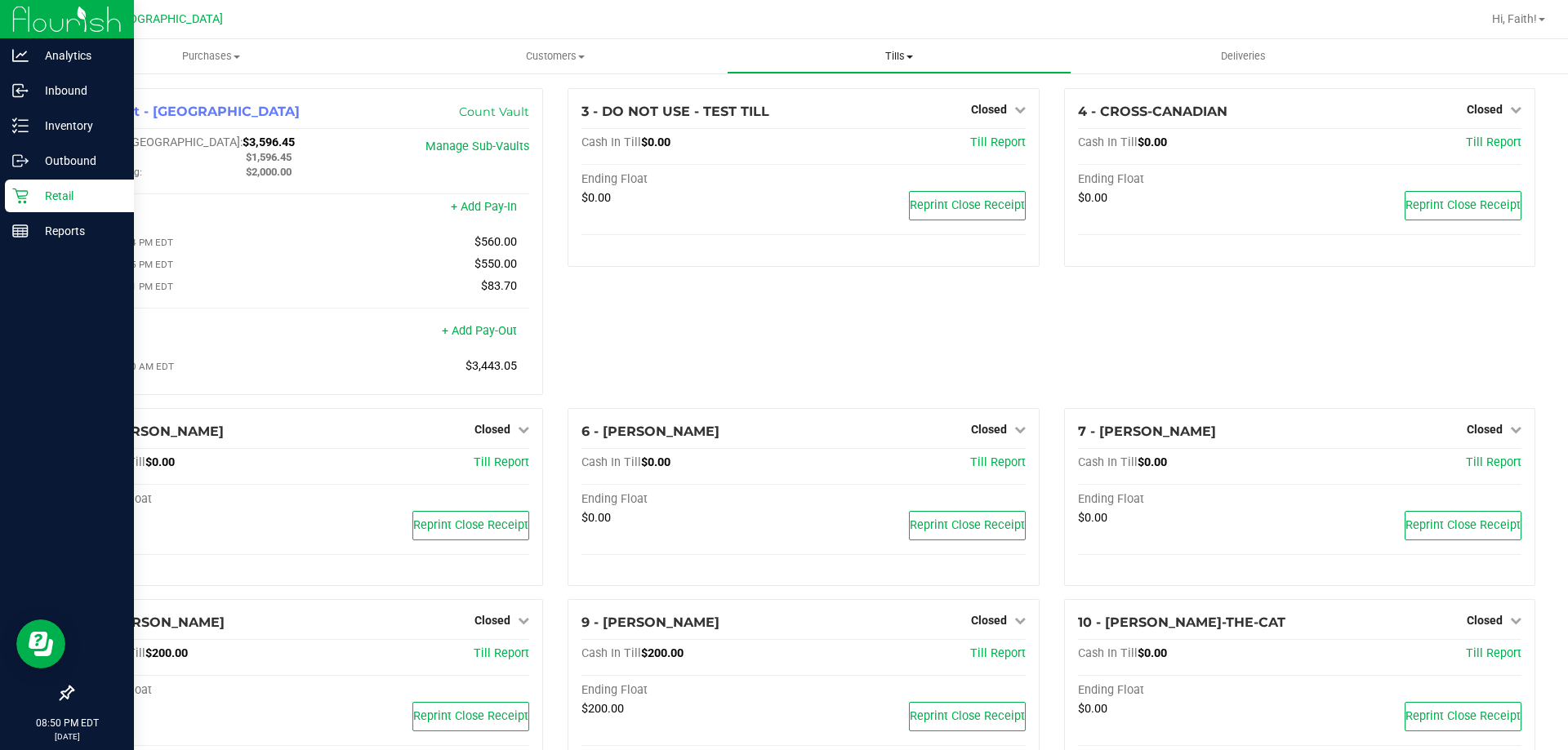
click at [888, 54] on span "Tills" at bounding box center [899, 57] width 342 height 15
click at [791, 111] on span "Reconcile e-payments" at bounding box center [808, 117] width 163 height 14
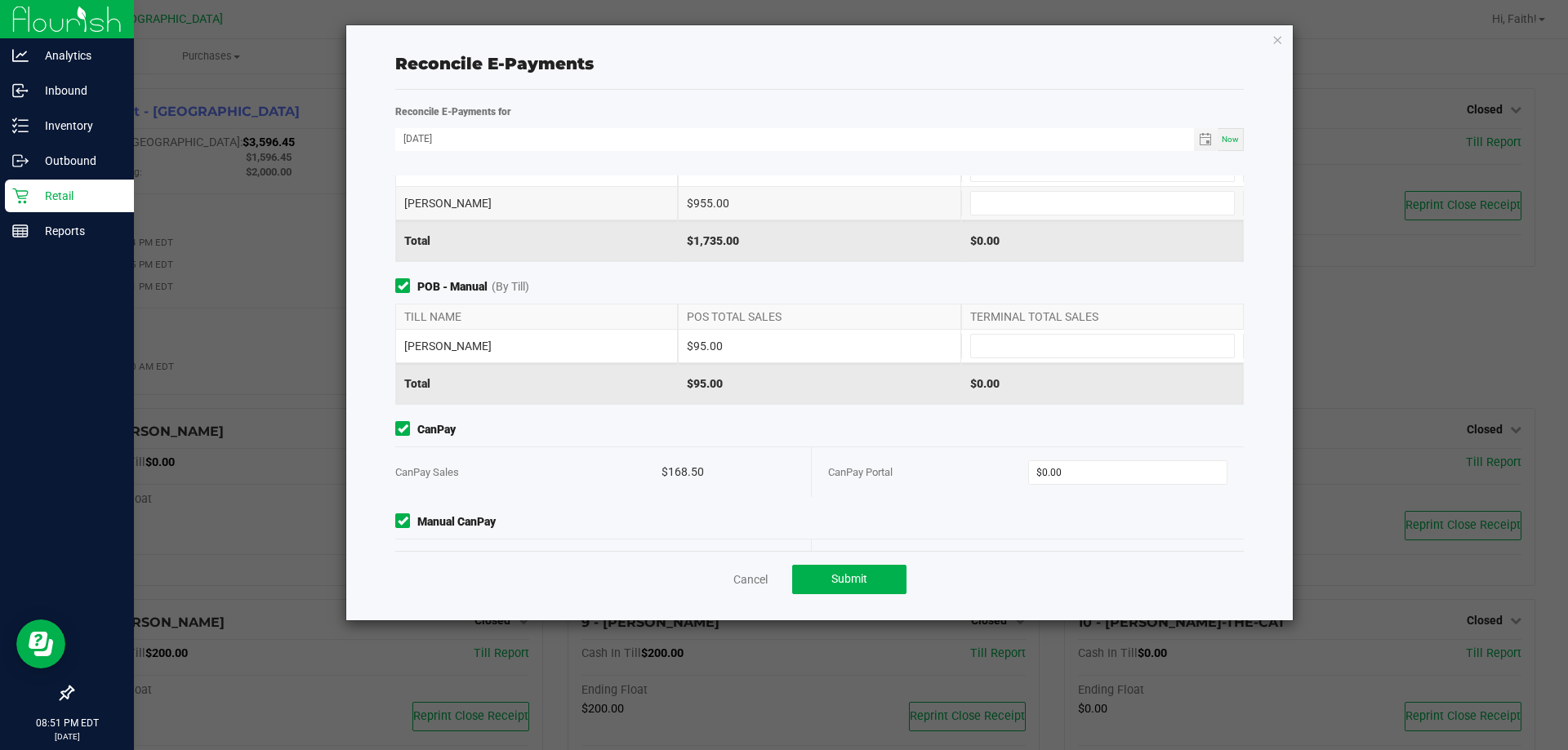
scroll to position [127, 0]
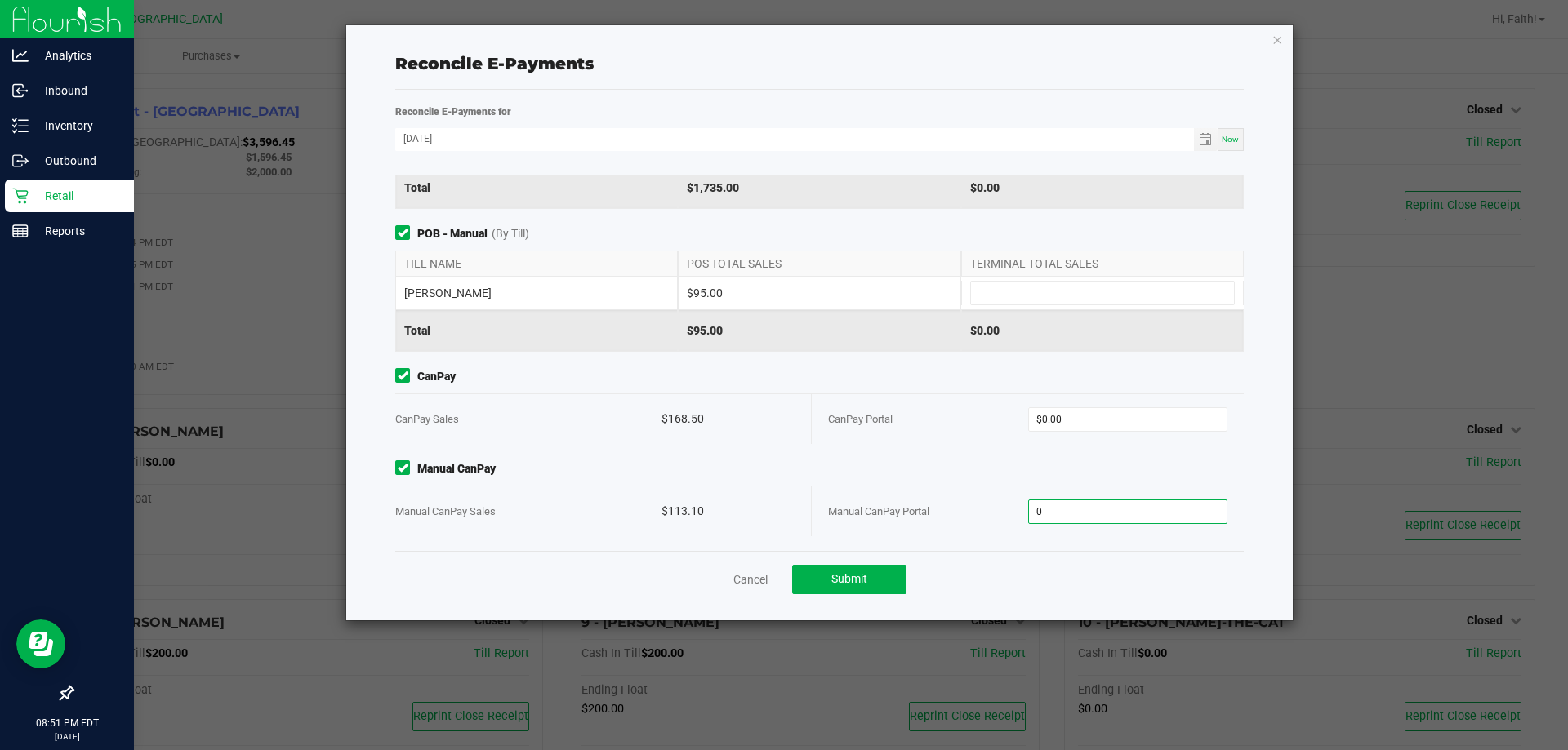
click at [1101, 510] on input "0" at bounding box center [1128, 512] width 198 height 23
type input "$113.10"
click at [972, 472] on span "Manual CanPay" at bounding box center [820, 469] width 849 height 17
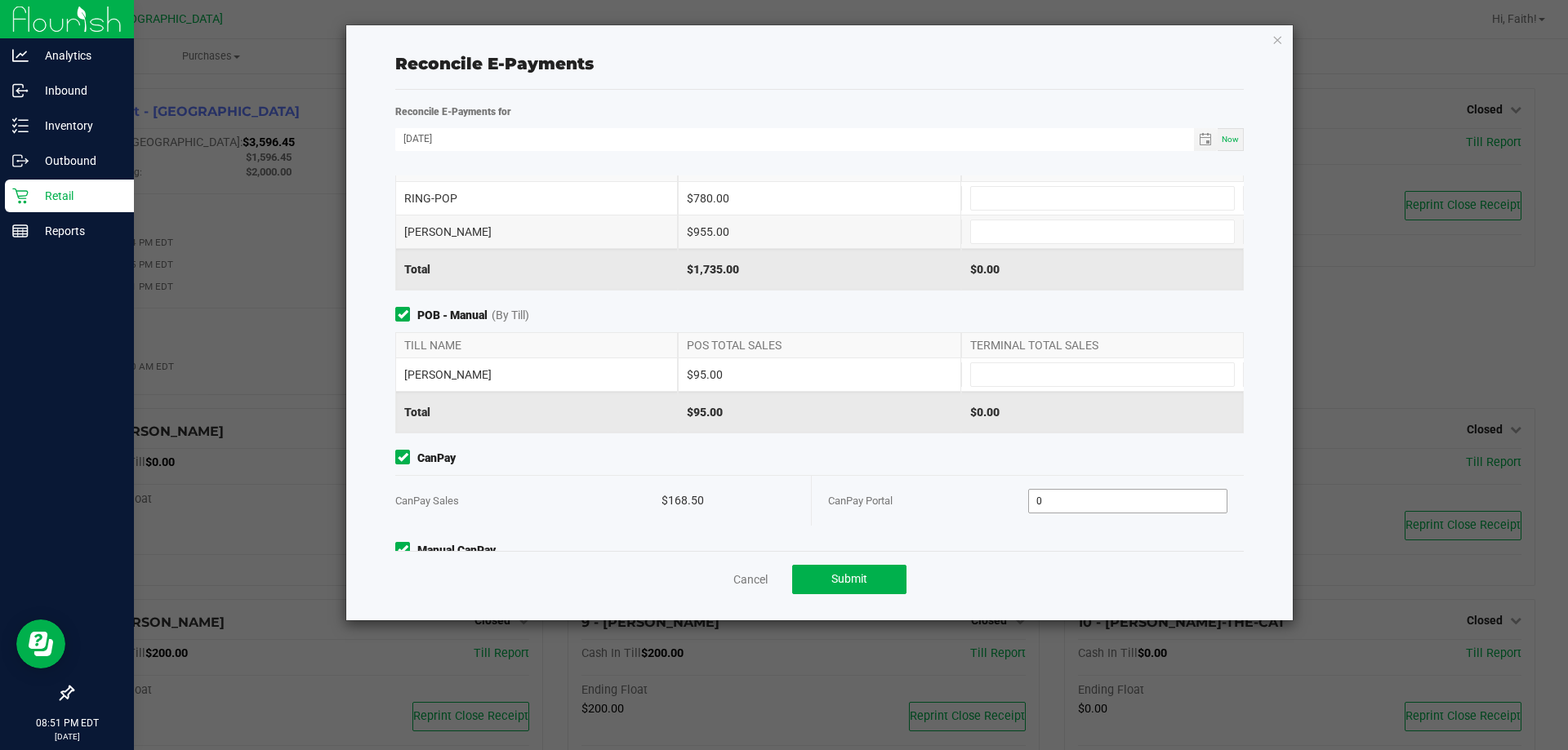
click at [1060, 500] on input "0" at bounding box center [1128, 501] width 198 height 23
type input "$168.50"
click at [1016, 374] on input at bounding box center [1102, 374] width 263 height 23
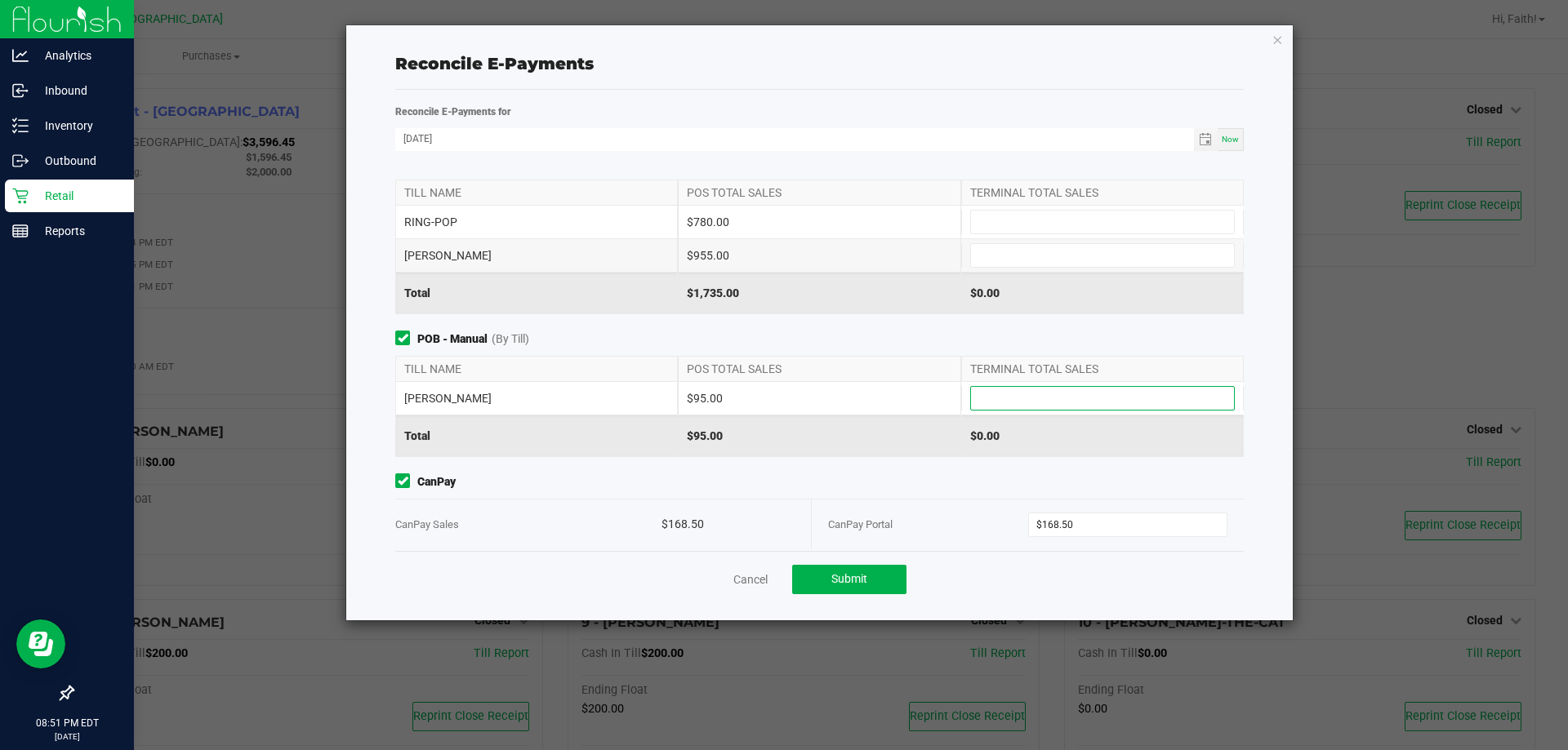
scroll to position [0, 0]
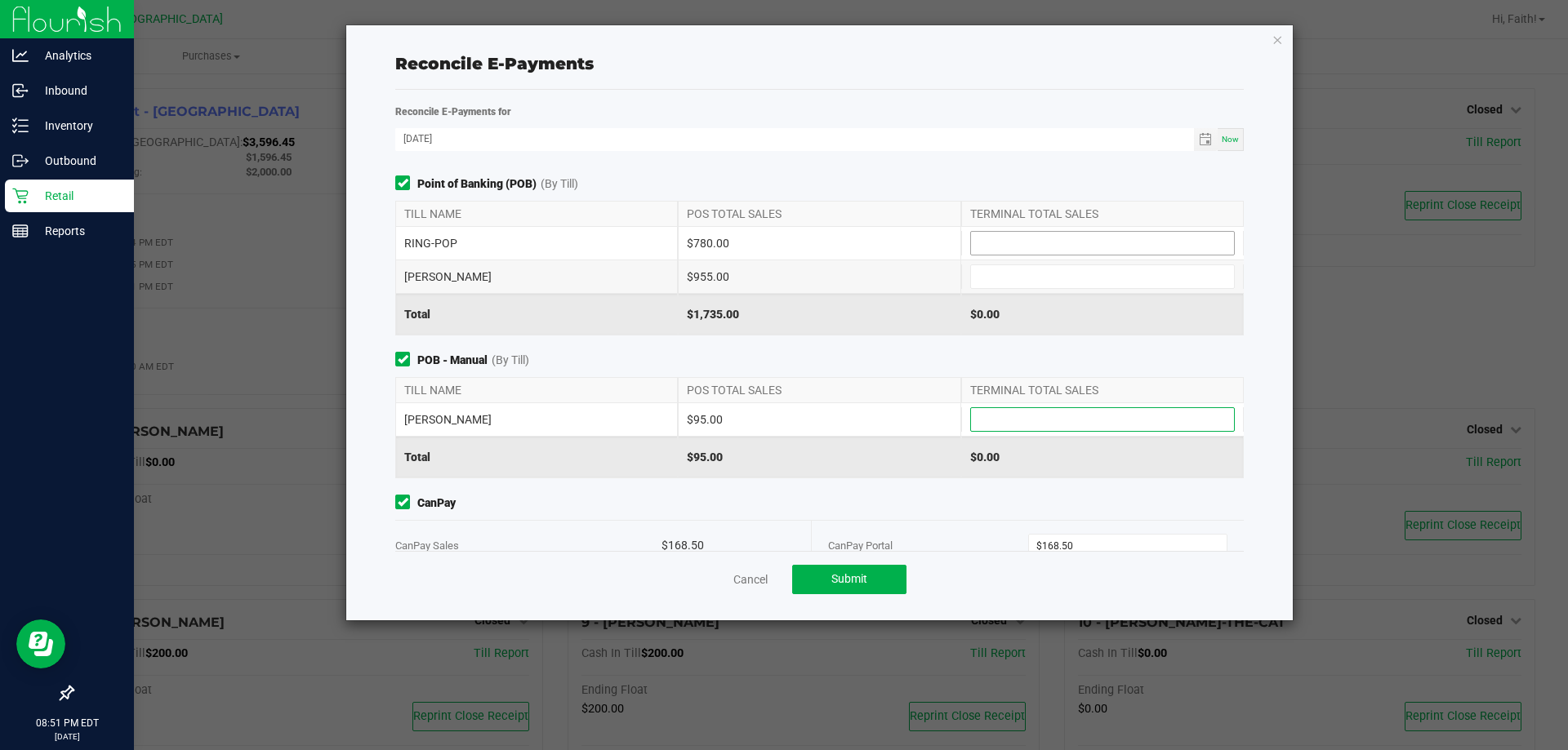
click at [1011, 248] on input at bounding box center [1102, 243] width 263 height 23
type input "$780.00"
click at [1006, 270] on input at bounding box center [1102, 276] width 263 height 23
click at [1016, 280] on input at bounding box center [1102, 276] width 263 height 23
type input "$955.00"
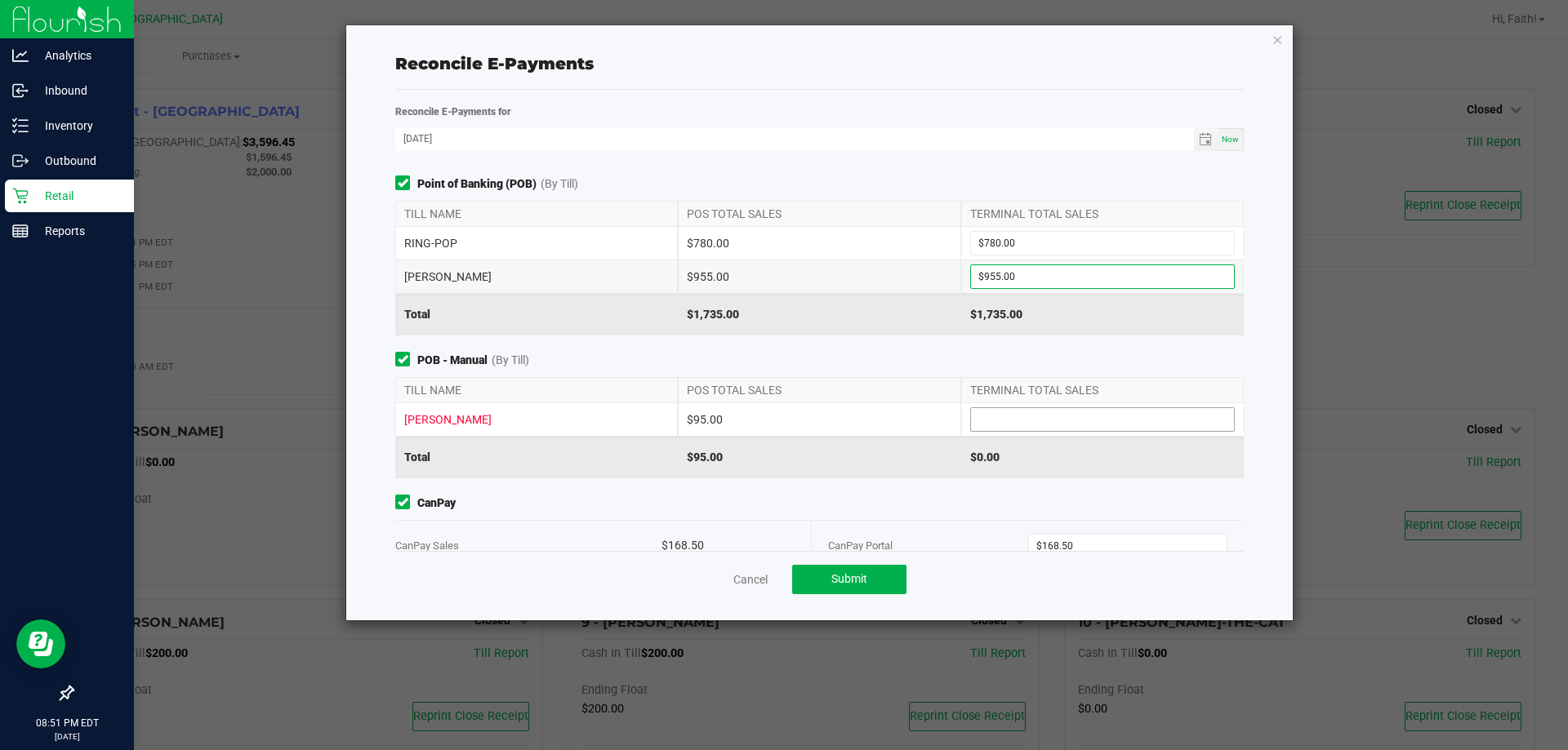
click at [1026, 423] on input at bounding box center [1102, 420] width 263 height 23
type input "$95.00"
click at [919, 370] on div "POB - Manual (By Till) TILL NAME POS TOTAL SALES TERMINAL TOTAL SALES LIONEL-RI…" at bounding box center [820, 415] width 873 height 127
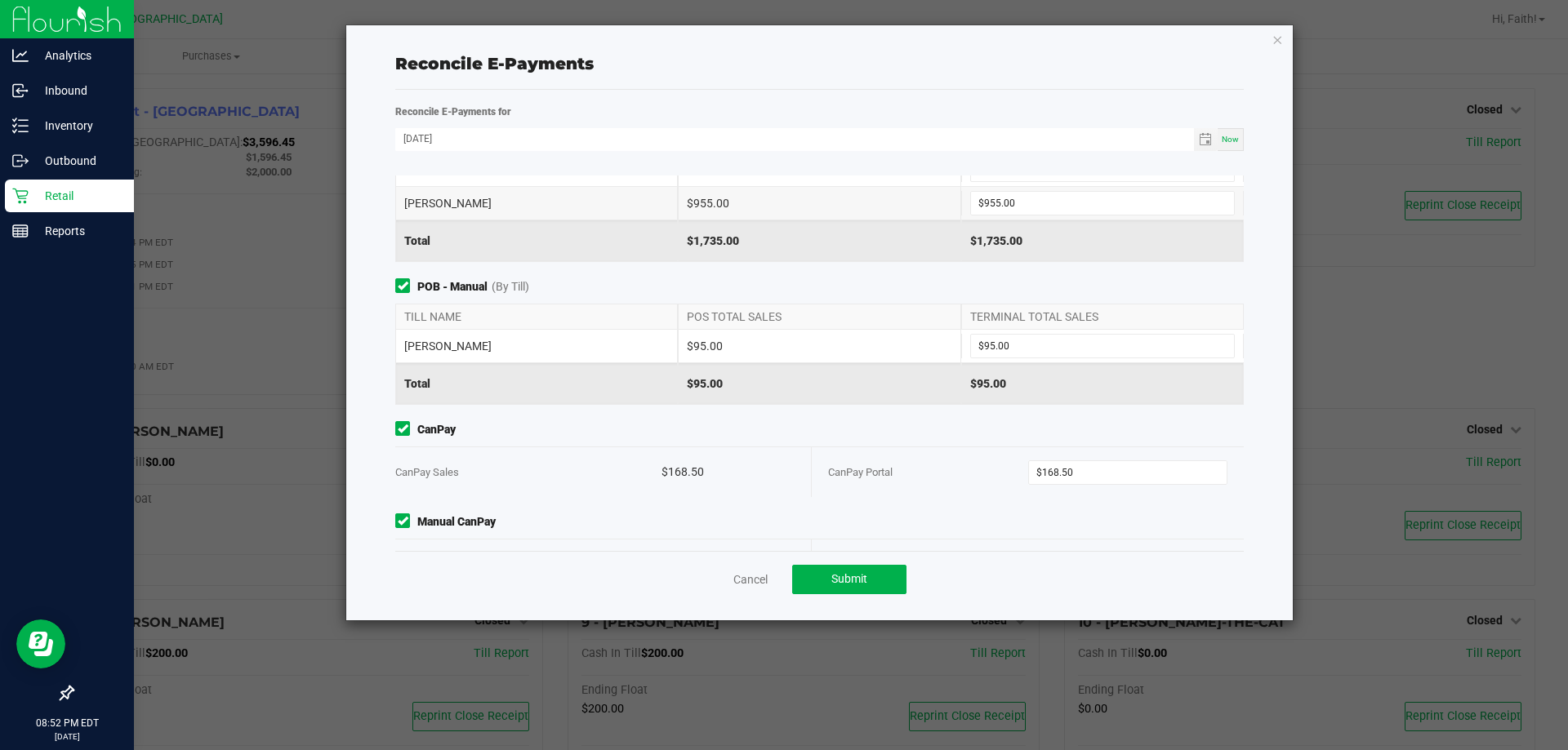
scroll to position [127, 0]
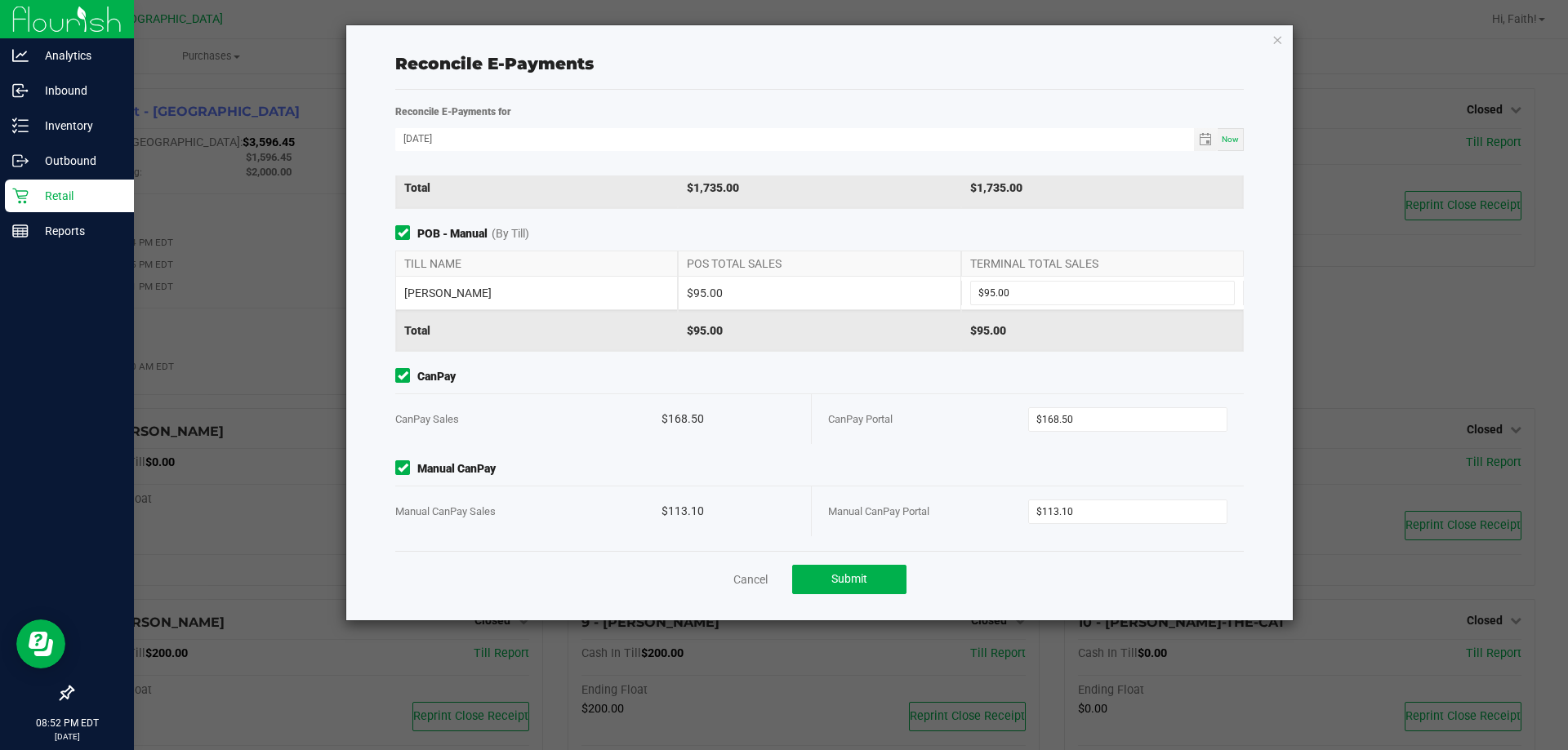
click at [845, 558] on div "Cancel Submit" at bounding box center [820, 579] width 849 height 57
click at [845, 565] on button "Submit" at bounding box center [849, 580] width 114 height 30
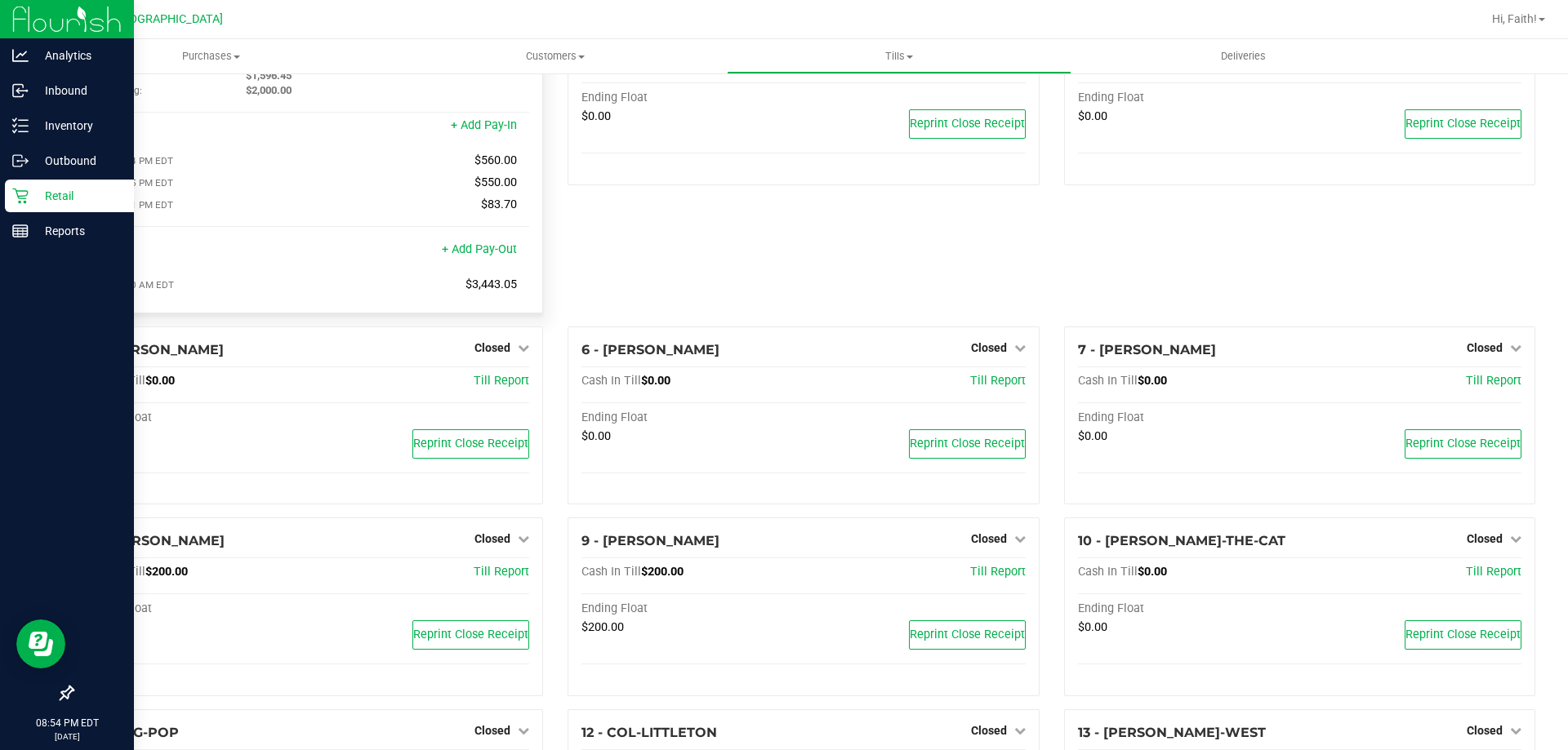
scroll to position [0, 0]
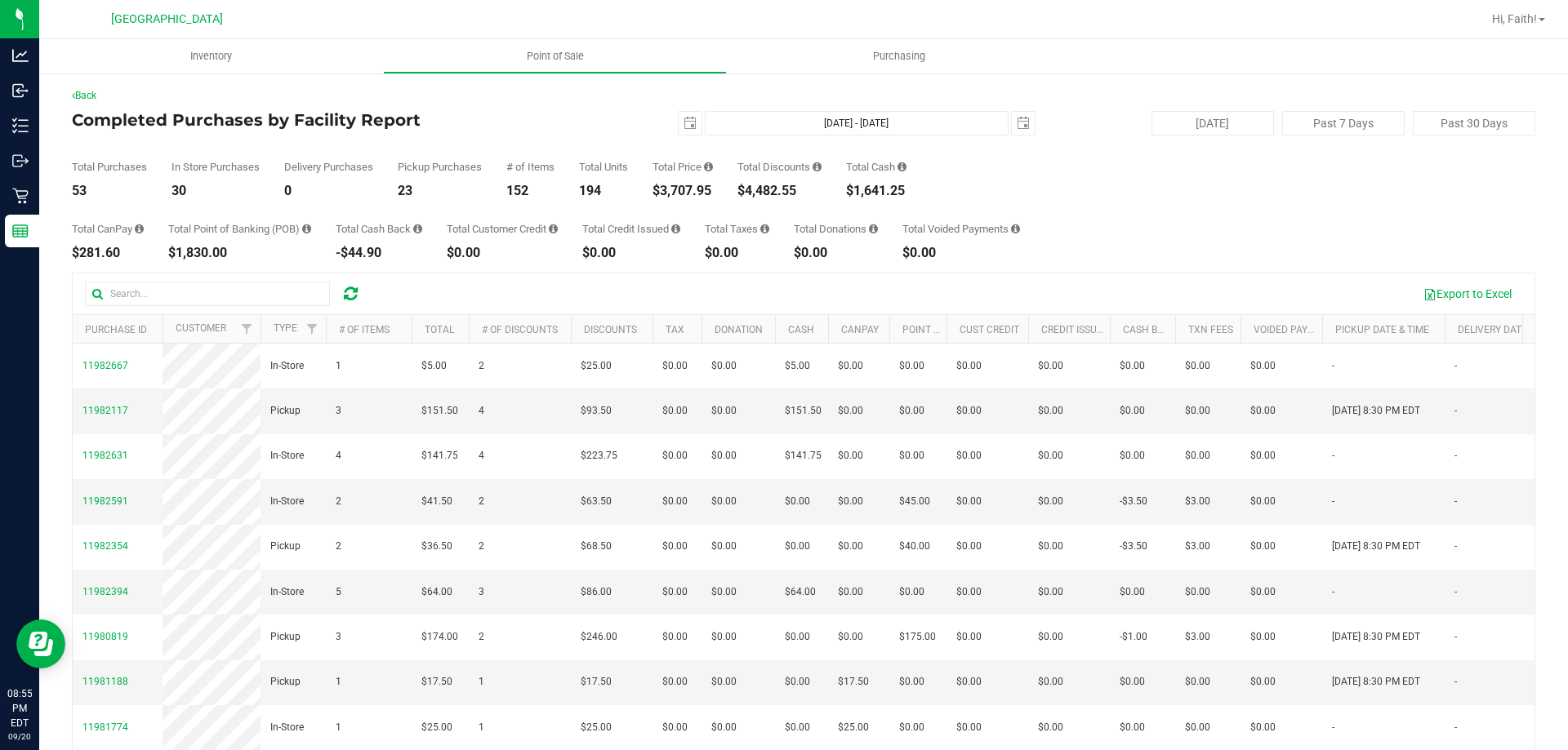
click at [690, 186] on div "$3,707.95" at bounding box center [682, 191] width 60 height 13
copy div "3,707.95"
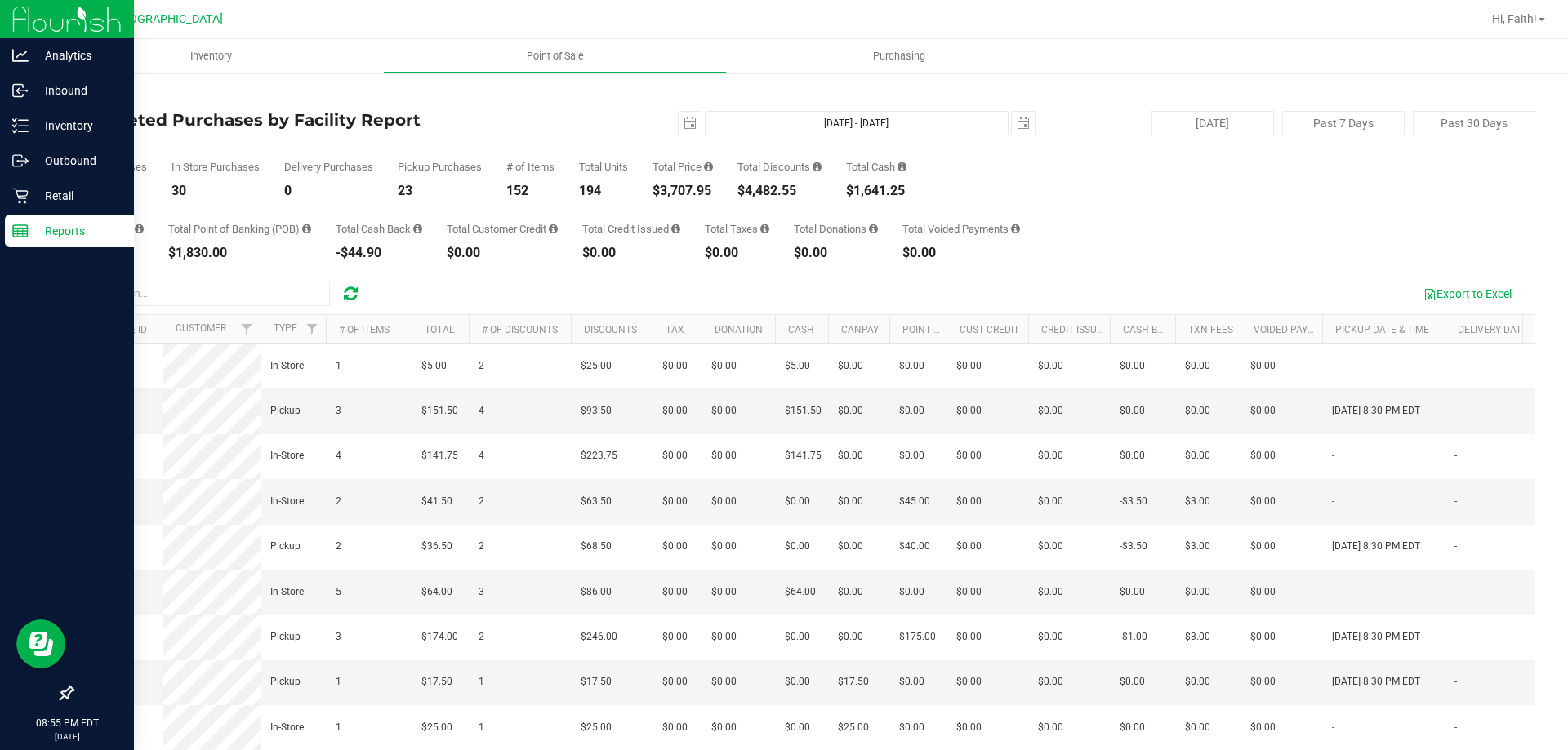
click at [30, 230] on p "Reports" at bounding box center [77, 231] width 98 height 20
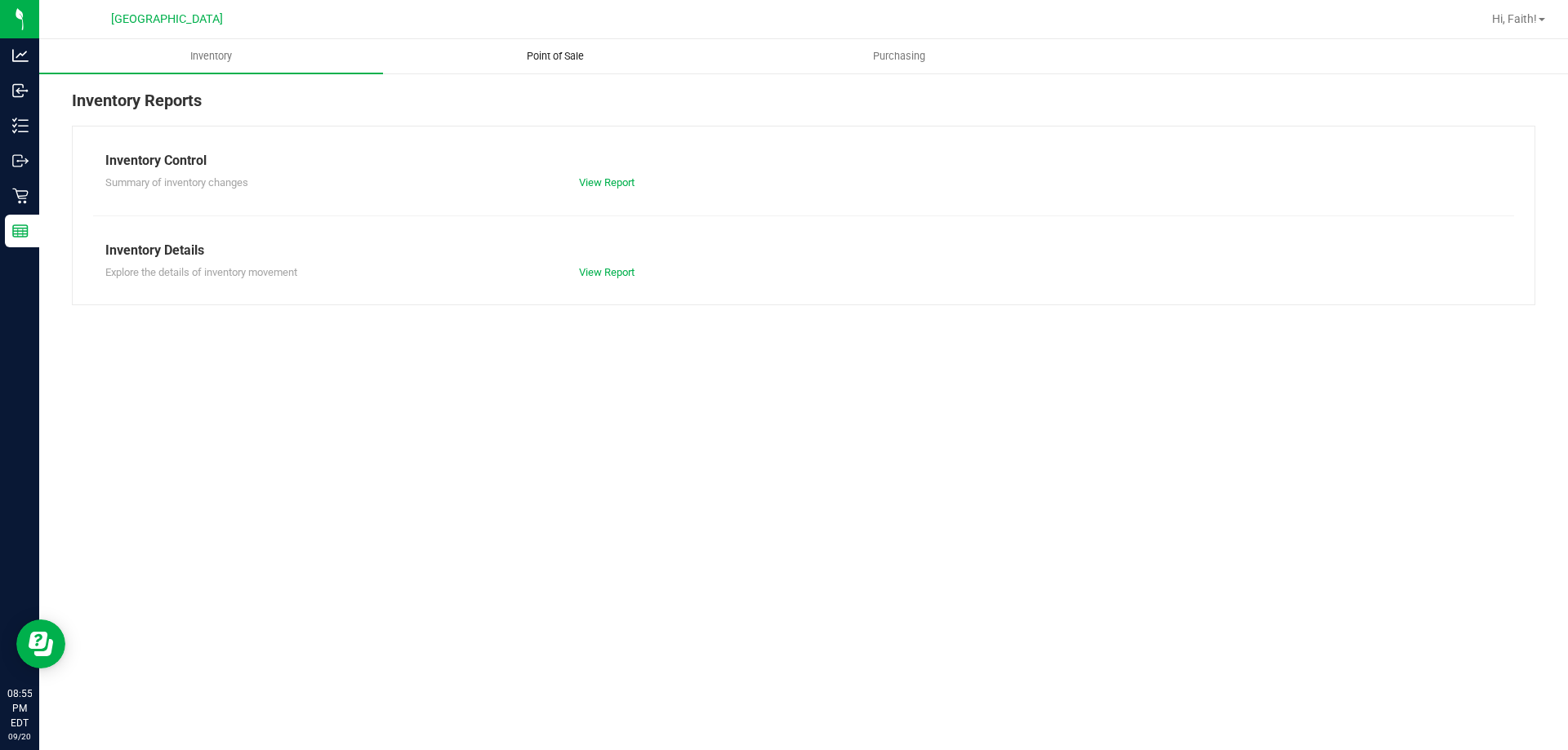
click at [561, 63] on span "Point of Sale" at bounding box center [555, 57] width 101 height 15
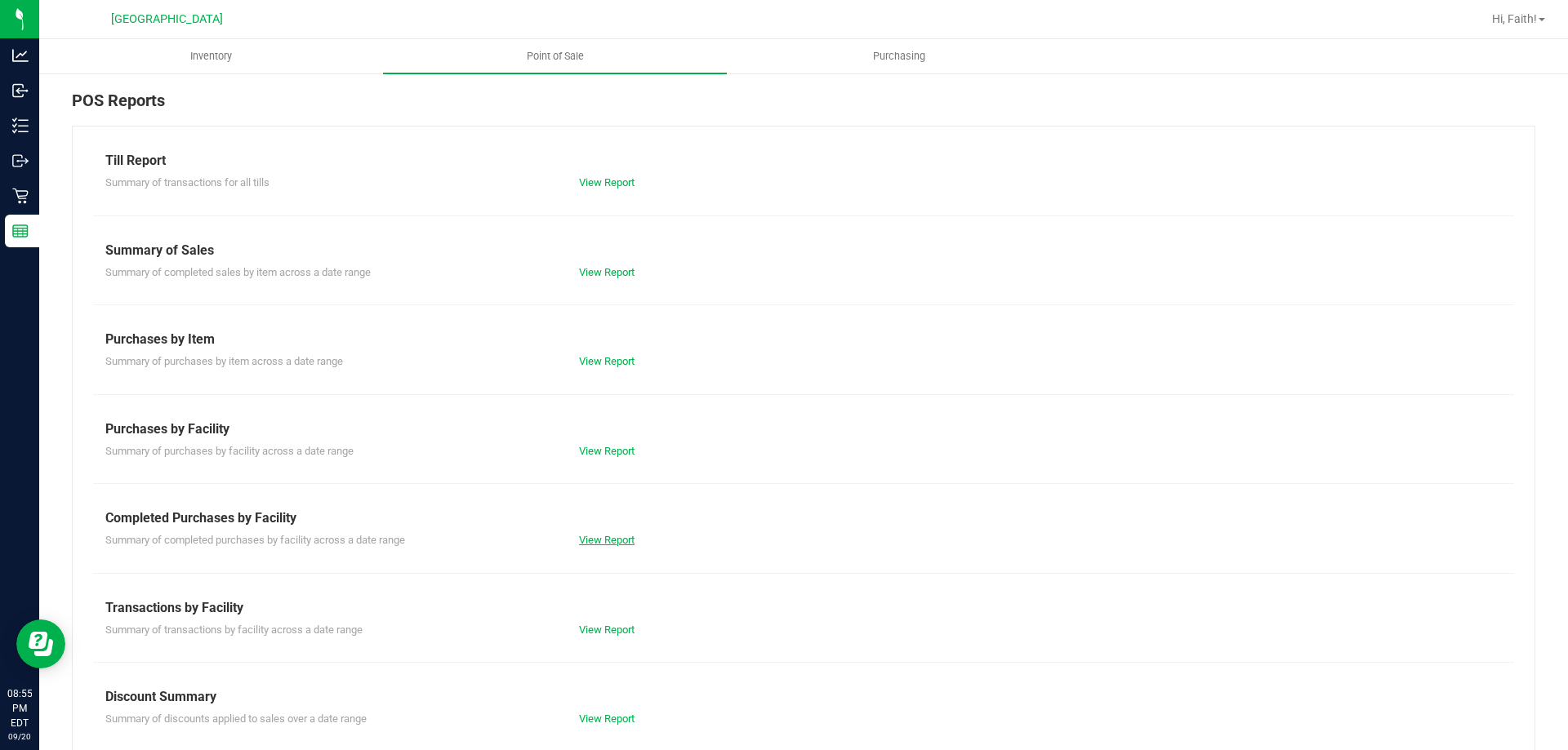
click at [594, 534] on link "View Report" at bounding box center [607, 540] width 56 height 12
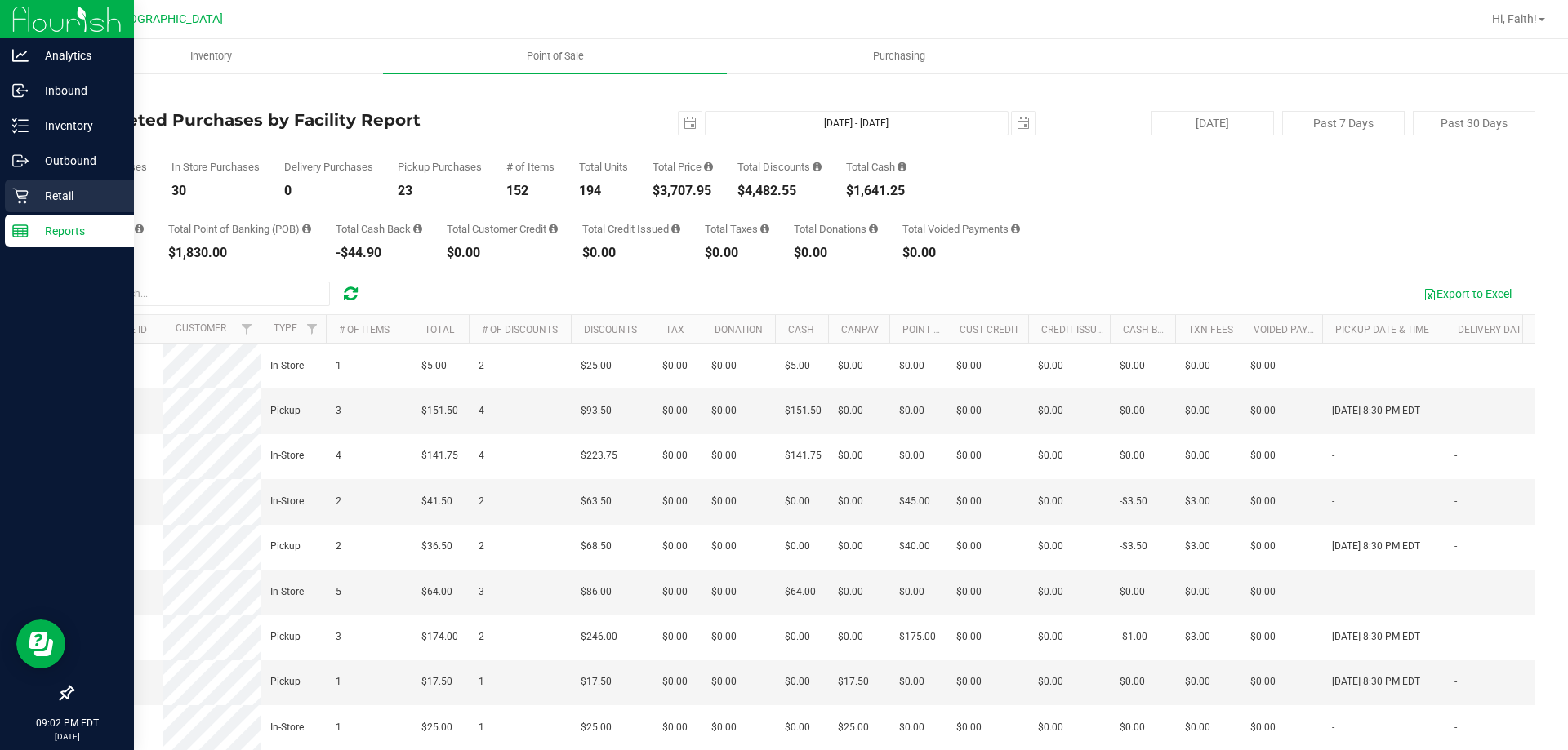
click at [54, 187] on p "Retail" at bounding box center [77, 195] width 98 height 20
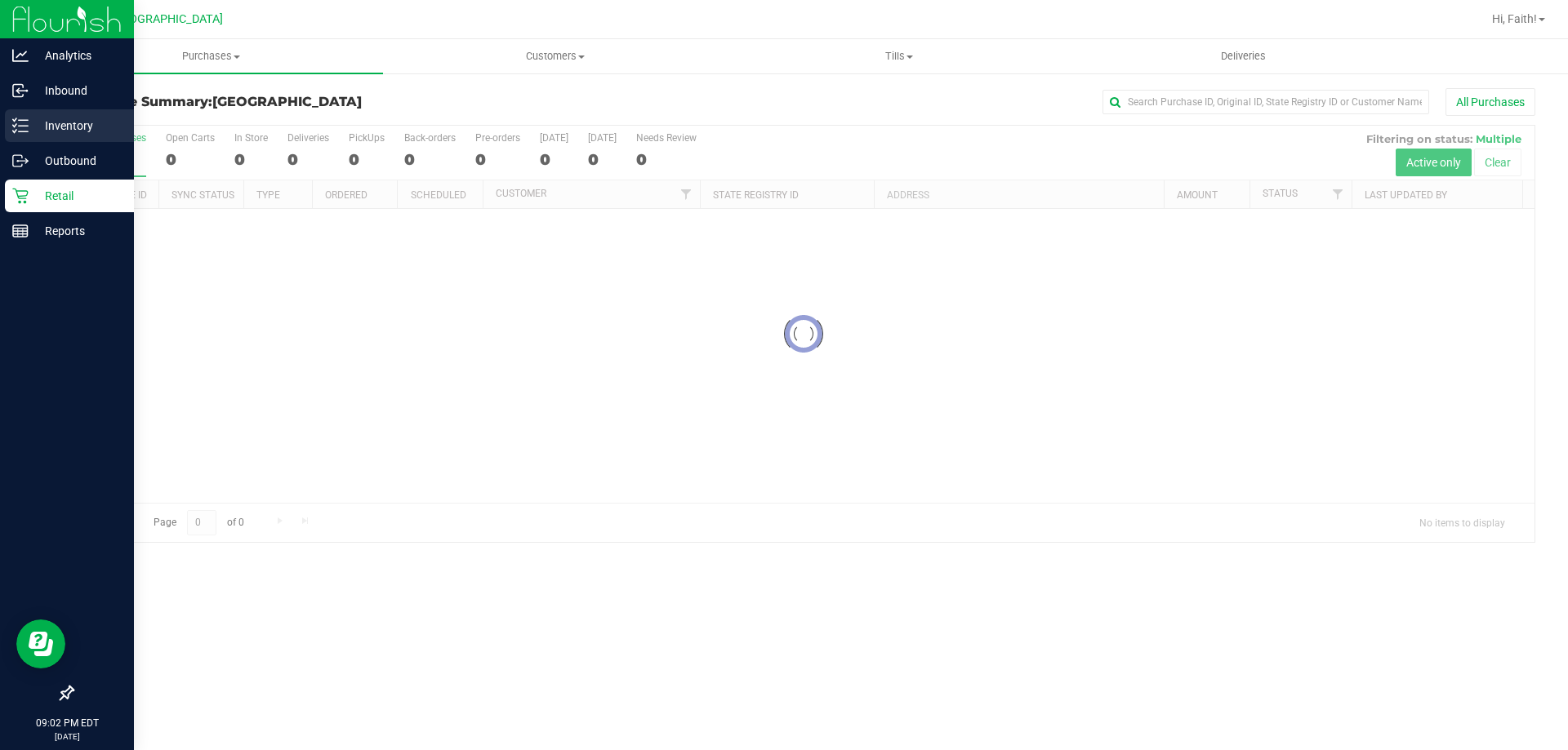
click at [32, 130] on p "Inventory" at bounding box center [77, 126] width 98 height 20
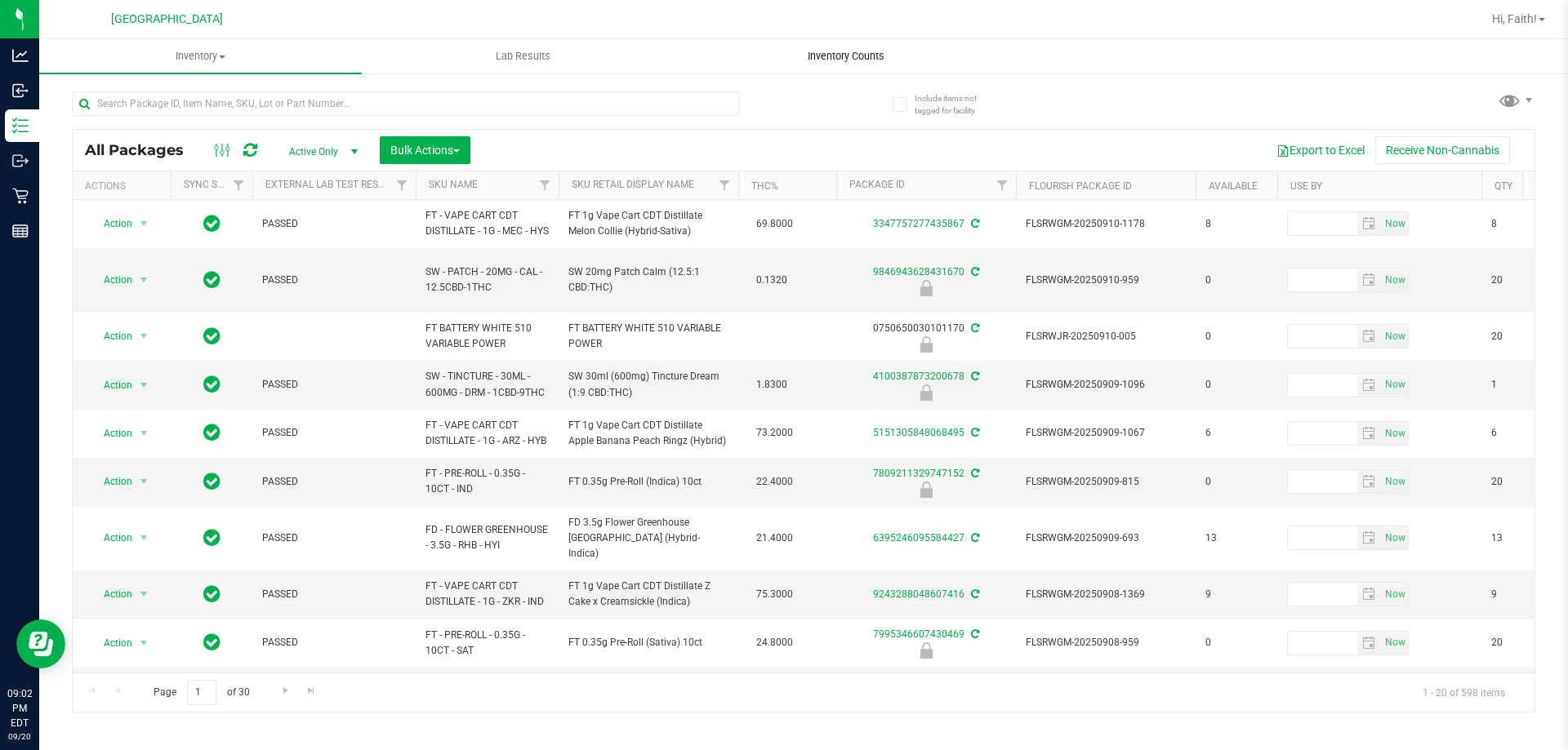
click at [823, 47] on uib-tab-heading "Inventory Counts" at bounding box center [845, 56] width 321 height 33
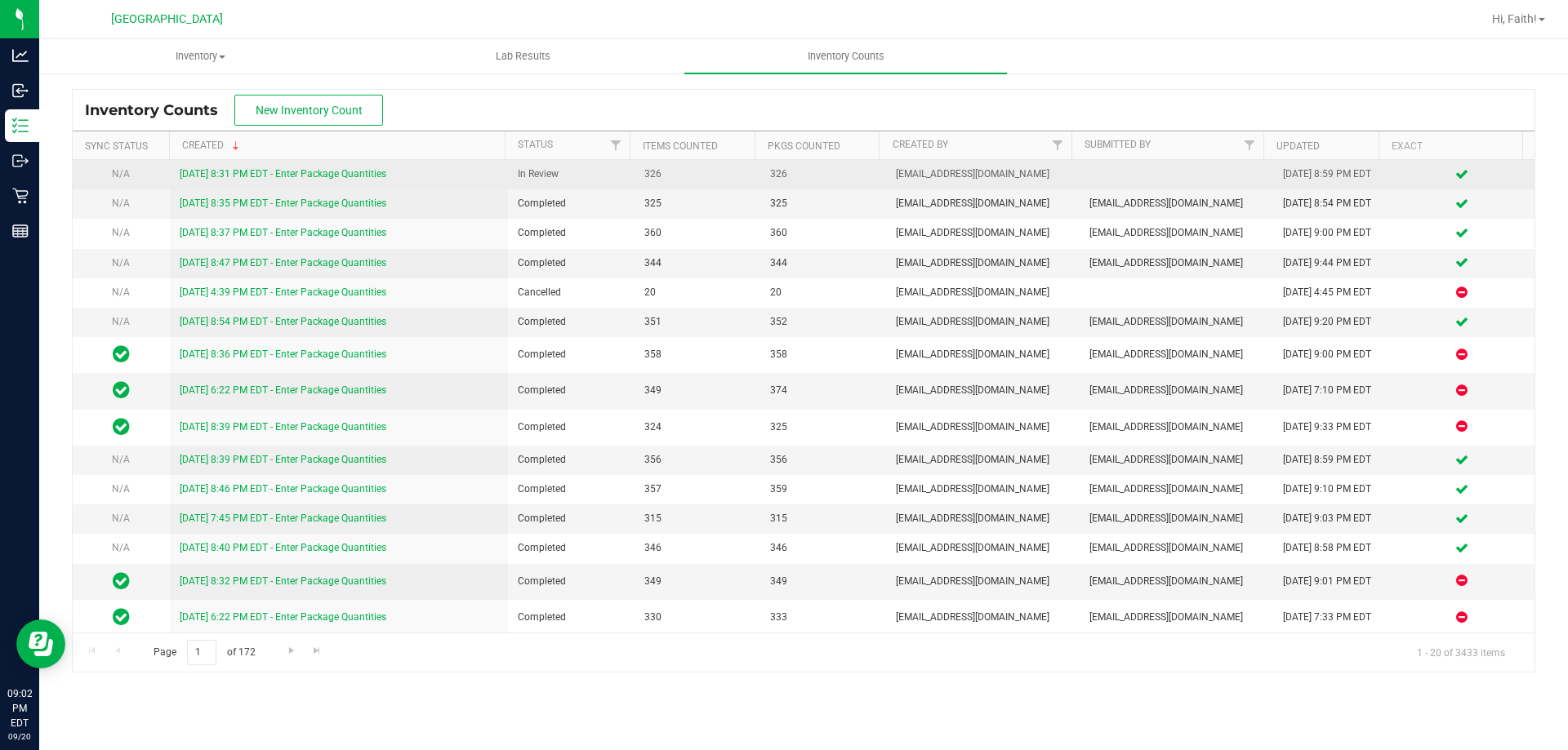
click at [344, 177] on link "[DATE] 8:31 PM EDT - Enter Package Quantities" at bounding box center [283, 174] width 207 height 11
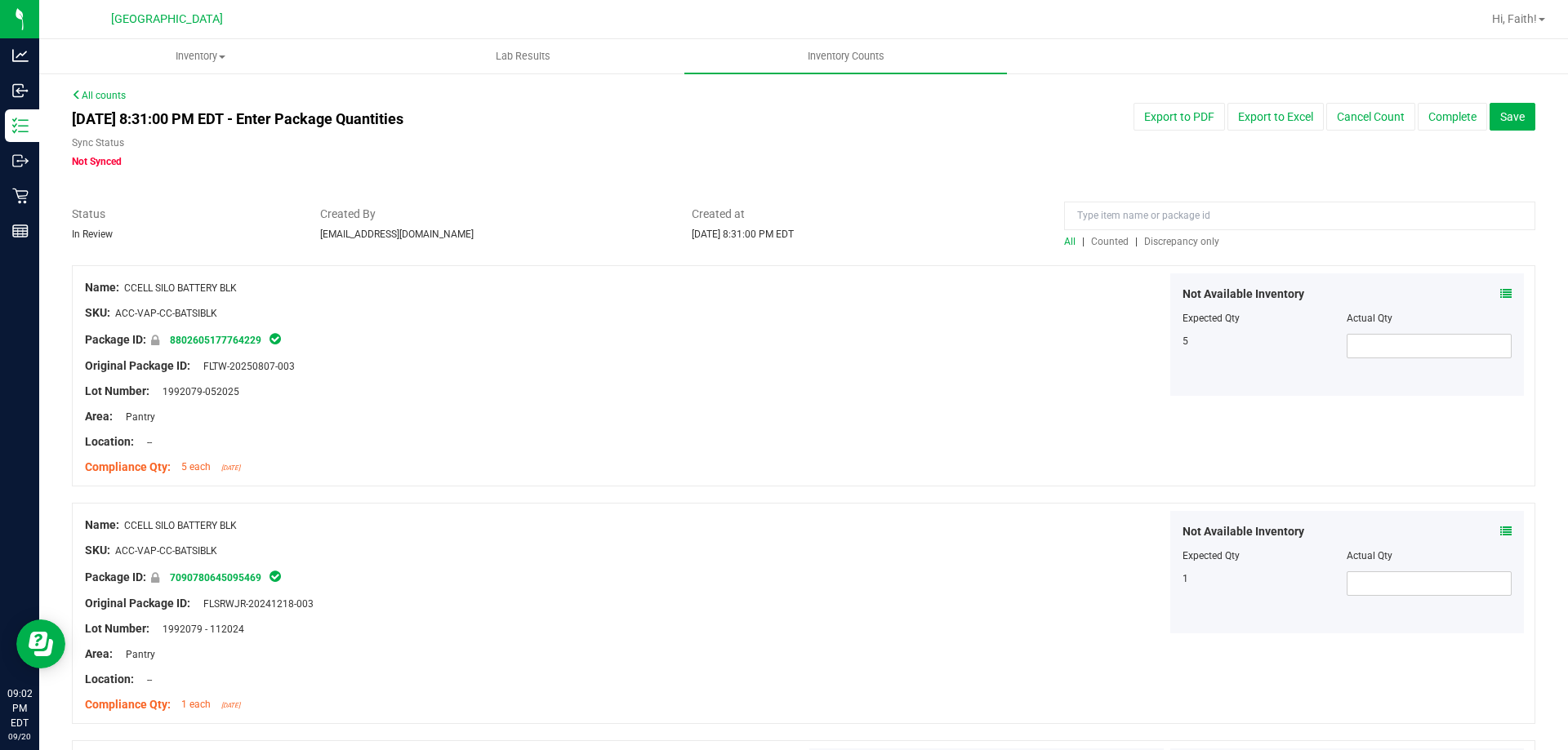
click at [1169, 237] on span "Discrepancy only" at bounding box center [1181, 242] width 75 height 11
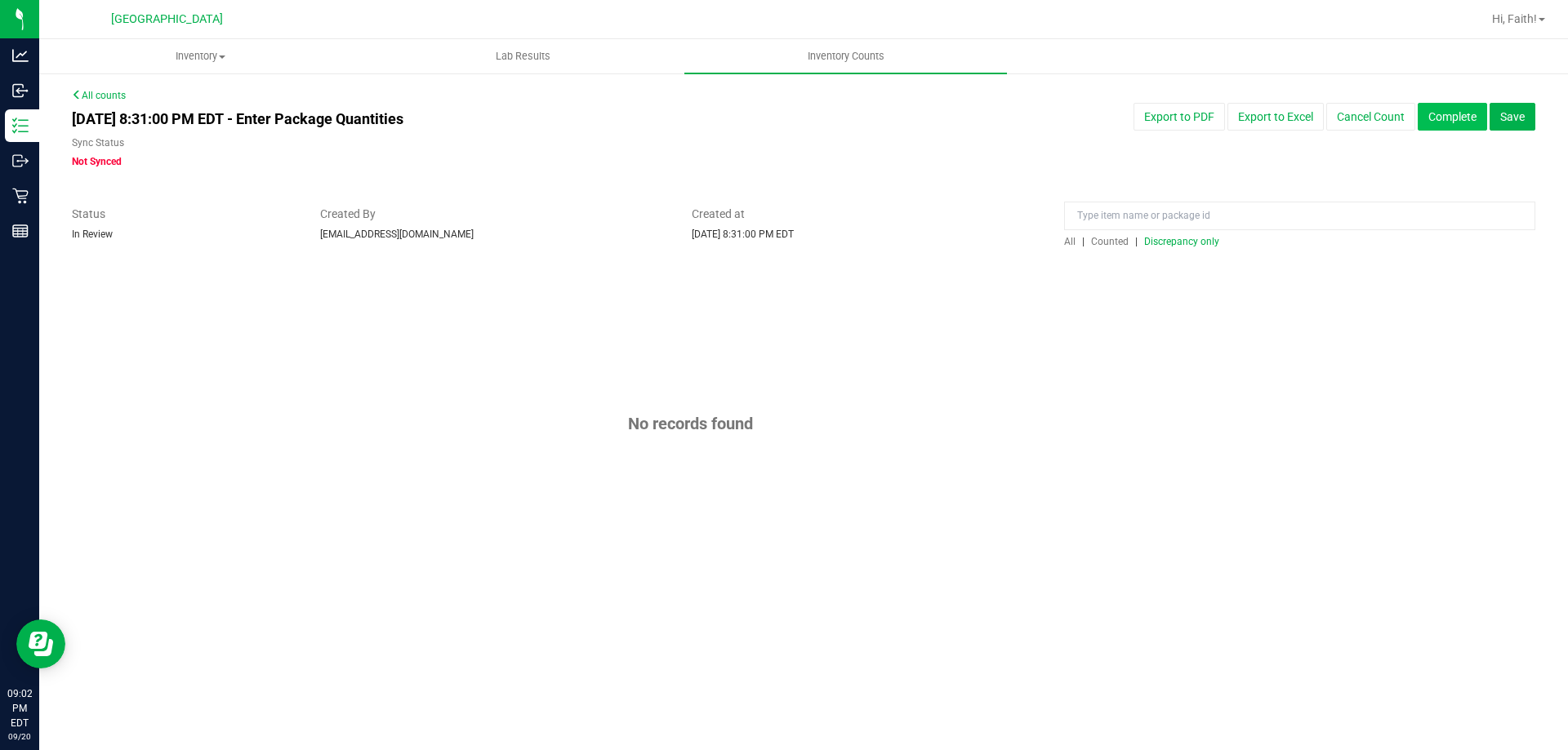
click at [1444, 126] on button "Complete" at bounding box center [1452, 117] width 70 height 28
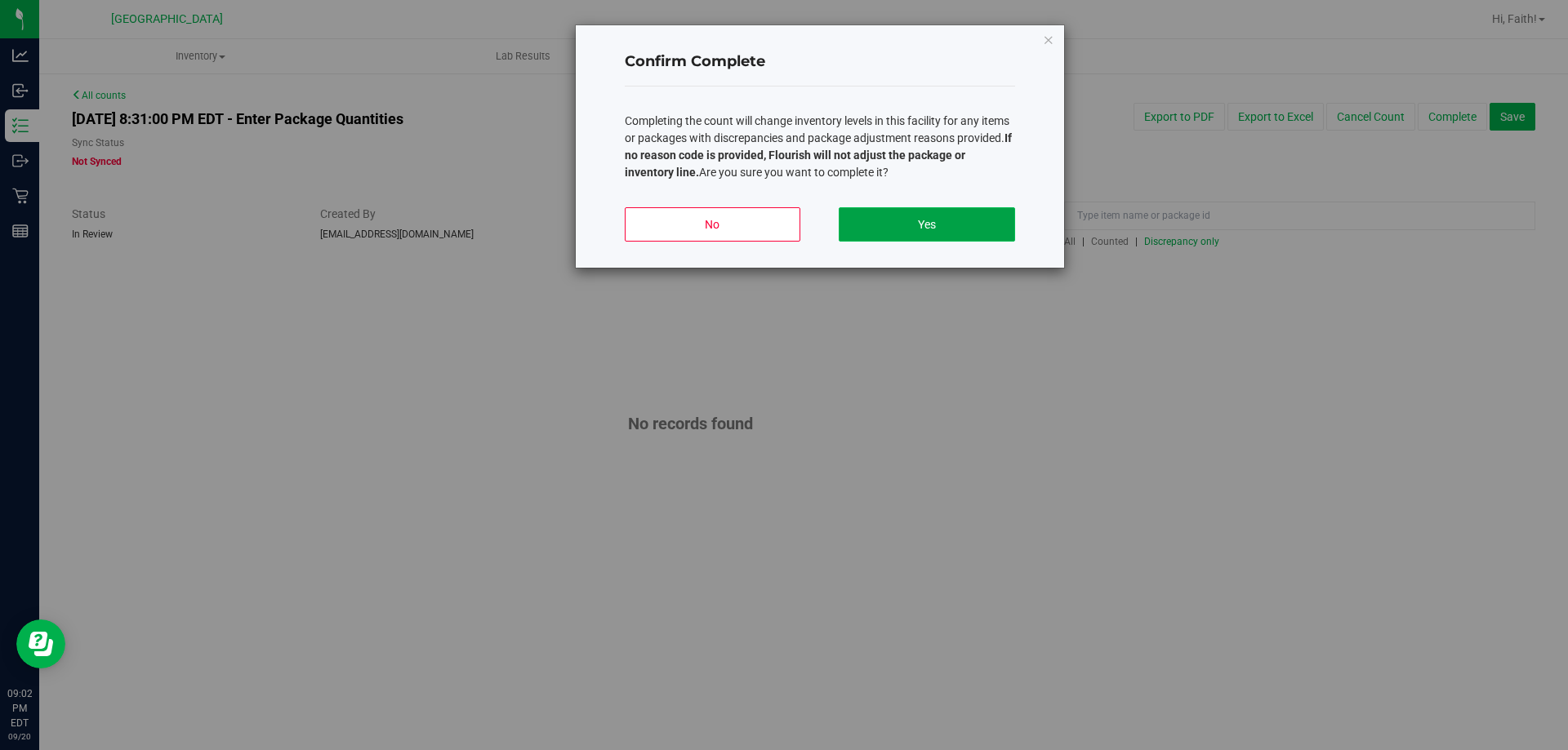
click at [910, 221] on button "Yes" at bounding box center [926, 224] width 176 height 34
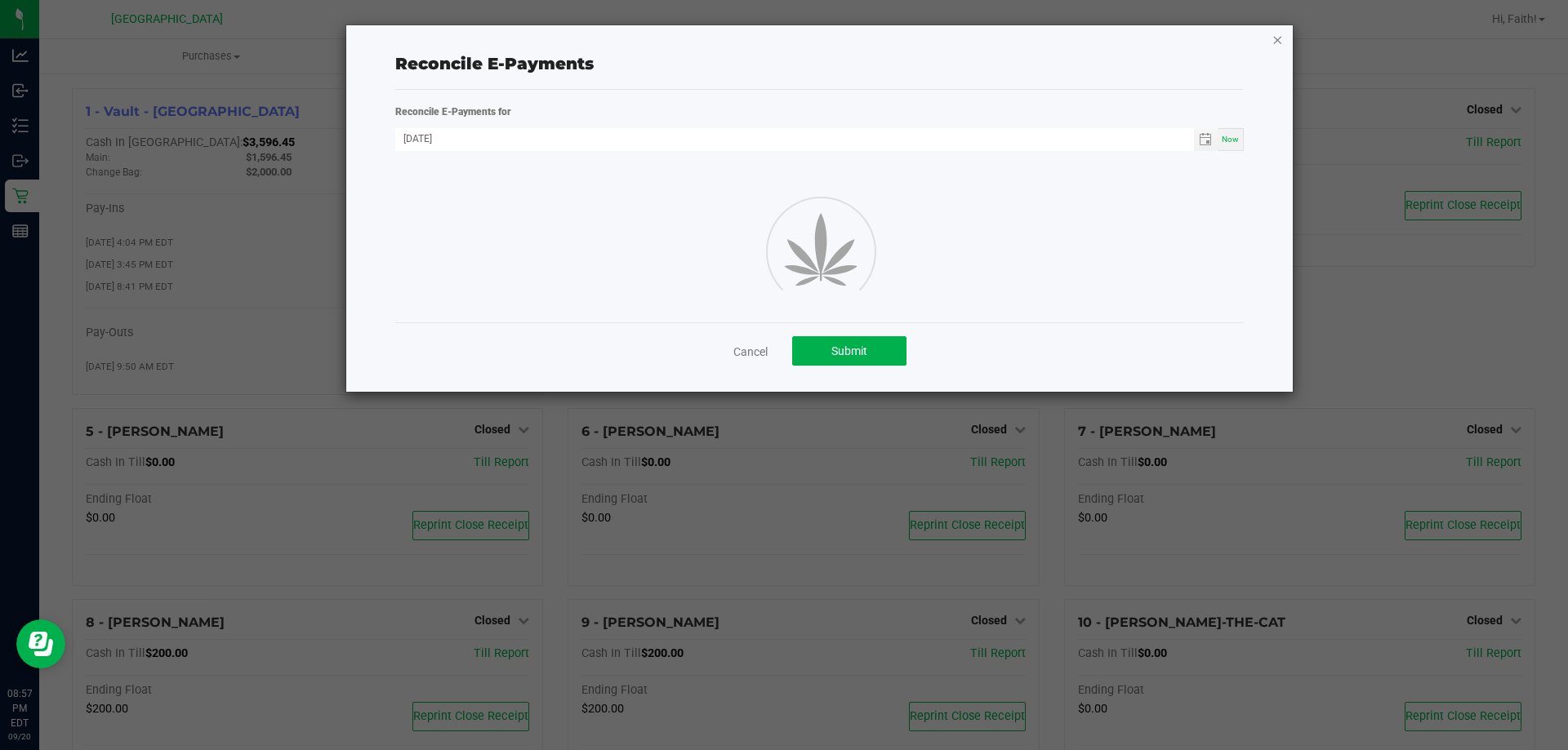
click at [1274, 42] on icon "button" at bounding box center [1277, 39] width 11 height 20
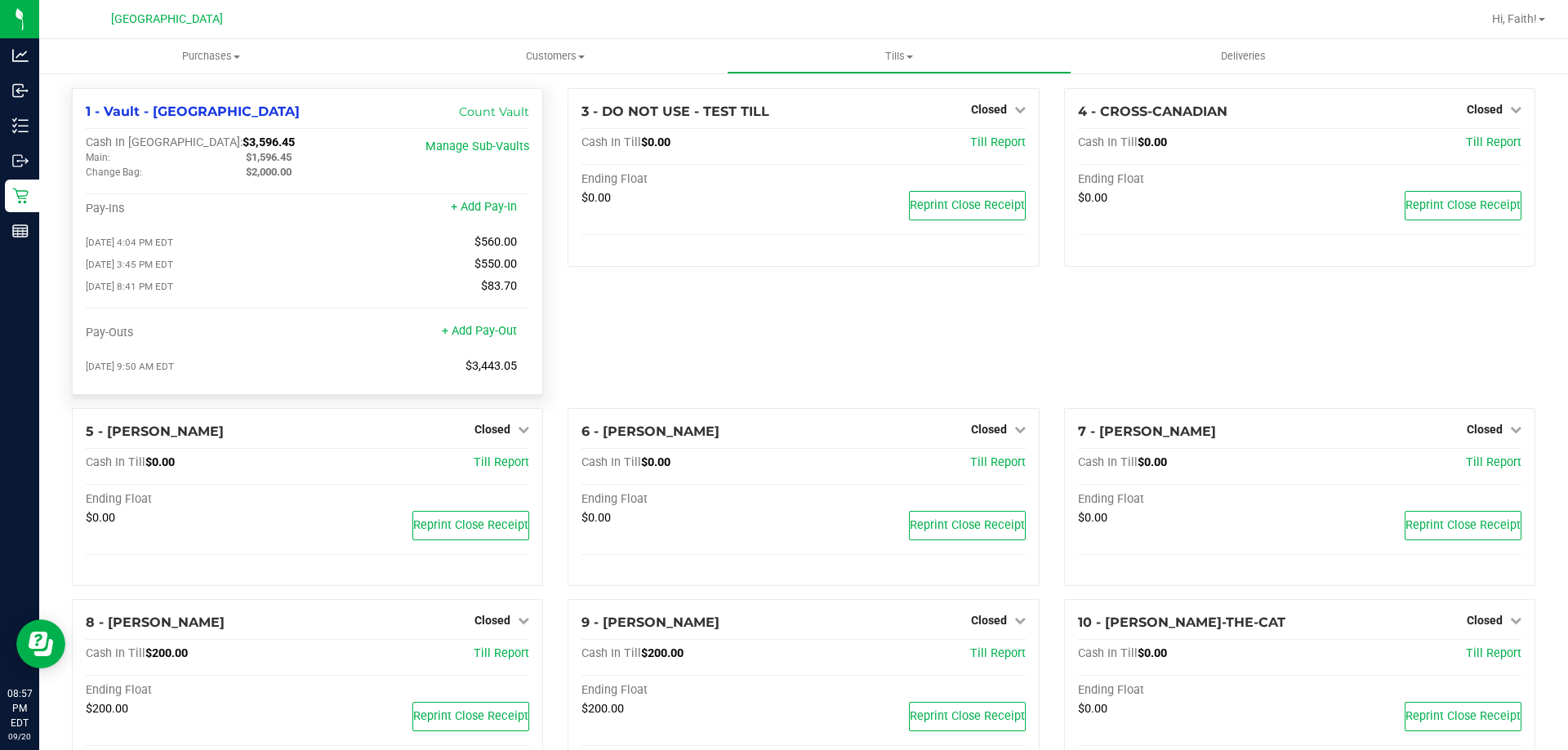
drag, startPoint x: 191, startPoint y: 143, endPoint x: 228, endPoint y: 143, distance: 37.0
click at [228, 143] on div "Cash In Vault: $3,596.45" at bounding box center [234, 143] width 296 height 15
